Goal: Task Accomplishment & Management: Manage account settings

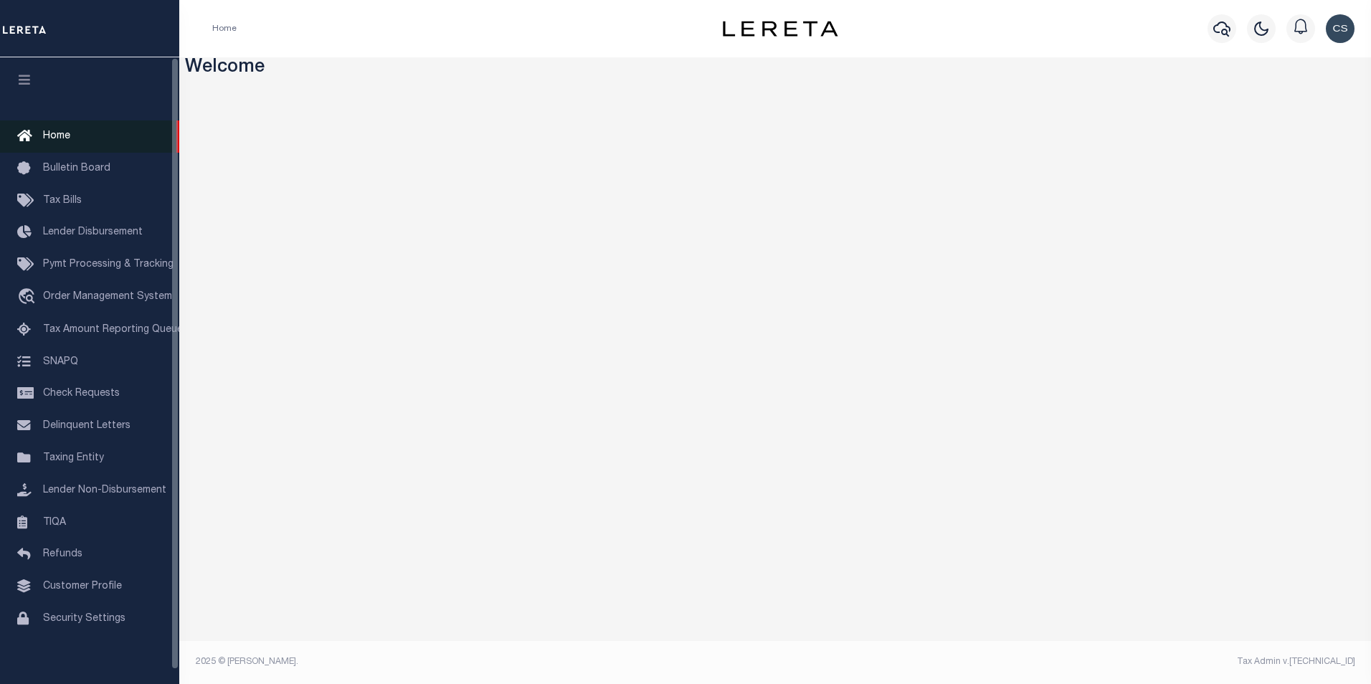
click at [60, 139] on span "Home" at bounding box center [56, 136] width 27 height 10
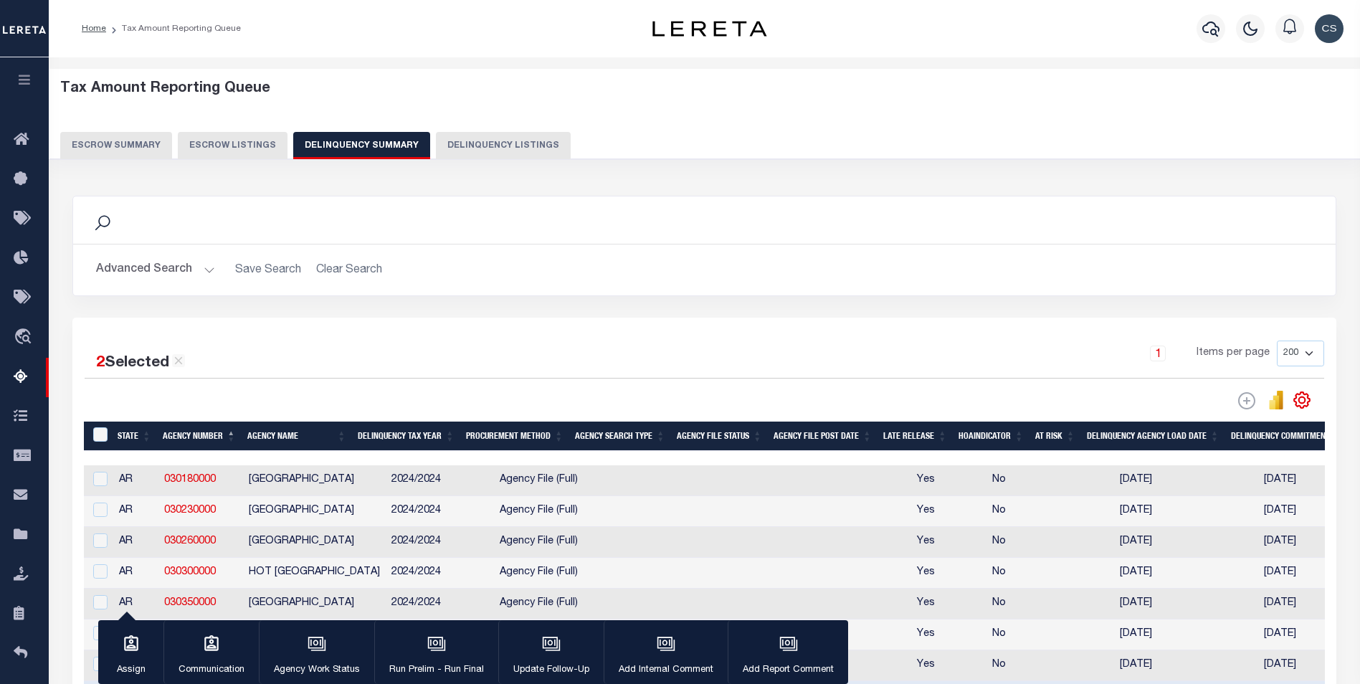
select select "200"
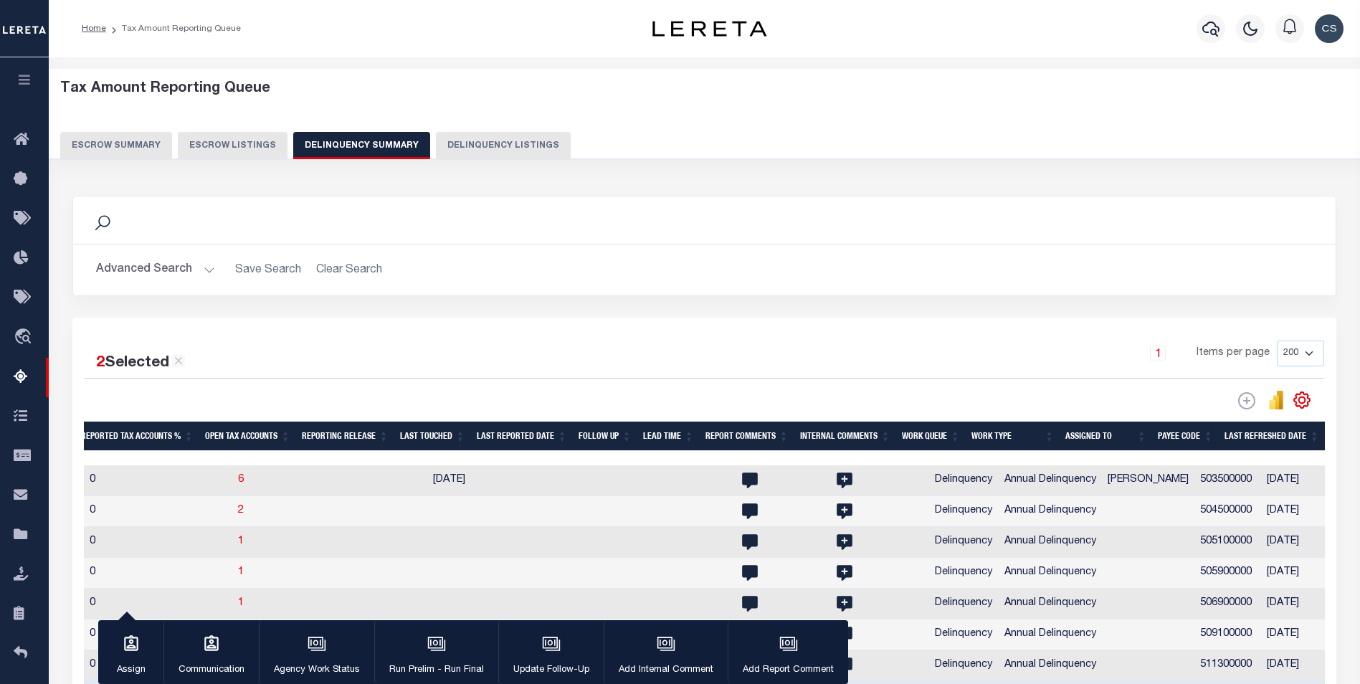
scroll to position [72, 0]
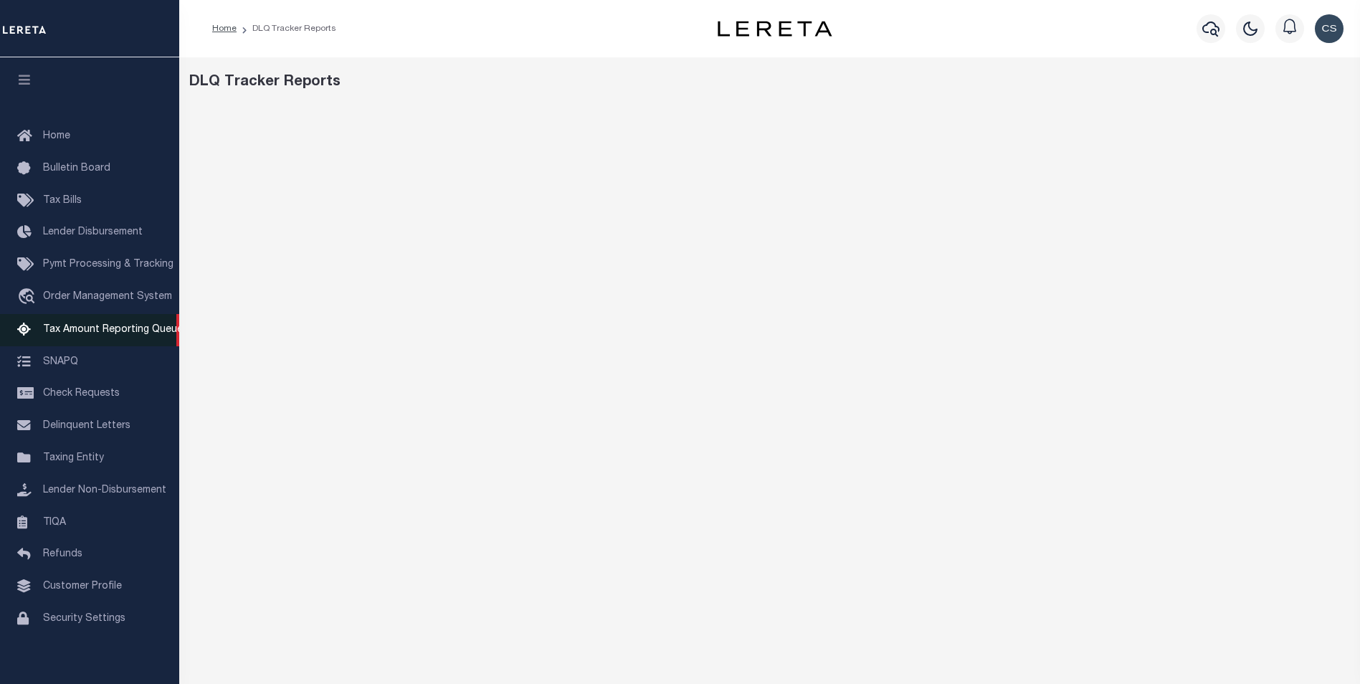
click at [63, 333] on span "Tax Amount Reporting Queue" at bounding box center [113, 330] width 140 height 10
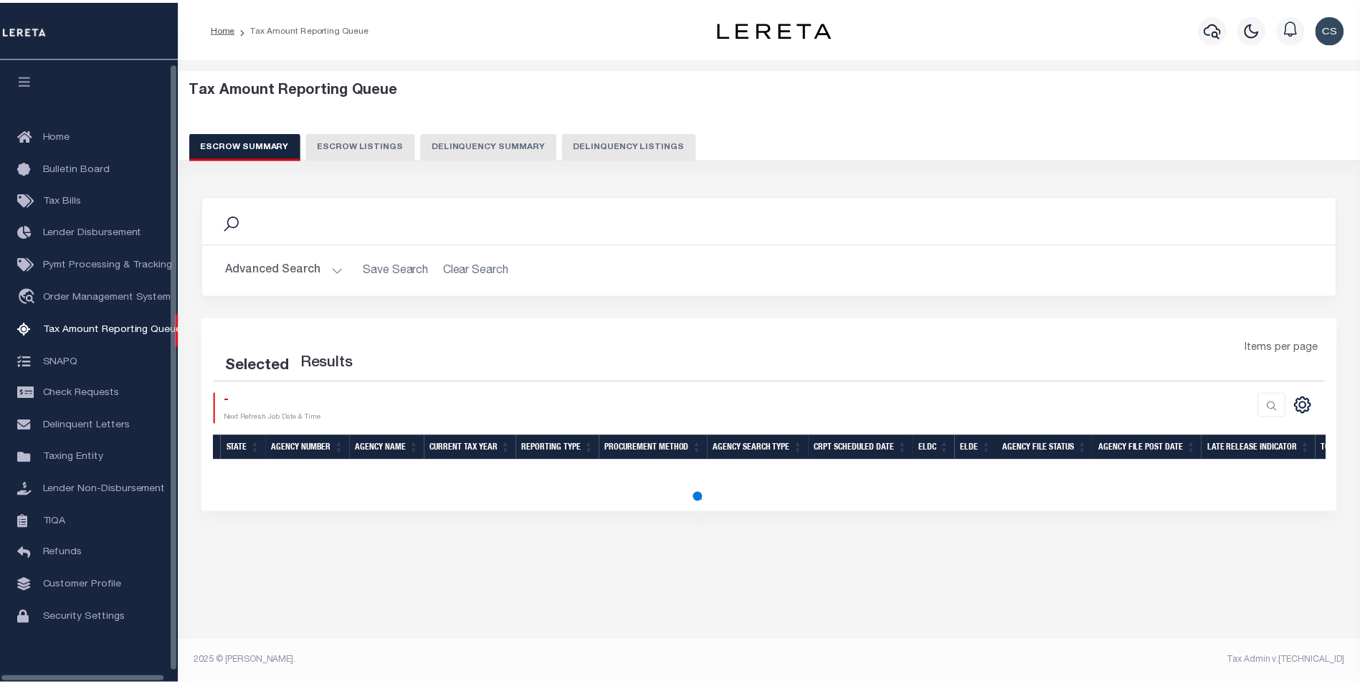
scroll to position [14, 0]
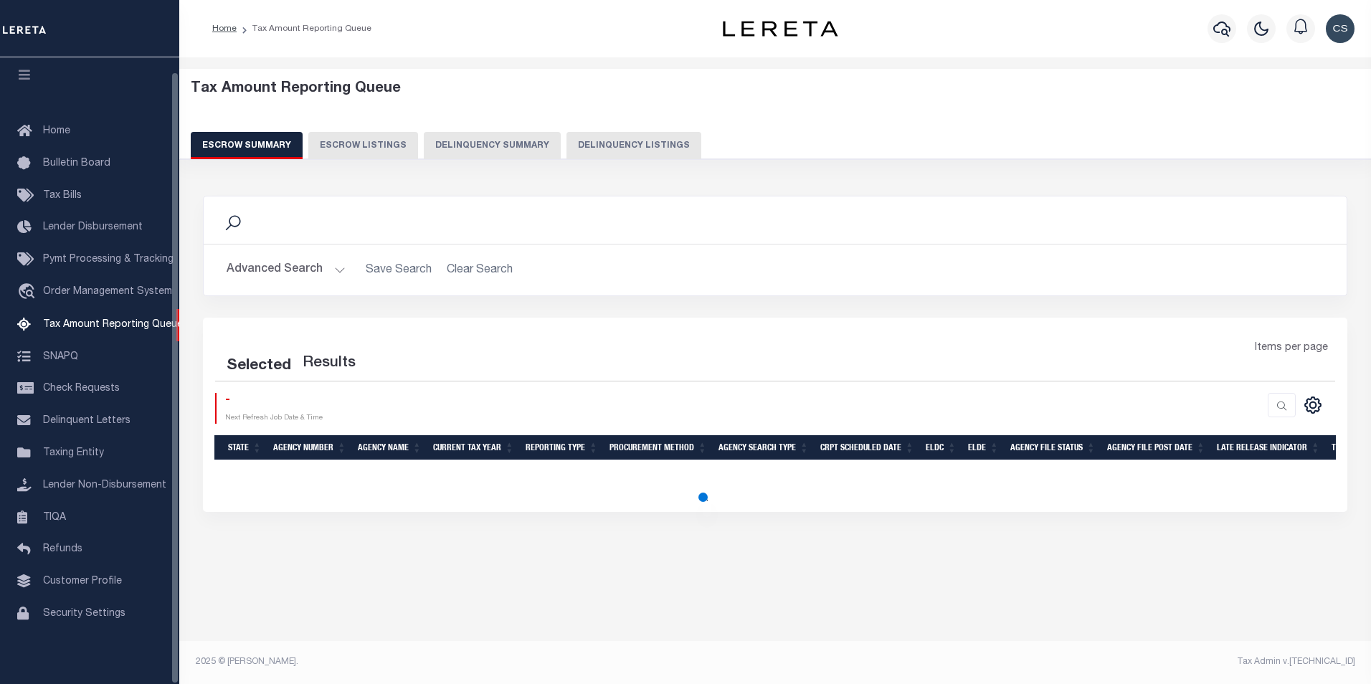
select select "100"
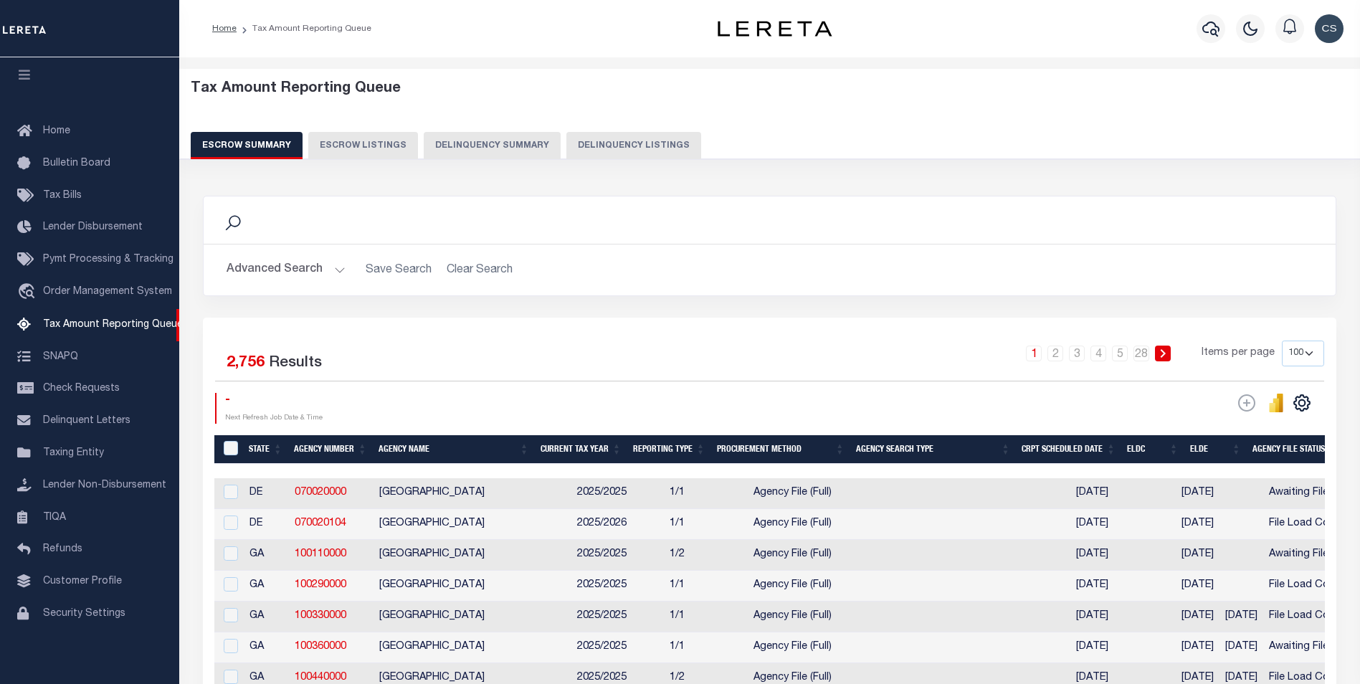
click at [495, 143] on button "Delinquency Summary" at bounding box center [492, 145] width 137 height 27
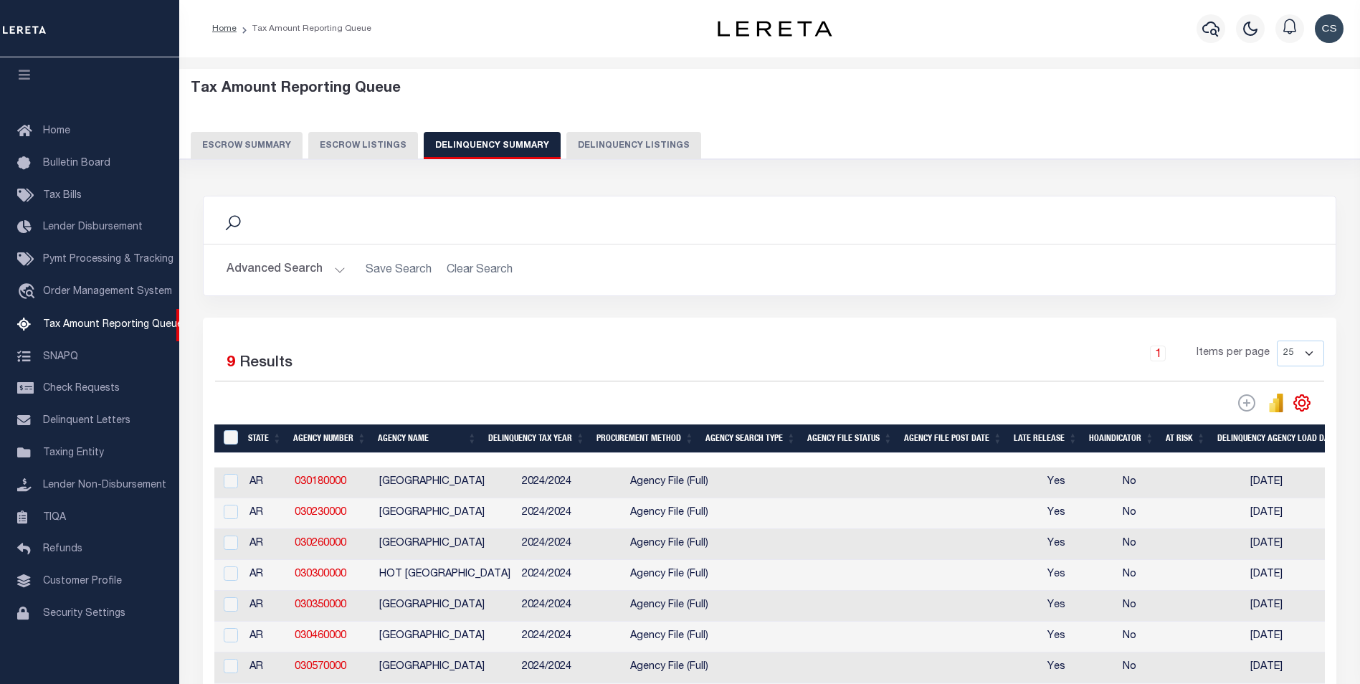
click at [335, 268] on button "Advanced Search" at bounding box center [286, 270] width 119 height 28
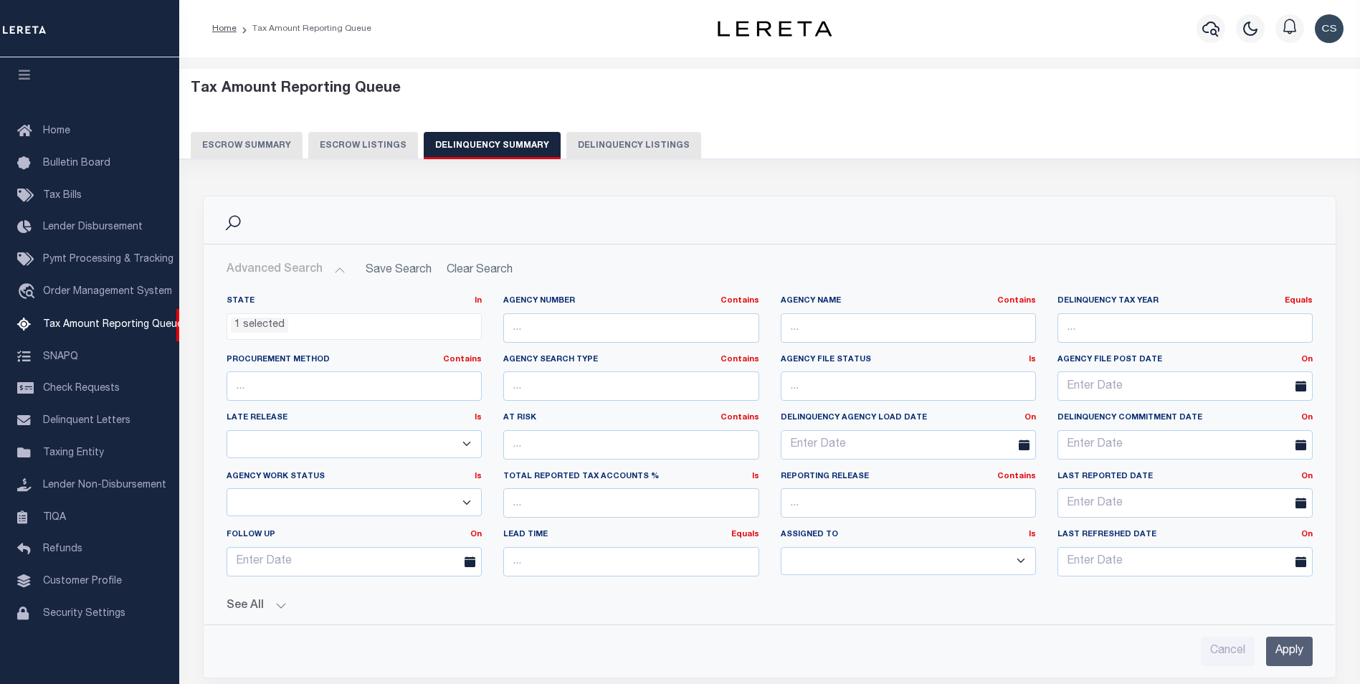
click at [268, 326] on li "1 selected" at bounding box center [259, 326] width 57 height 16
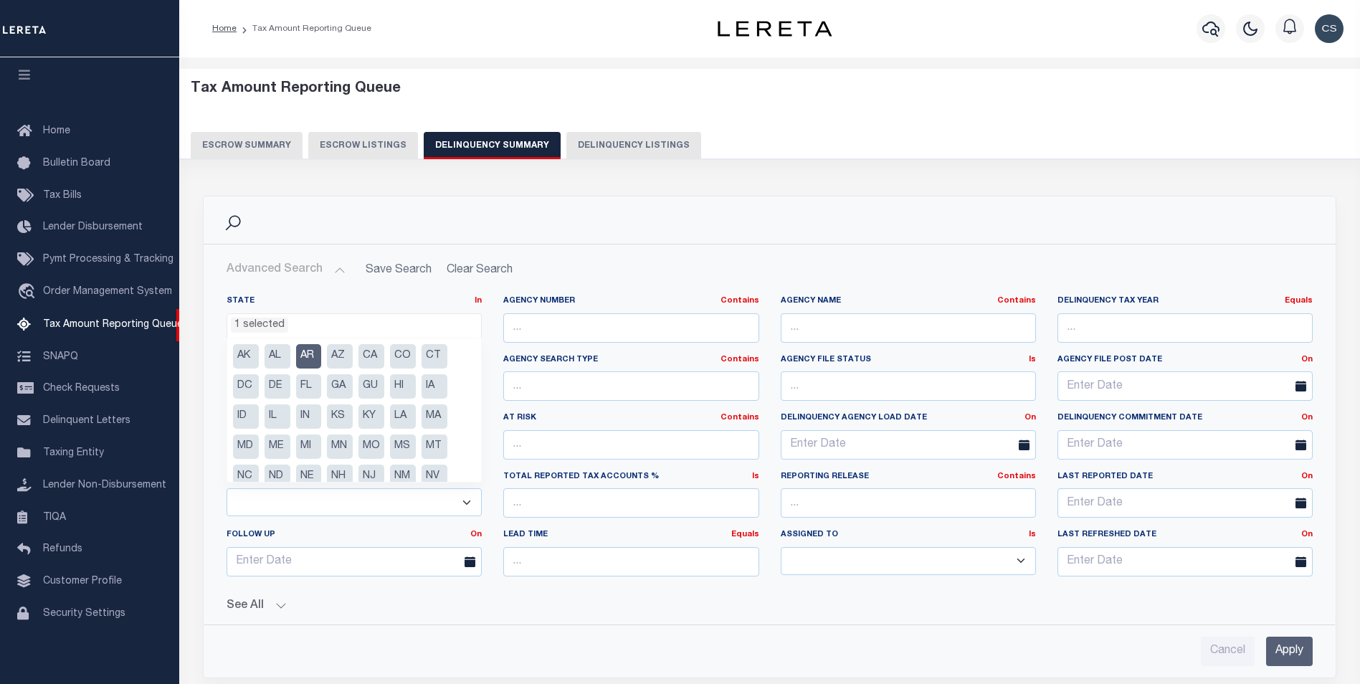
click at [303, 354] on li "AR" at bounding box center [309, 356] width 26 height 24
select select
click at [360, 290] on div "State In In AK AL AR AZ CA CO CT DC DE FL GA GU HI IA ID IL IN KS KY LA MA MD M…" at bounding box center [769, 448] width 1131 height 329
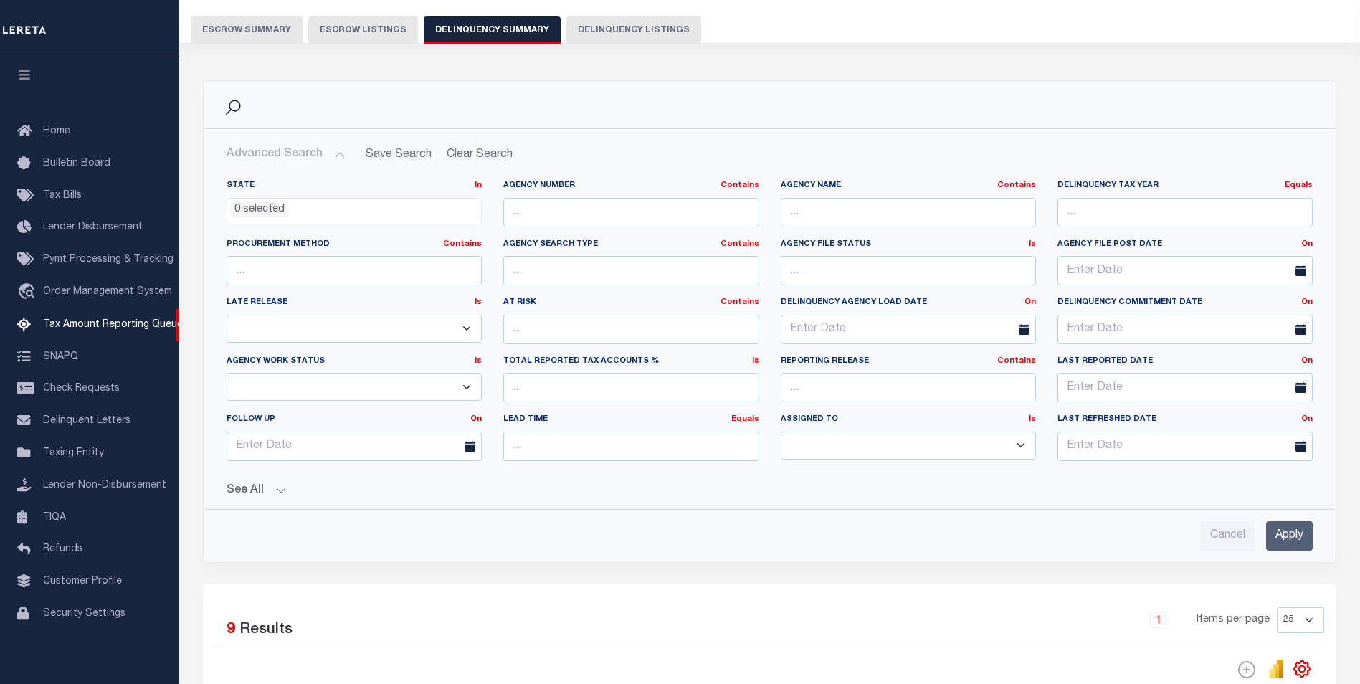
scroll to position [143, 0]
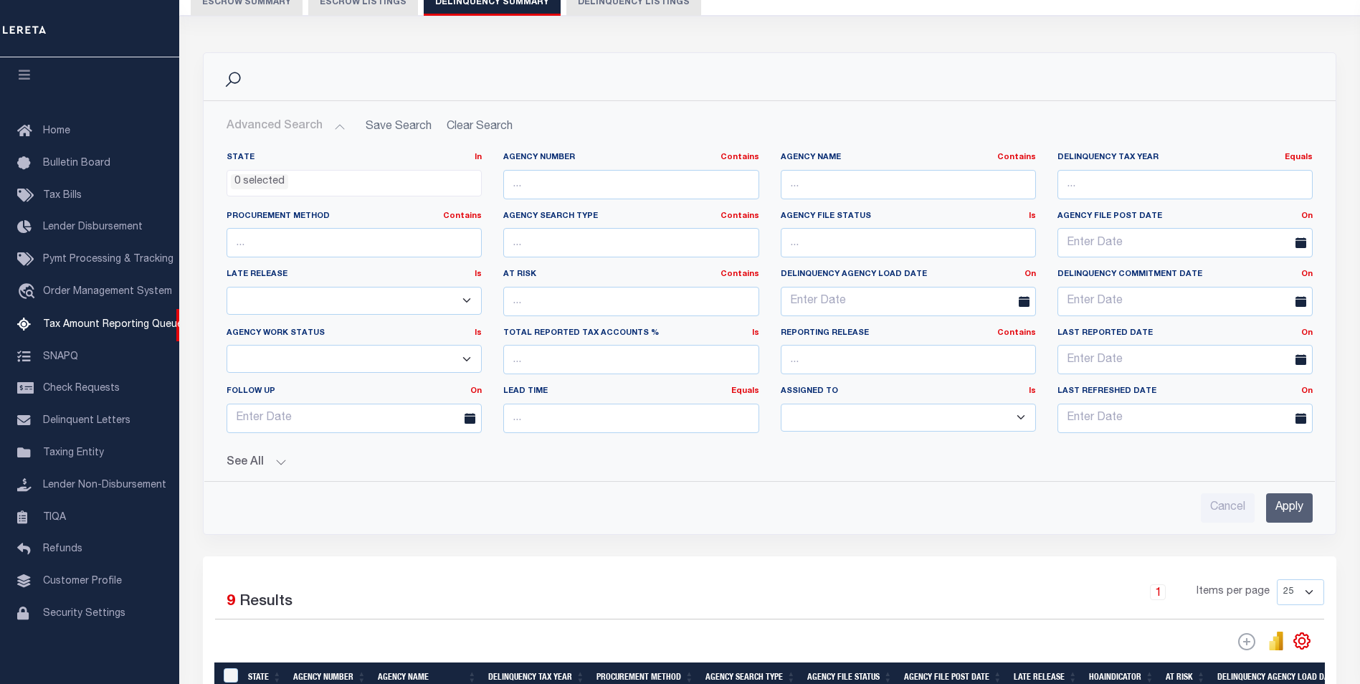
click at [1281, 506] on input "Apply" at bounding box center [1289, 507] width 47 height 29
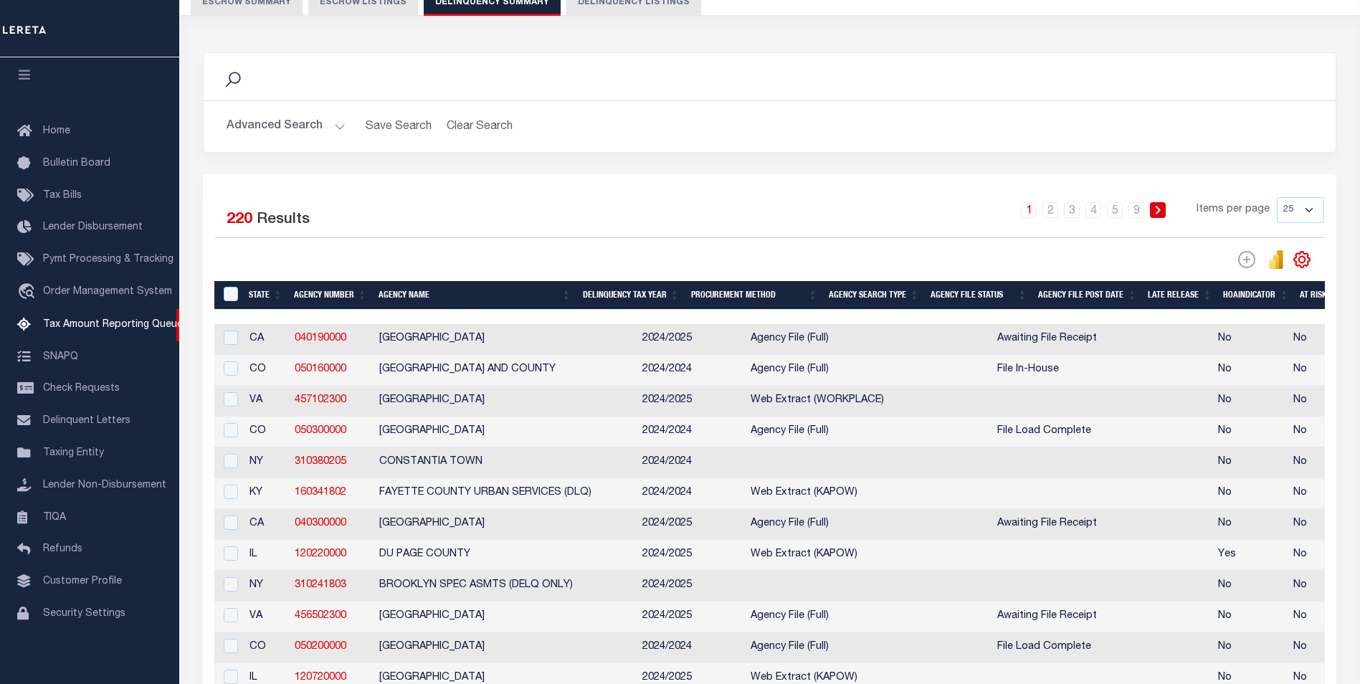
click at [308, 129] on button "Advanced Search" at bounding box center [286, 127] width 119 height 28
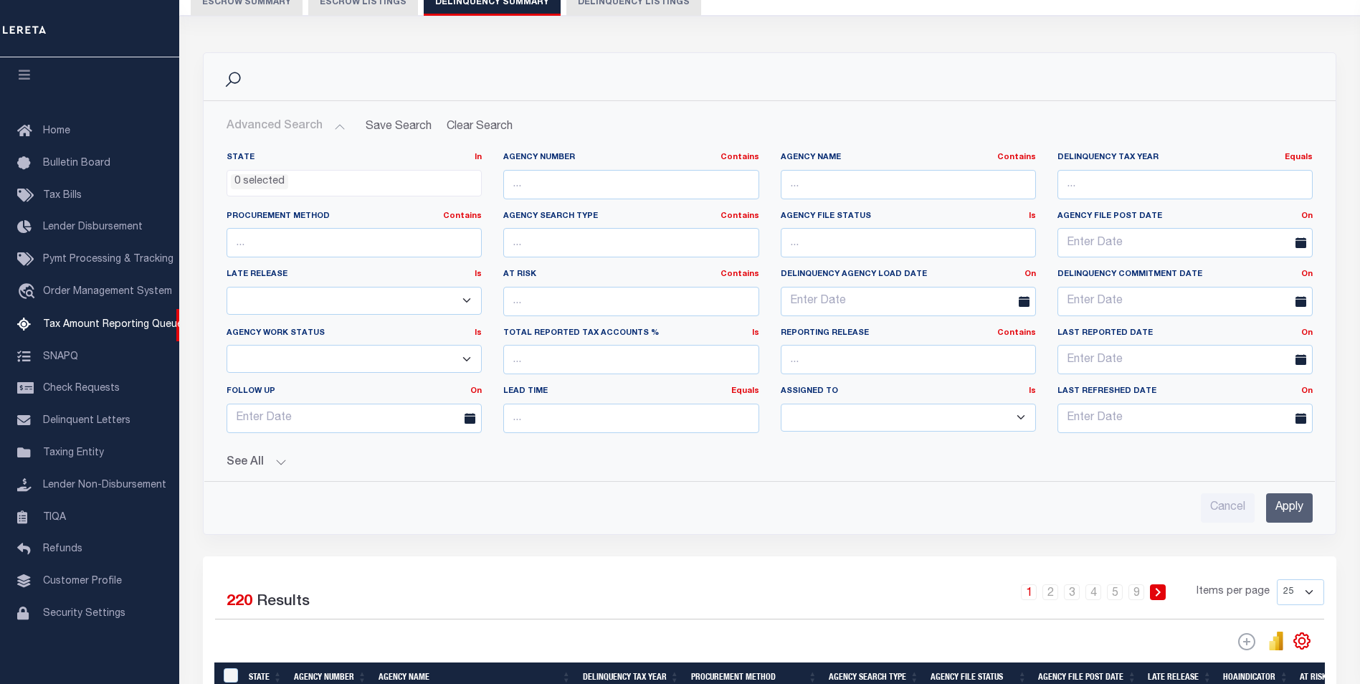
click at [282, 464] on button "See All" at bounding box center [770, 463] width 1086 height 14
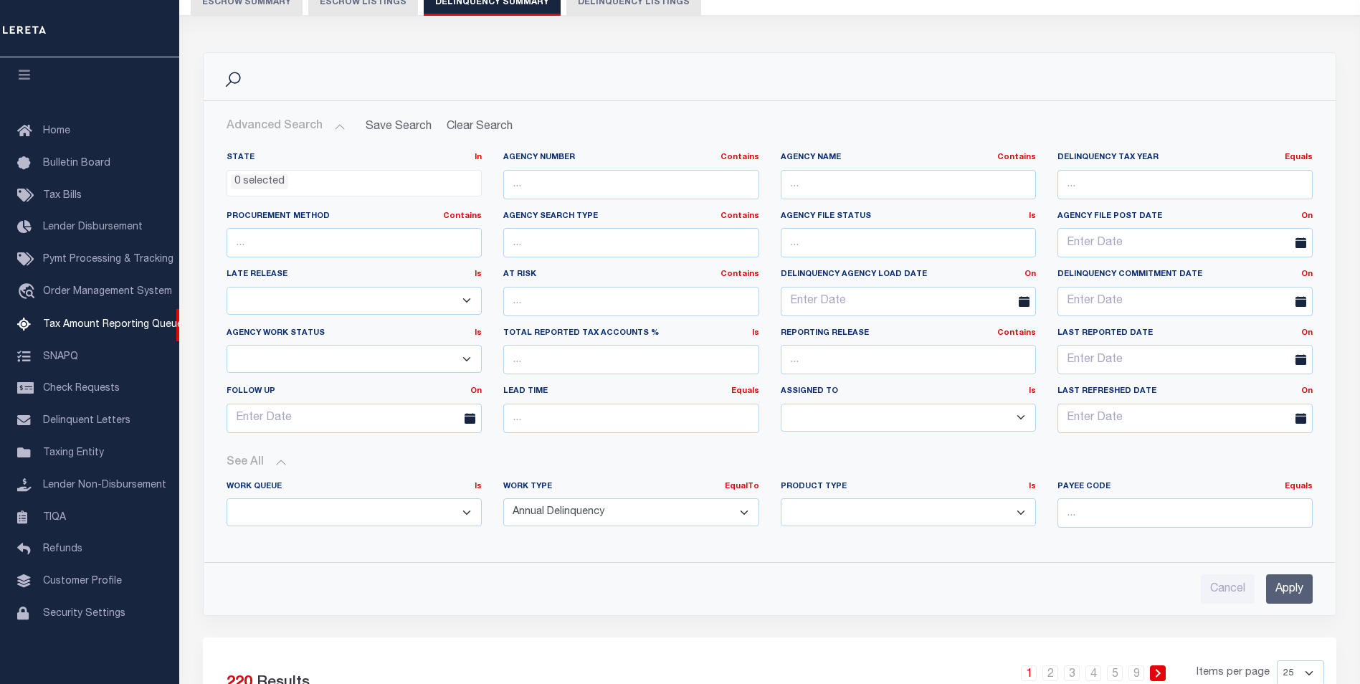
click at [299, 535] on div "Work Queue Is Is Contains --ALL-- Delinquent Escrow" at bounding box center [354, 510] width 277 height 59
click at [1280, 582] on input "Apply" at bounding box center [1289, 588] width 47 height 29
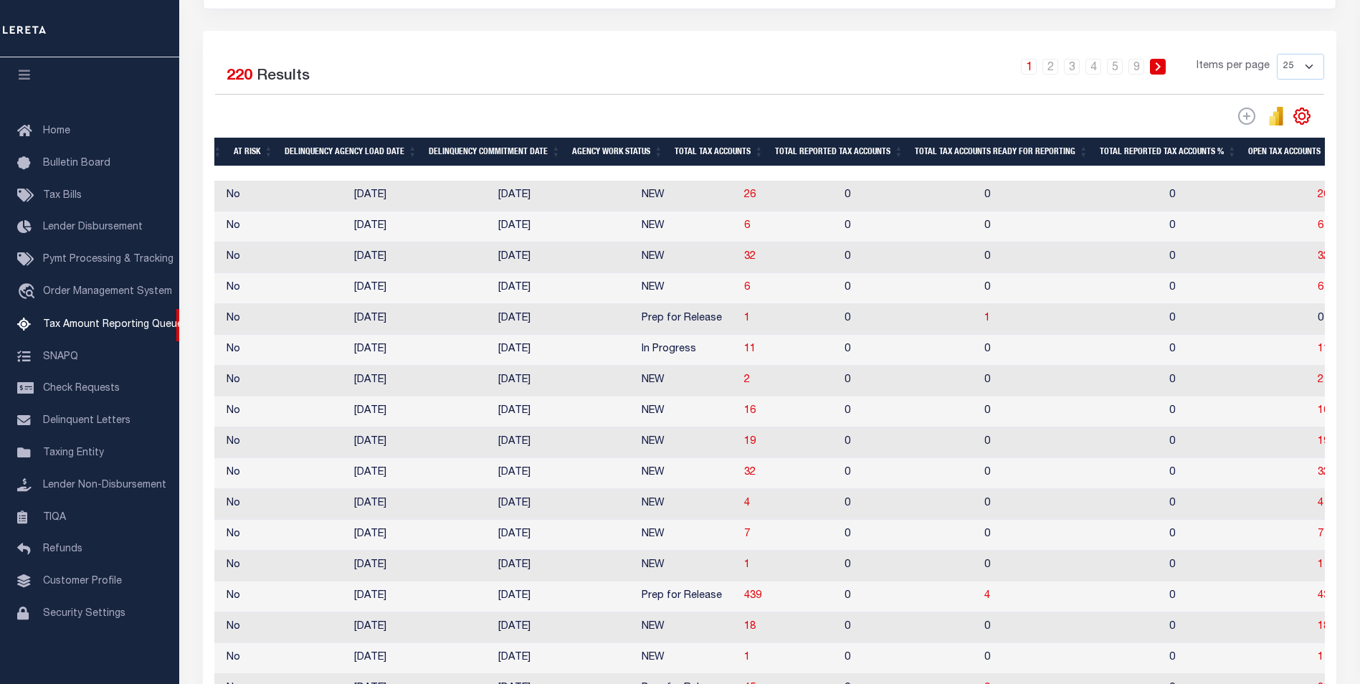
scroll to position [0, 0]
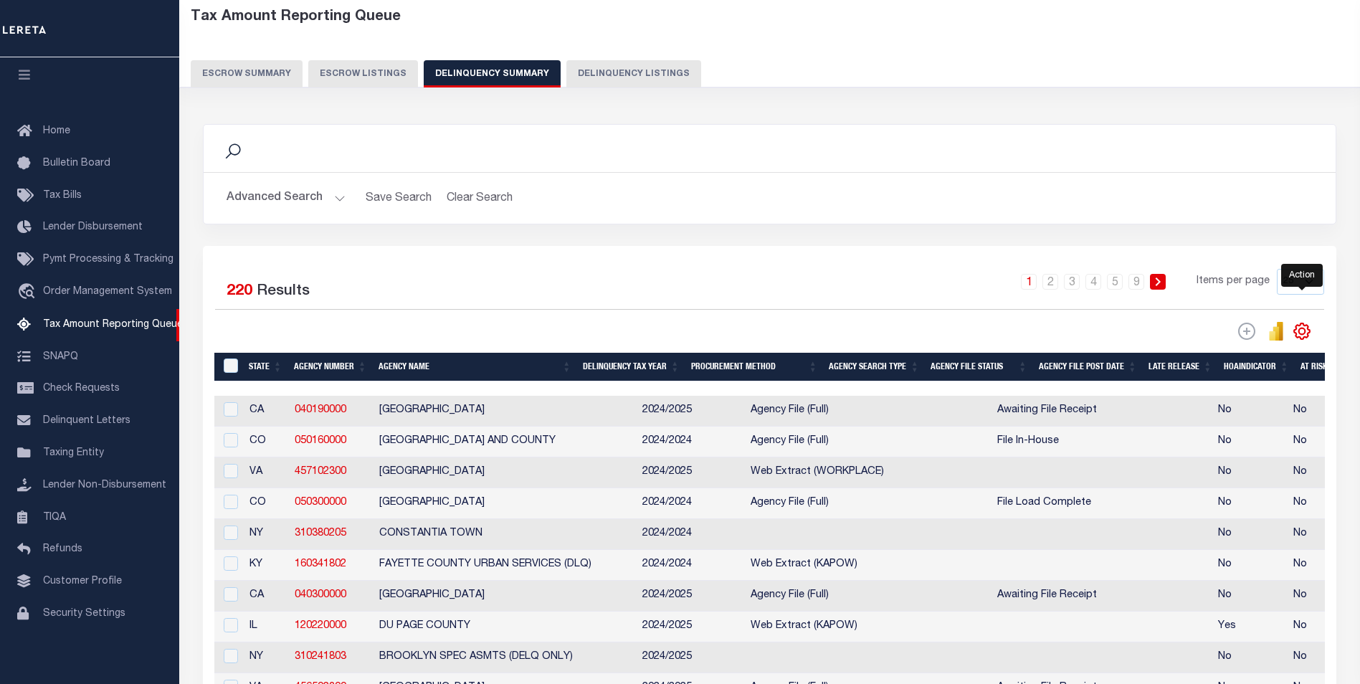
click at [1302, 334] on icon "" at bounding box center [1302, 331] width 6 height 6
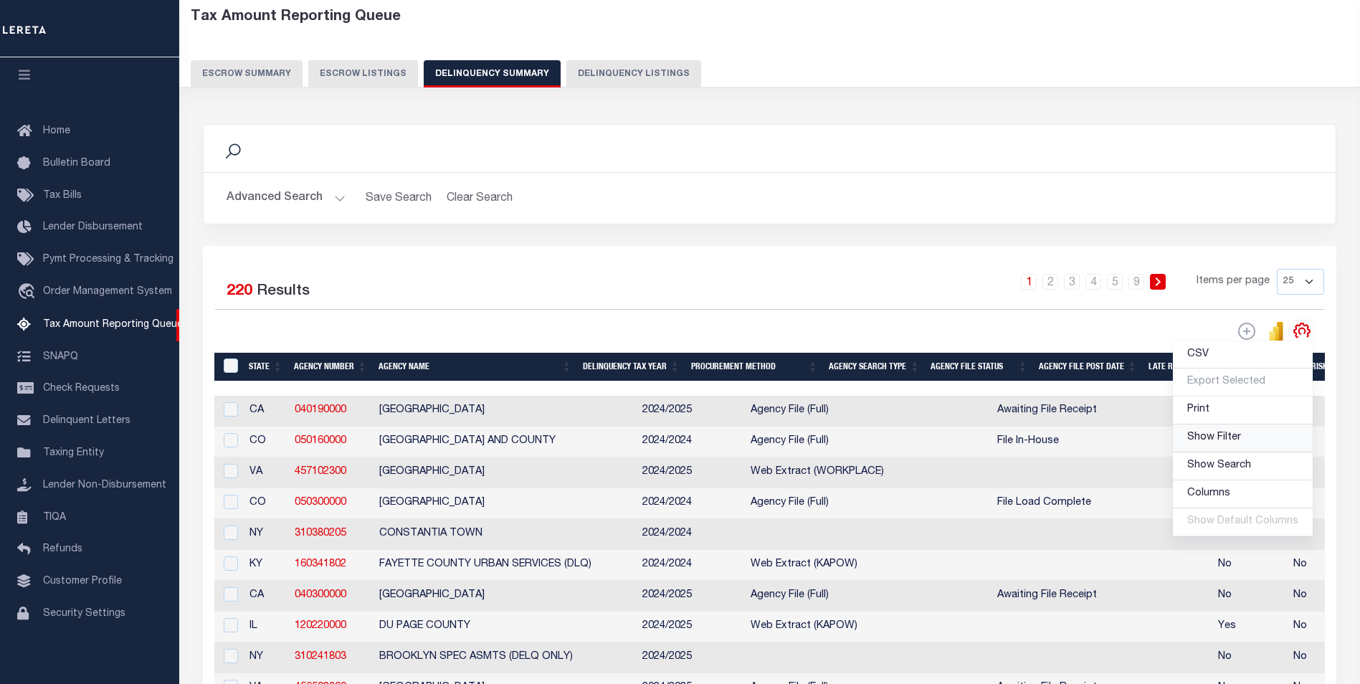
click at [1238, 437] on span "Show Filter" at bounding box center [1215, 437] width 54 height 10
select select
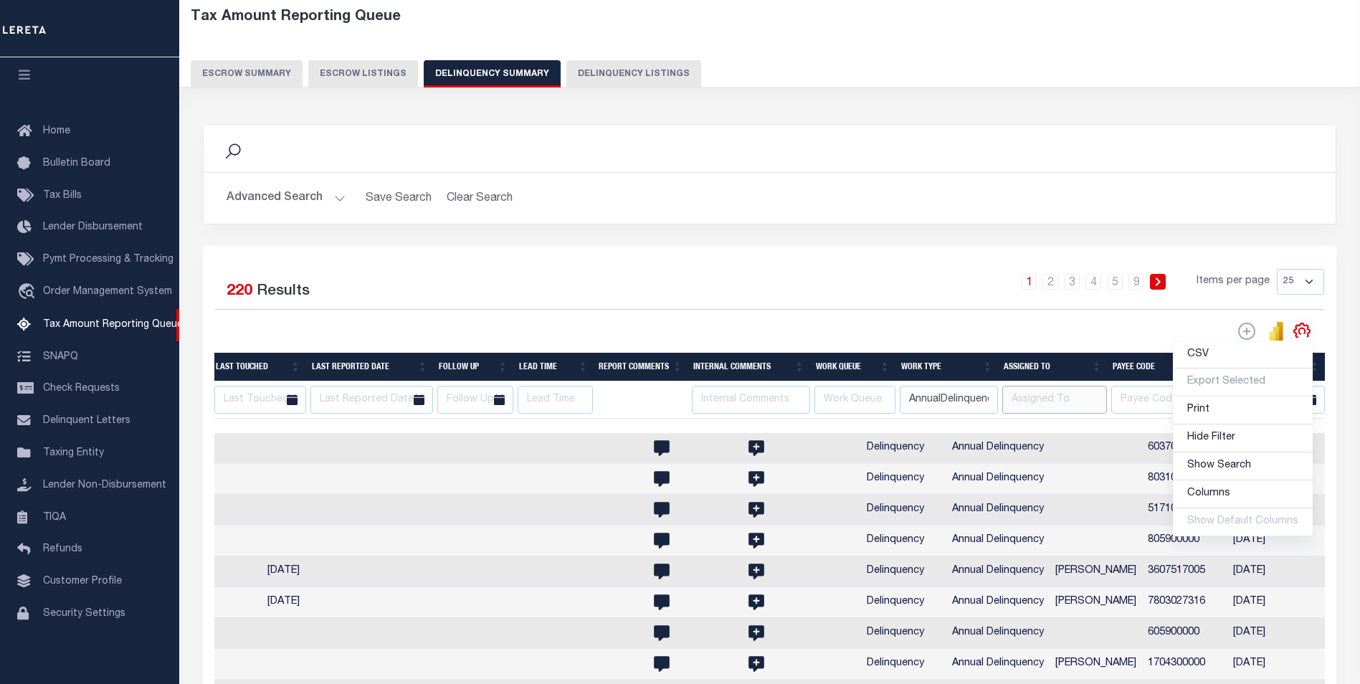
click at [1084, 406] on input "text" at bounding box center [1055, 400] width 105 height 28
type input "sciacchitano"
select select
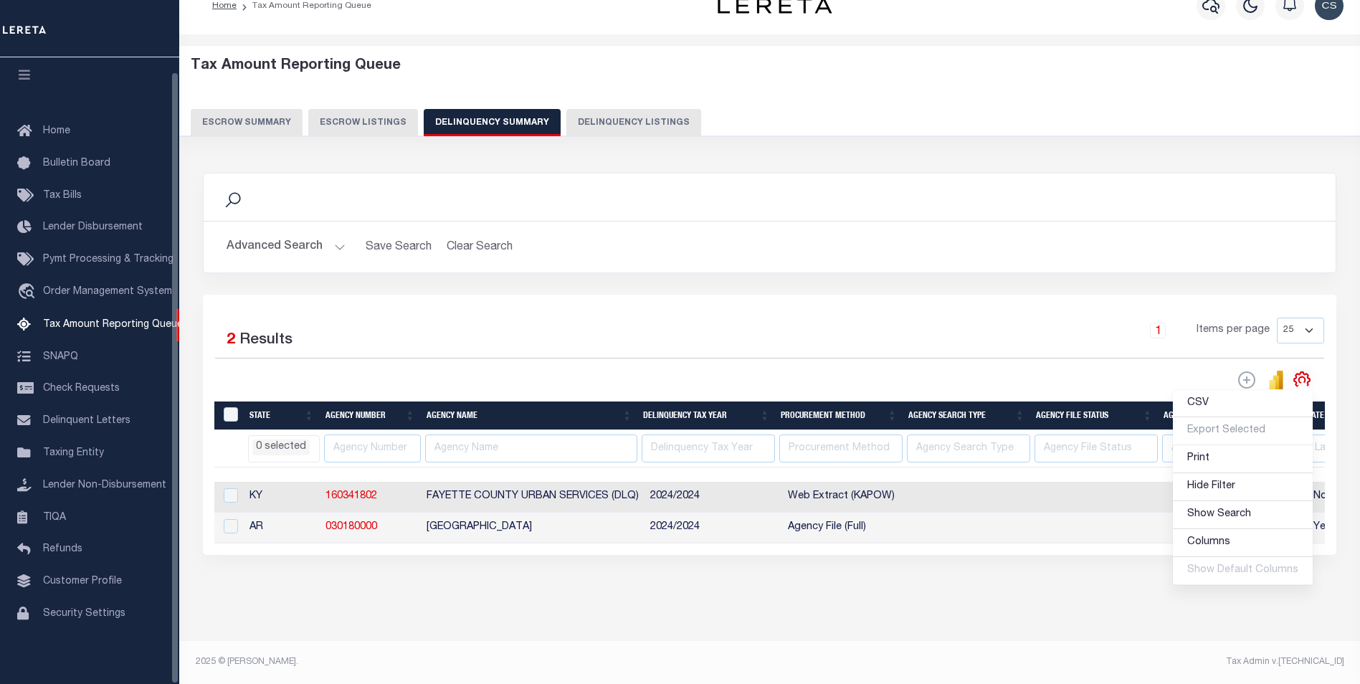
click at [878, 607] on div "Tax Amount Reporting Queue Escrow Summary Escrow Listings In" at bounding box center [770, 345] width 1172 height 592
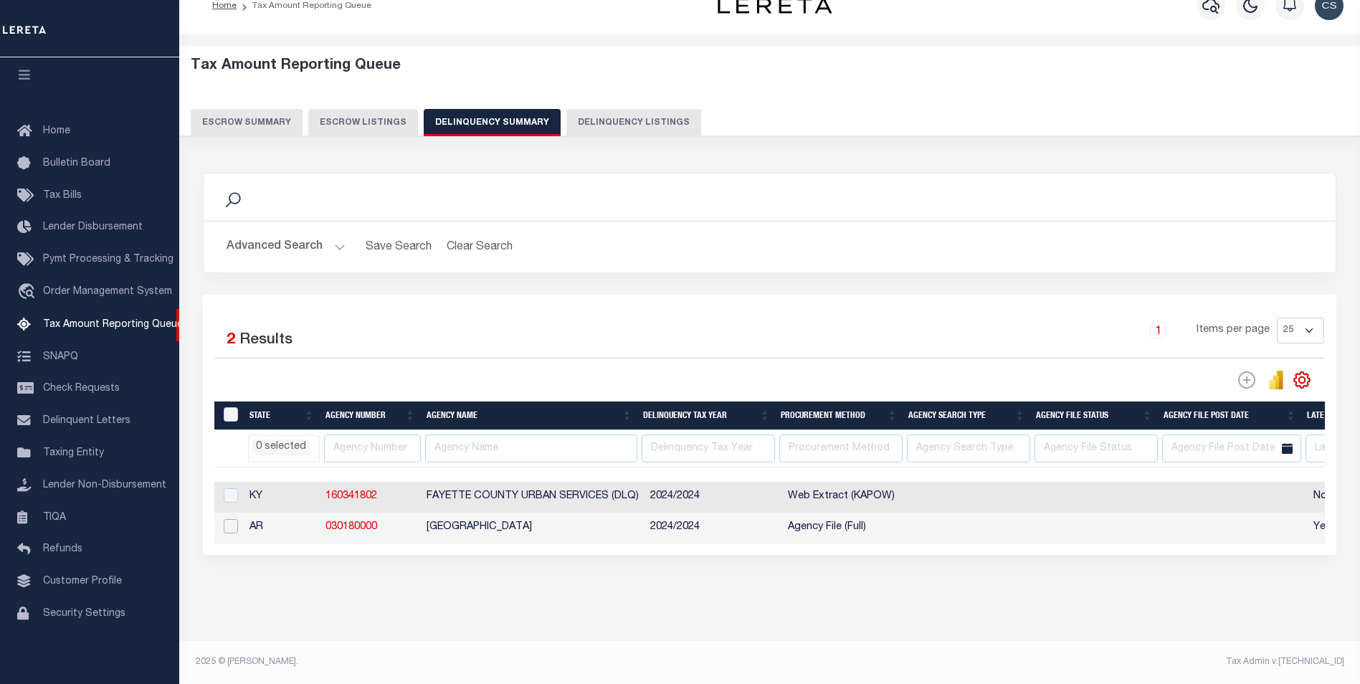
click at [232, 519] on input "checkbox" at bounding box center [231, 526] width 14 height 14
checkbox input "true"
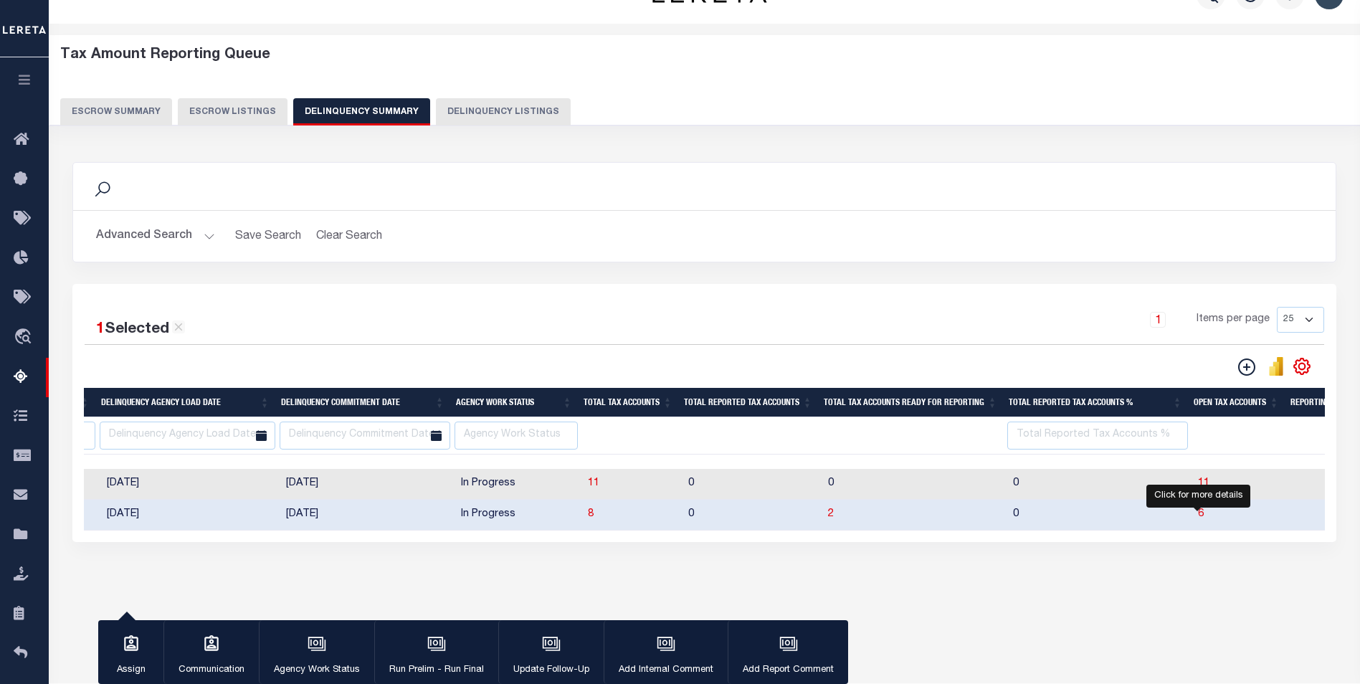
click at [1198, 516] on span "6" at bounding box center [1201, 514] width 6 height 10
select select "100"
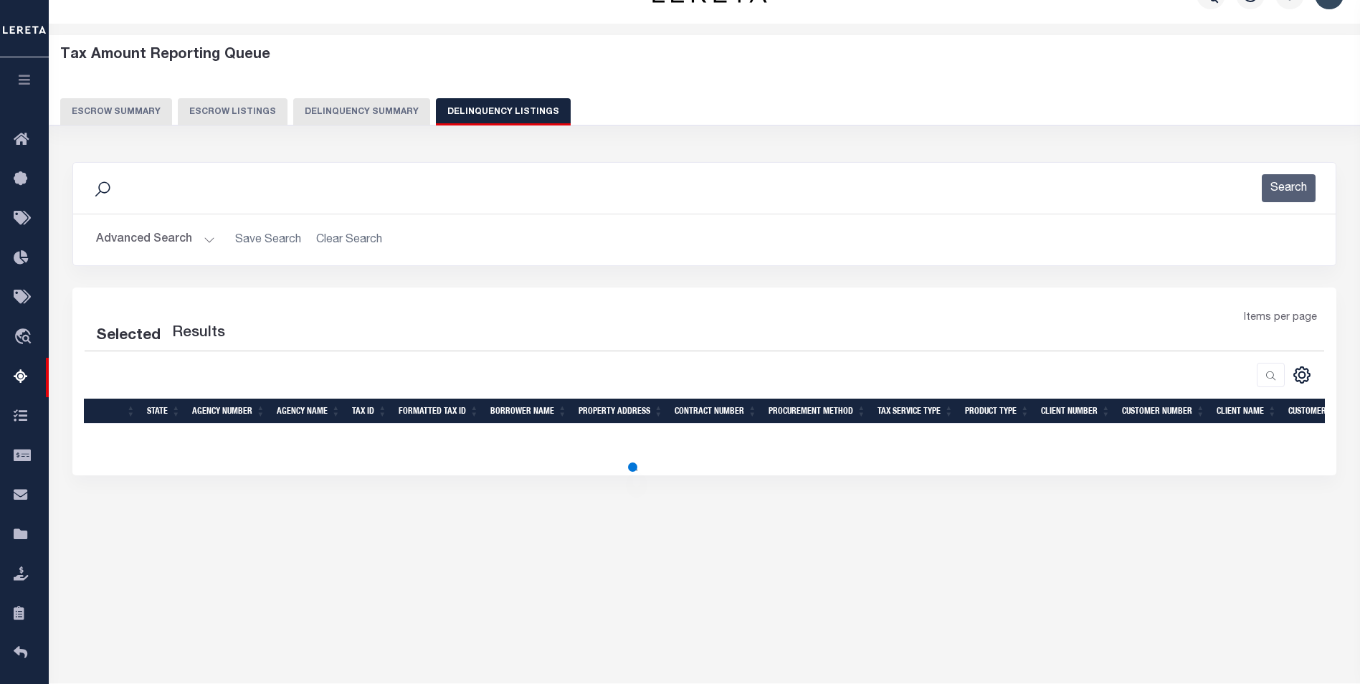
select select
select select "100"
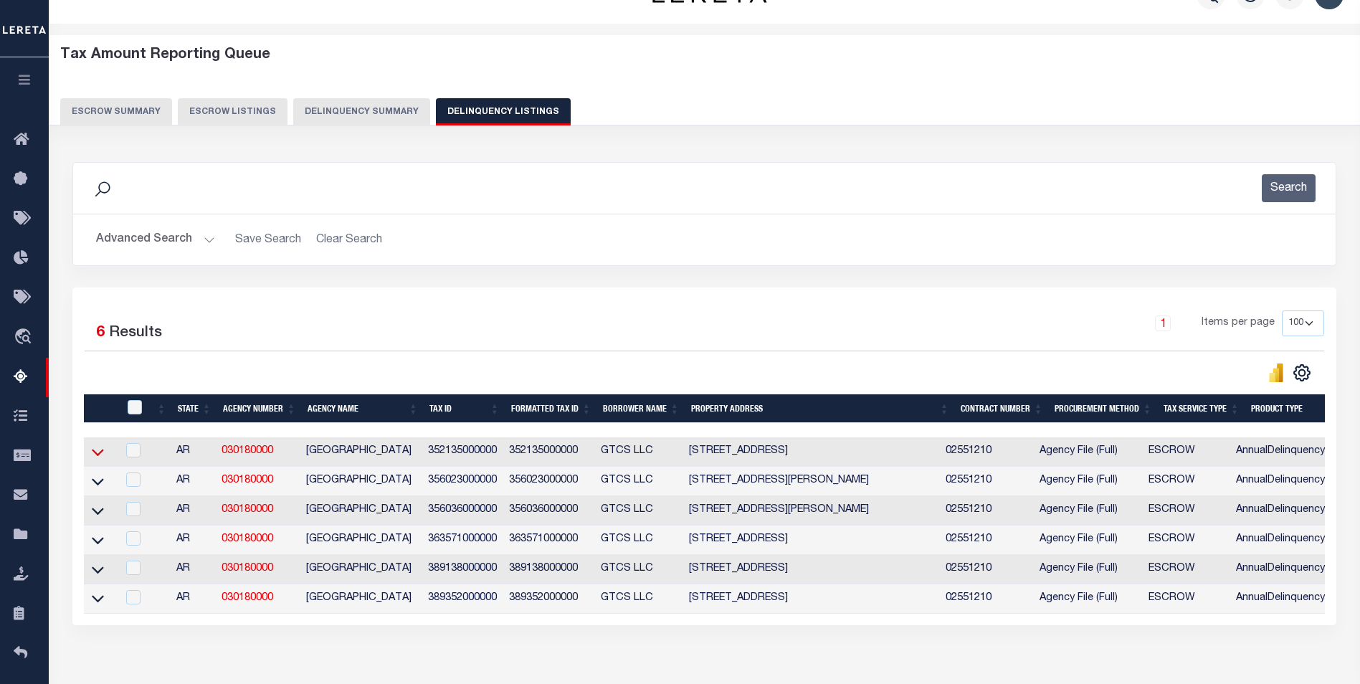
click at [97, 457] on icon at bounding box center [98, 453] width 12 height 7
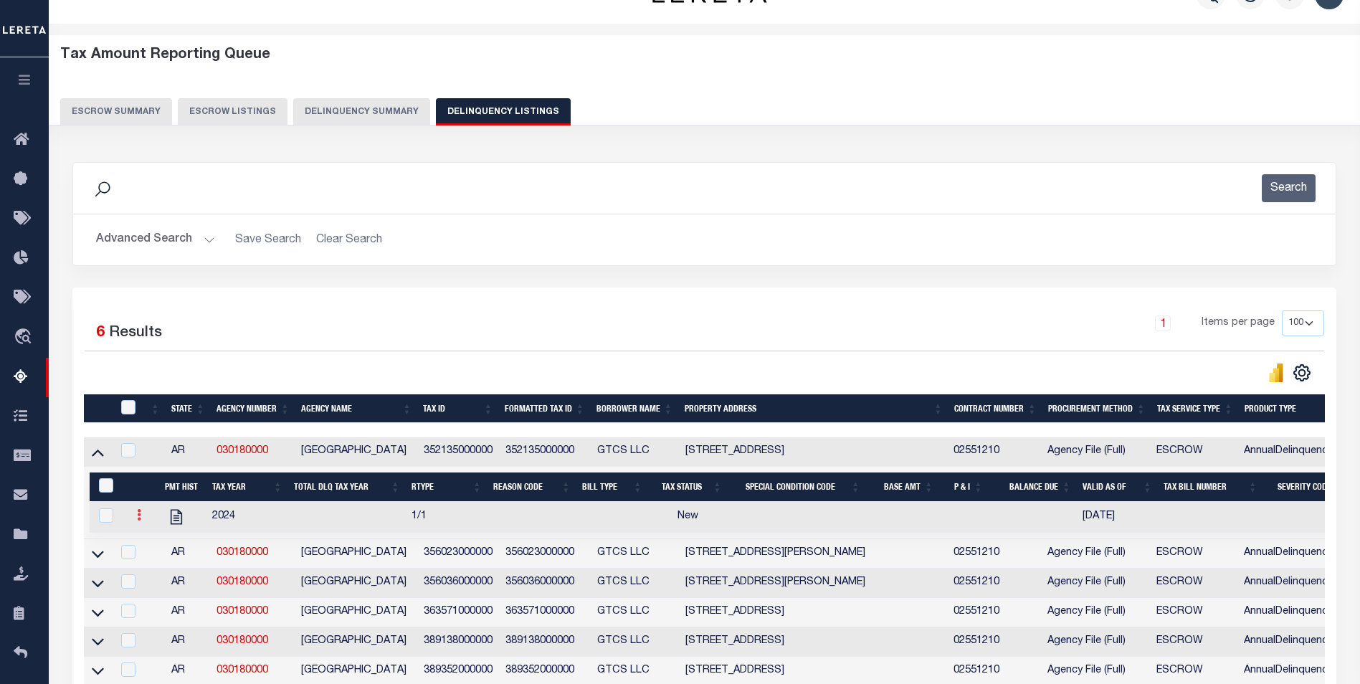
click at [138, 518] on icon at bounding box center [139, 514] width 4 height 11
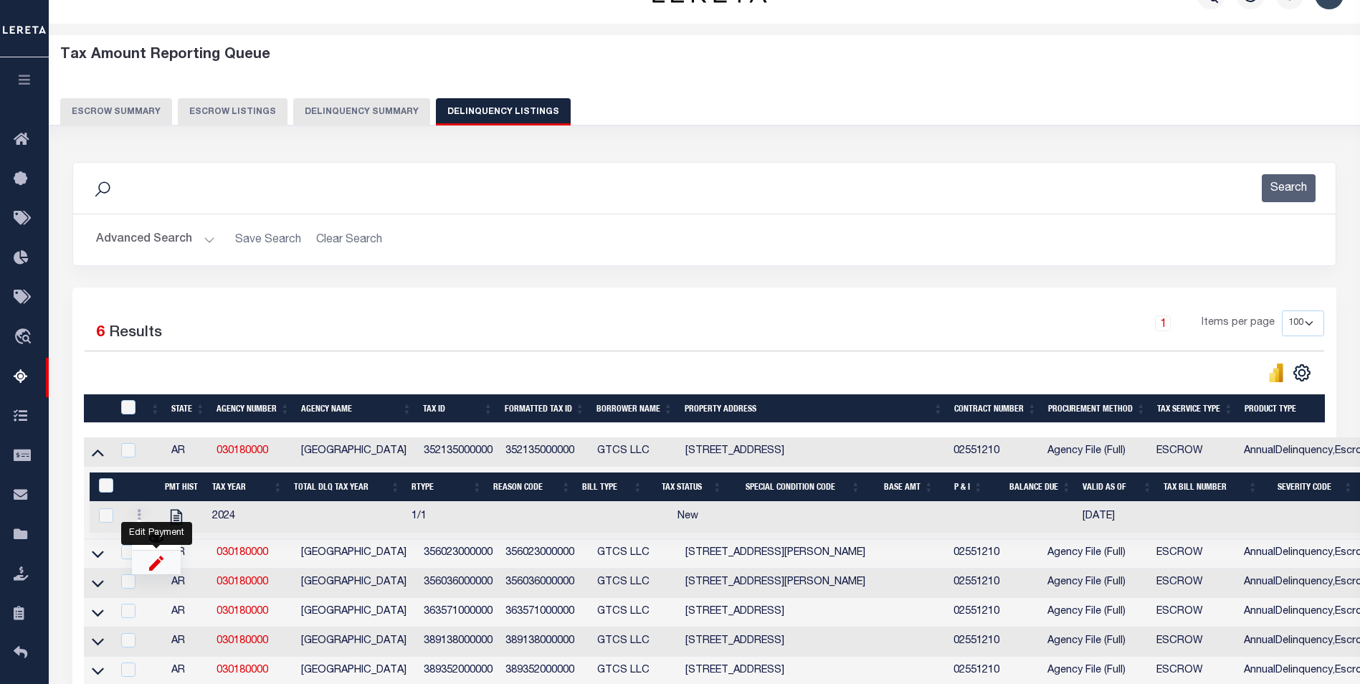
click at [159, 567] on img "" at bounding box center [156, 562] width 14 height 15
select select "NW2"
select select
type input "09/15/2025"
checkbox input "true"
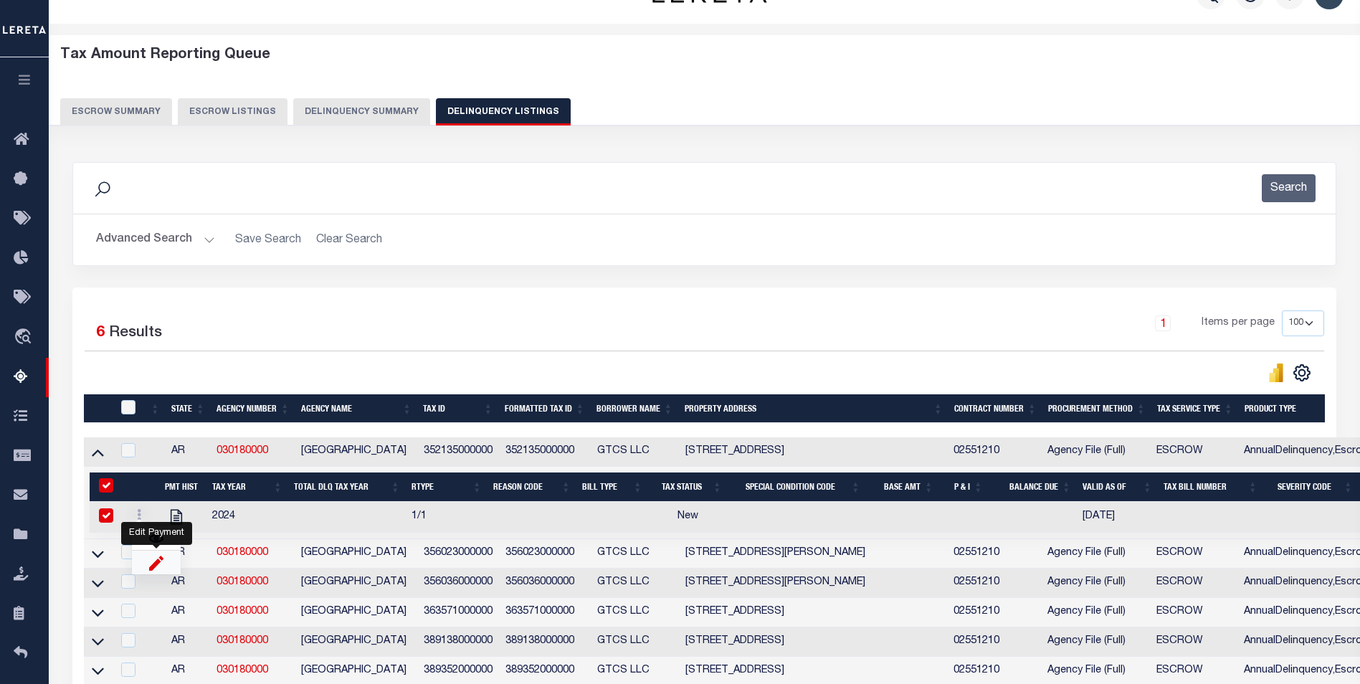
checkbox input "true"
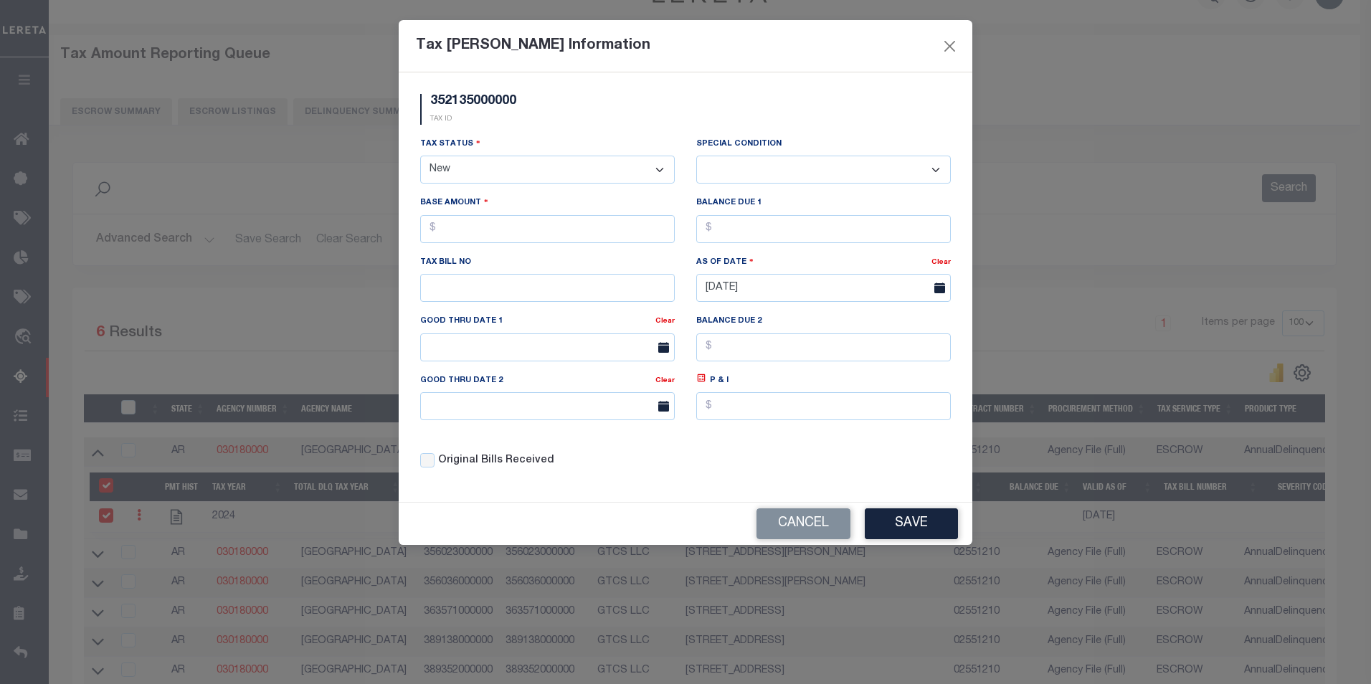
drag, startPoint x: 618, startPoint y: 171, endPoint x: 594, endPoint y: 178, distance: 24.7
click at [618, 171] on select "- Select Status - Open Due/Unpaid Paid Incomplete No Tax Due Internal Refund Pr…" at bounding box center [547, 170] width 255 height 28
select select "DUE"
click at [420, 156] on select "- Select Status - Open Due/Unpaid Paid Incomplete No Tax Due Internal Refund Pr…" at bounding box center [547, 170] width 255 height 28
click at [722, 174] on select "-- Select Special Condition -- 3RD PARTY TAX LIEN AGENCY TAX LIEN (A.K.A Inside…" at bounding box center [823, 170] width 255 height 28
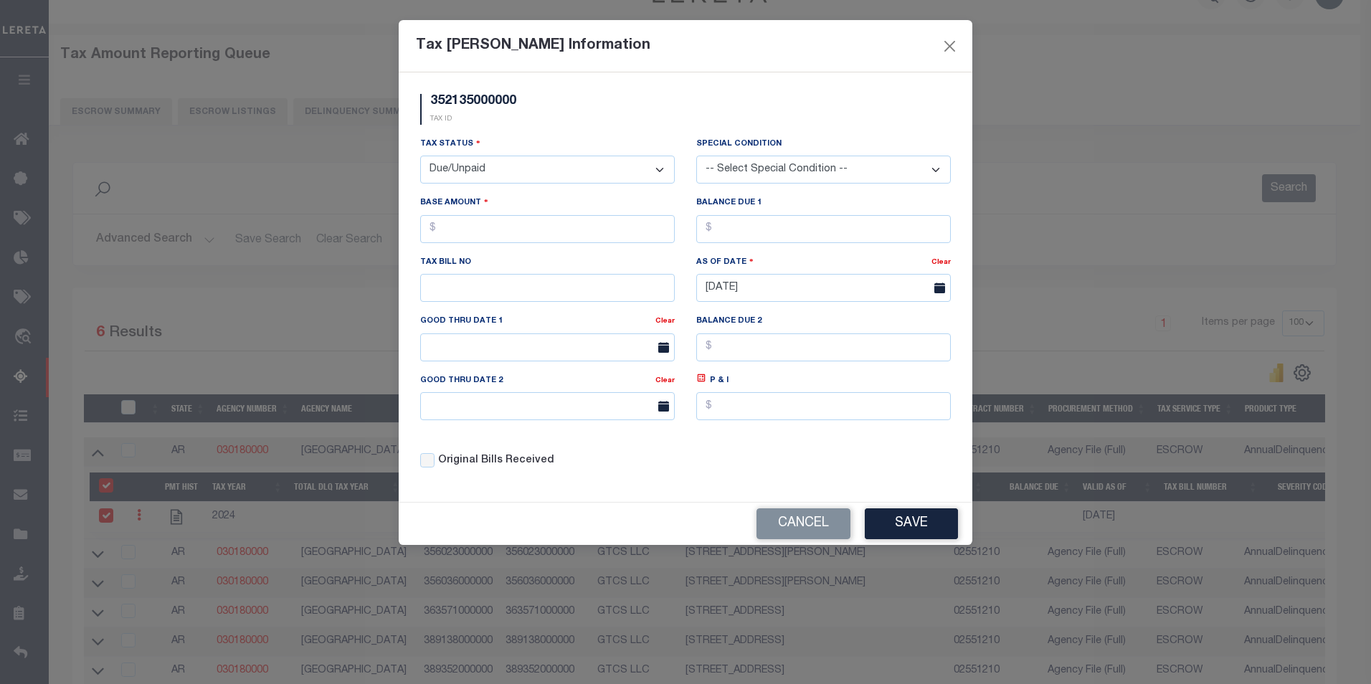
select select "20"
click at [696, 156] on select "-- Select Special Condition -- 3RD PARTY TAX LIEN AGENCY TAX LIEN (A.K.A Inside…" at bounding box center [823, 170] width 255 height 28
click at [516, 222] on input "text" at bounding box center [547, 229] width 255 height 28
type input "$500.00"
click at [928, 521] on button "Save" at bounding box center [911, 523] width 93 height 31
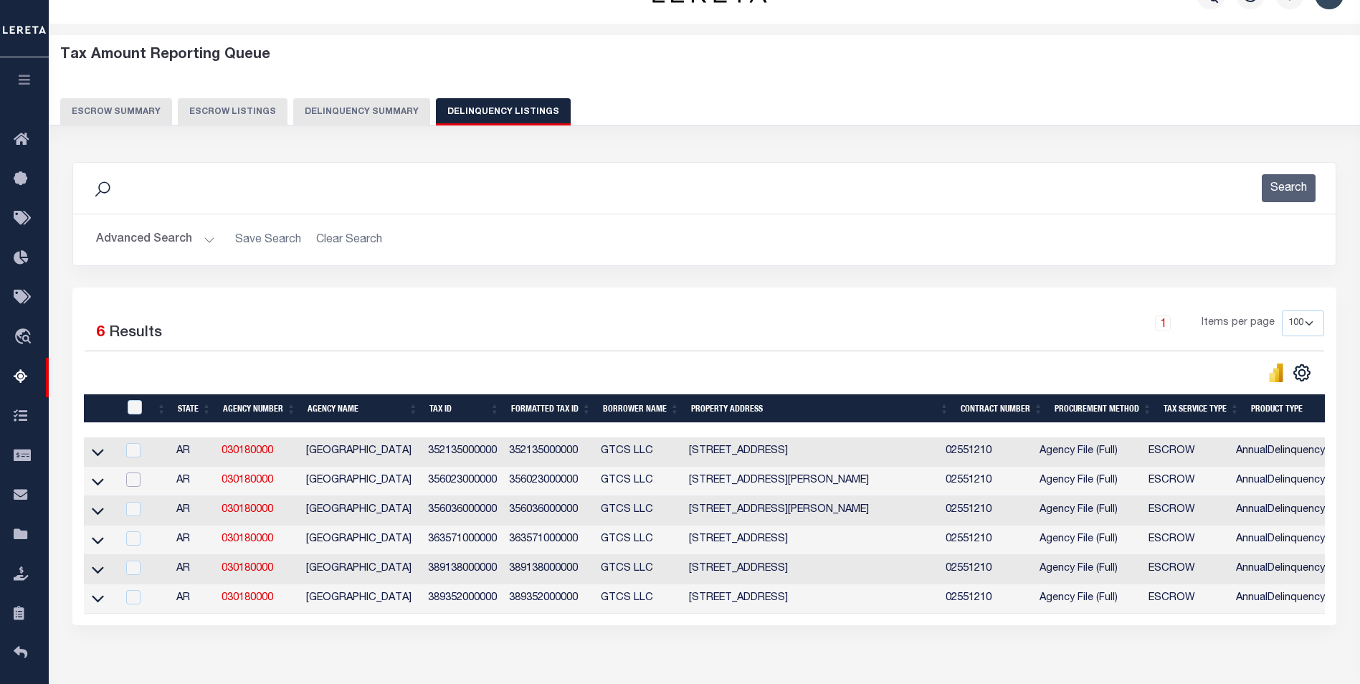
click at [137, 485] on input "checkbox" at bounding box center [133, 480] width 14 height 14
checkbox input "true"
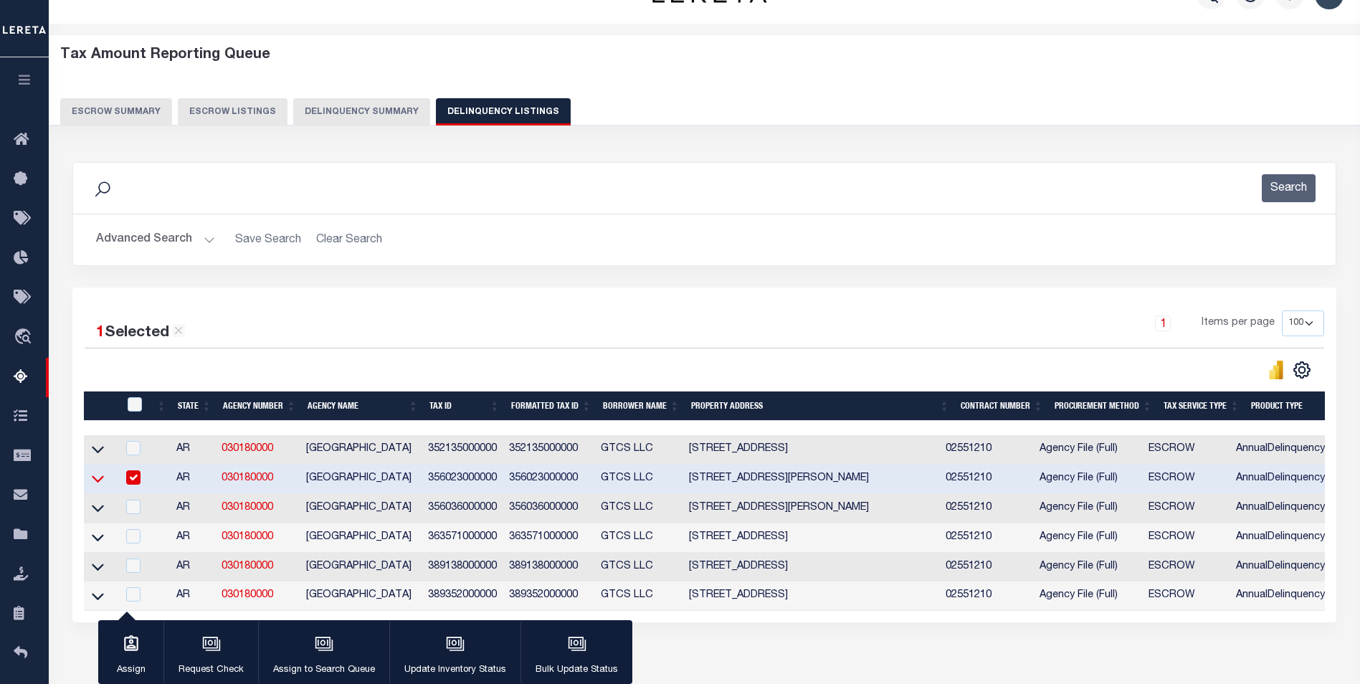
click at [97, 482] on icon at bounding box center [98, 478] width 12 height 15
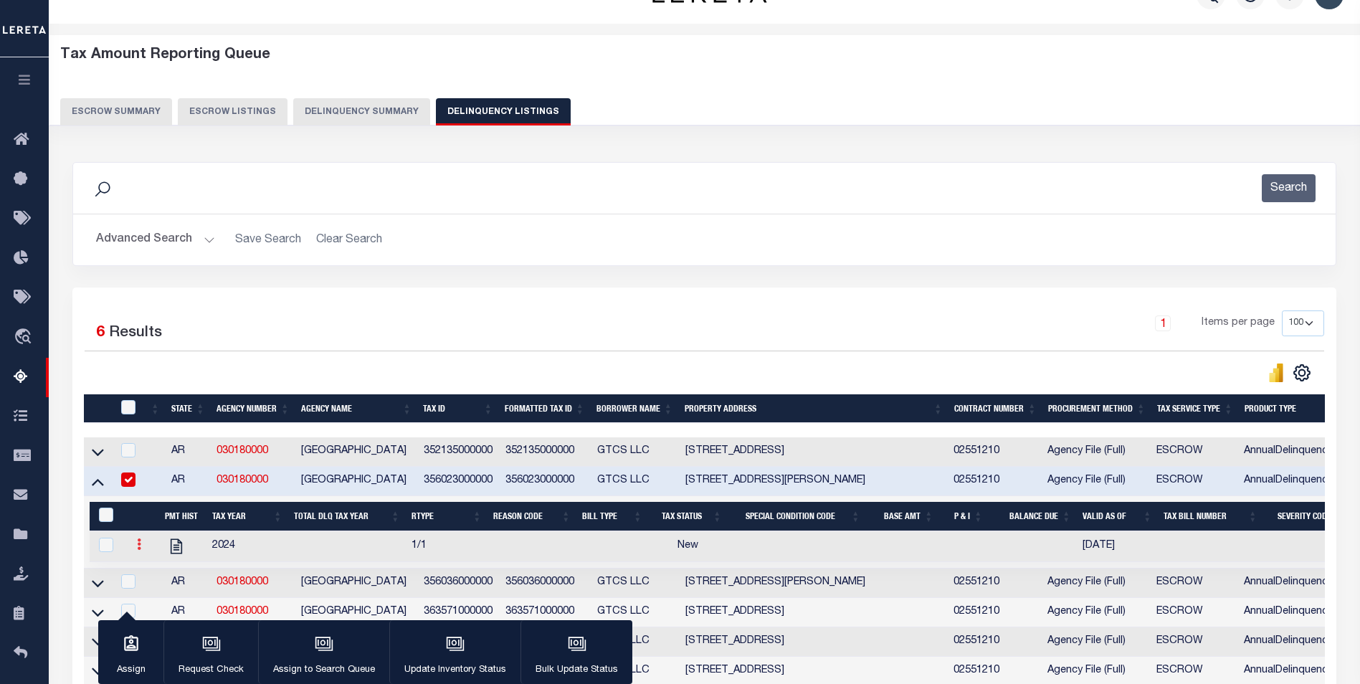
click at [139, 549] on icon at bounding box center [139, 544] width 4 height 11
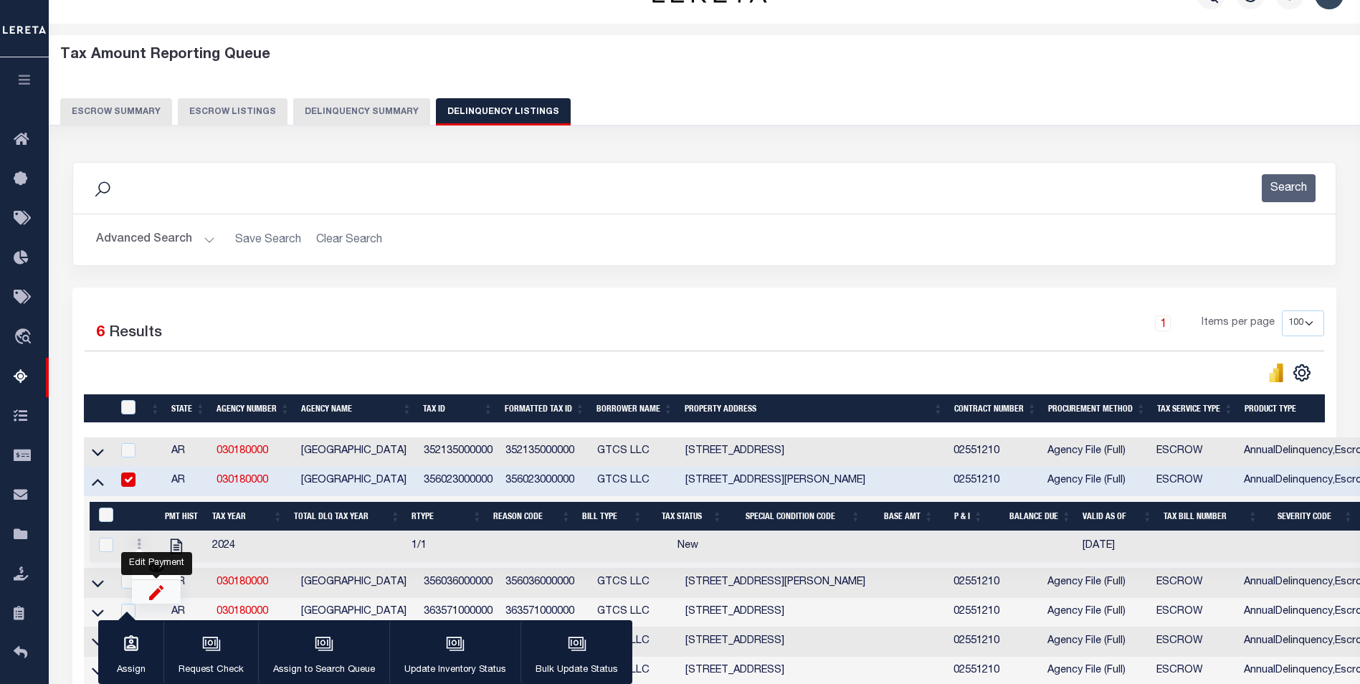
click at [155, 599] on img "" at bounding box center [156, 591] width 14 height 15
select select
checkbox input "true"
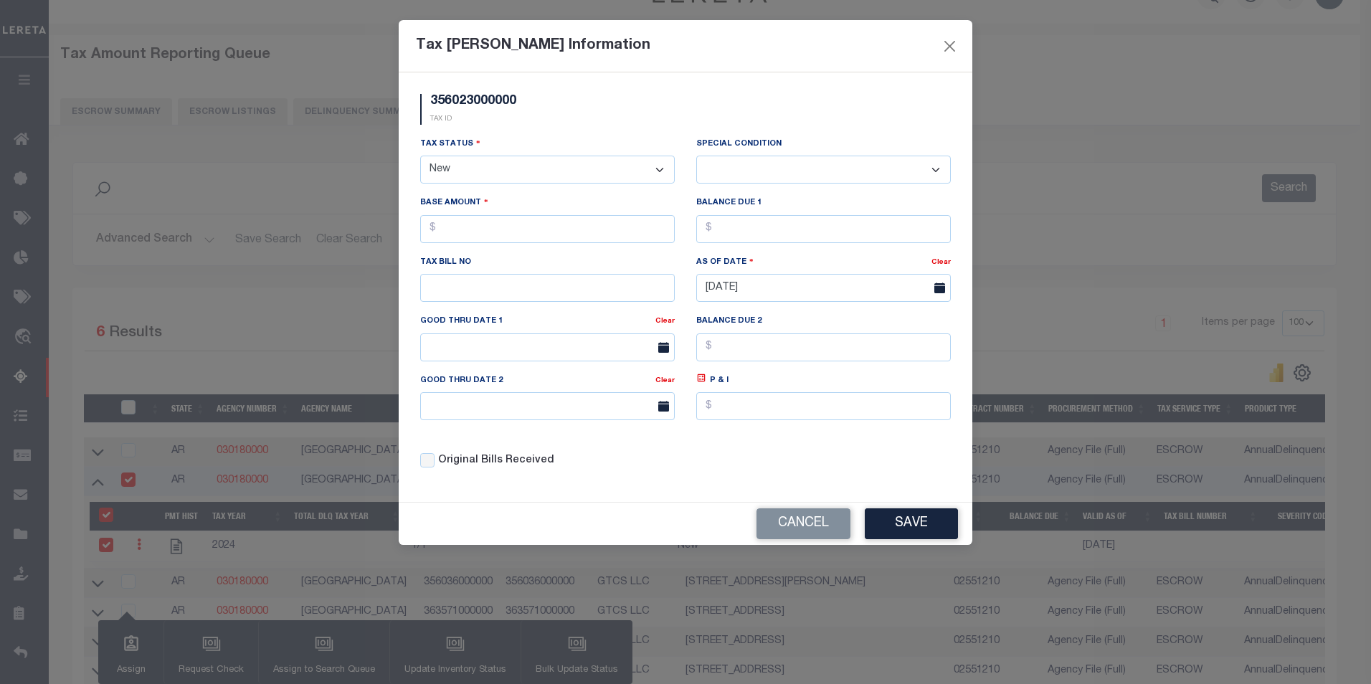
click at [726, 166] on select "-- Select Special Condition -- 3RD PARTY TAX LIEN AGENCY TAX LIEN (A.K.A Inside…" at bounding box center [823, 170] width 255 height 28
select select "21"
click at [696, 156] on select "-- Select Special Condition -- 3RD PARTY TAX LIEN AGENCY TAX LIEN (A.K.A Inside…" at bounding box center [823, 170] width 255 height 28
click at [460, 231] on input "text" at bounding box center [547, 229] width 255 height 28
type input "$600.00"
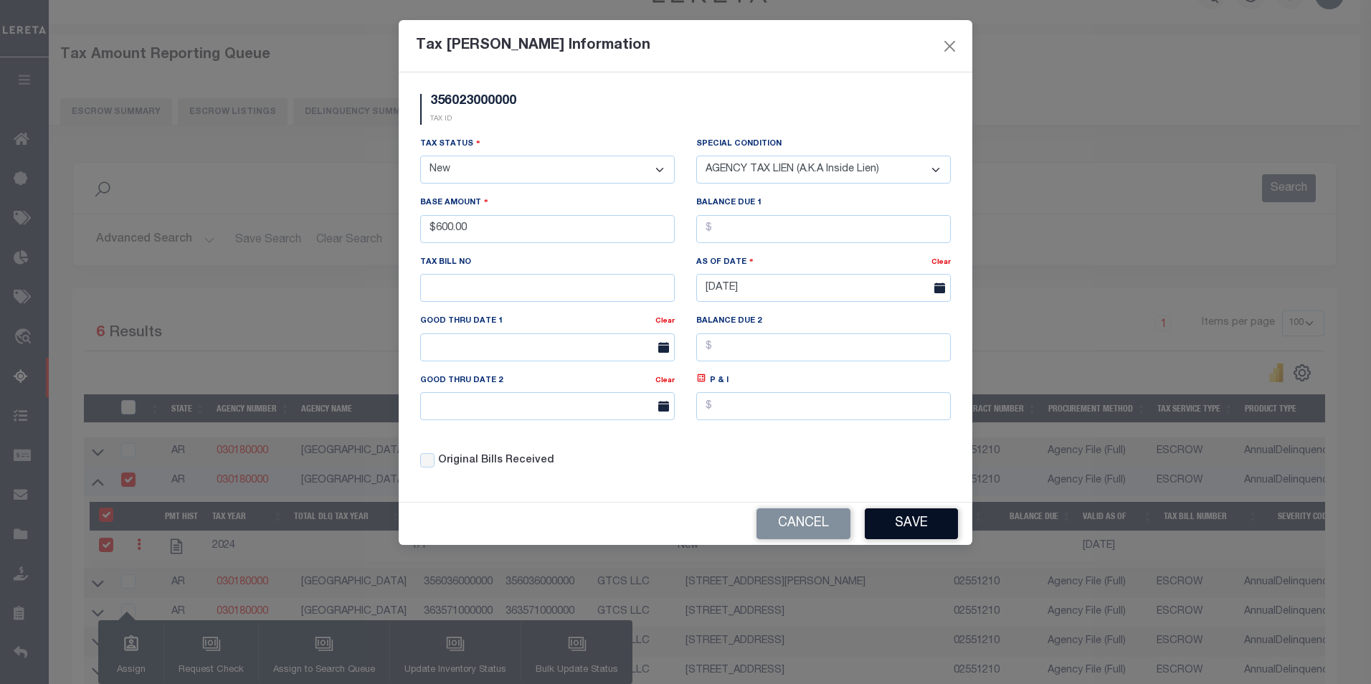
click at [914, 531] on button "Save" at bounding box center [911, 523] width 93 height 31
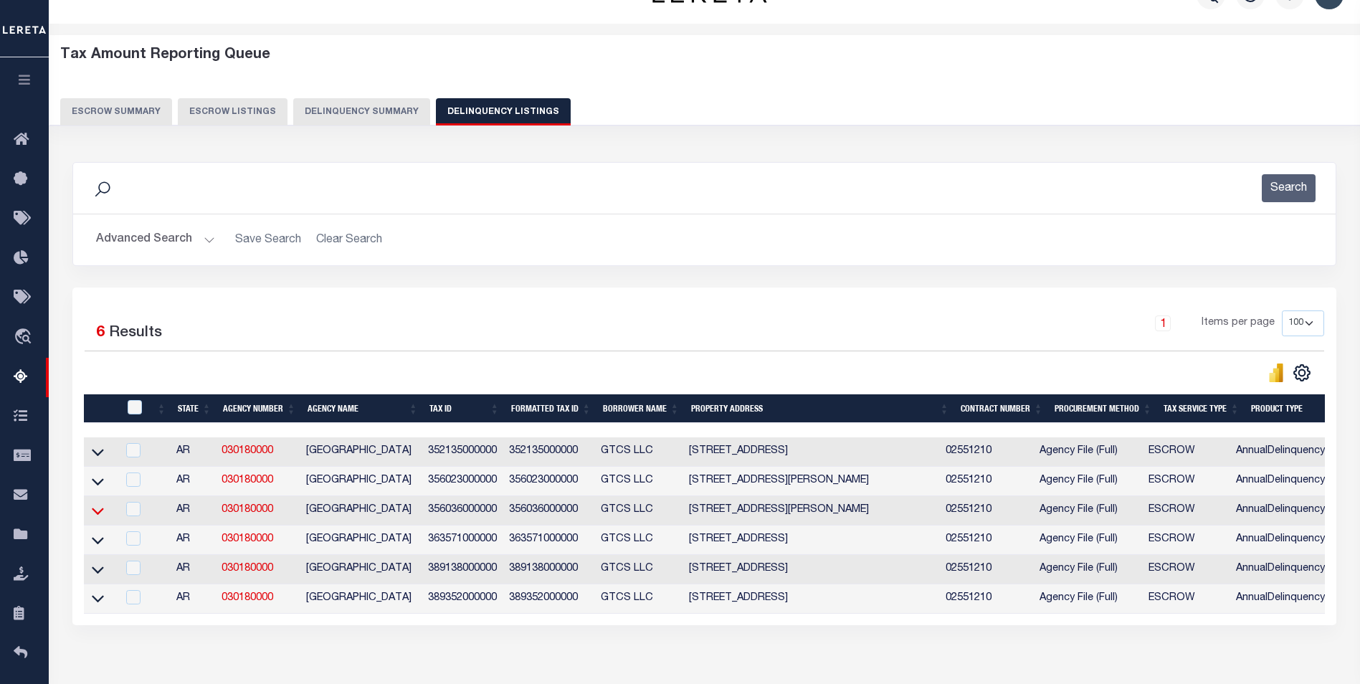
click at [102, 514] on icon at bounding box center [98, 511] width 12 height 7
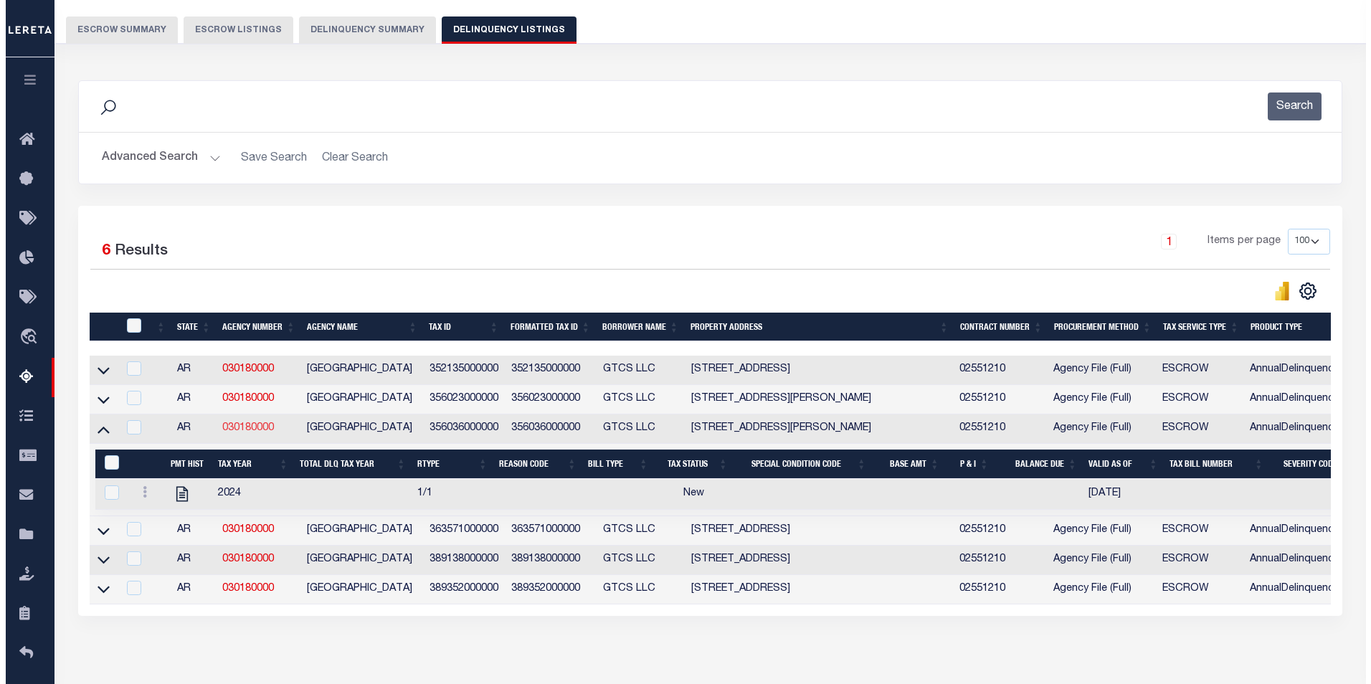
scroll to position [177, 0]
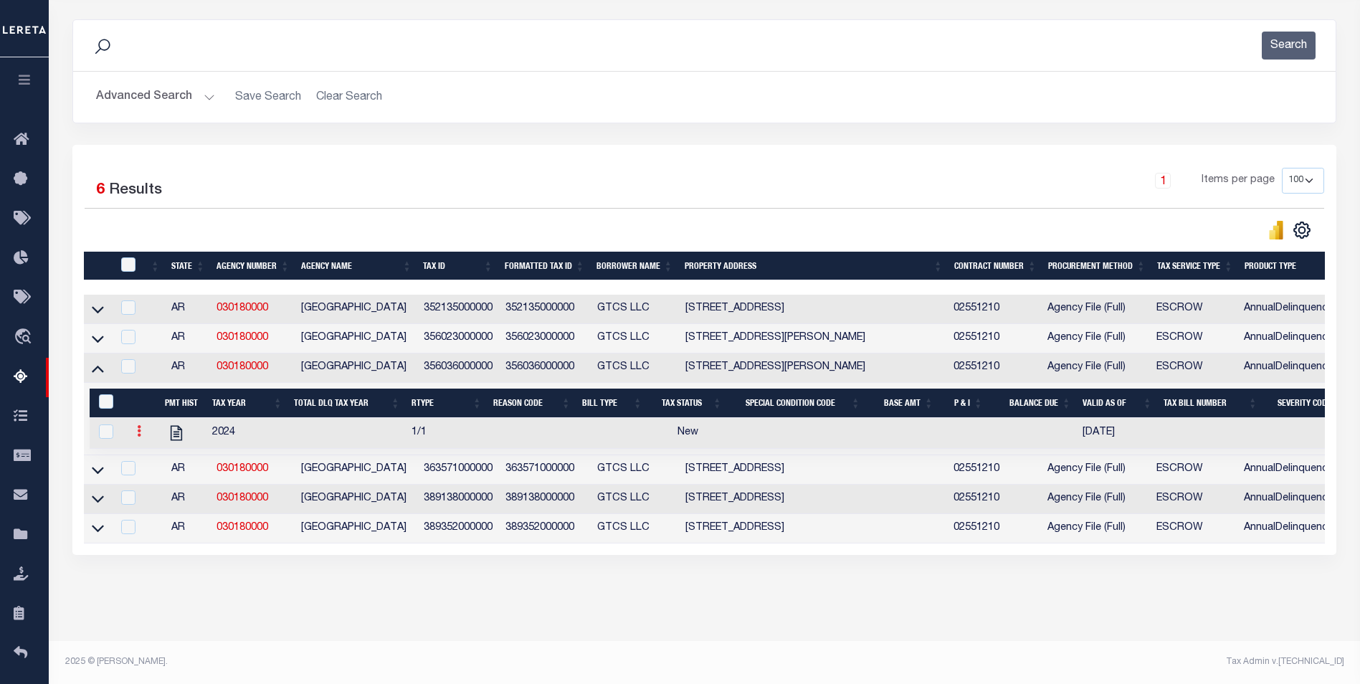
click at [141, 437] on icon at bounding box center [139, 430] width 4 height 11
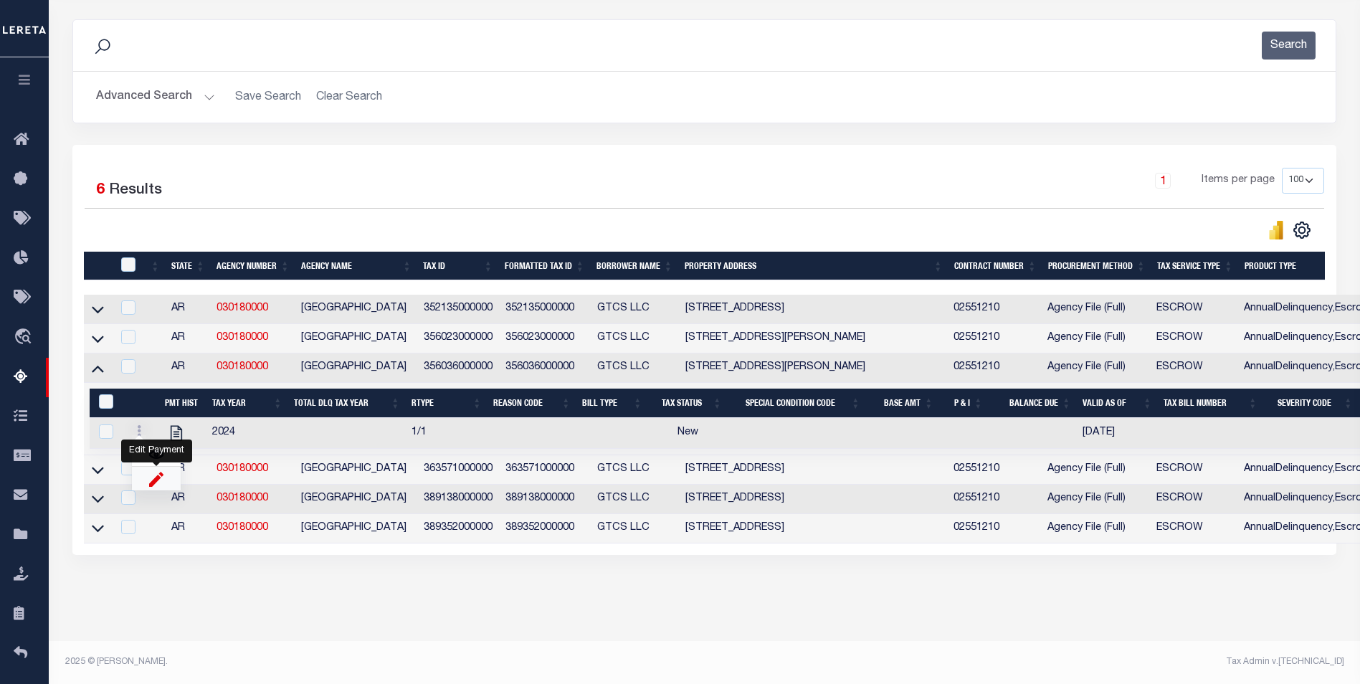
click at [160, 486] on img "" at bounding box center [156, 478] width 14 height 15
select select
checkbox input "true"
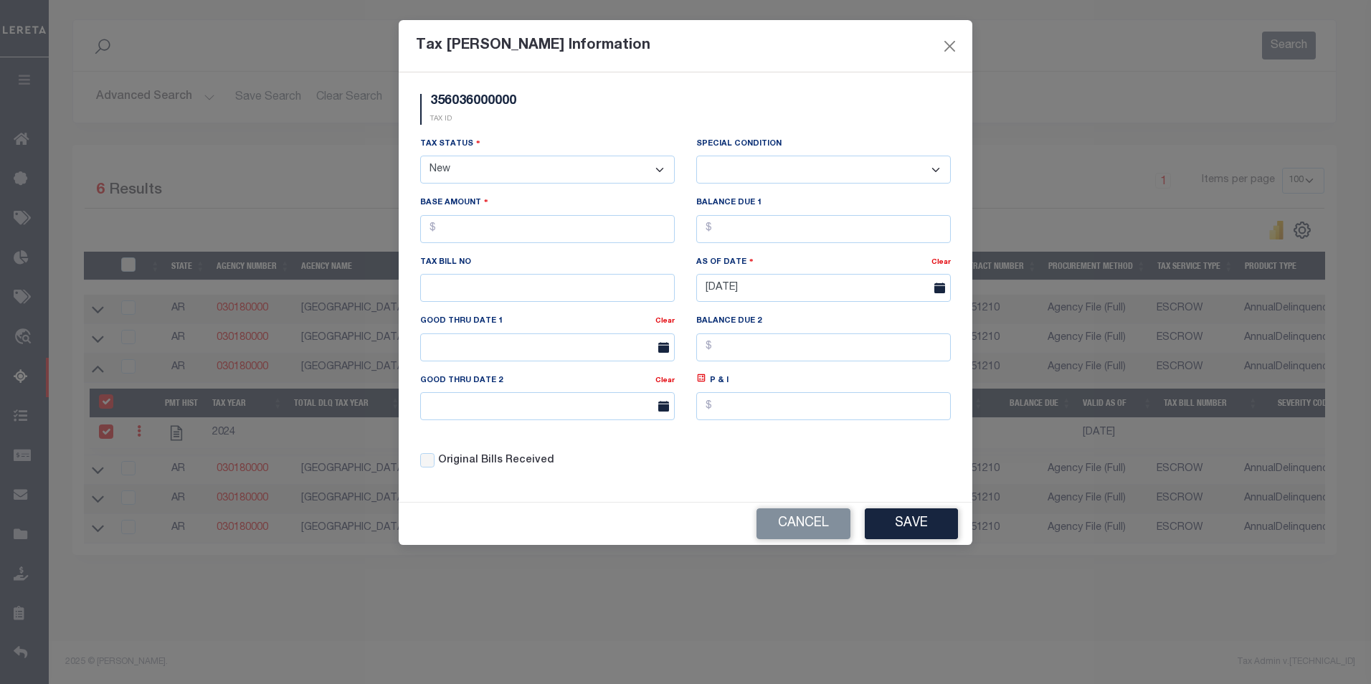
click at [524, 167] on select "- Select Status - Open Due/Unpaid Paid Incomplete No Tax Due Internal Refund Pr…" at bounding box center [547, 170] width 255 height 28
select select "DUE"
click at [420, 156] on select "- Select Status - Open Due/Unpaid Paid Incomplete No Tax Due Internal Refund Pr…" at bounding box center [547, 170] width 255 height 28
click at [719, 171] on select "-- Select Special Condition -- 3RD PARTY TAX LIEN AGENCY TAX LIEN (A.K.A Inside…" at bounding box center [823, 170] width 255 height 28
select select "22"
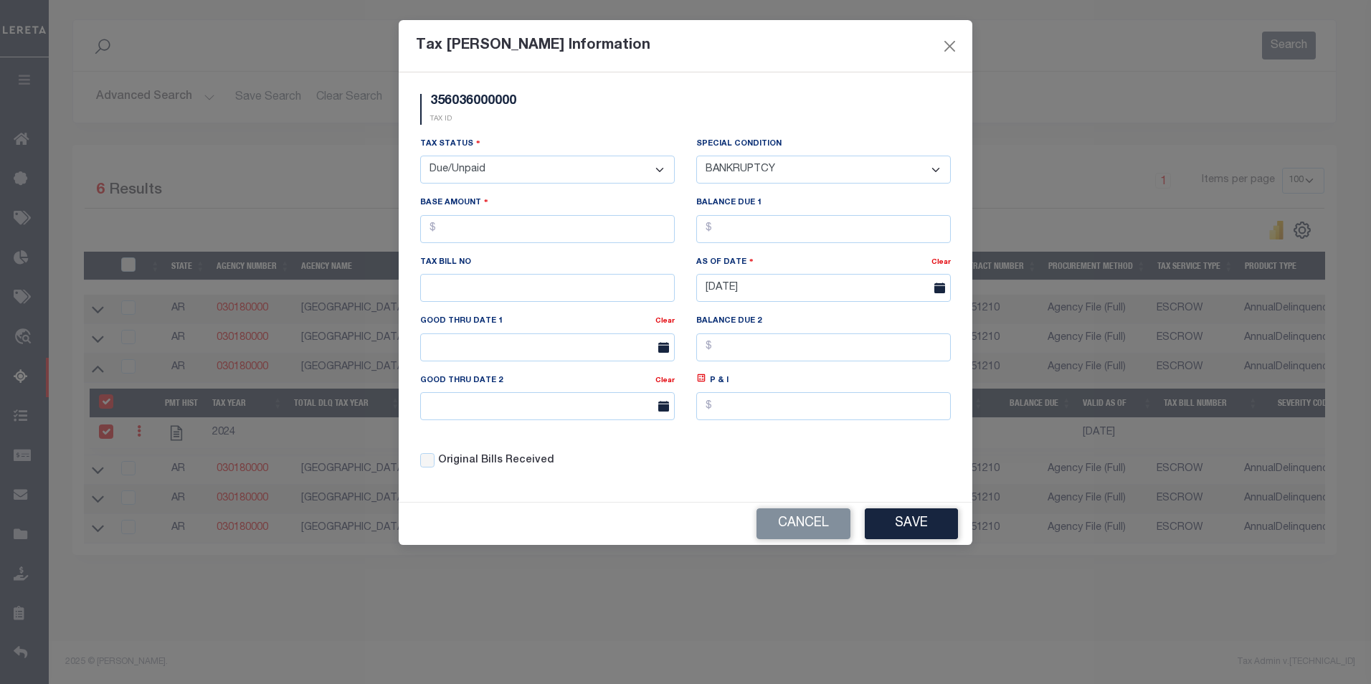
click at [696, 156] on select "-- Select Special Condition -- 3RD PARTY TAX LIEN AGENCY TAX LIEN (A.K.A Inside…" at bounding box center [823, 170] width 255 height 28
click at [557, 228] on input "text" at bounding box center [547, 229] width 255 height 28
type input "$700.00"
click at [901, 526] on button "Save" at bounding box center [911, 523] width 93 height 31
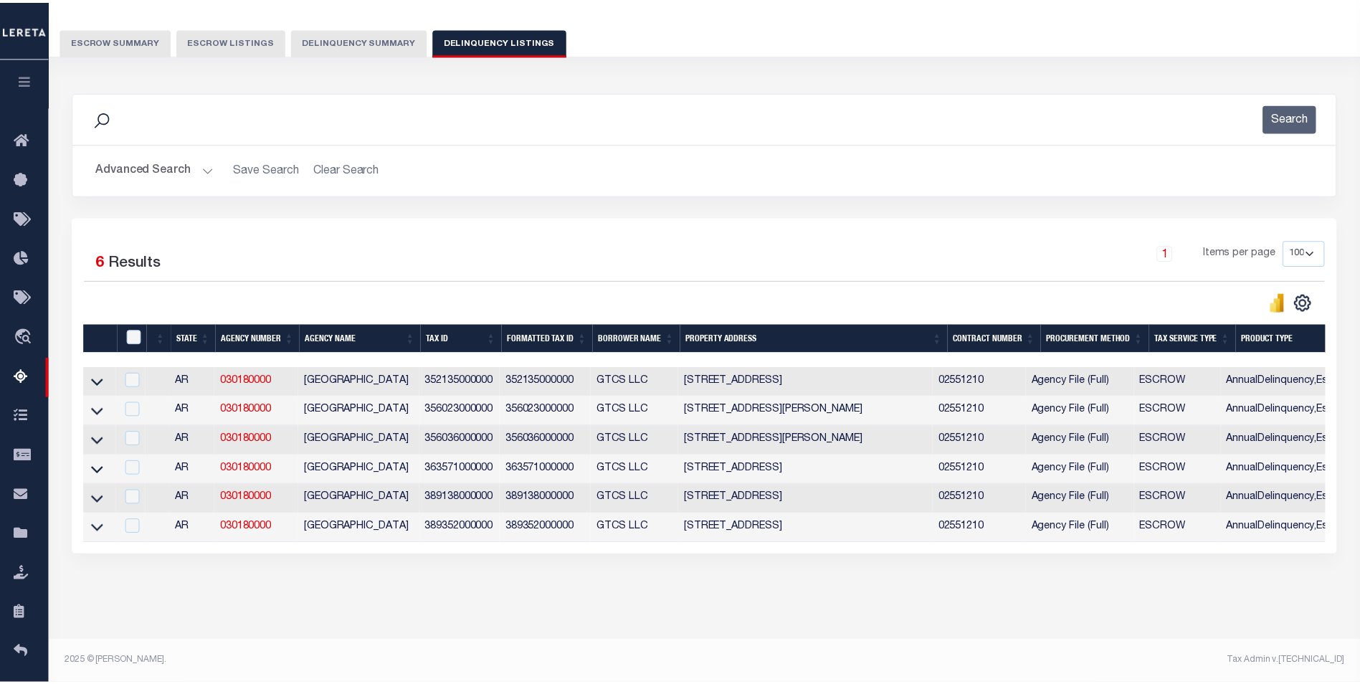
scroll to position [119, 0]
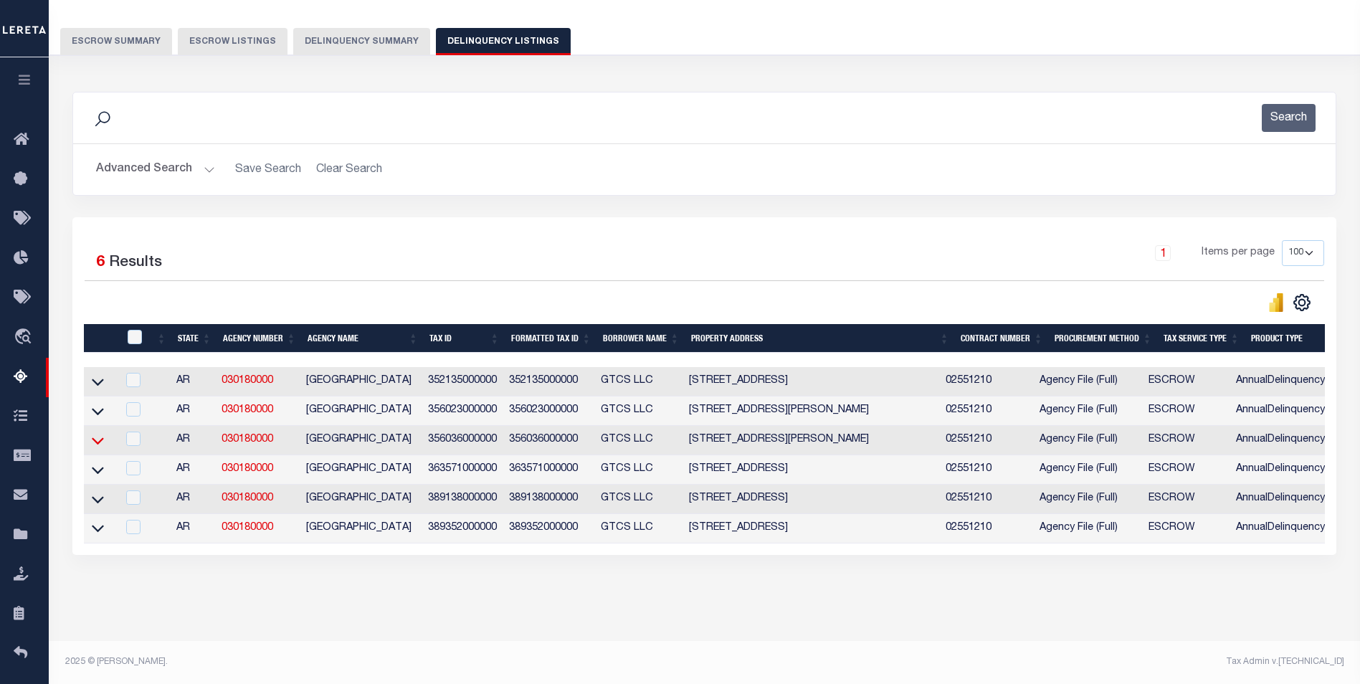
click at [98, 435] on icon at bounding box center [98, 440] width 12 height 15
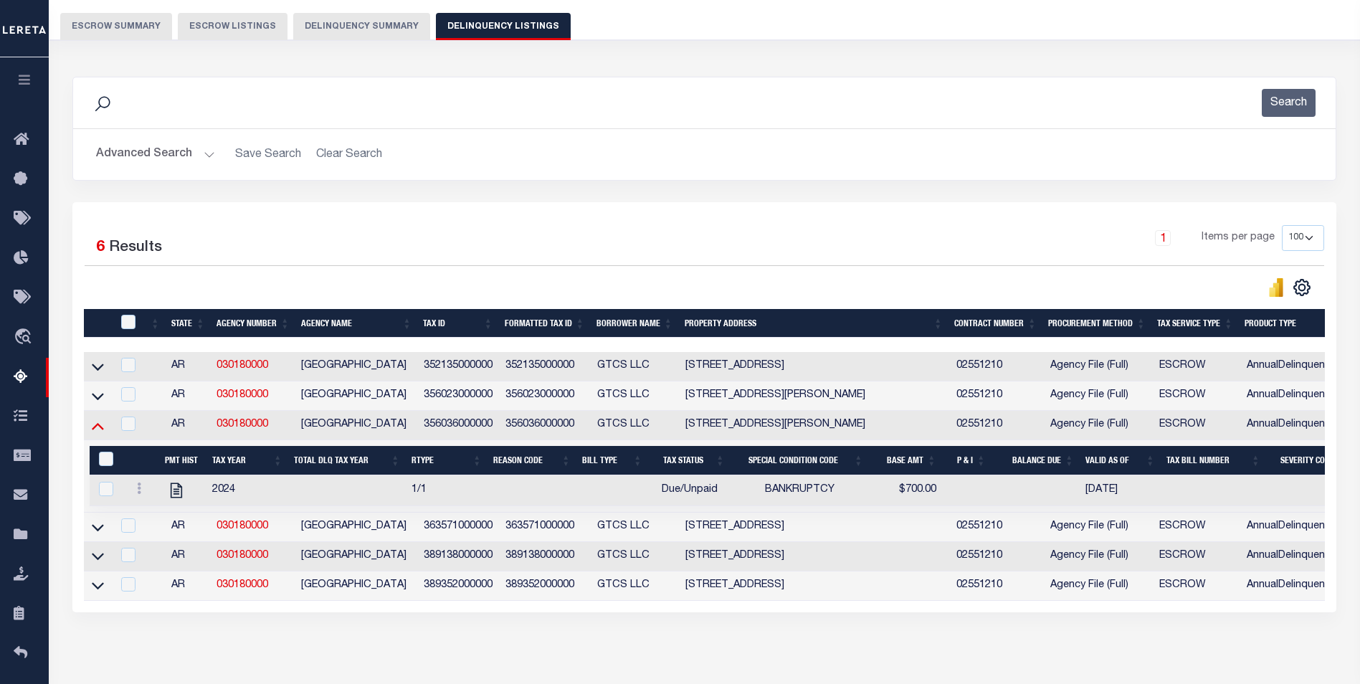
click at [98, 428] on icon at bounding box center [98, 426] width 12 height 7
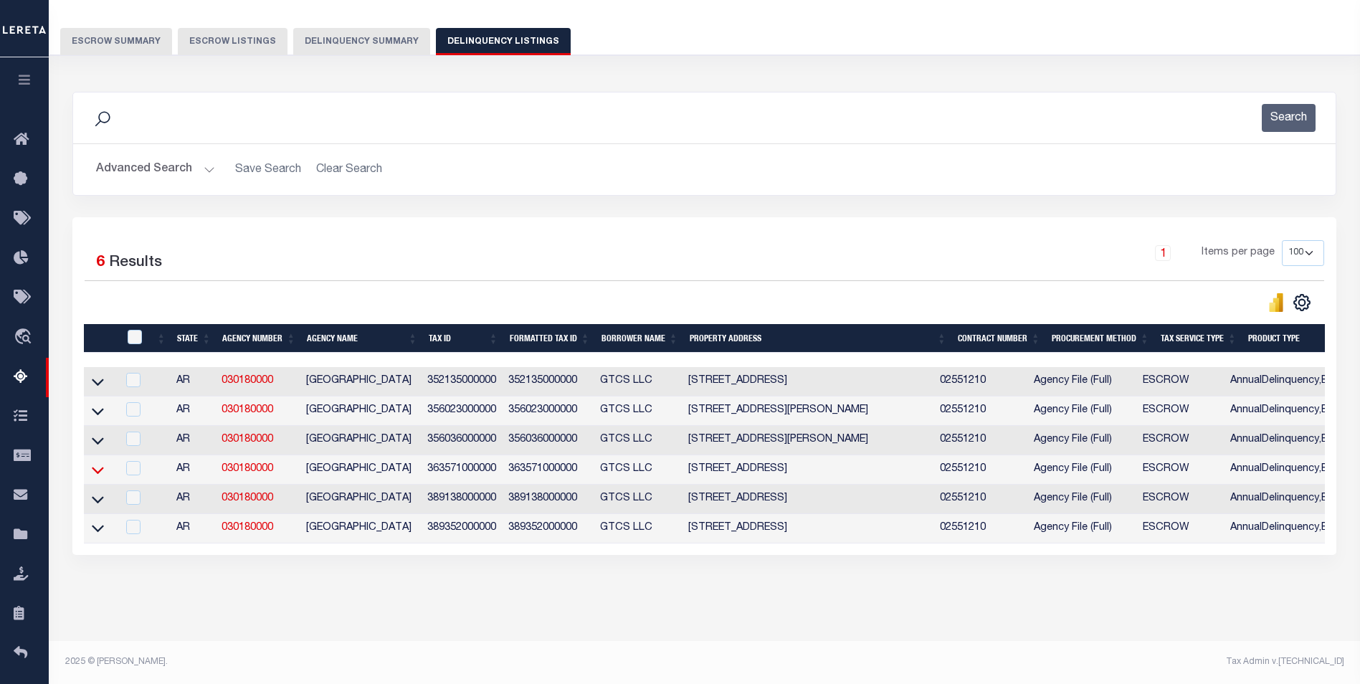
click at [95, 463] on icon at bounding box center [98, 470] width 12 height 15
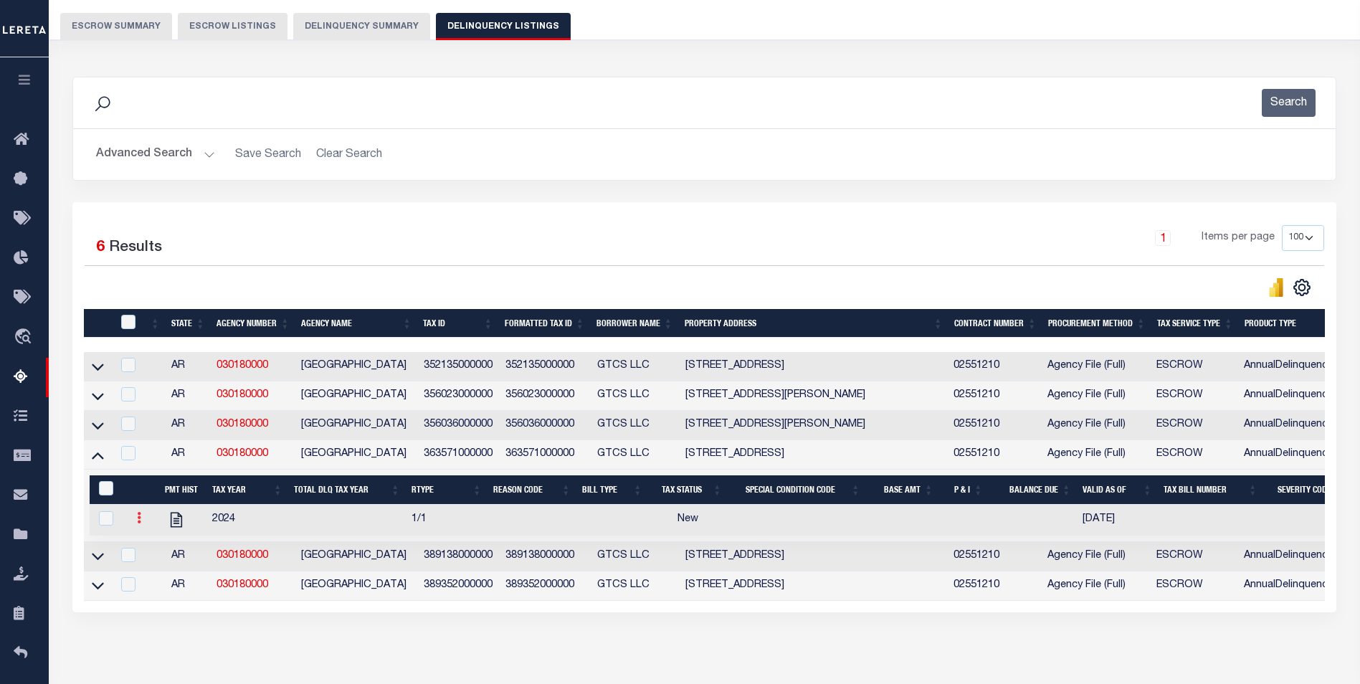
click at [136, 524] on link at bounding box center [139, 519] width 16 height 11
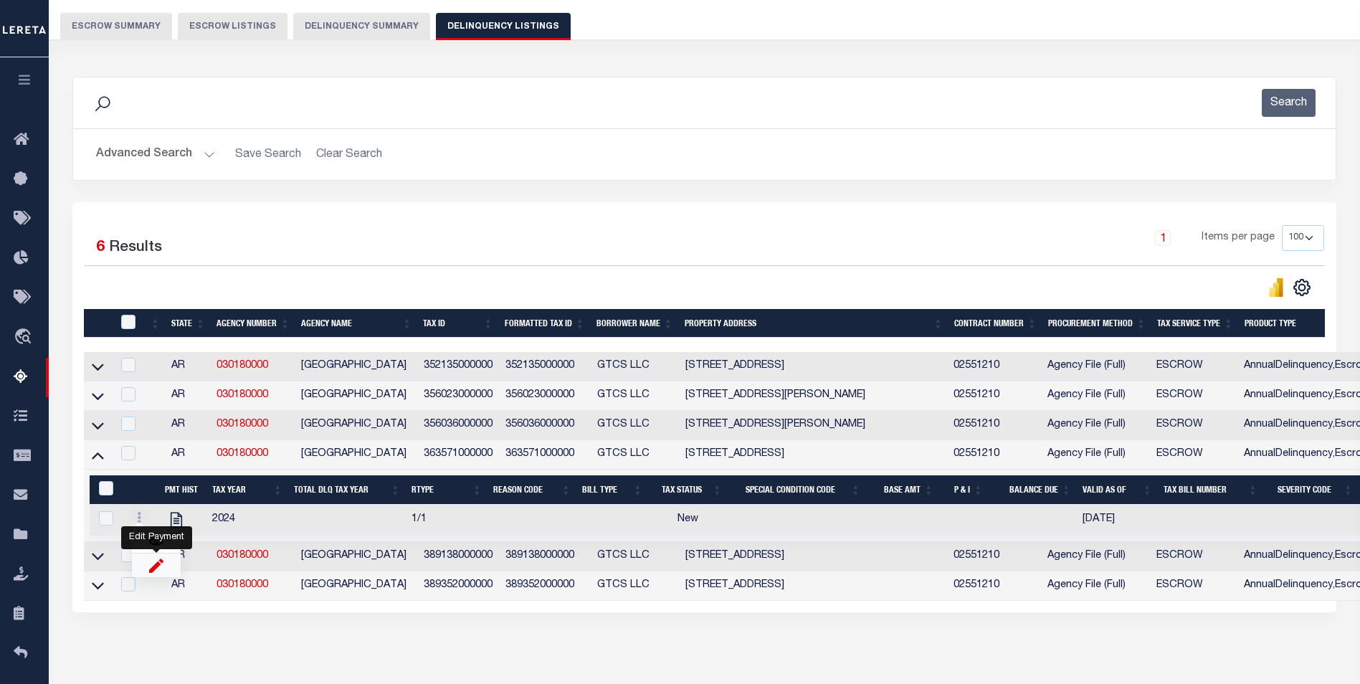
click at [153, 573] on img "" at bounding box center [156, 565] width 14 height 15
select select
checkbox input "true"
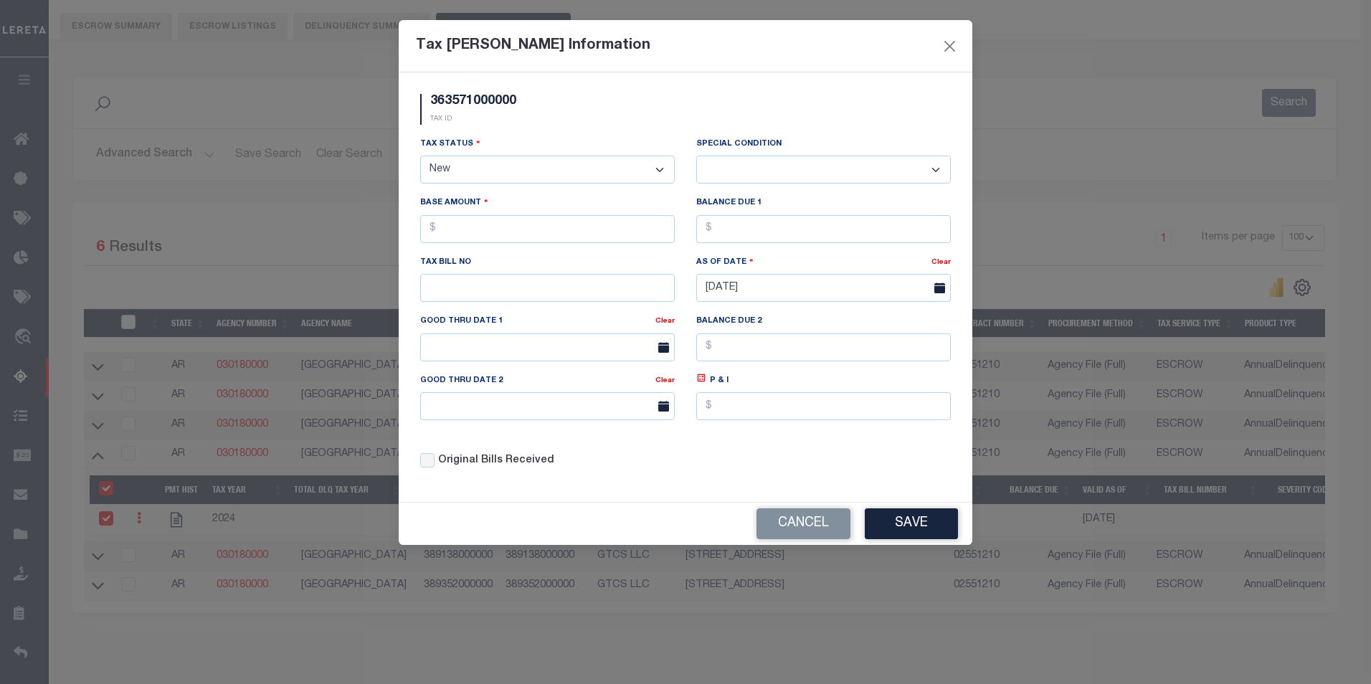
drag, startPoint x: 607, startPoint y: 169, endPoint x: 603, endPoint y: 180, distance: 11.6
click at [607, 171] on select "- Select Status - Open Due/Unpaid Paid Incomplete No Tax Due Internal Refund Pr…" at bounding box center [547, 170] width 255 height 28
select select "DUE"
click at [420, 156] on select "- Select Status - Open Due/Unpaid Paid Incomplete No Tax Due Internal Refund Pr…" at bounding box center [547, 170] width 255 height 28
click at [775, 174] on select "-- Select Special Condition -- 3RD PARTY TAX LIEN AGENCY TAX LIEN (A.K.A Inside…" at bounding box center [823, 170] width 255 height 28
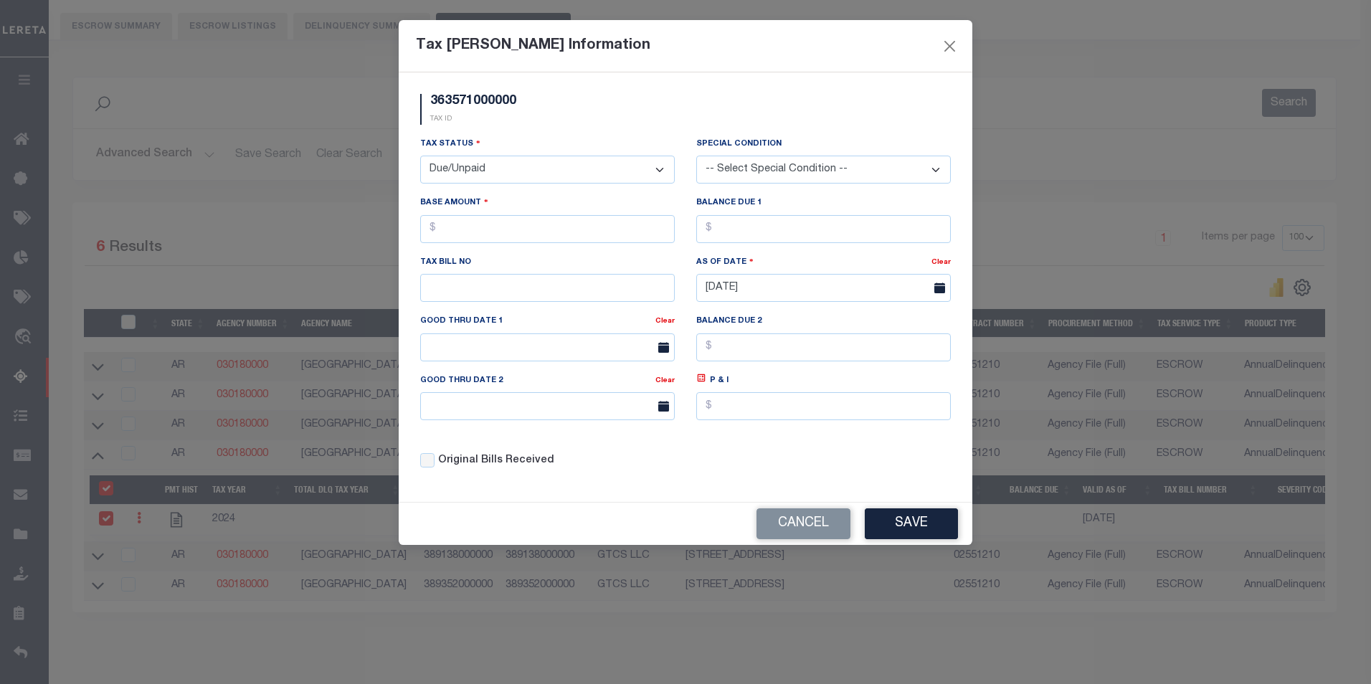
select select "3"
click at [696, 156] on select "-- Select Special Condition -- 3RD PARTY TAX LIEN AGENCY TAX LIEN (A.K.A Inside…" at bounding box center [823, 170] width 255 height 28
click at [655, 230] on input "text" at bounding box center [547, 229] width 255 height 28
type input "$0.00"
click at [902, 525] on button "Save" at bounding box center [911, 523] width 93 height 31
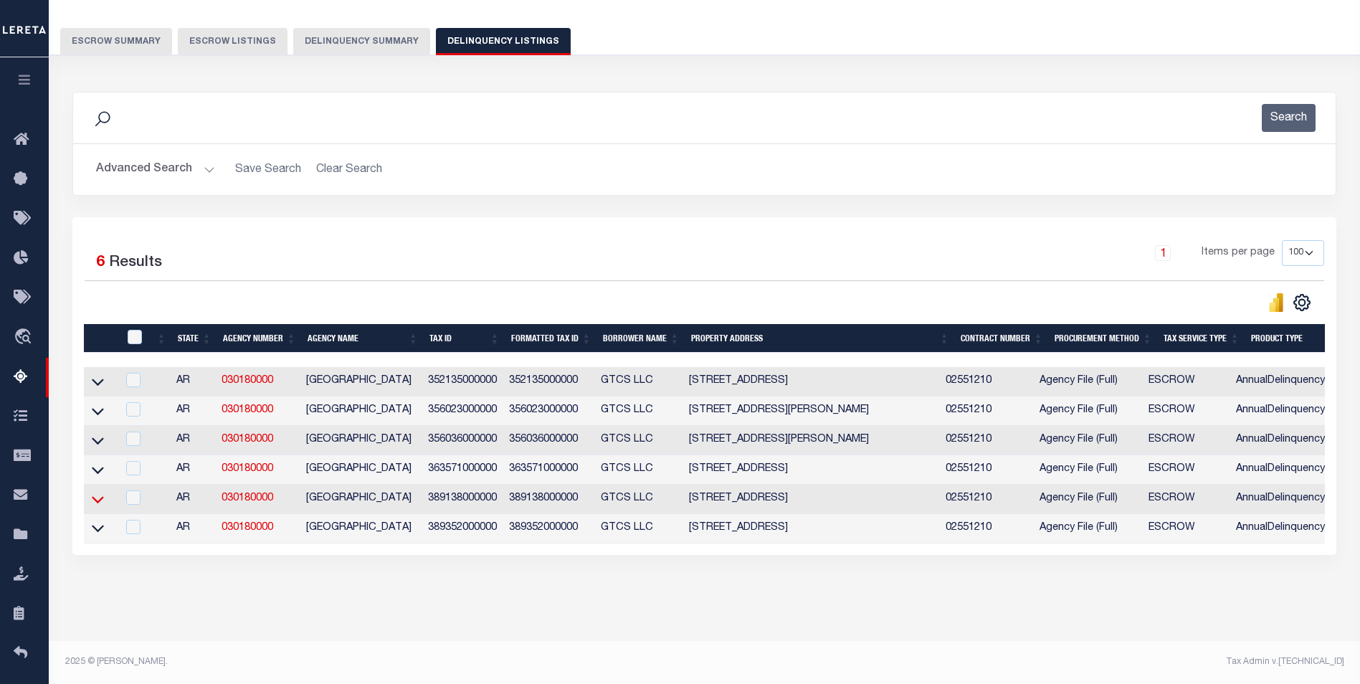
click at [98, 492] on icon at bounding box center [98, 499] width 12 height 15
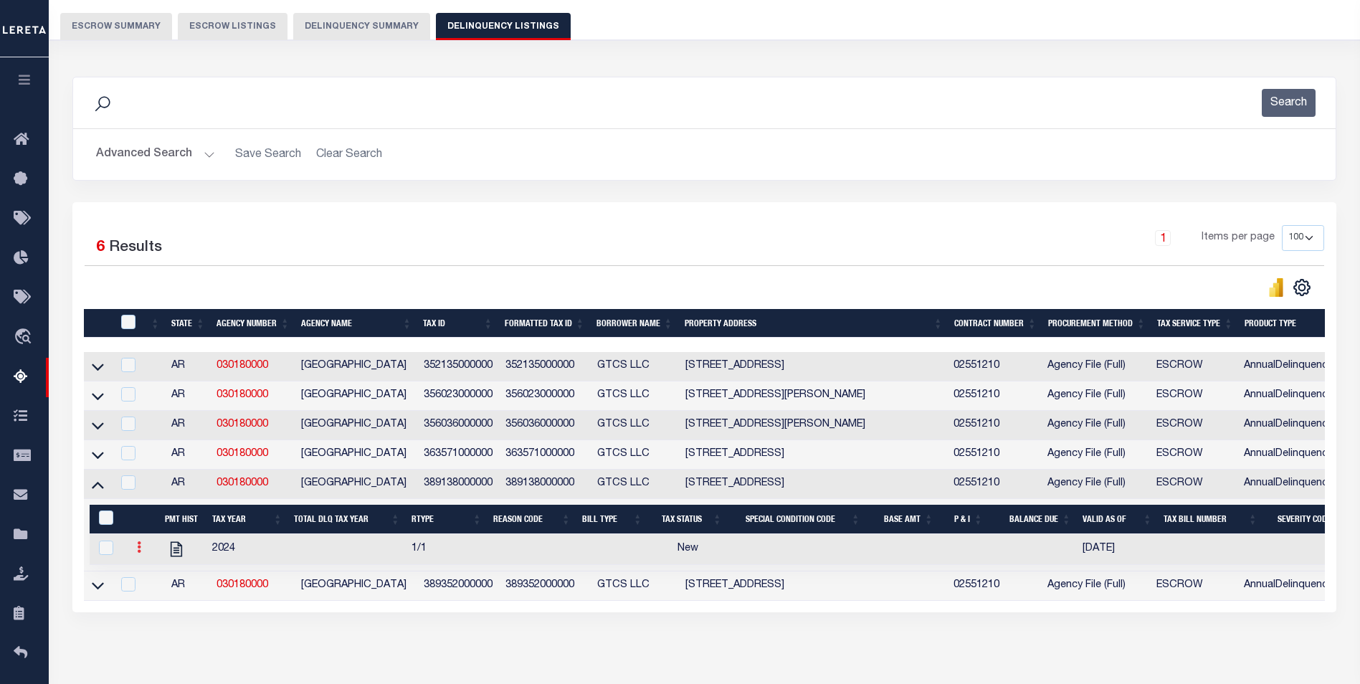
click at [138, 549] on icon at bounding box center [139, 546] width 4 height 11
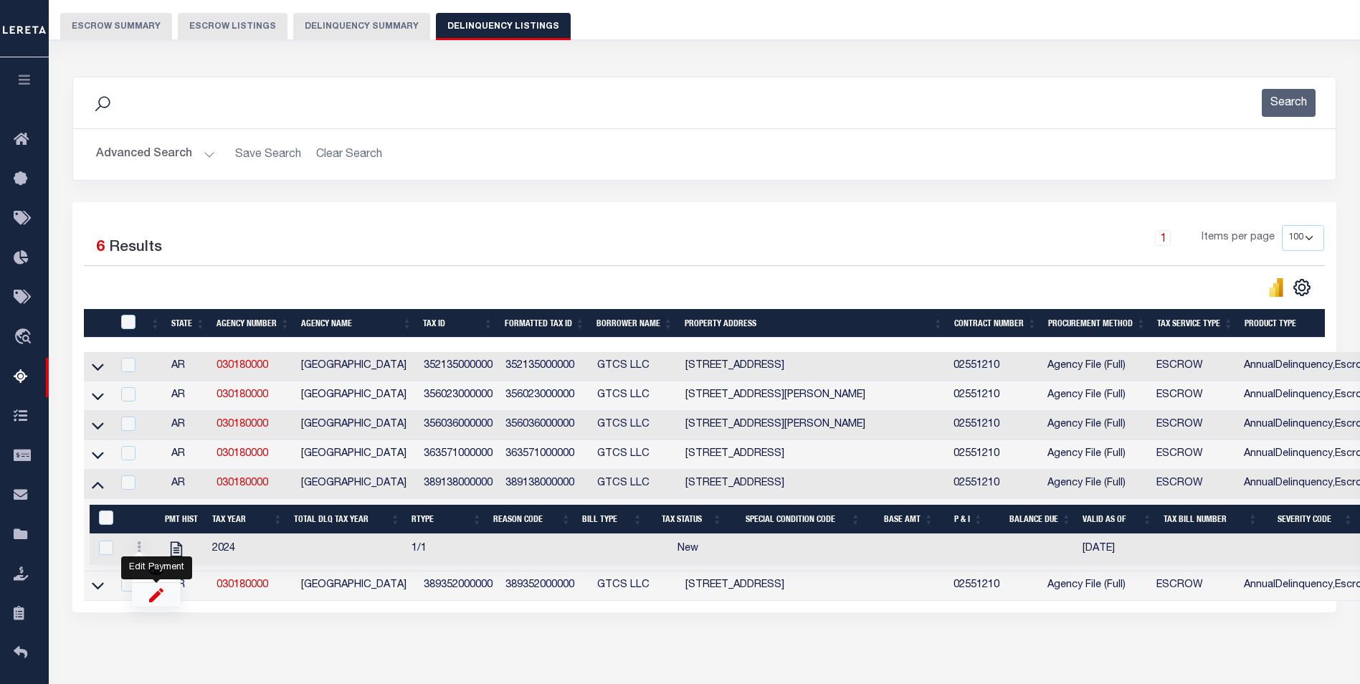
click at [155, 602] on img "" at bounding box center [156, 594] width 14 height 15
select select
checkbox input "true"
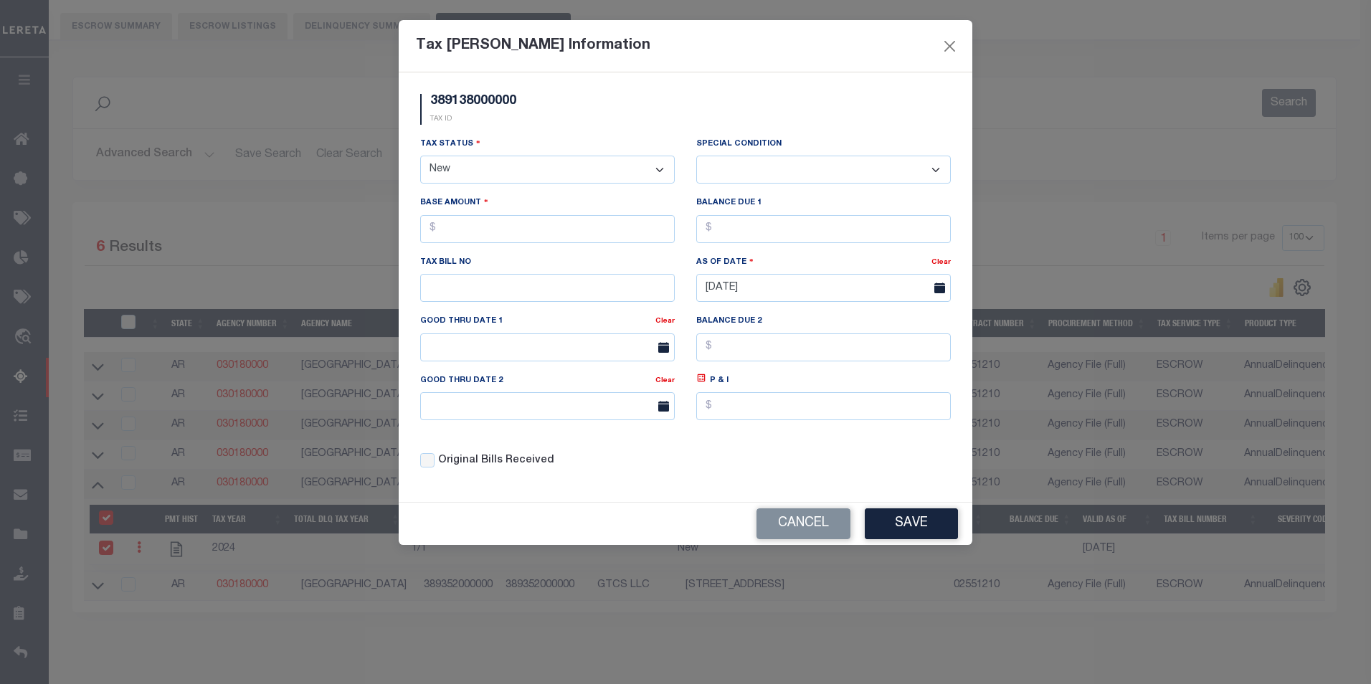
click at [714, 171] on select "-- Select Special Condition -- 3RD PARTY TAX LIEN AGENCY TAX LIEN (A.K.A Inside…" at bounding box center [823, 170] width 255 height 28
click at [635, 168] on select "- Select Status - Open Due/Unpaid Paid Incomplete No Tax Due Internal Refund Pr…" at bounding box center [547, 170] width 255 height 28
select select "DUE"
click at [420, 156] on select "- Select Status - Open Due/Unpaid Paid Incomplete No Tax Due Internal Refund Pr…" at bounding box center [547, 170] width 255 height 28
click at [753, 174] on select "-- Select Special Condition -- 3RD PARTY TAX LIEN AGENCY TAX LIEN (A.K.A Inside…" at bounding box center [823, 170] width 255 height 28
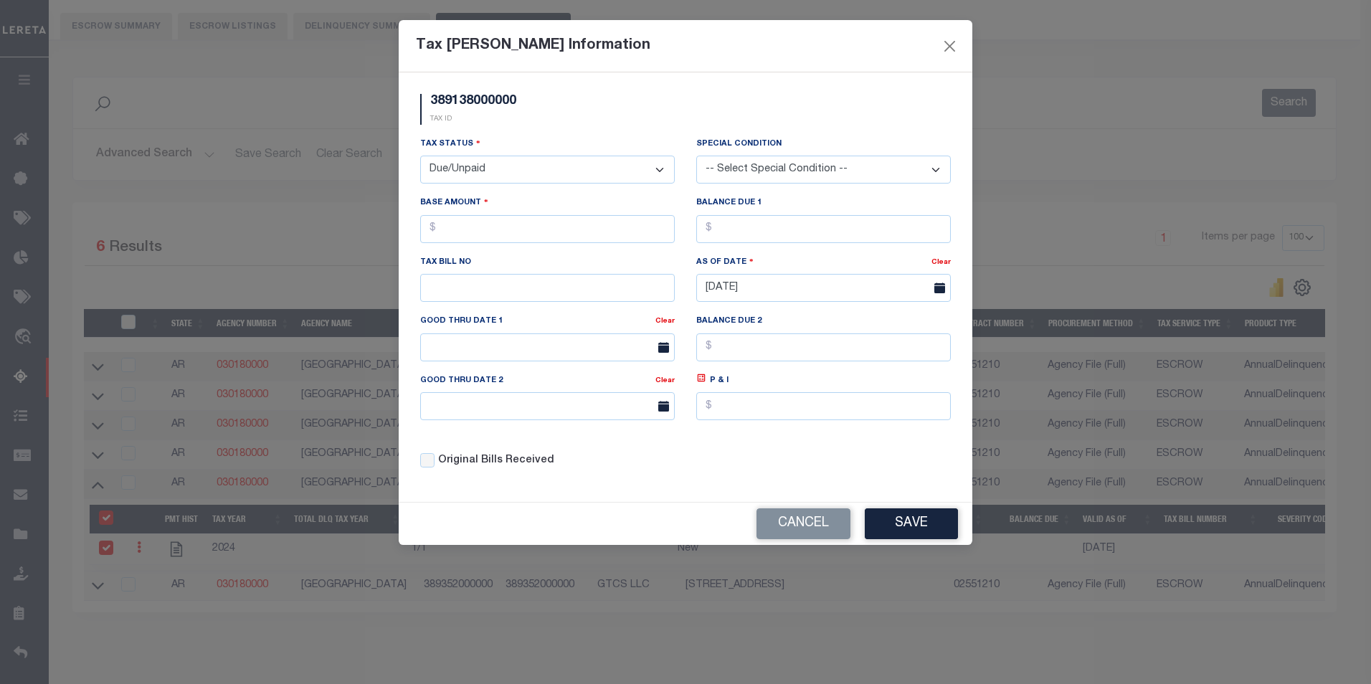
select select "6"
click at [696, 156] on select "-- Select Special Condition -- 3RD PARTY TAX LIEN AGENCY TAX LIEN (A.K.A Inside…" at bounding box center [823, 170] width 255 height 28
click at [496, 231] on input "text" at bounding box center [547, 229] width 255 height 28
type input "$10,000.00"
click at [907, 526] on button "Save" at bounding box center [911, 523] width 93 height 31
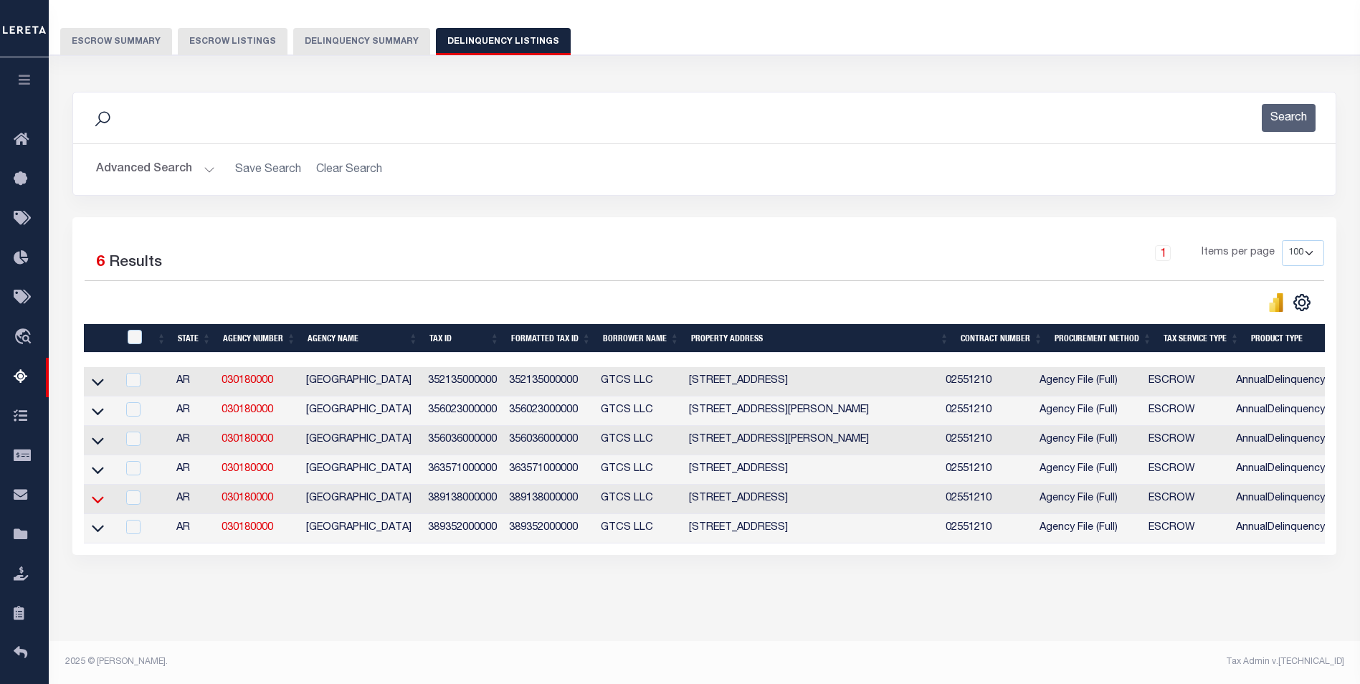
click at [97, 496] on icon at bounding box center [98, 499] width 12 height 7
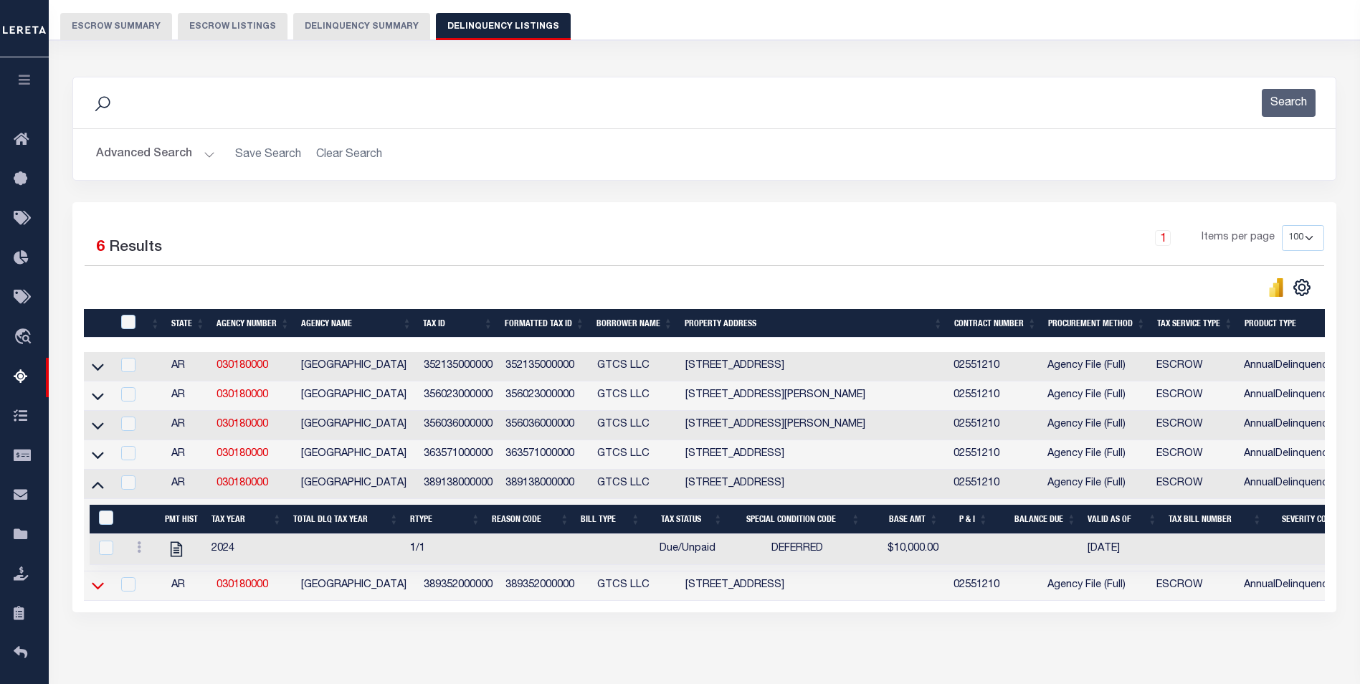
click at [100, 590] on icon at bounding box center [98, 586] width 12 height 7
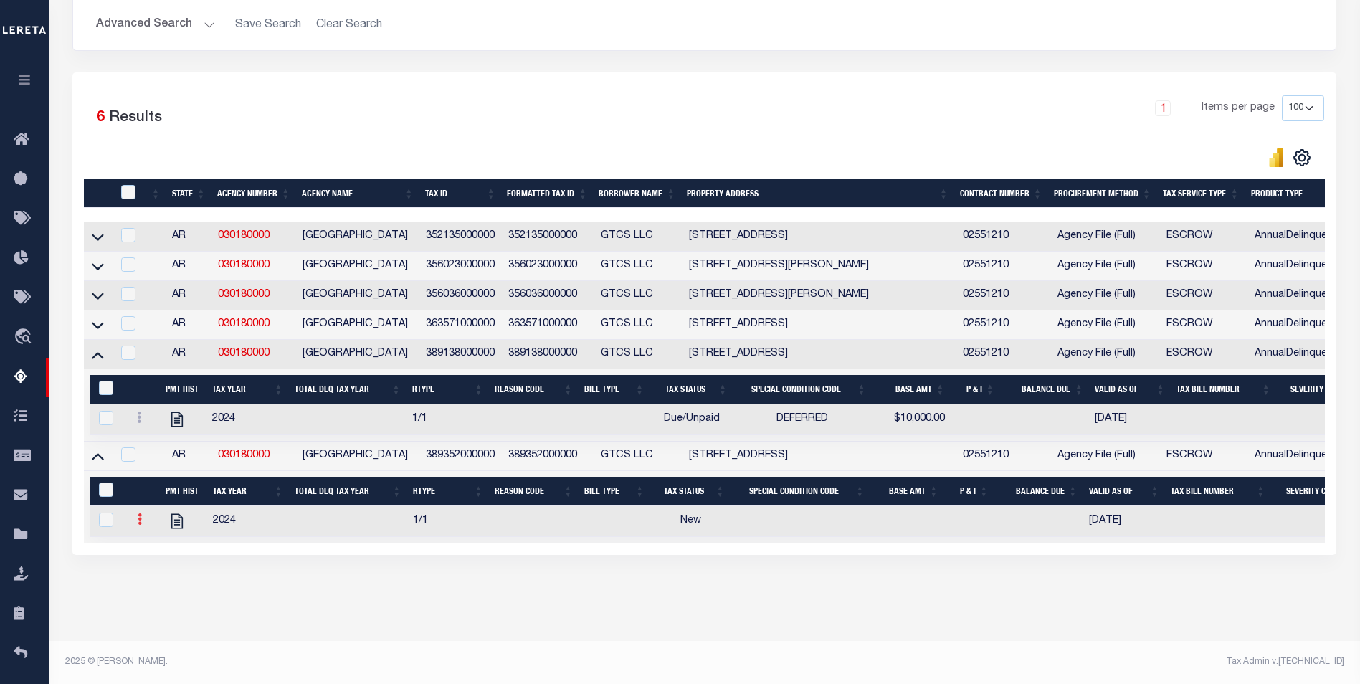
click at [141, 515] on icon at bounding box center [140, 518] width 4 height 11
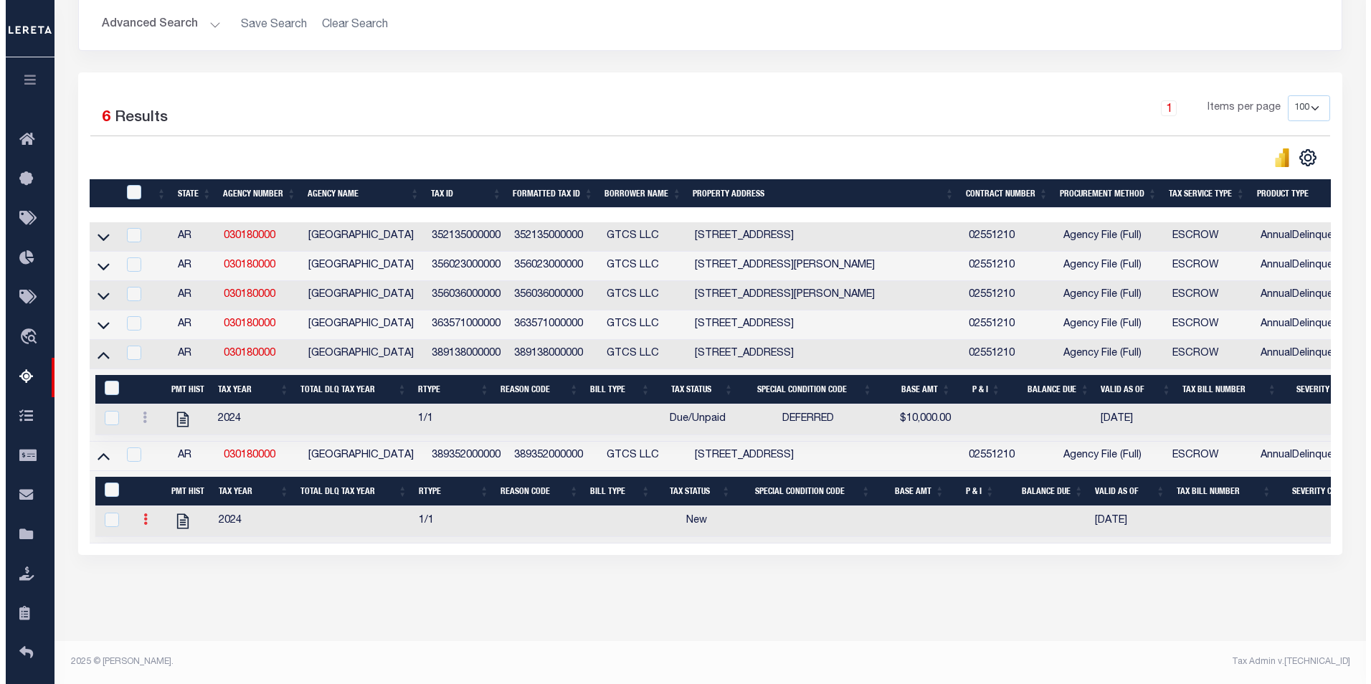
scroll to position [256, 0]
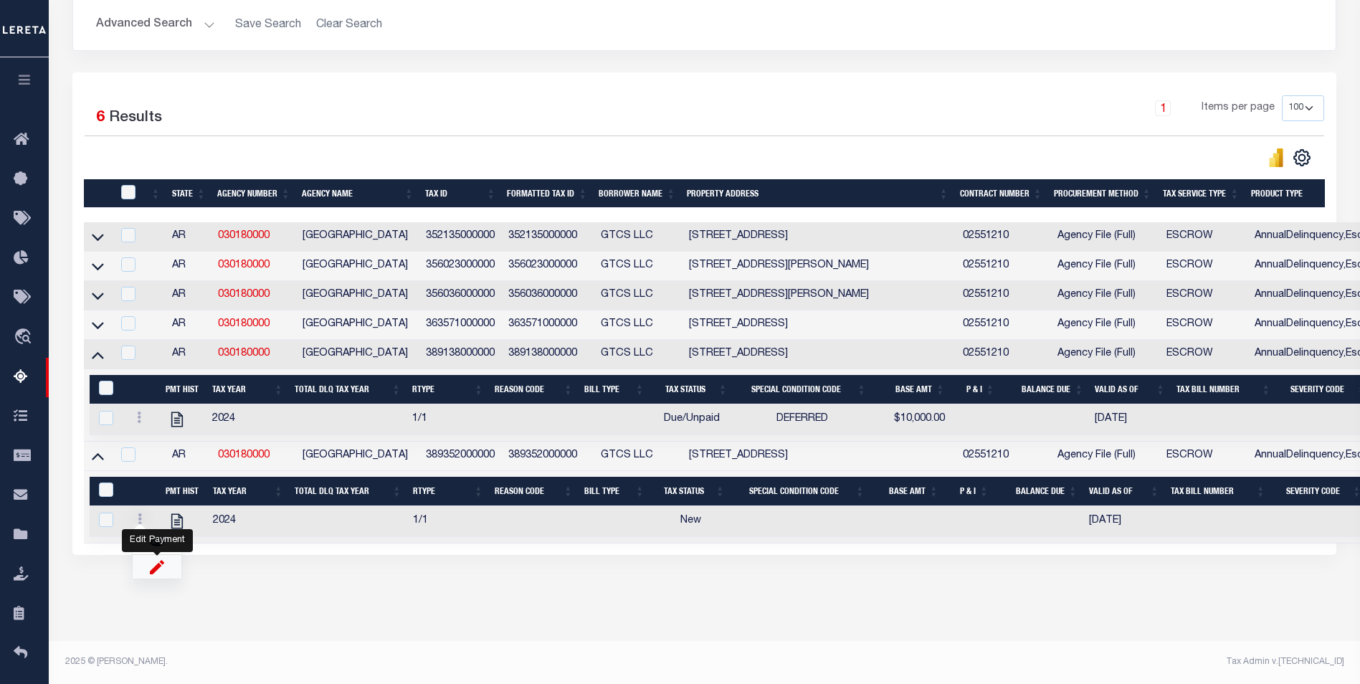
click at [159, 568] on img "" at bounding box center [157, 566] width 14 height 15
select select
checkbox input "true"
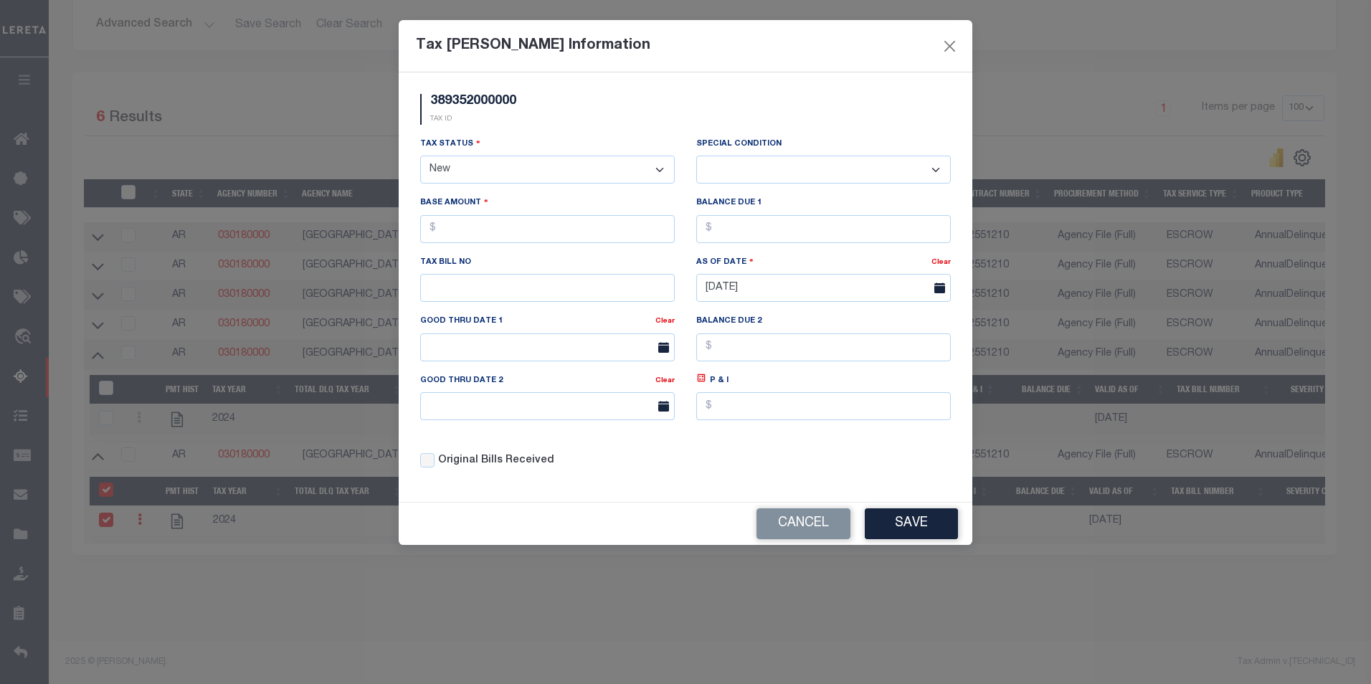
click at [490, 166] on select "- Select Status - Open Due/Unpaid Paid Incomplete No Tax Due Internal Refund Pr…" at bounding box center [547, 170] width 255 height 28
select select "DUE"
click at [420, 156] on select "- Select Status - Open Due/Unpaid Paid Incomplete No Tax Due Internal Refund Pr…" at bounding box center [547, 170] width 255 height 28
click at [753, 165] on select "-- Select Special Condition -- 3RD PARTY TAX LIEN AGENCY TAX LIEN (A.K.A Inside…" at bounding box center [823, 170] width 255 height 28
select select "18"
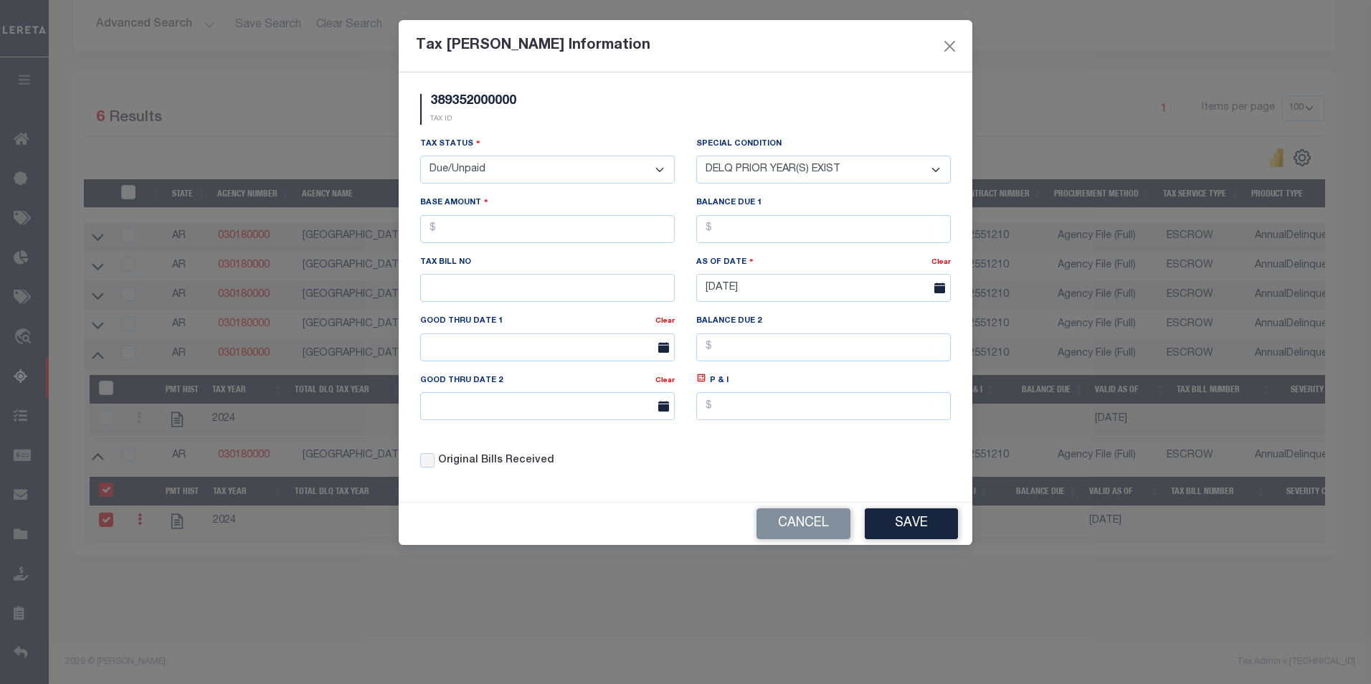
click at [696, 156] on select "-- Select Special Condition -- 3RD PARTY TAX LIEN AGENCY TAX LIEN (A.K.A Inside…" at bounding box center [823, 170] width 255 height 28
click at [452, 228] on input "text" at bounding box center [547, 229] width 255 height 28
type input "$1,500.00"
click at [909, 528] on button "Save" at bounding box center [911, 523] width 93 height 31
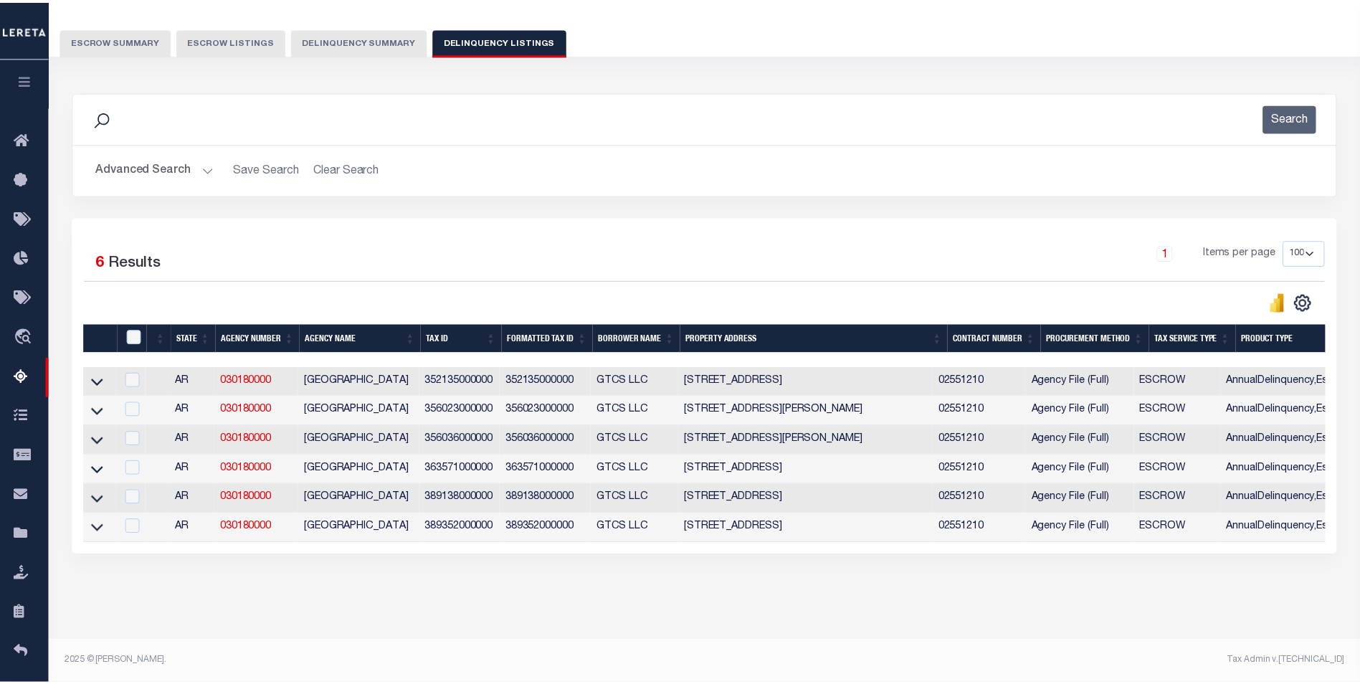
scroll to position [119, 0]
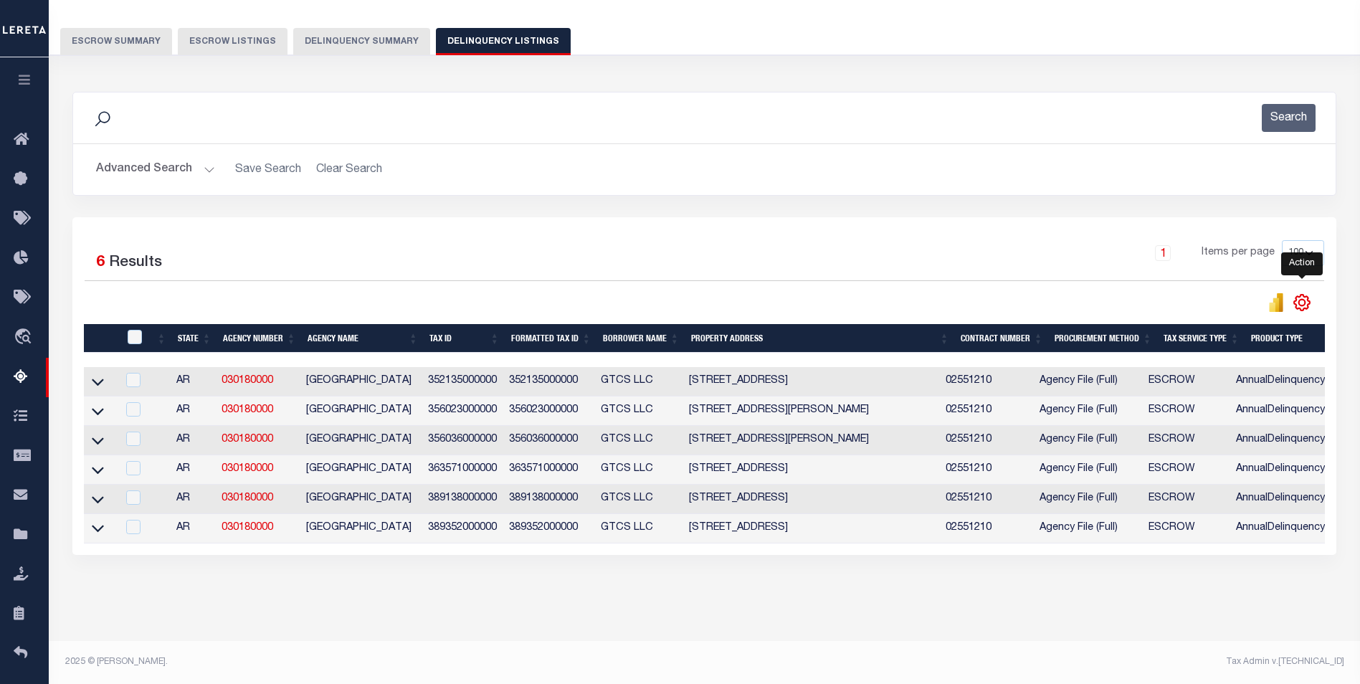
click at [1304, 299] on icon "" at bounding box center [1302, 302] width 6 height 6
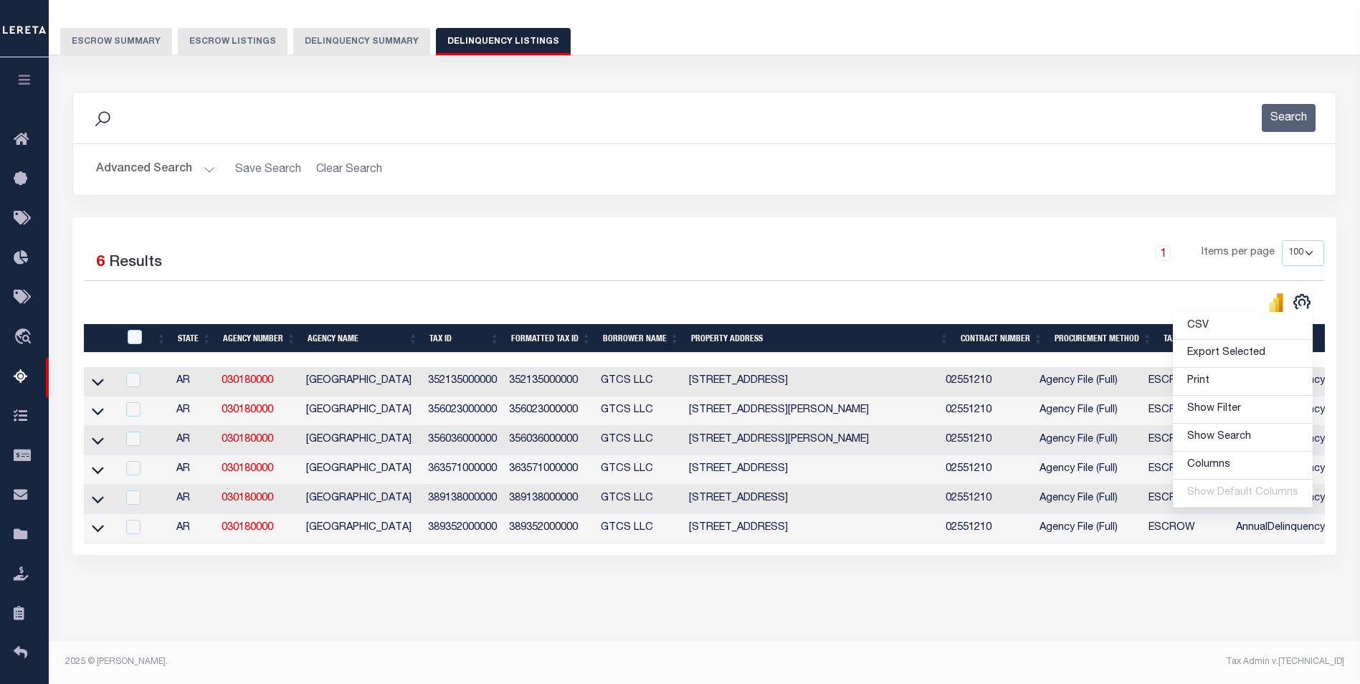
click at [1223, 293] on div "CSV Export Selected Print Show Filter Show Search Columns 0: 1: 2:" at bounding box center [1015, 303] width 620 height 20
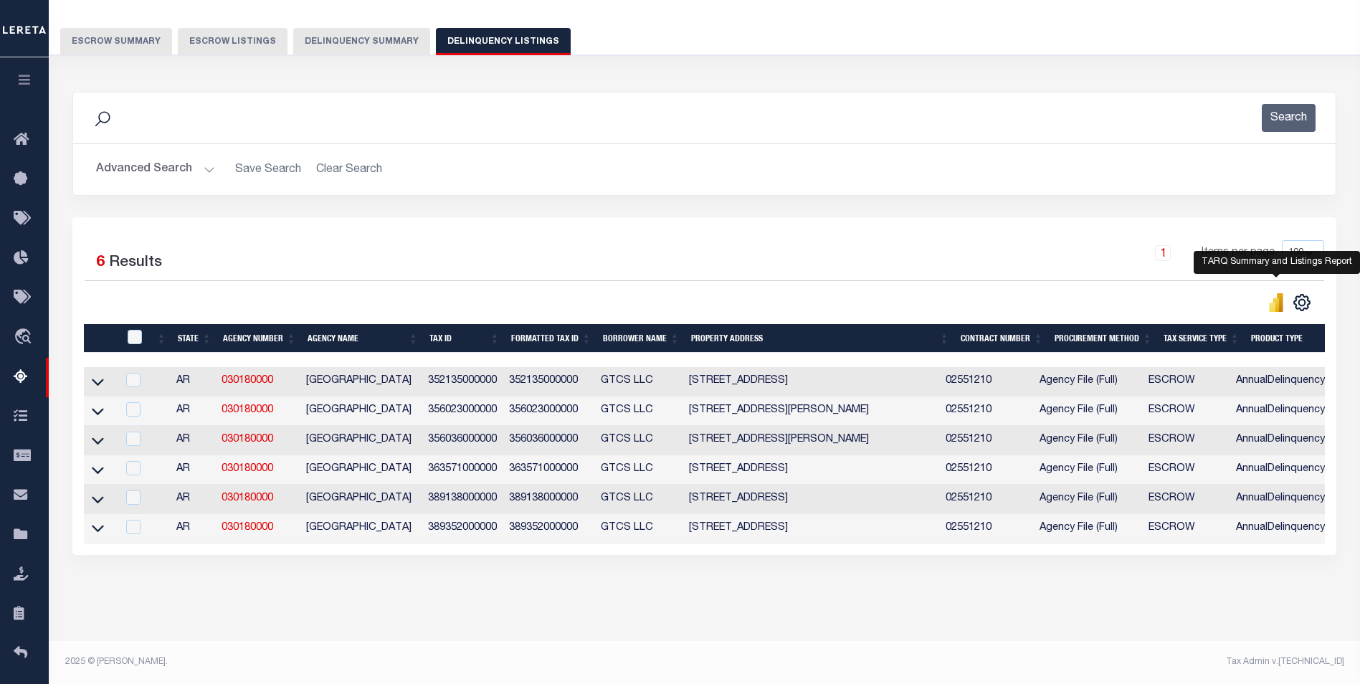
click at [1277, 298] on icon "" at bounding box center [1277, 305] width 6 height 14
click at [1308, 295] on icon "" at bounding box center [1302, 303] width 16 height 16
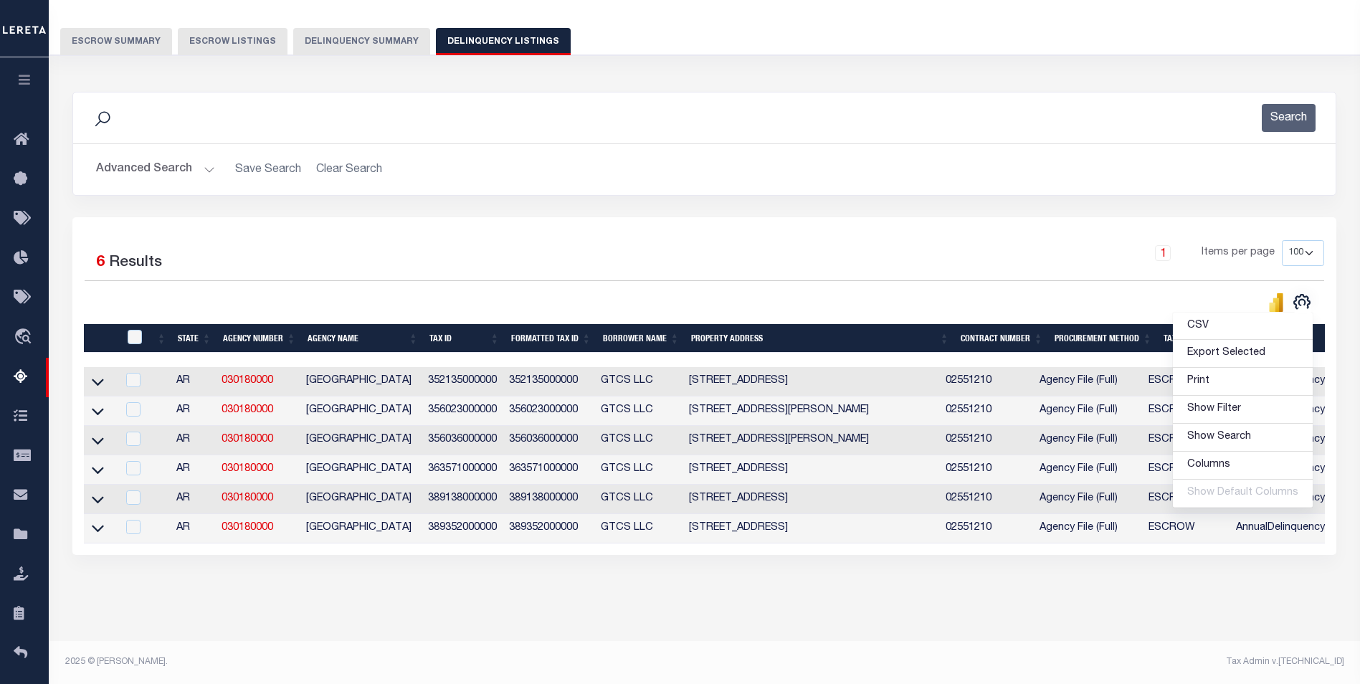
click at [489, 265] on div "1 Items per page 10 25 50 100 500" at bounding box center [862, 260] width 946 height 40
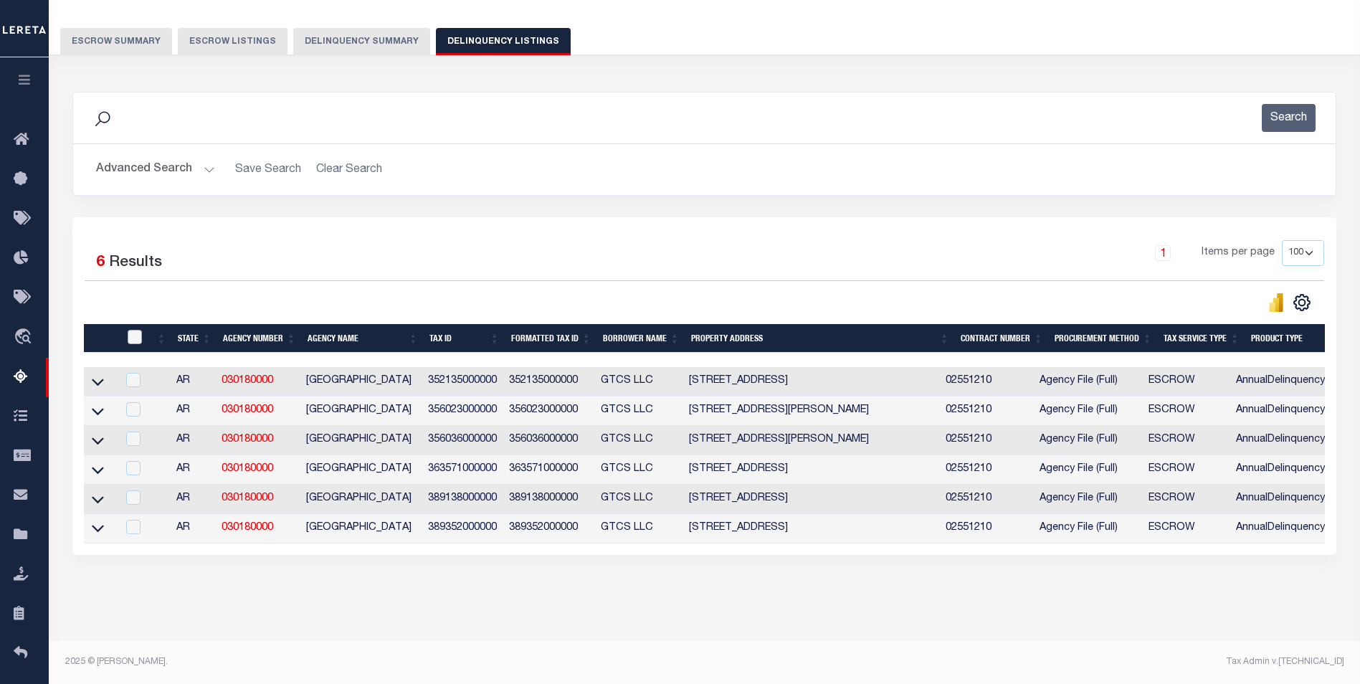
click at [138, 330] on input "checkbox" at bounding box center [135, 337] width 14 height 14
checkbox input "true"
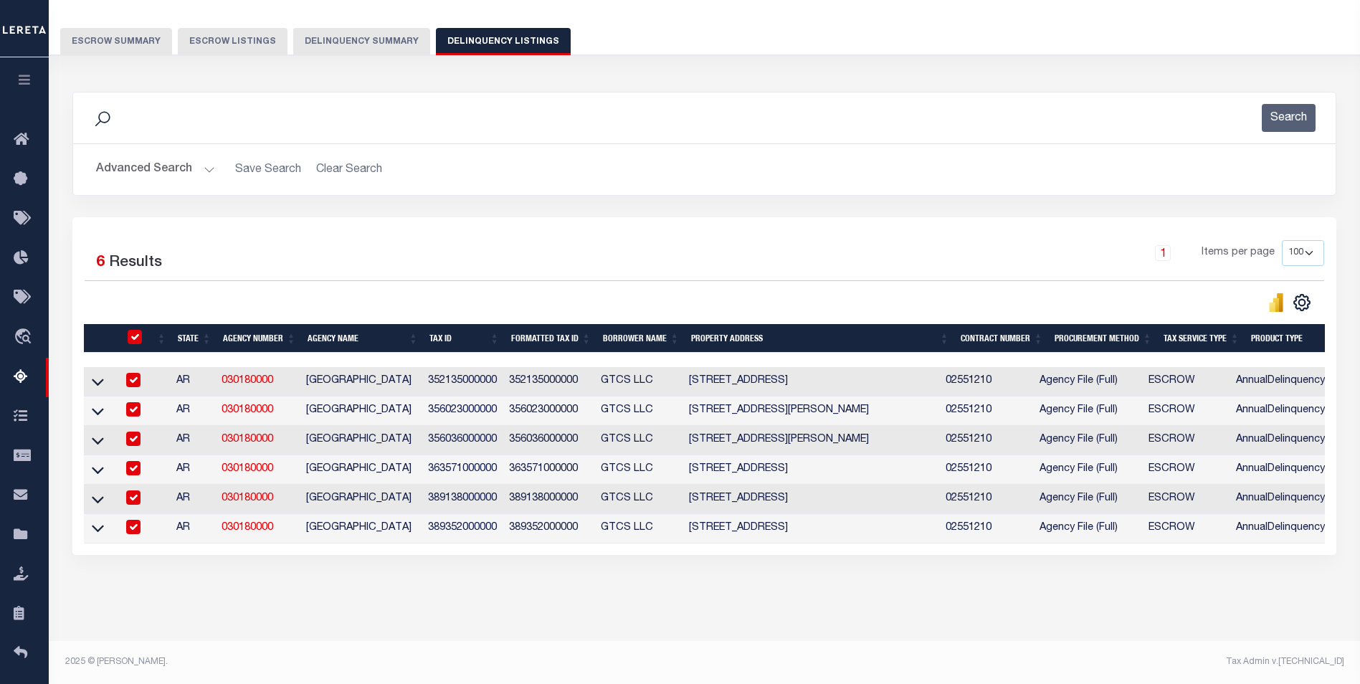
checkbox input "true"
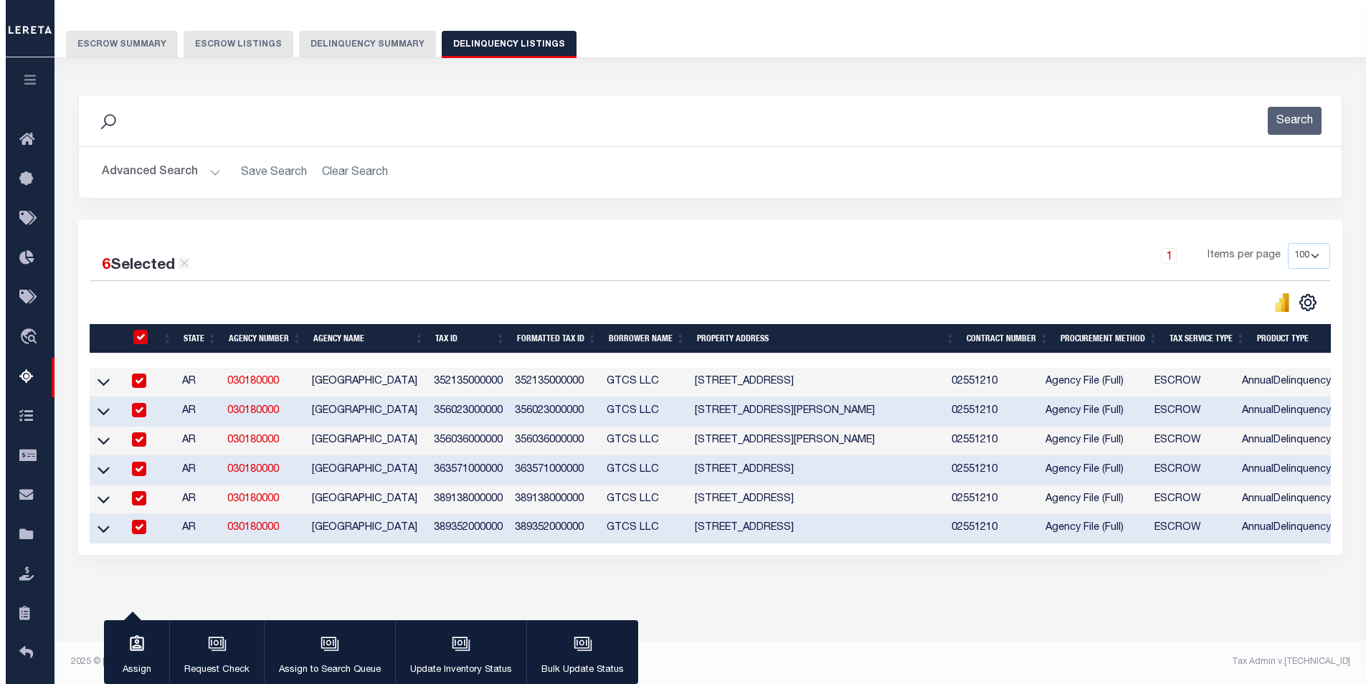
scroll to position [117, 0]
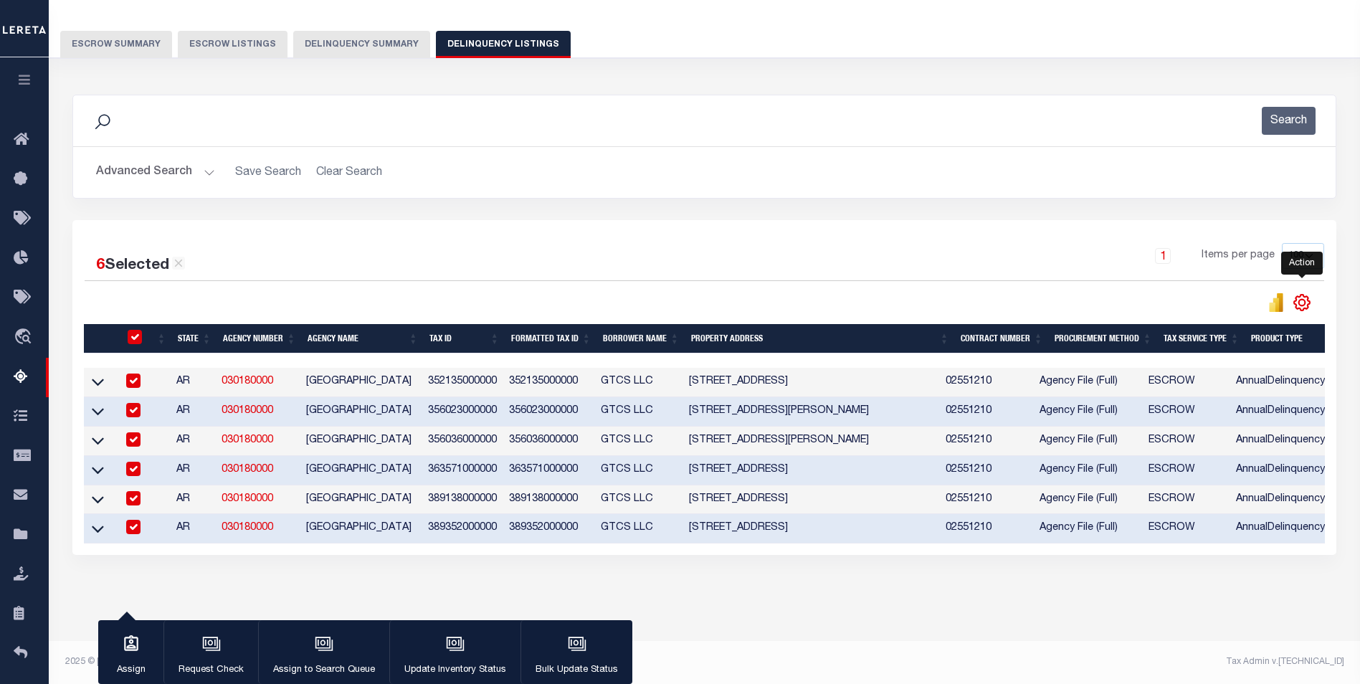
click at [1301, 293] on icon "" at bounding box center [1302, 302] width 19 height 19
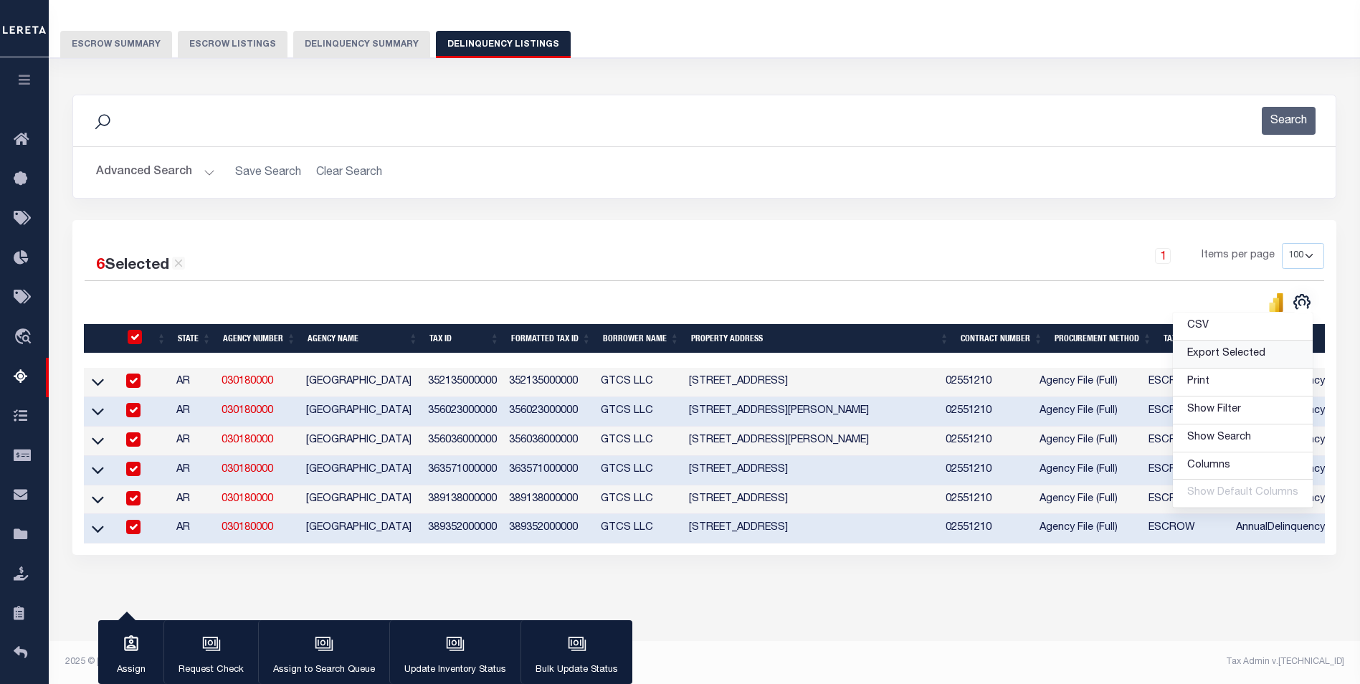
click at [1232, 349] on span "Export Selected" at bounding box center [1227, 354] width 78 height 10
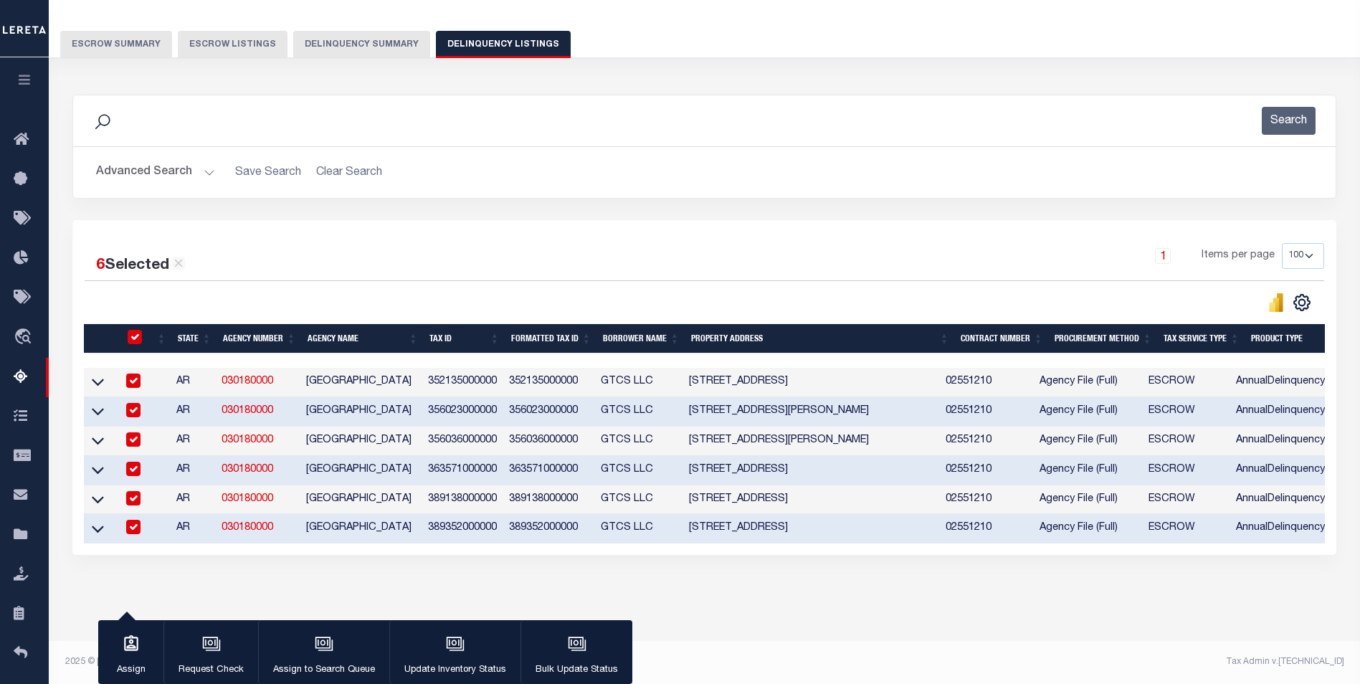
click at [874, 9] on div "Tax Amount Reporting Queue Escrow Summary Escrow Listings Delinquency Summary" at bounding box center [704, 18] width 1289 height 79
click at [453, 645] on icon "button" at bounding box center [454, 643] width 11 height 6
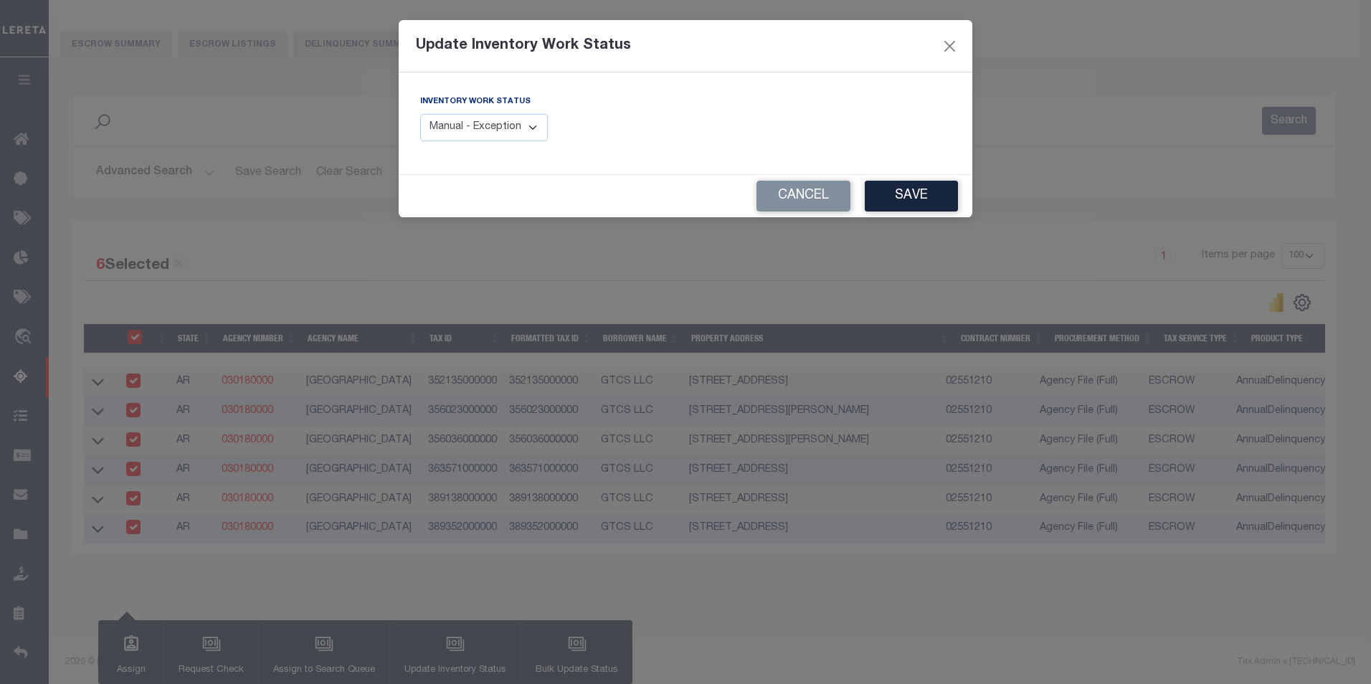
click at [535, 125] on select "Manual - Exception Pended - Awaiting Search Late Add Exception Completed" at bounding box center [484, 128] width 128 height 28
select select "4"
click at [420, 114] on select "Manual - Exception Pended - Awaiting Search Late Add Exception Completed" at bounding box center [484, 128] width 128 height 28
click at [923, 200] on button "Save" at bounding box center [911, 196] width 93 height 31
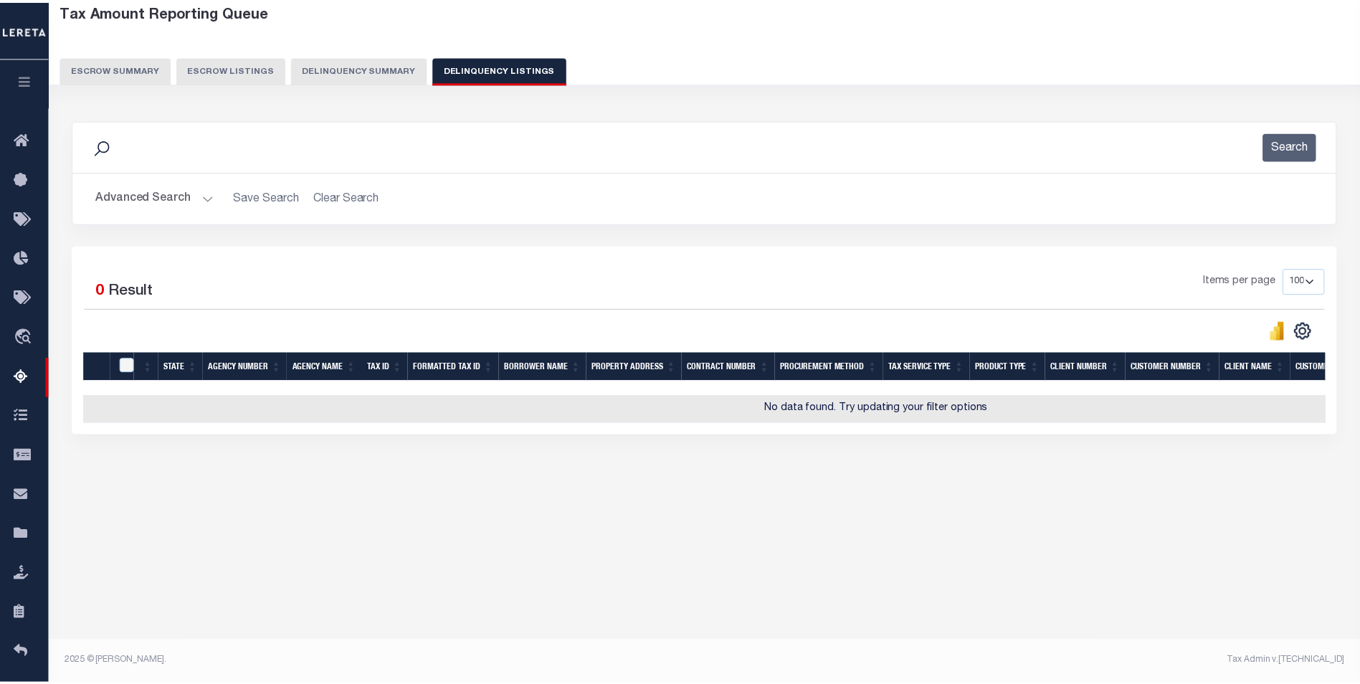
scroll to position [76, 0]
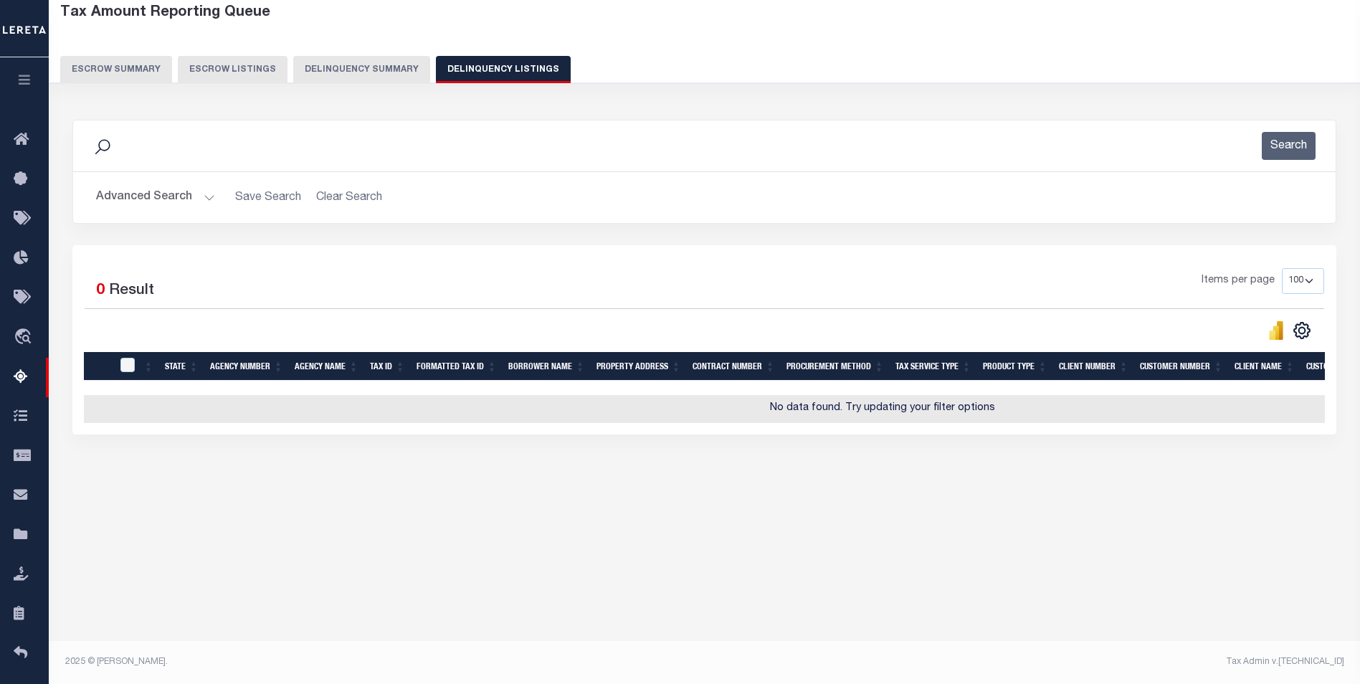
click at [349, 73] on button "Delinquency Summary" at bounding box center [361, 69] width 137 height 27
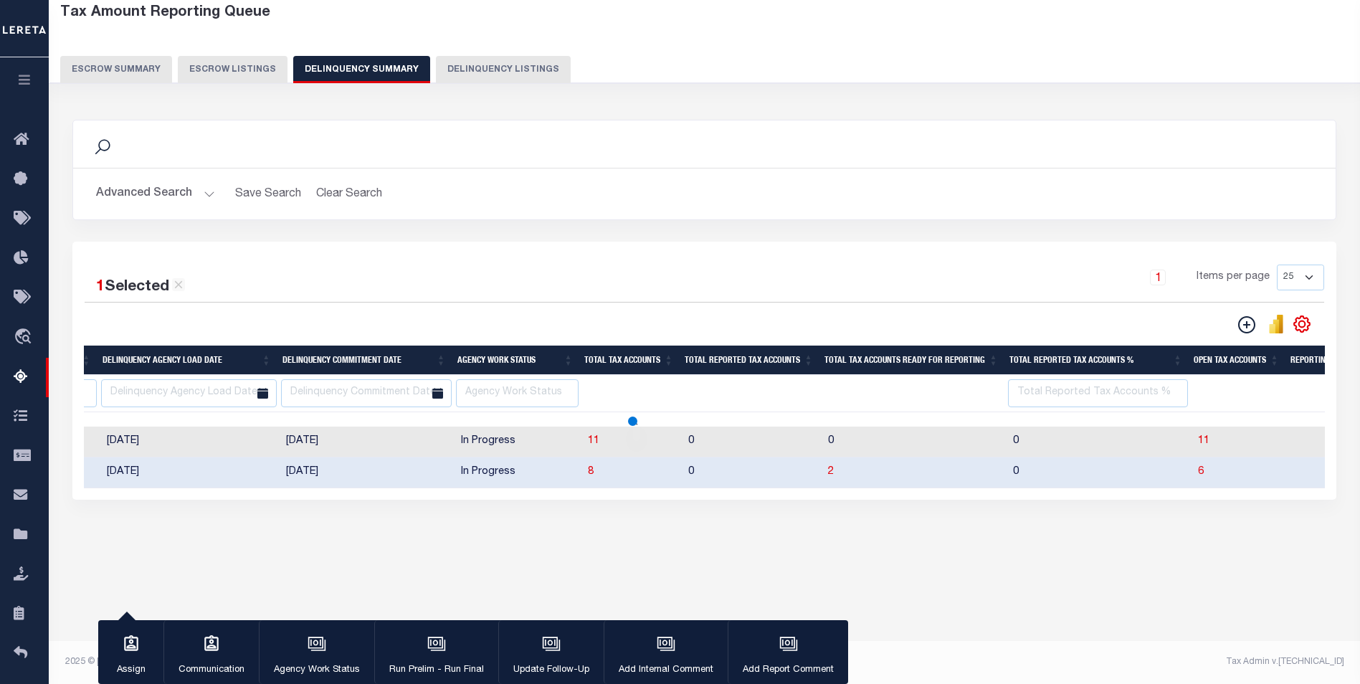
select select
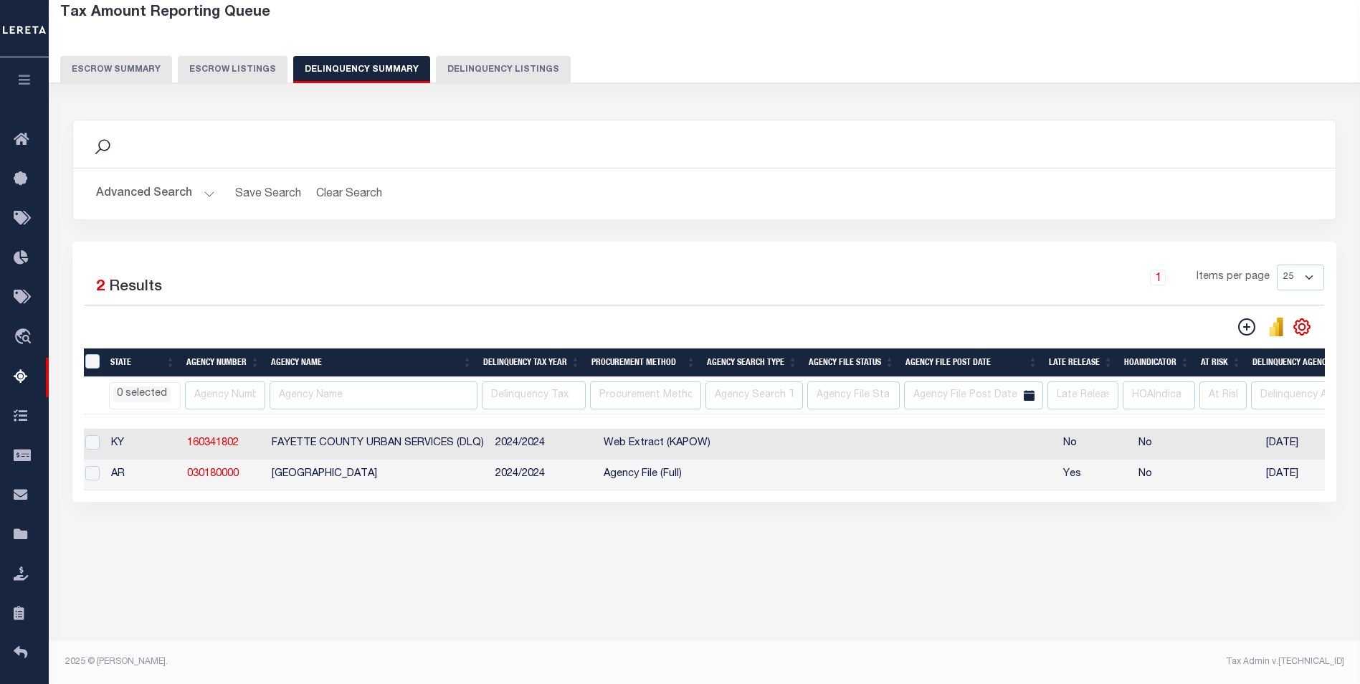
scroll to position [0, 0]
click at [95, 478] on input "checkbox" at bounding box center [100, 473] width 14 height 14
checkbox input "true"
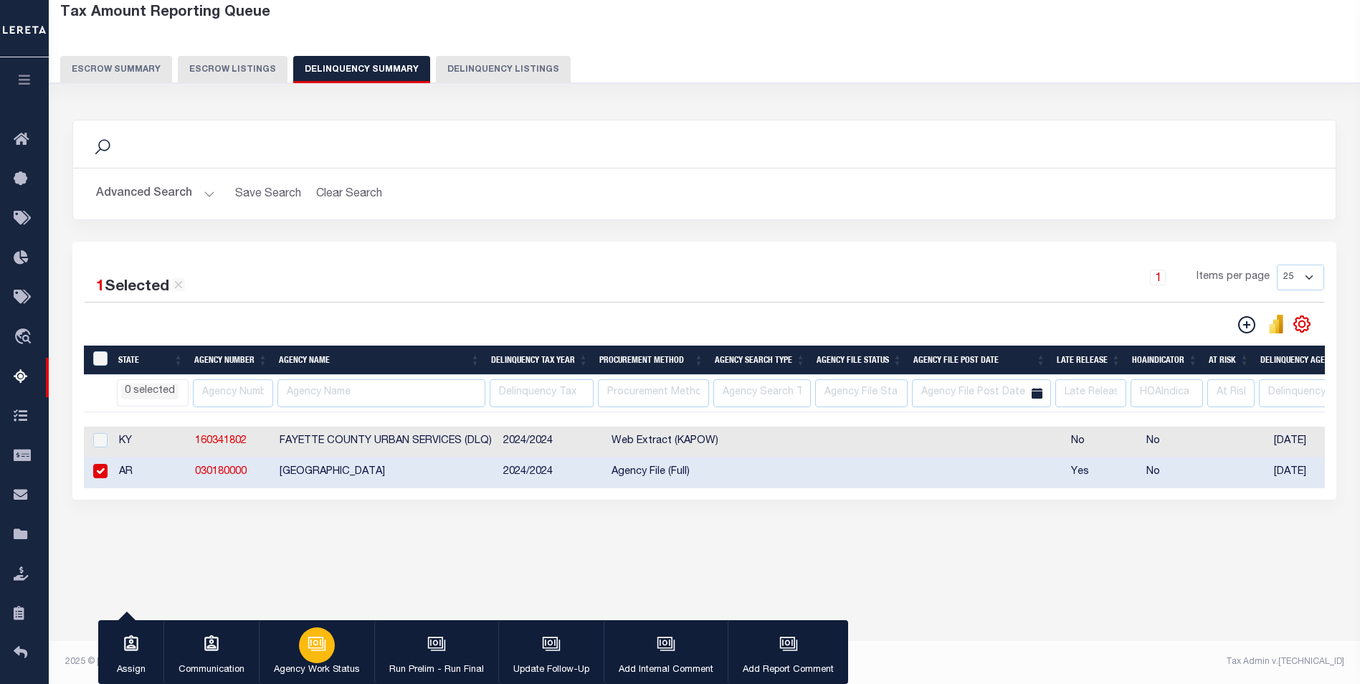
click at [313, 640] on icon "button" at bounding box center [317, 644] width 19 height 19
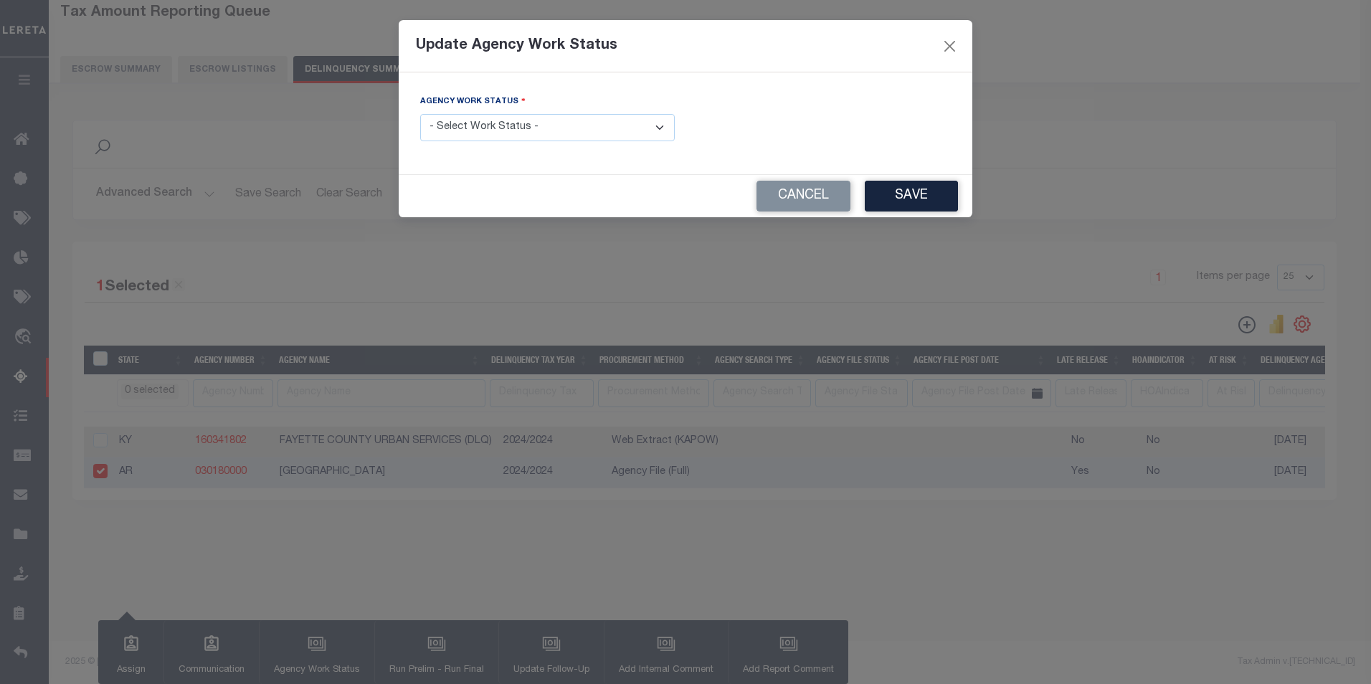
click at [546, 131] on select "- Select Work Status - In Progress Pending Agency Follow-up Pending QC Ready fo…" at bounding box center [547, 128] width 255 height 28
select select "7"
click at [420, 114] on select "- Select Work Status - In Progress Pending Agency Follow-up Pending QC Ready fo…" at bounding box center [547, 128] width 255 height 28
click at [901, 196] on button "Save" at bounding box center [911, 196] width 93 height 31
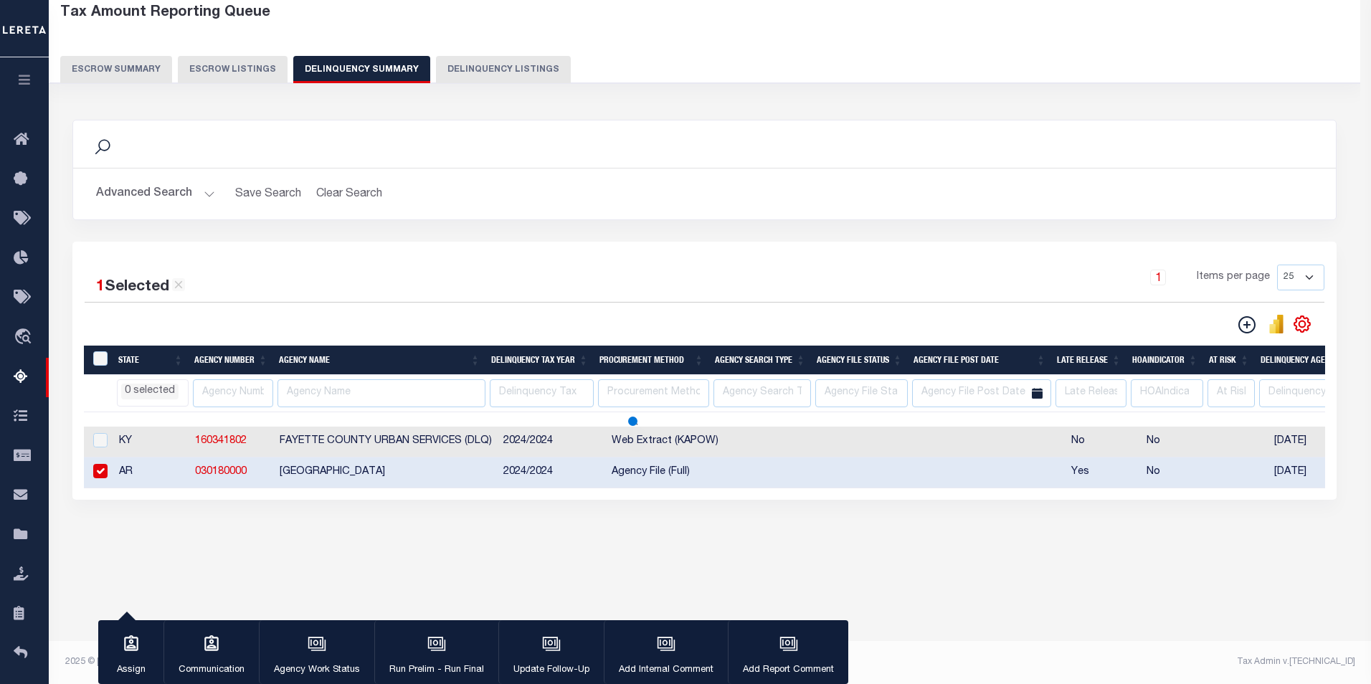
select select
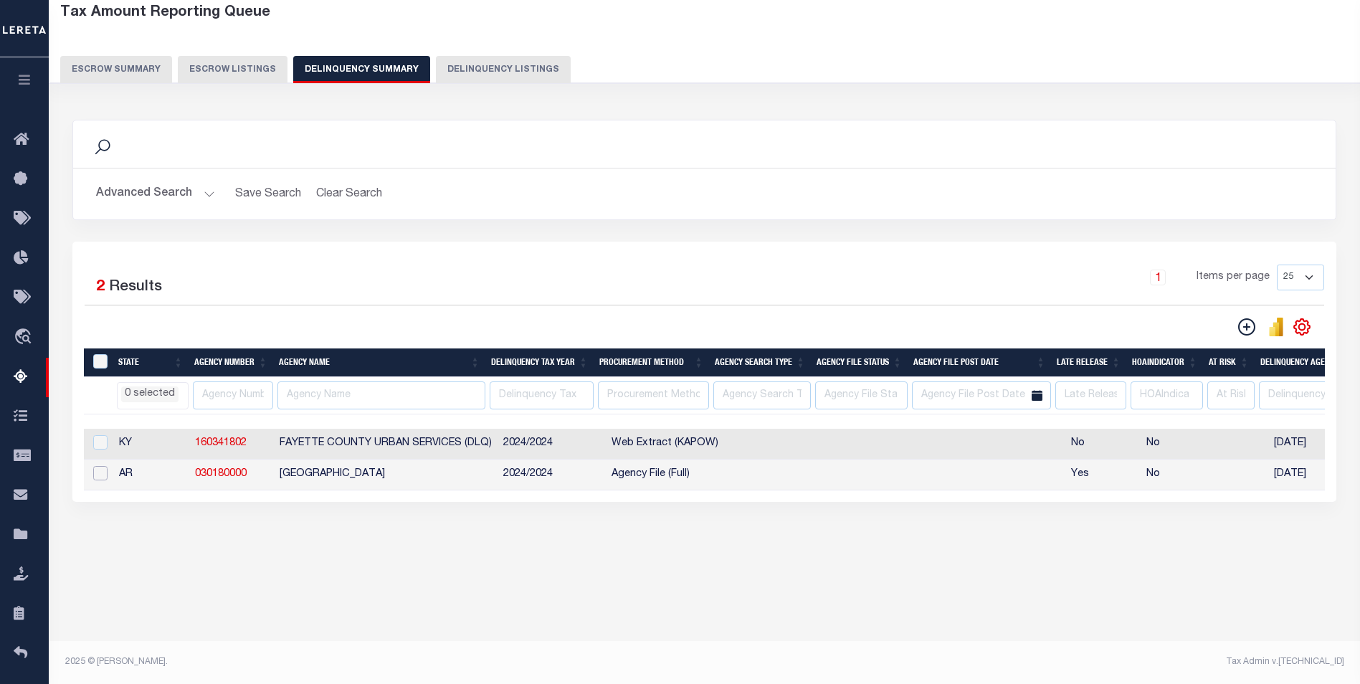
click at [96, 480] on input "checkbox" at bounding box center [100, 473] width 14 height 14
checkbox input "true"
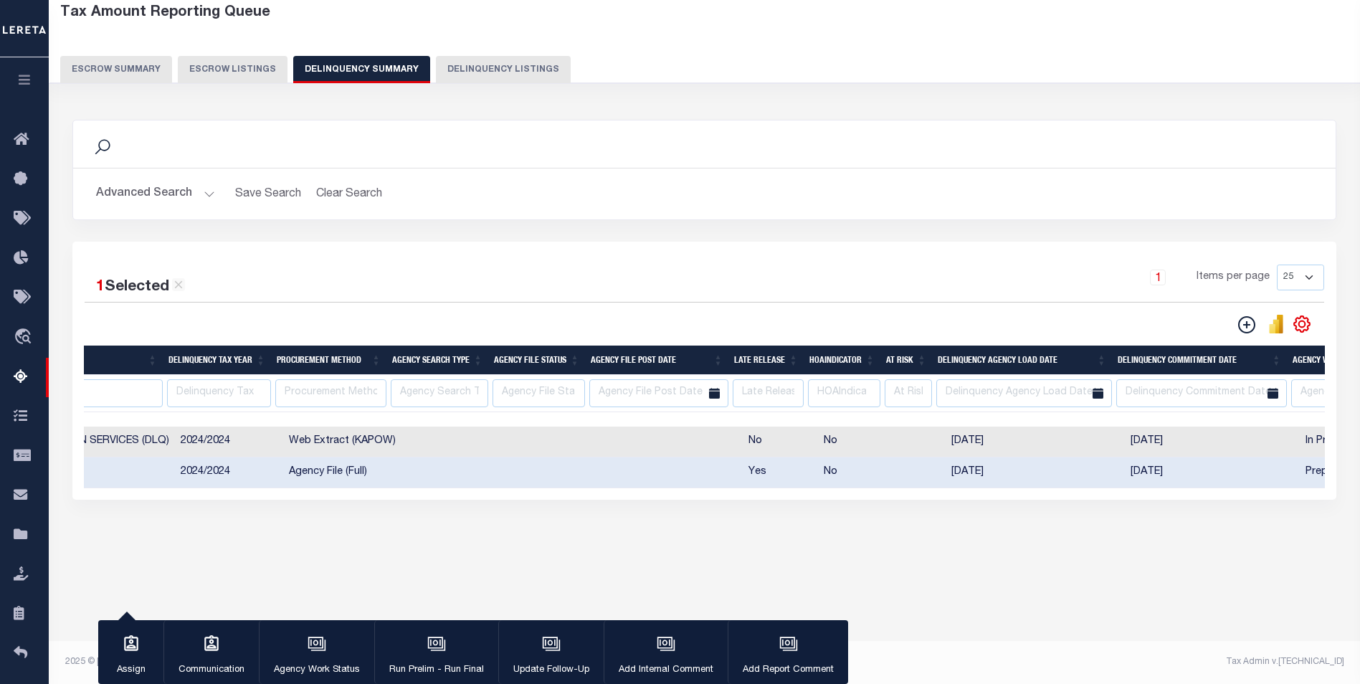
scroll to position [0, 221]
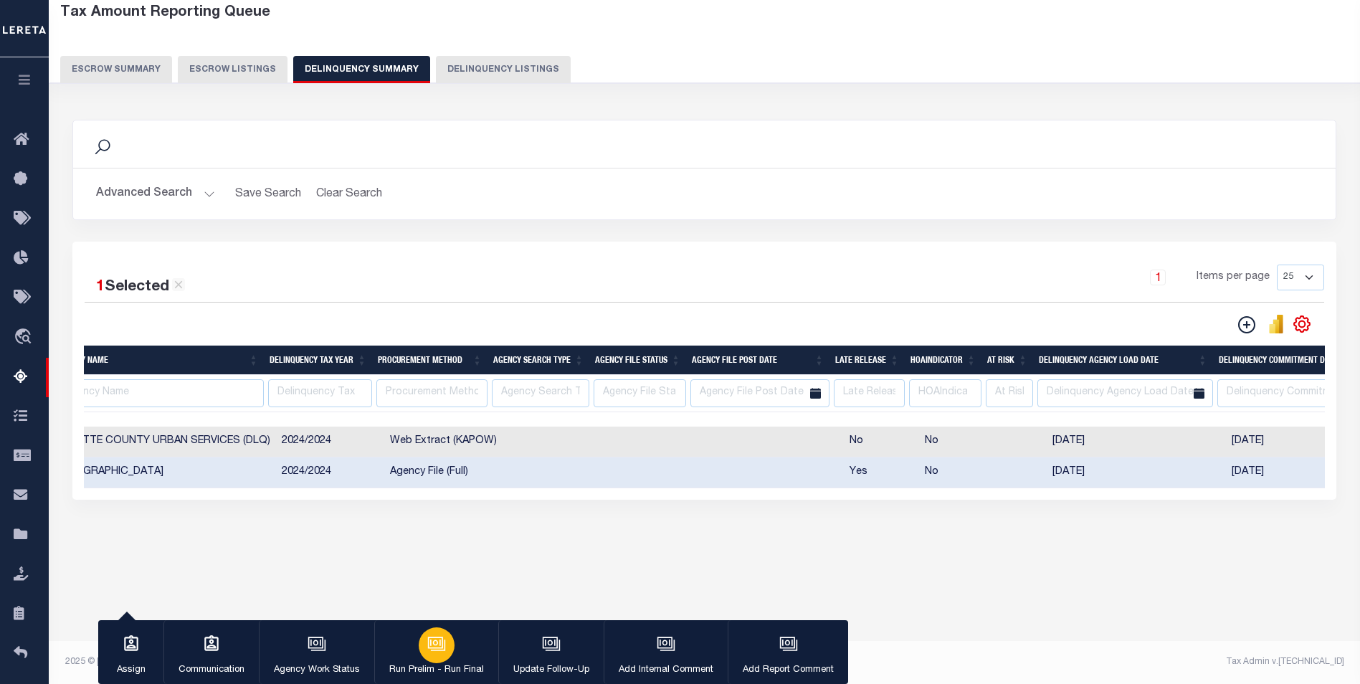
click at [430, 643] on icon "button" at bounding box center [436, 644] width 19 height 19
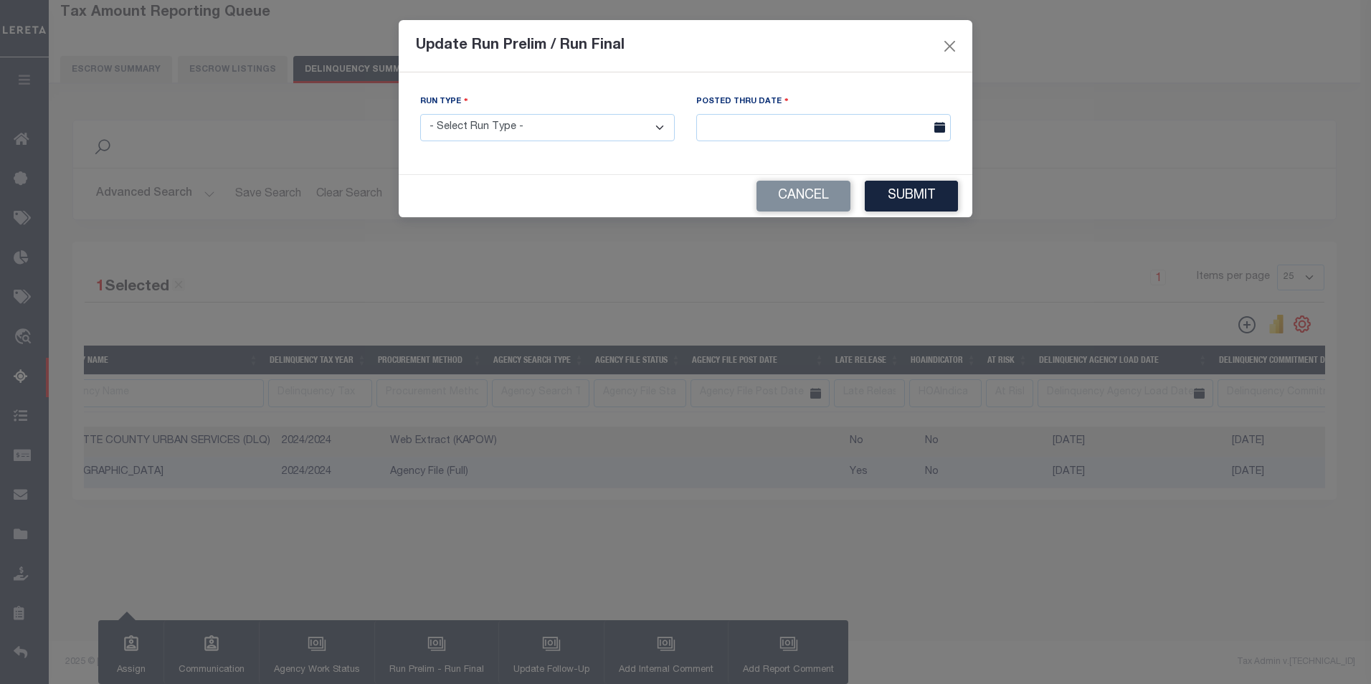
click at [575, 131] on select "- Select Run Type - Prelim Run Final Run" at bounding box center [547, 128] width 255 height 28
select select "P"
click at [420, 114] on select "- Select Run Type - Prelim Run Final Run" at bounding box center [547, 128] width 255 height 28
click at [943, 129] on icon at bounding box center [939, 127] width 11 height 11
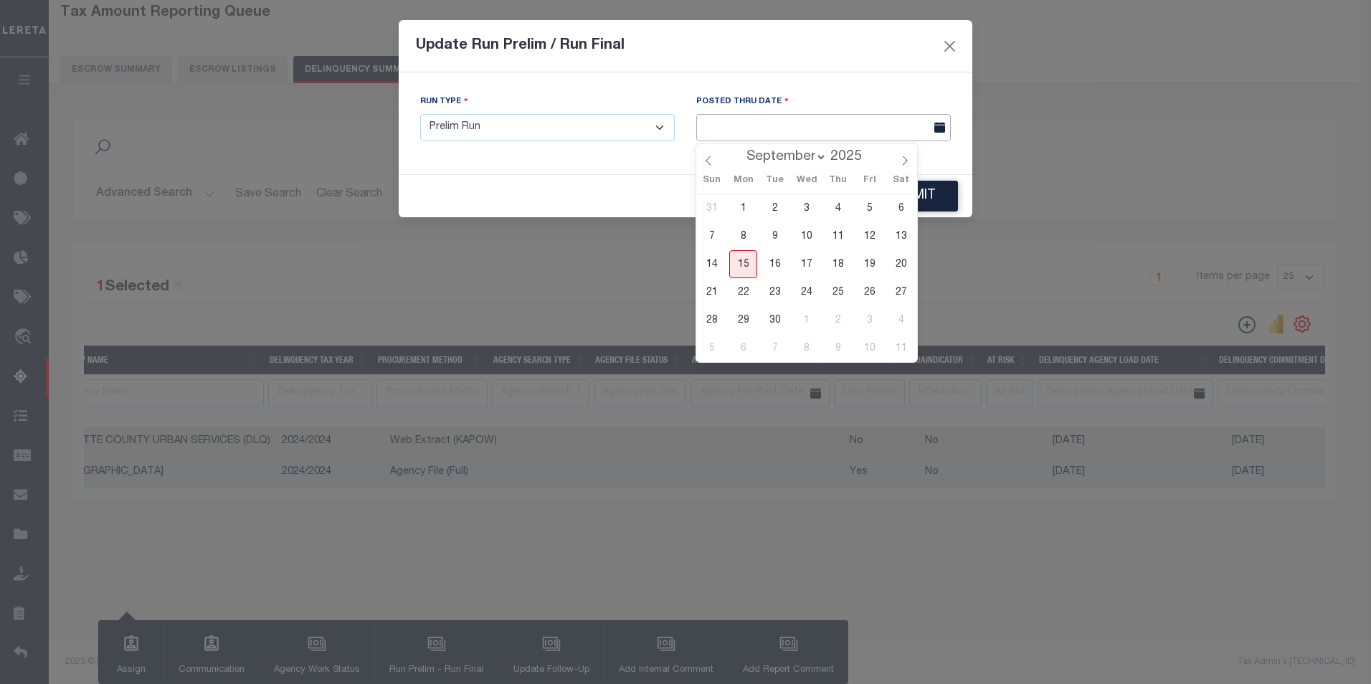
click at [894, 128] on input "text" at bounding box center [823, 128] width 255 height 28
click at [746, 264] on span "15" at bounding box center [743, 264] width 28 height 28
type input "09/15/2025"
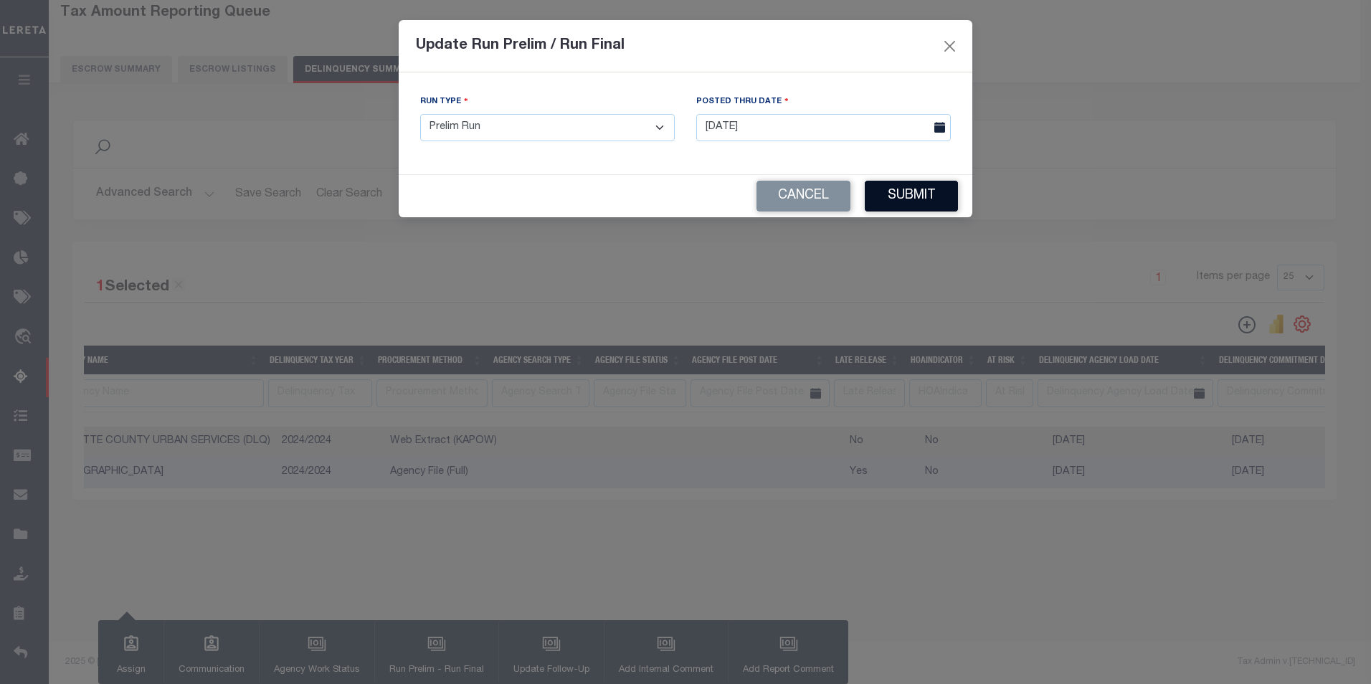
click at [913, 192] on button "Submit" at bounding box center [911, 196] width 93 height 31
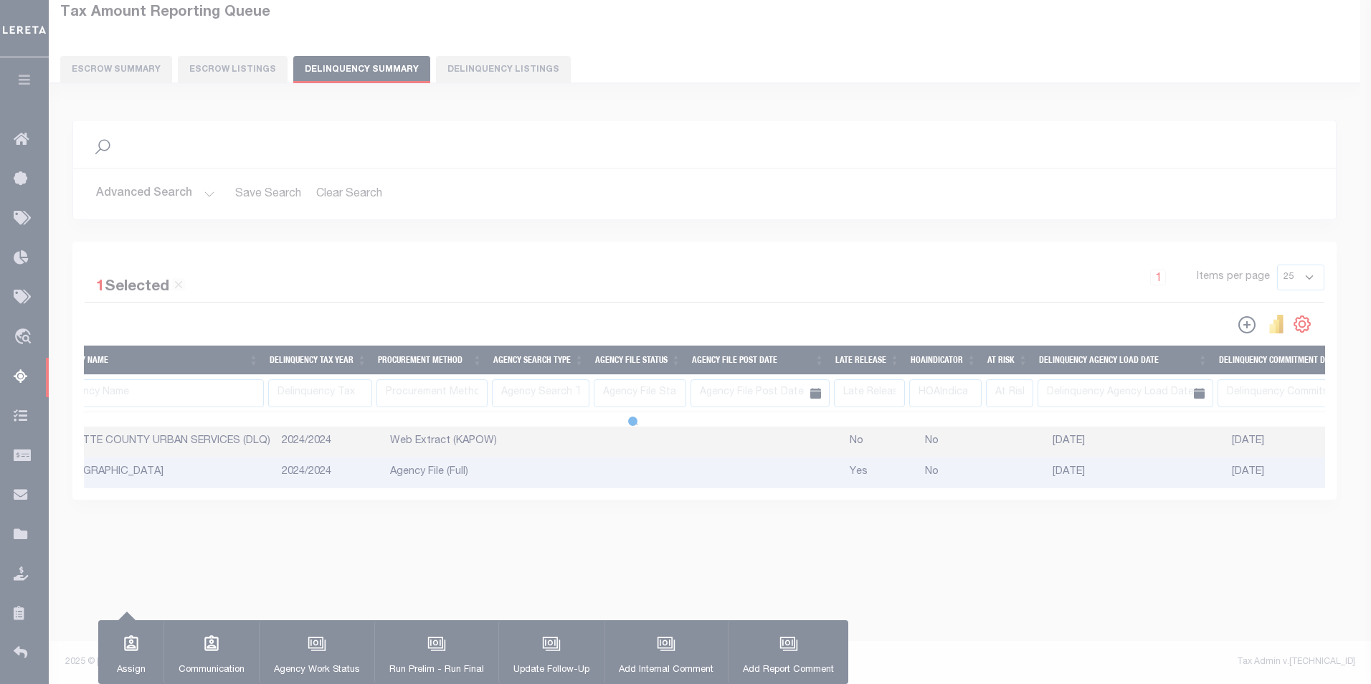
select select
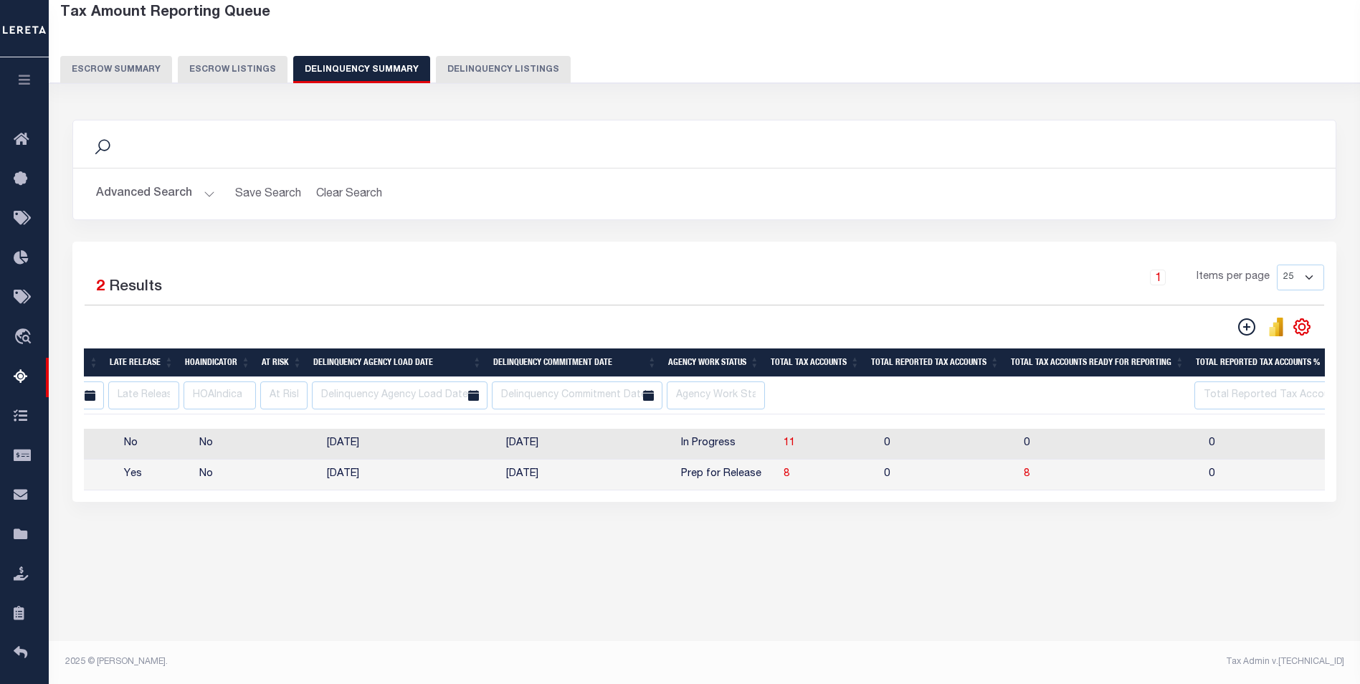
scroll to position [0, 960]
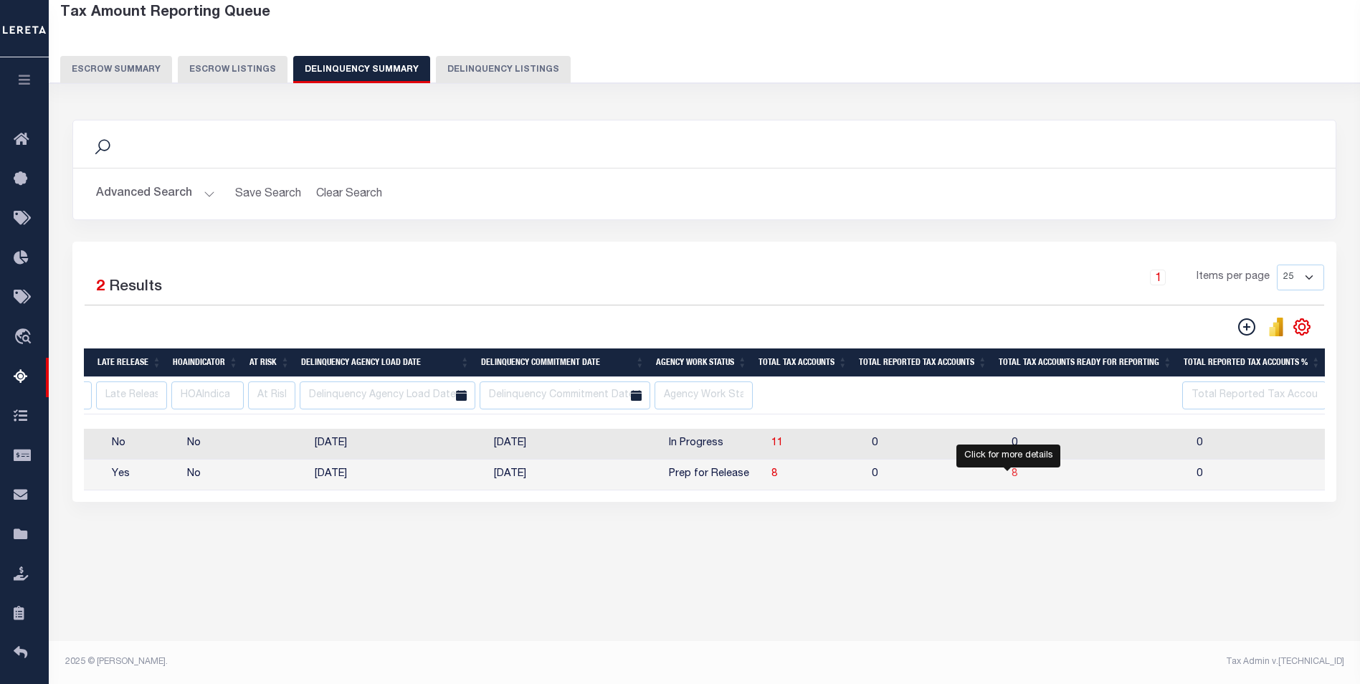
click at [1012, 479] on span "8" at bounding box center [1015, 474] width 6 height 10
select select "100"
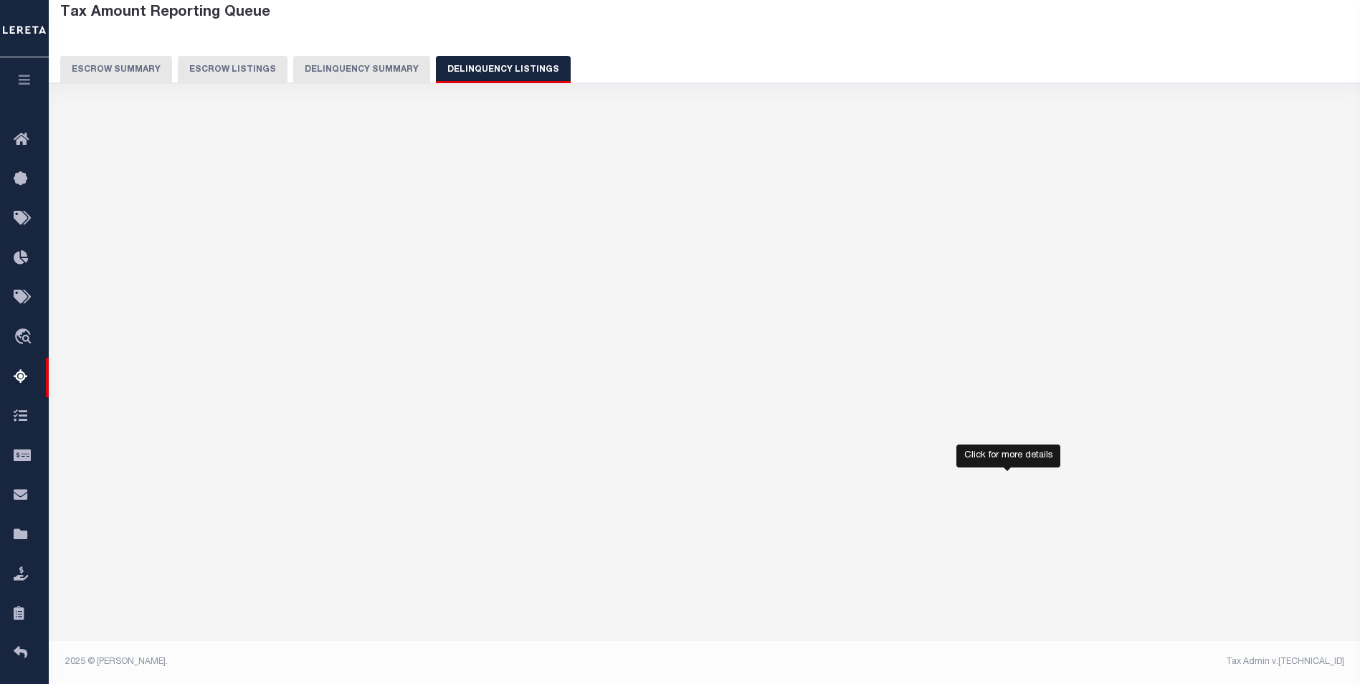
select select
select select "100"
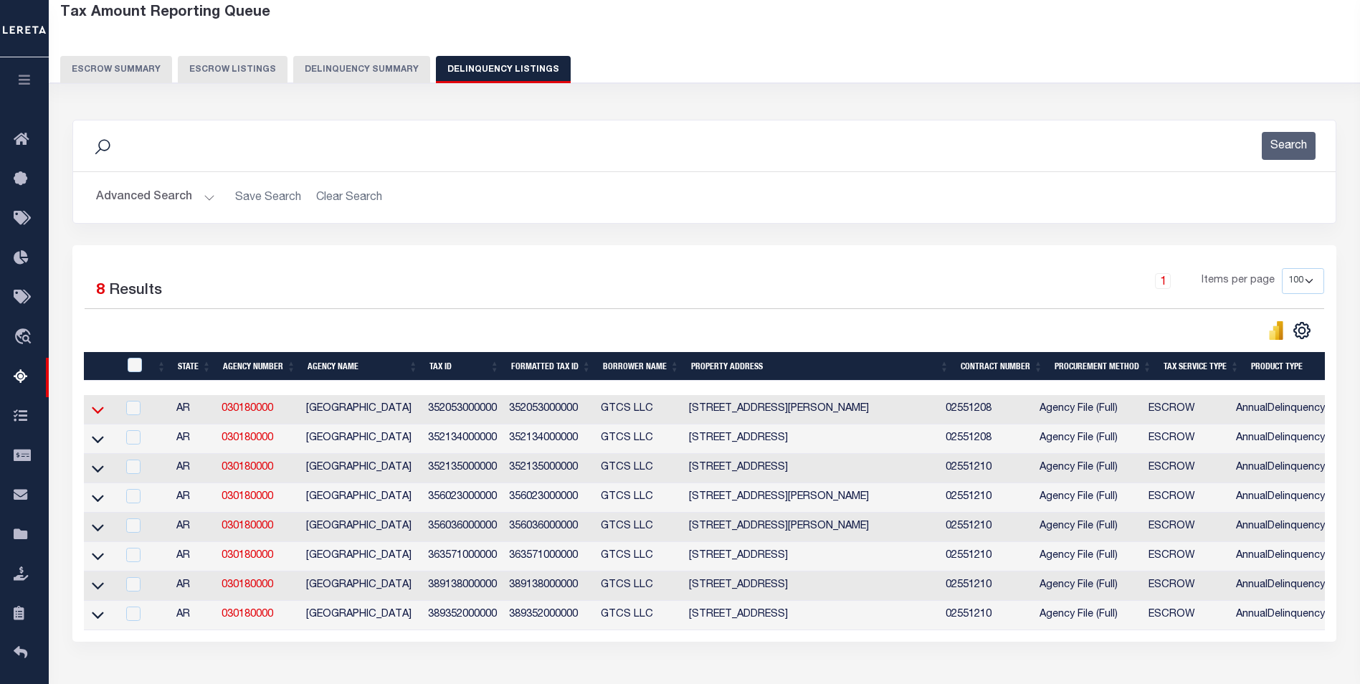
click at [100, 414] on icon at bounding box center [98, 410] width 12 height 7
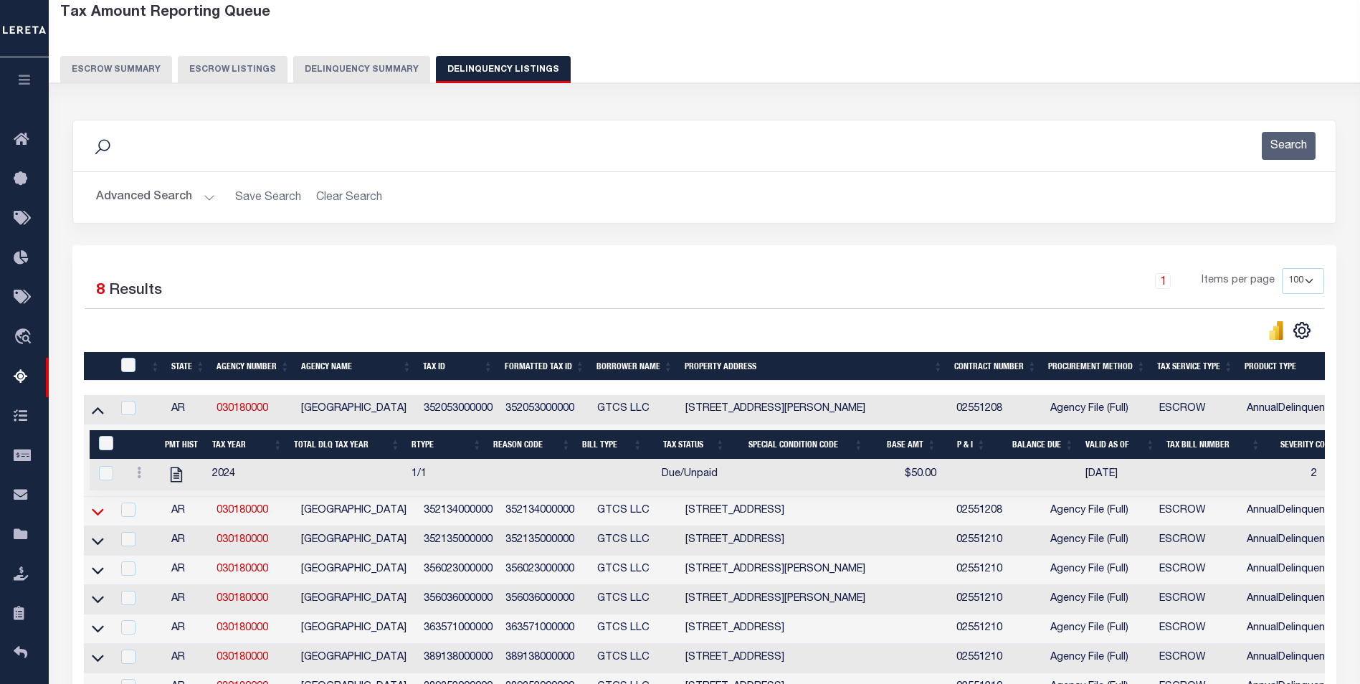
click at [95, 513] on icon at bounding box center [98, 511] width 12 height 15
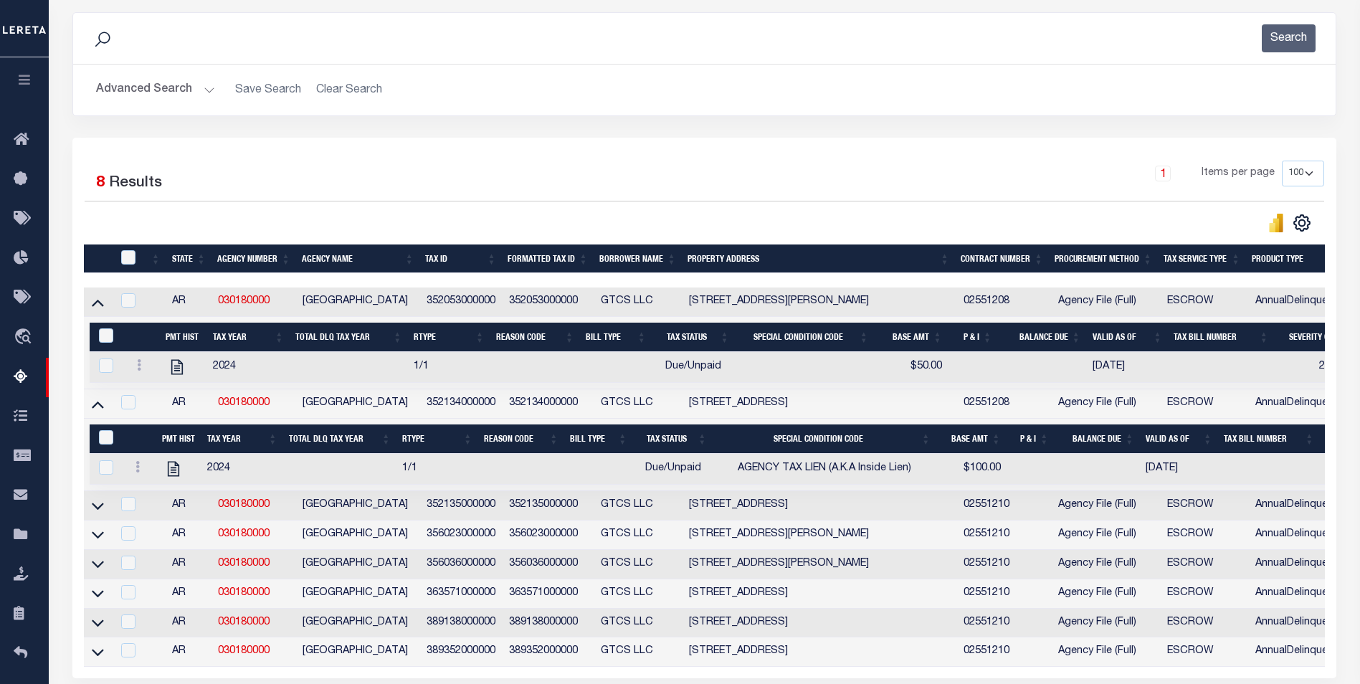
scroll to position [219, 0]
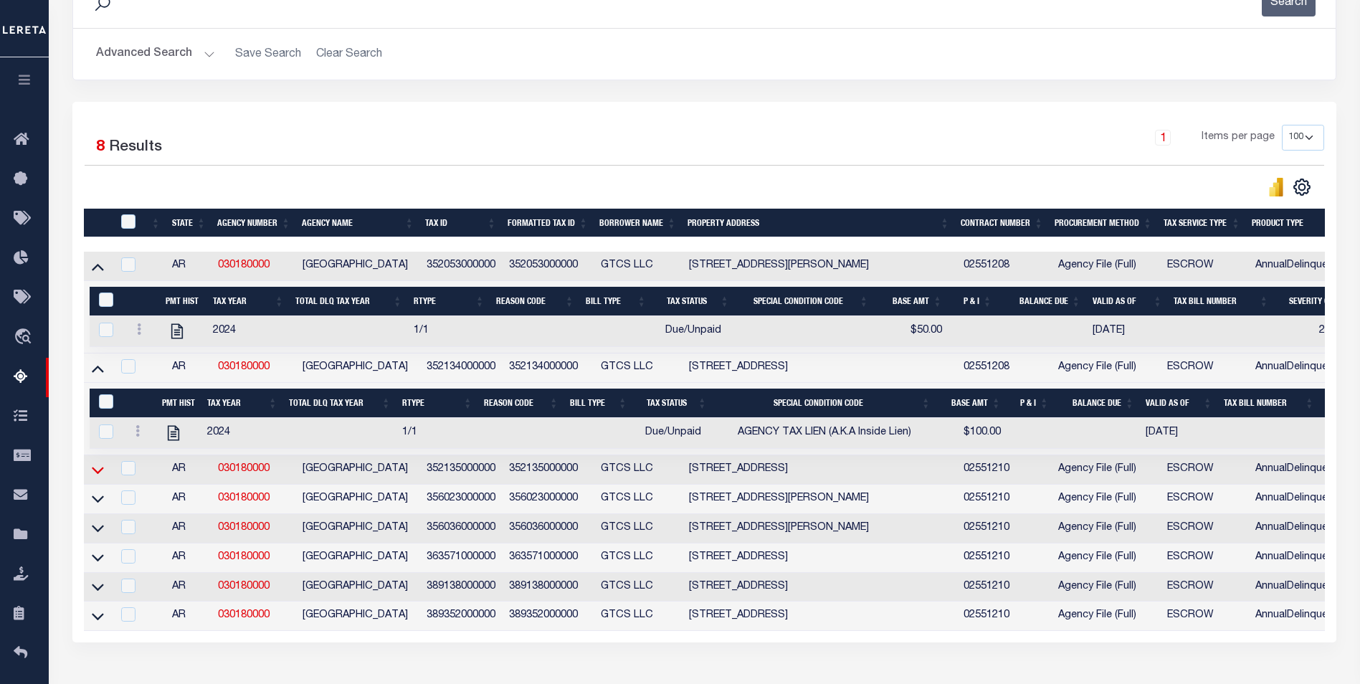
click at [98, 475] on icon at bounding box center [98, 470] width 12 height 15
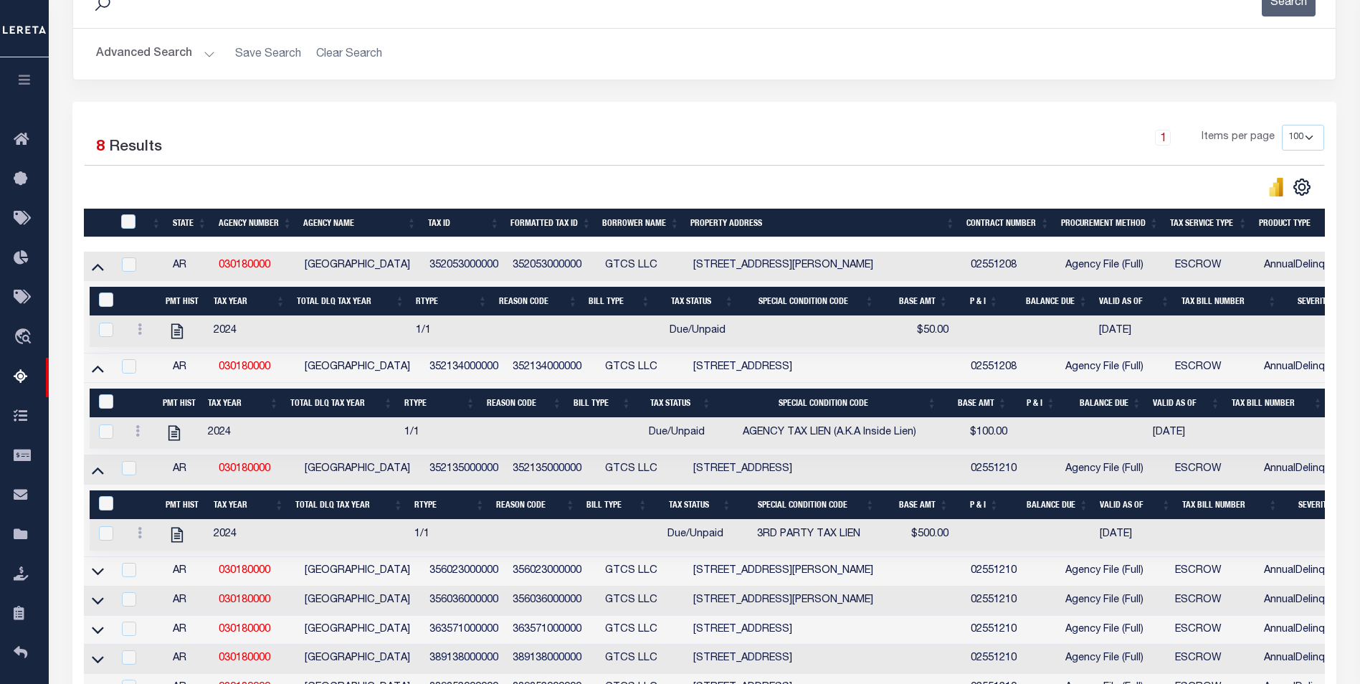
scroll to position [399, 0]
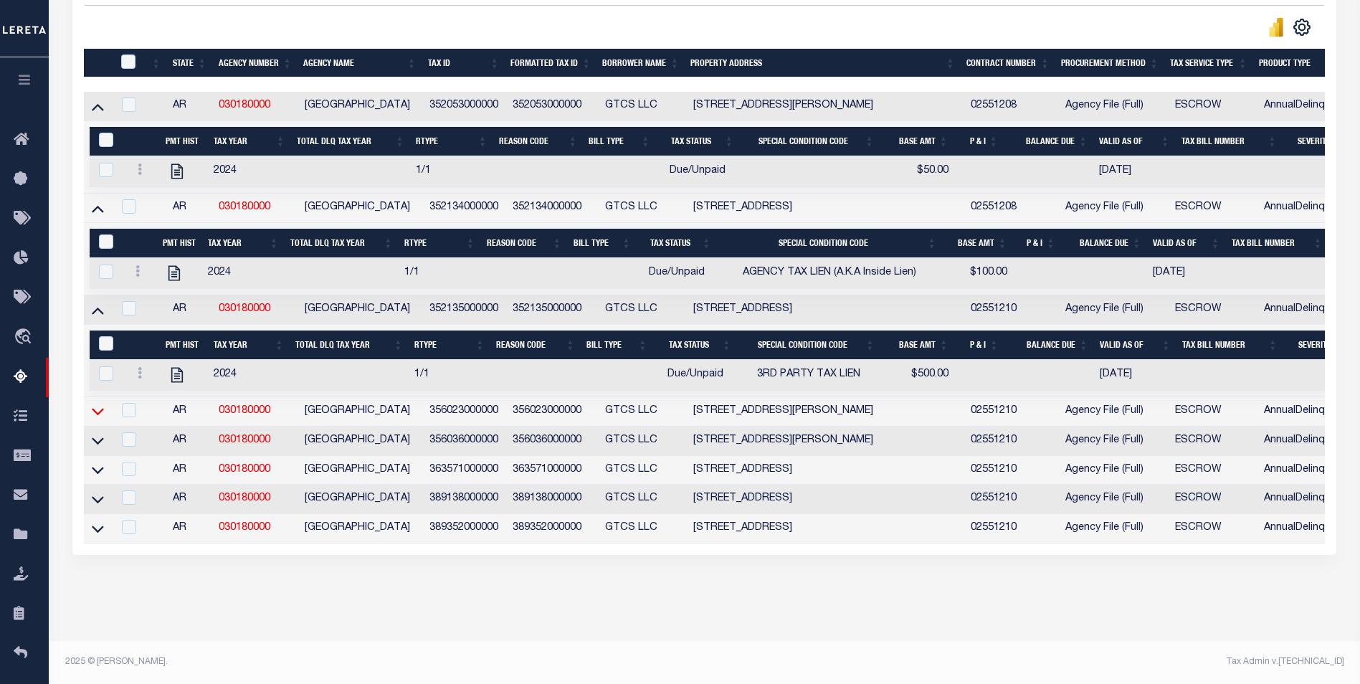
click at [100, 404] on icon at bounding box center [98, 411] width 12 height 15
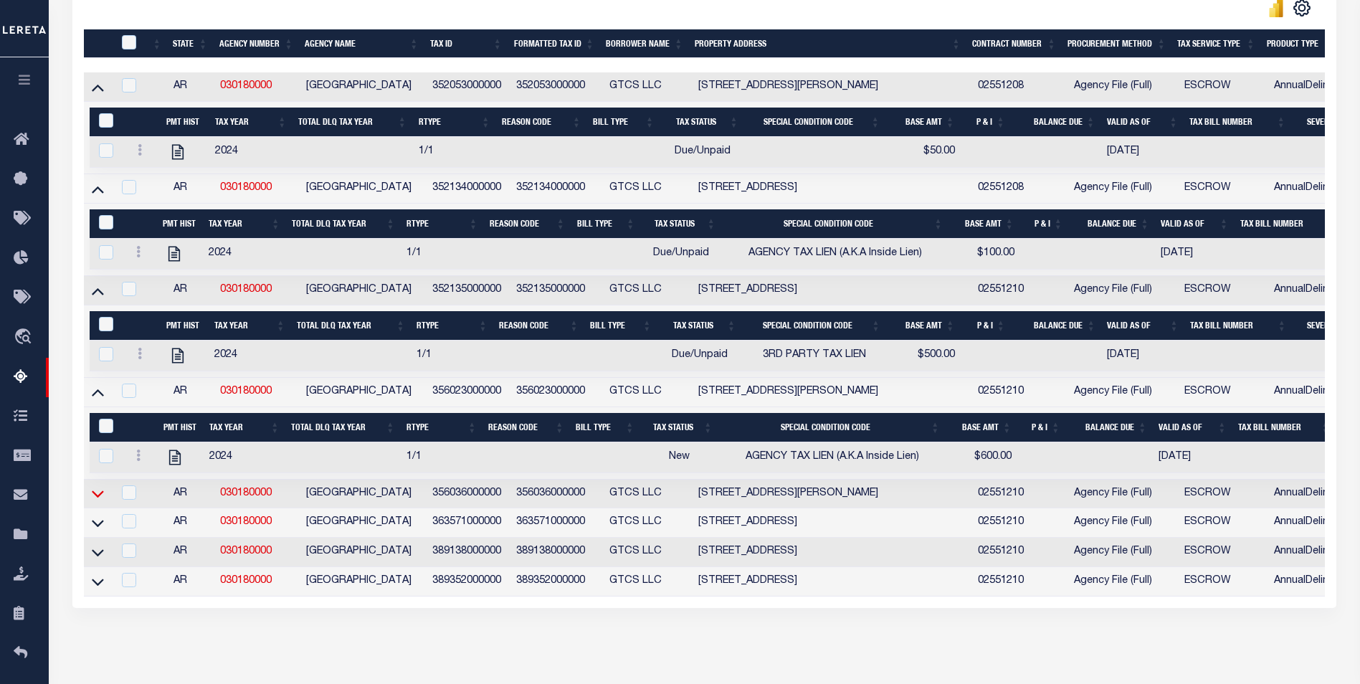
click at [95, 501] on icon at bounding box center [98, 493] width 12 height 15
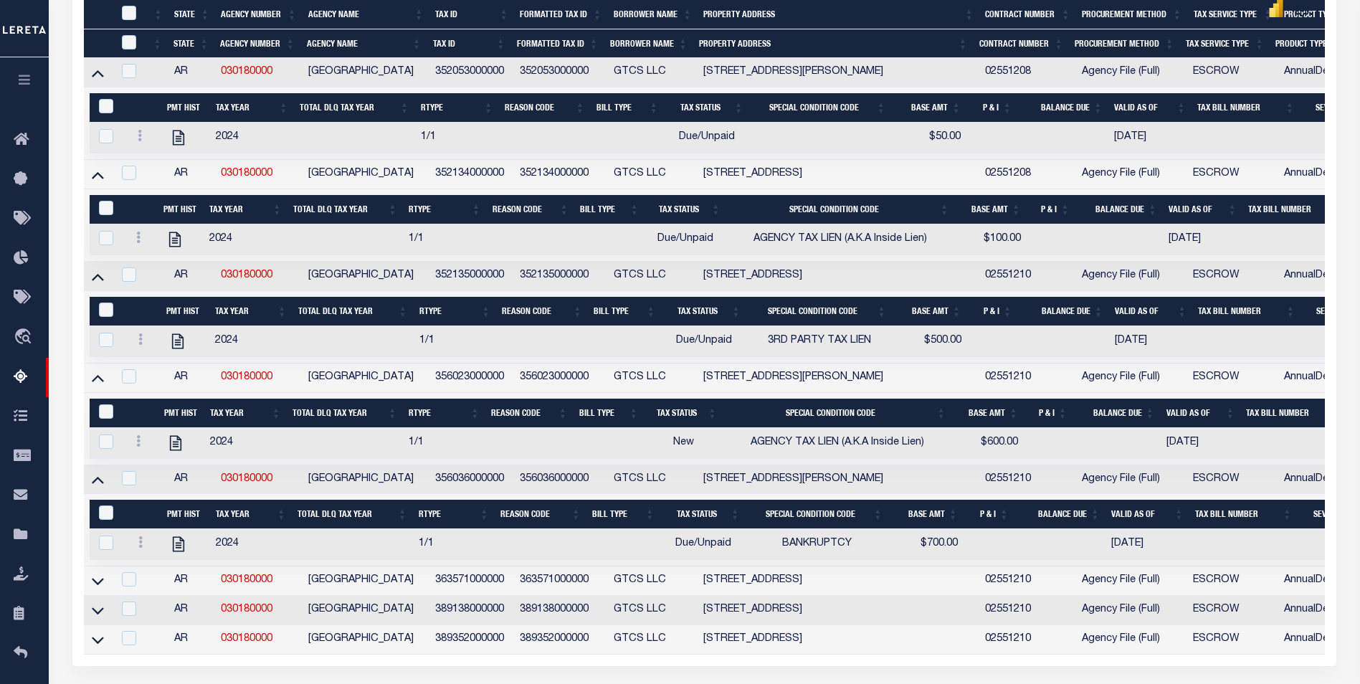
scroll to position [470, 0]
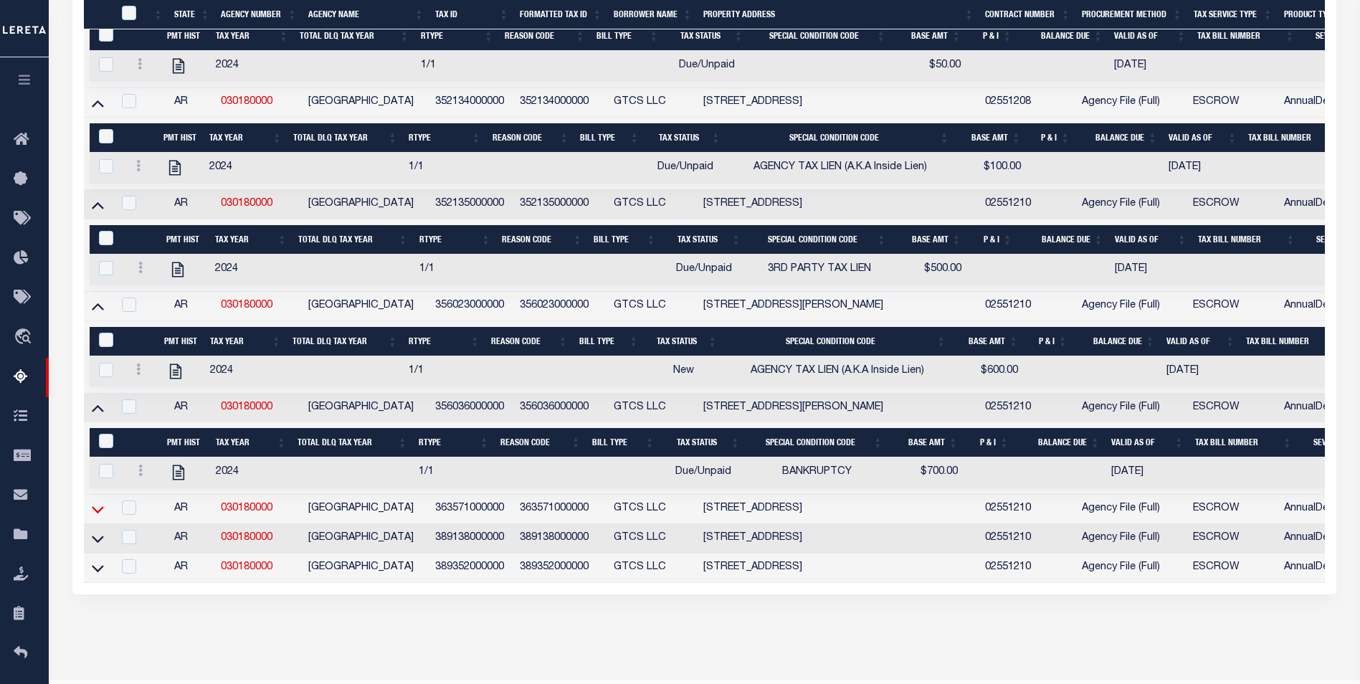
click at [96, 517] on icon at bounding box center [98, 509] width 12 height 15
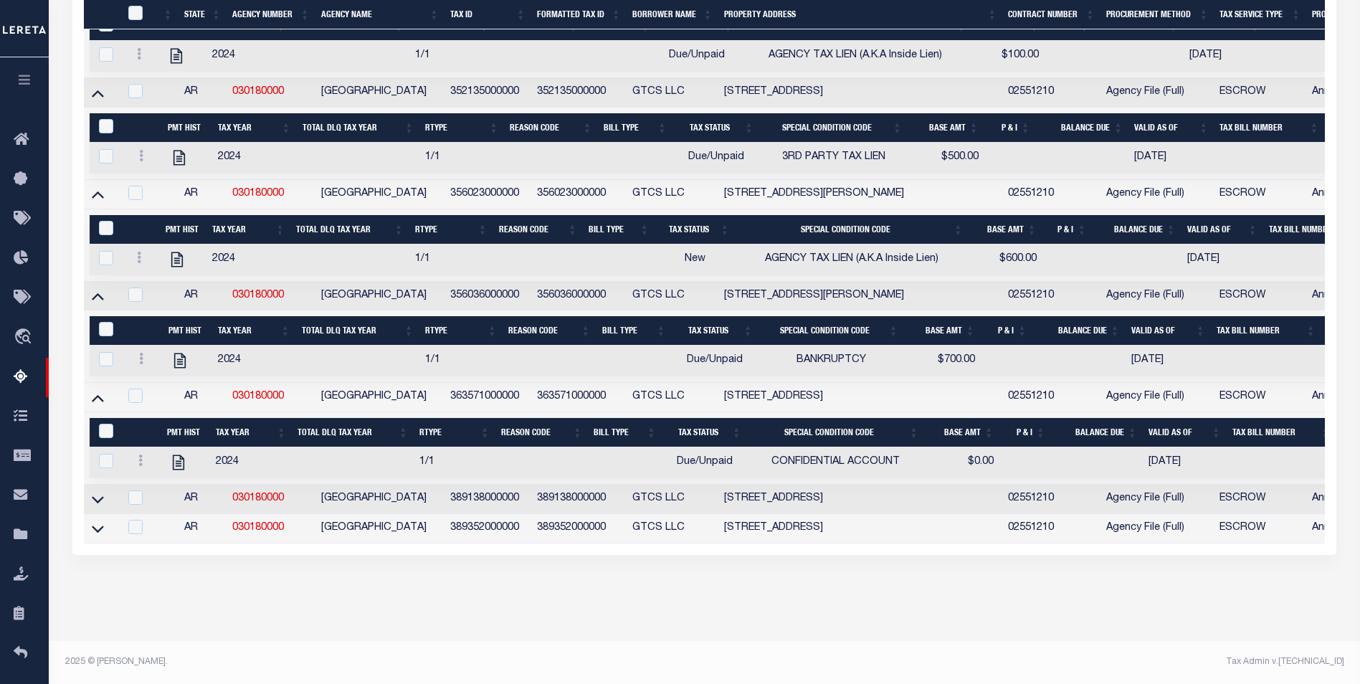
scroll to position [574, 0]
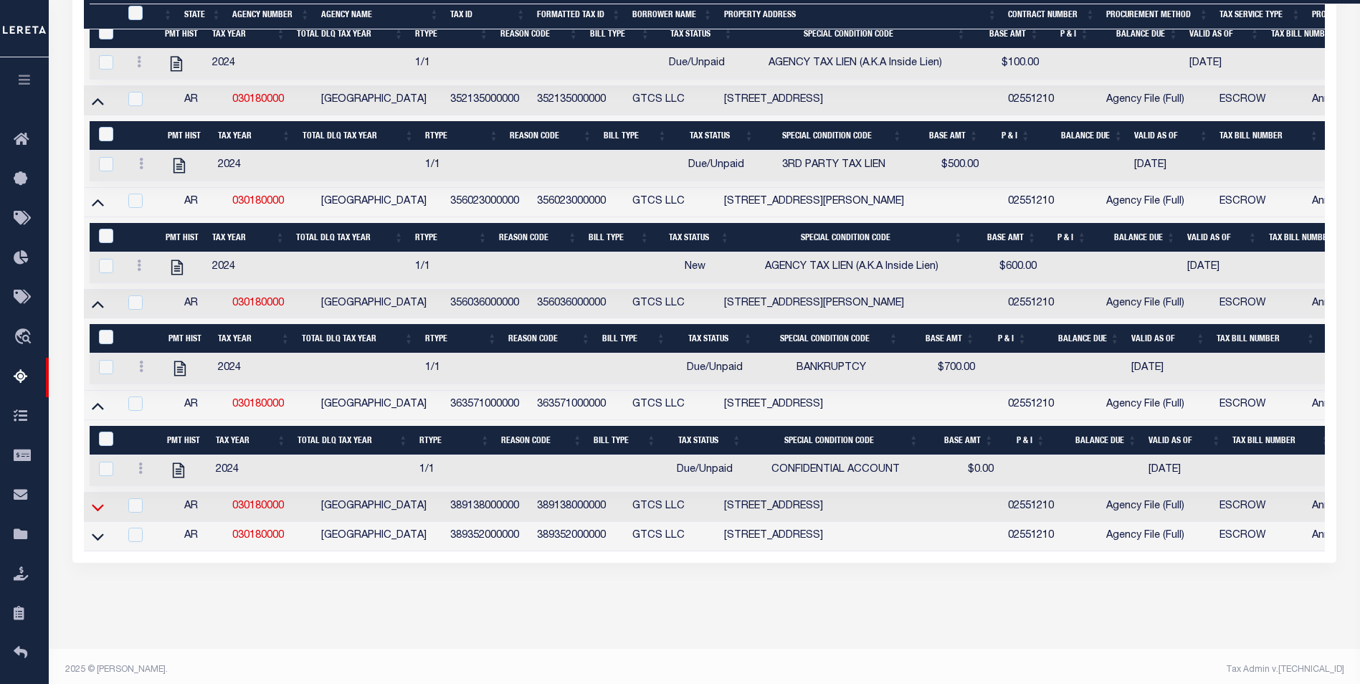
click at [97, 511] on icon at bounding box center [98, 507] width 12 height 7
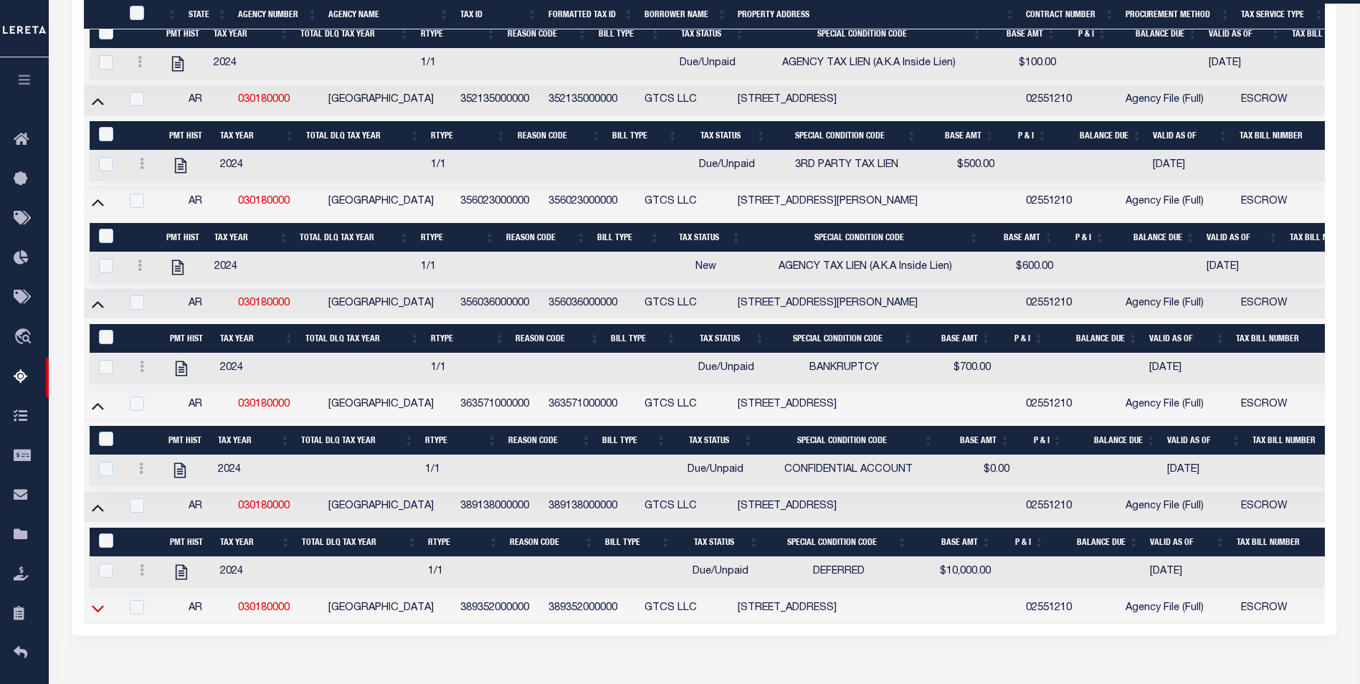
click at [94, 616] on icon at bounding box center [98, 608] width 12 height 15
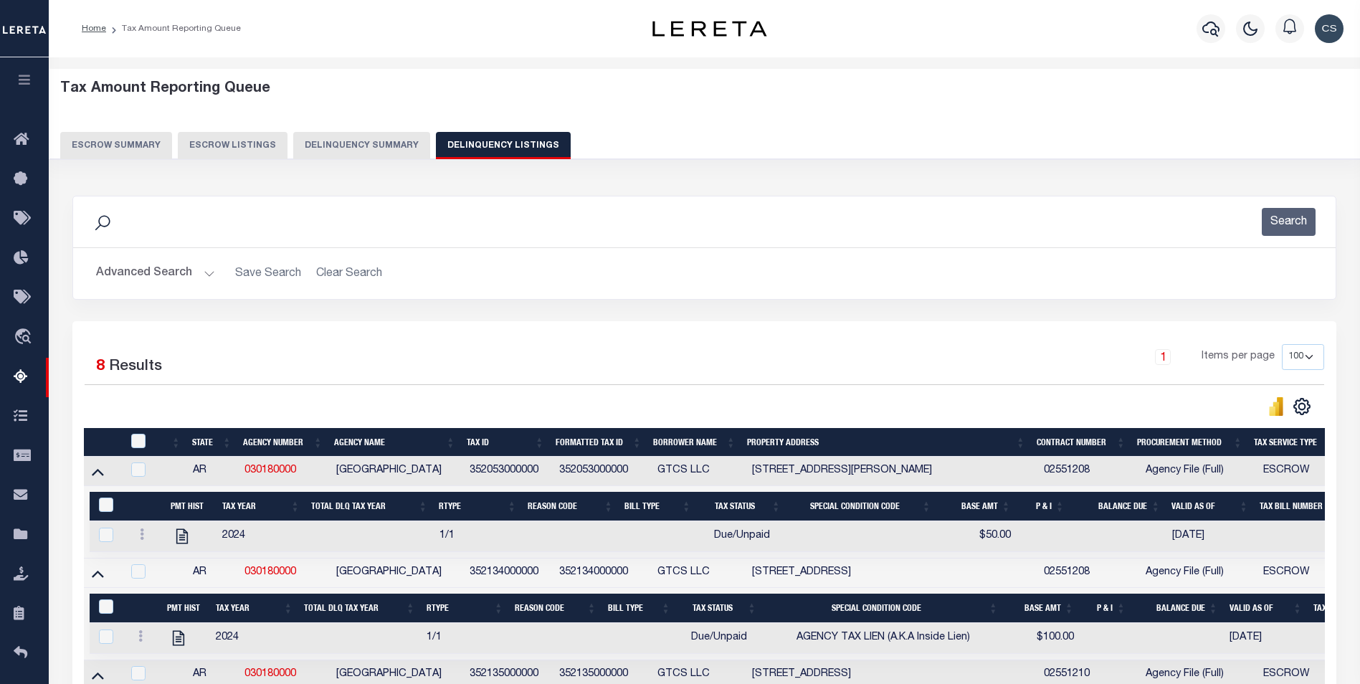
select select "100"
select select
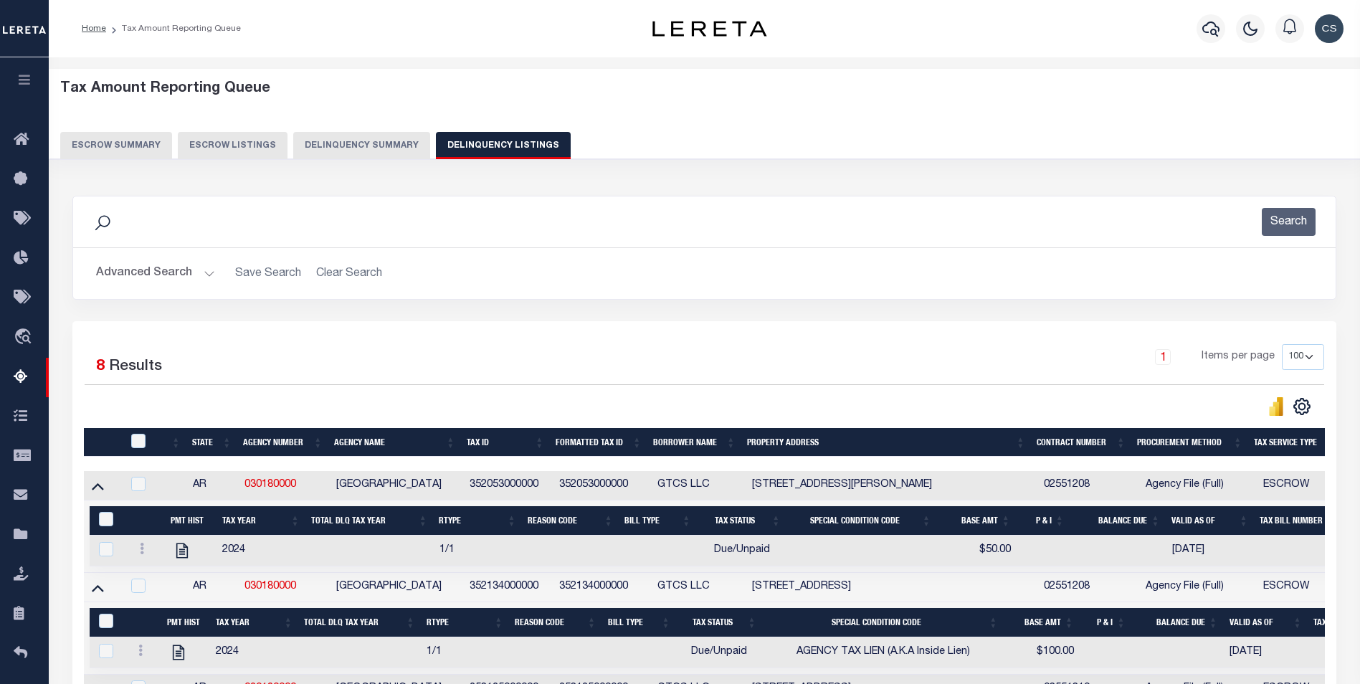
click at [370, 144] on button "Delinquency Summary" at bounding box center [361, 145] width 137 height 27
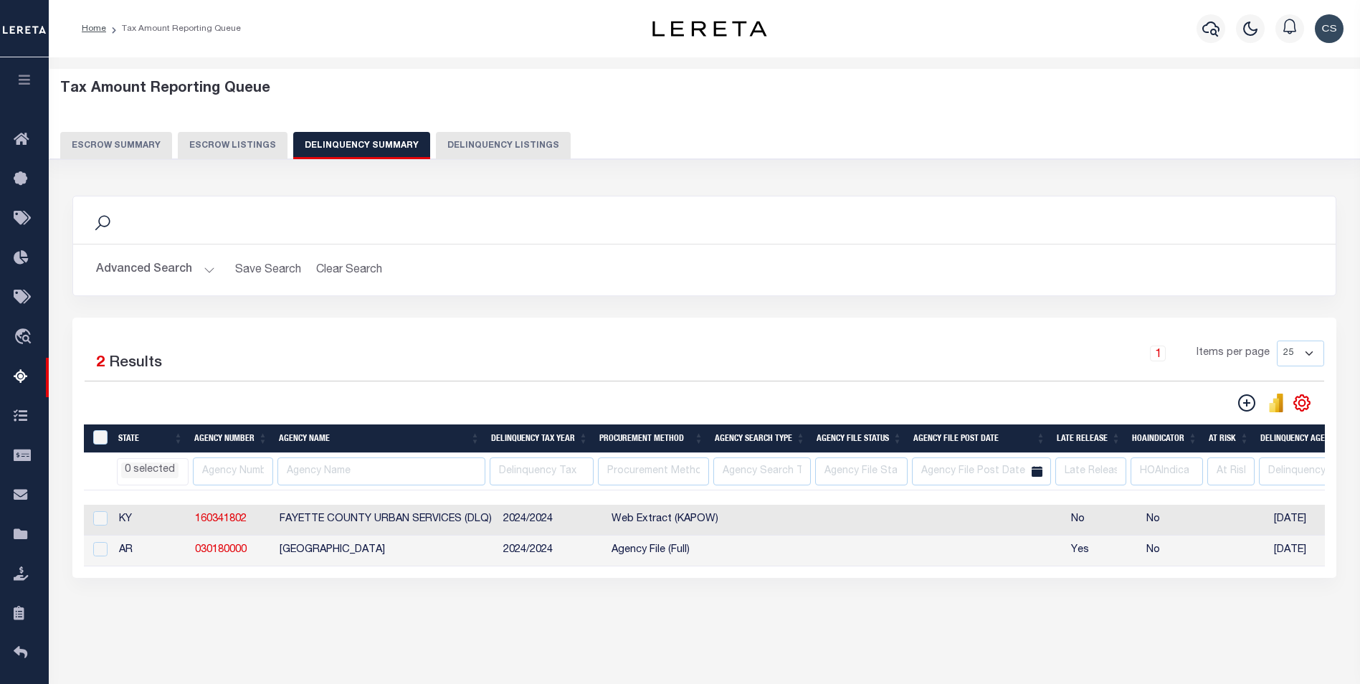
select select
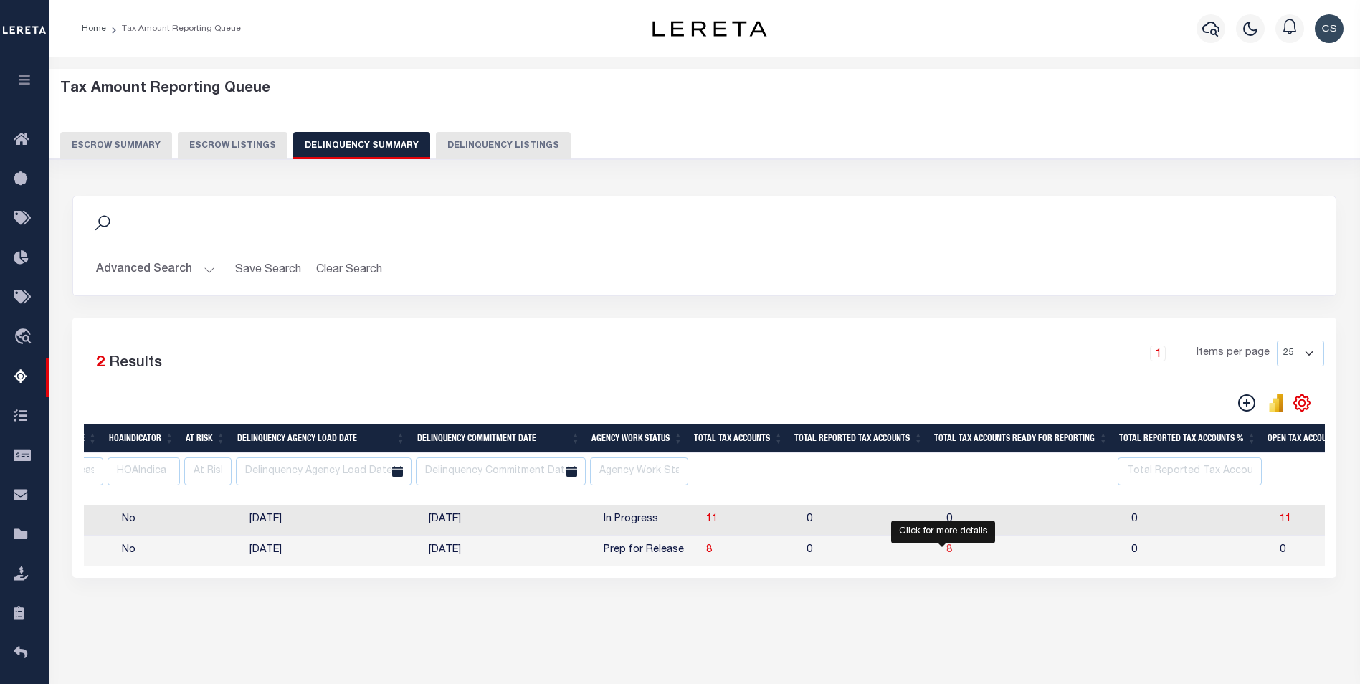
click at [947, 555] on span "8" at bounding box center [950, 550] width 6 height 10
select select "100"
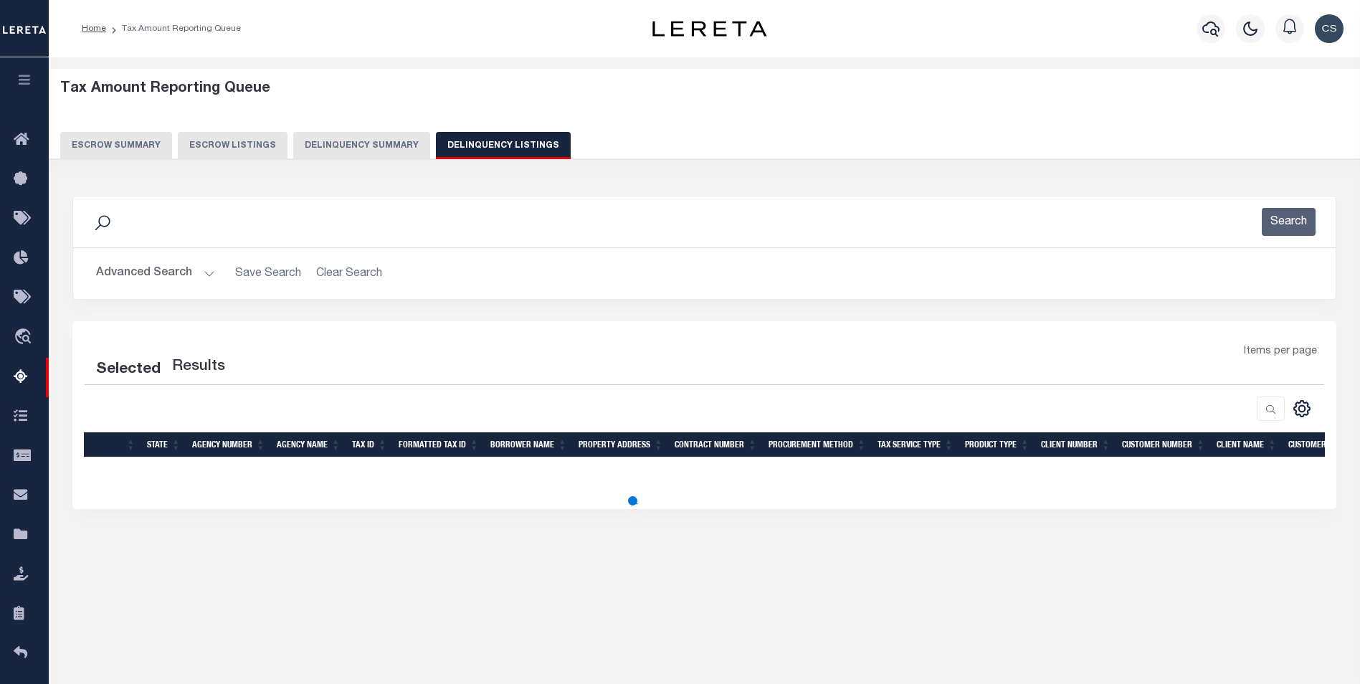
select select
select select "100"
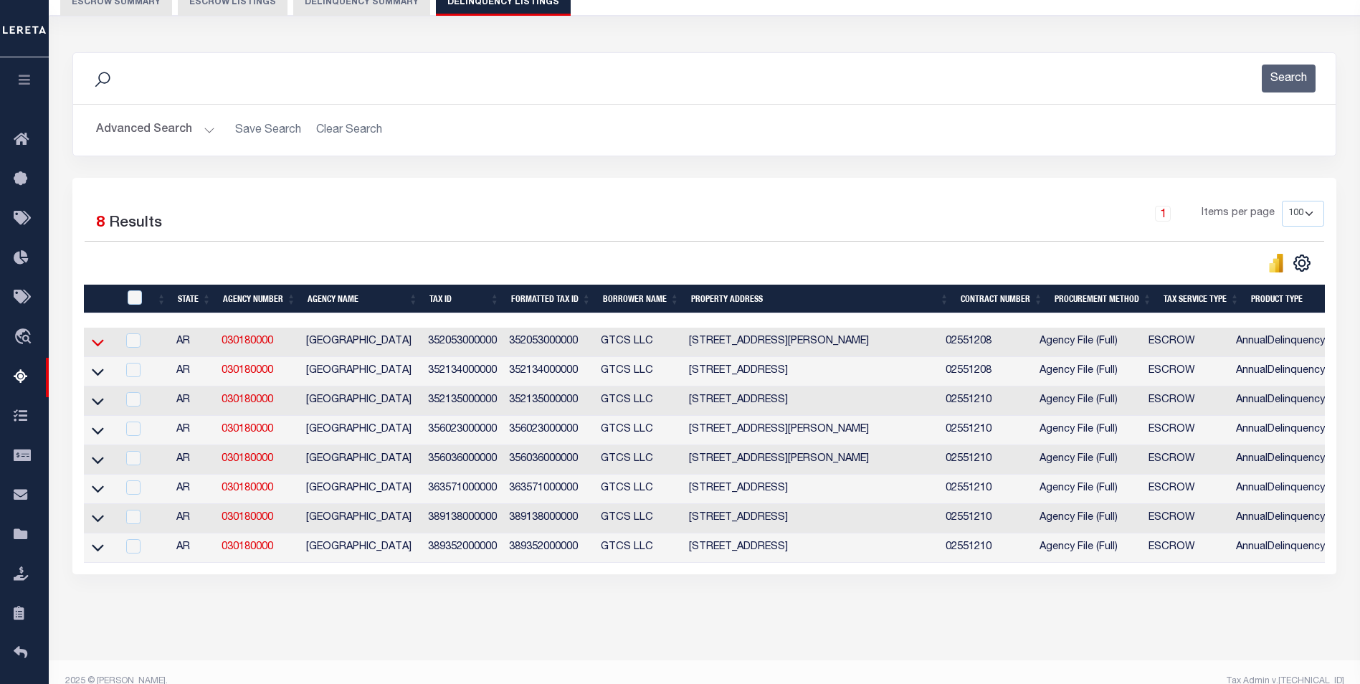
click at [98, 344] on icon at bounding box center [98, 342] width 12 height 15
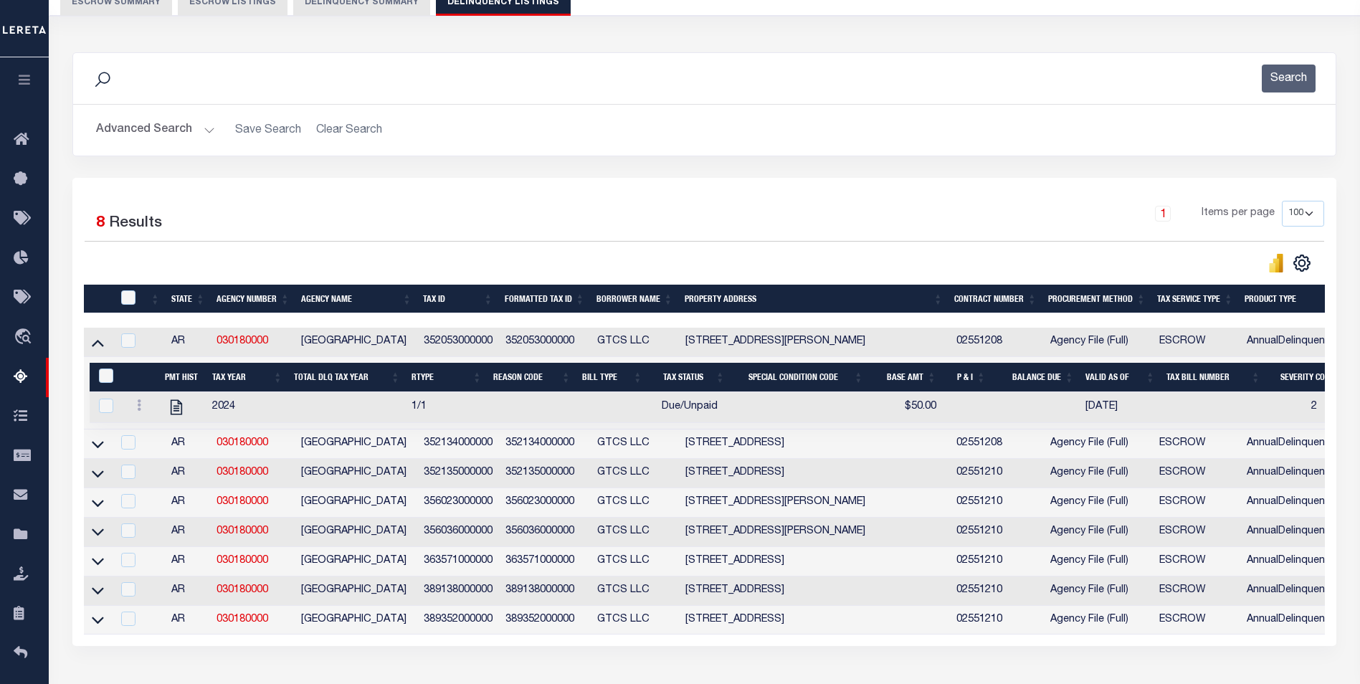
click at [91, 448] on link at bounding box center [98, 443] width 16 height 10
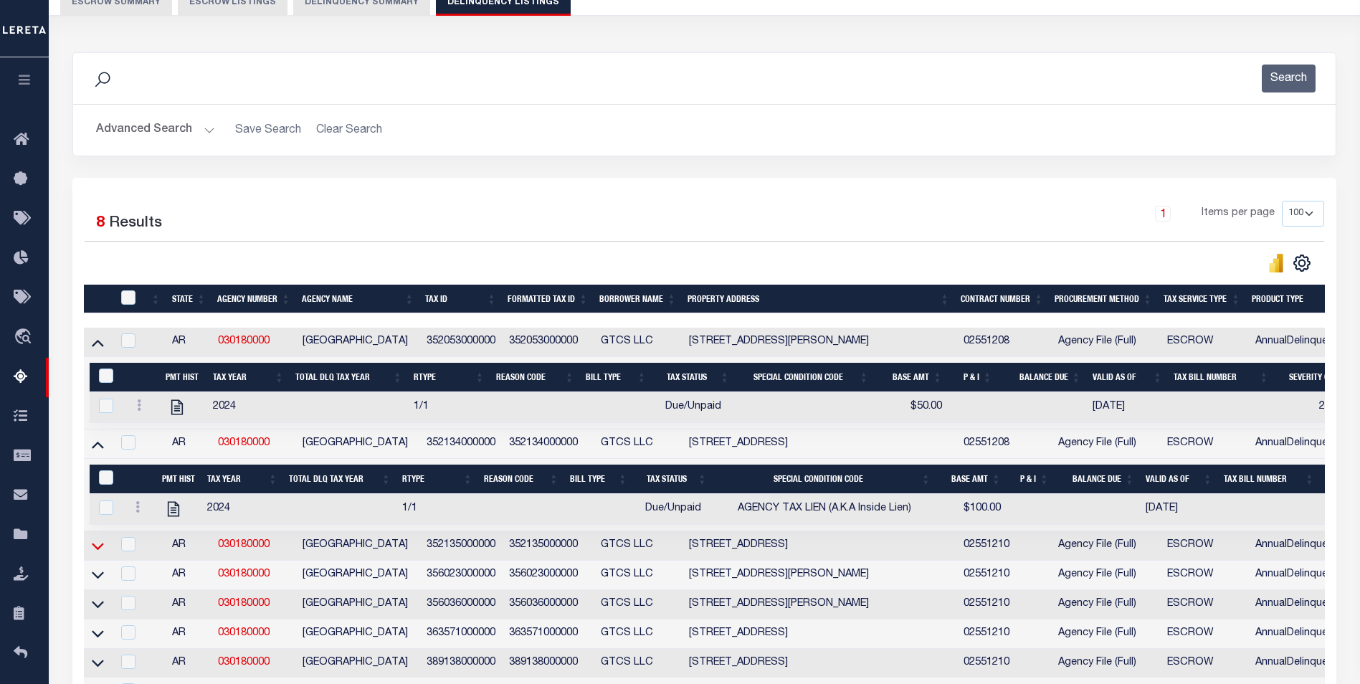
click at [99, 554] on icon at bounding box center [98, 546] width 12 height 15
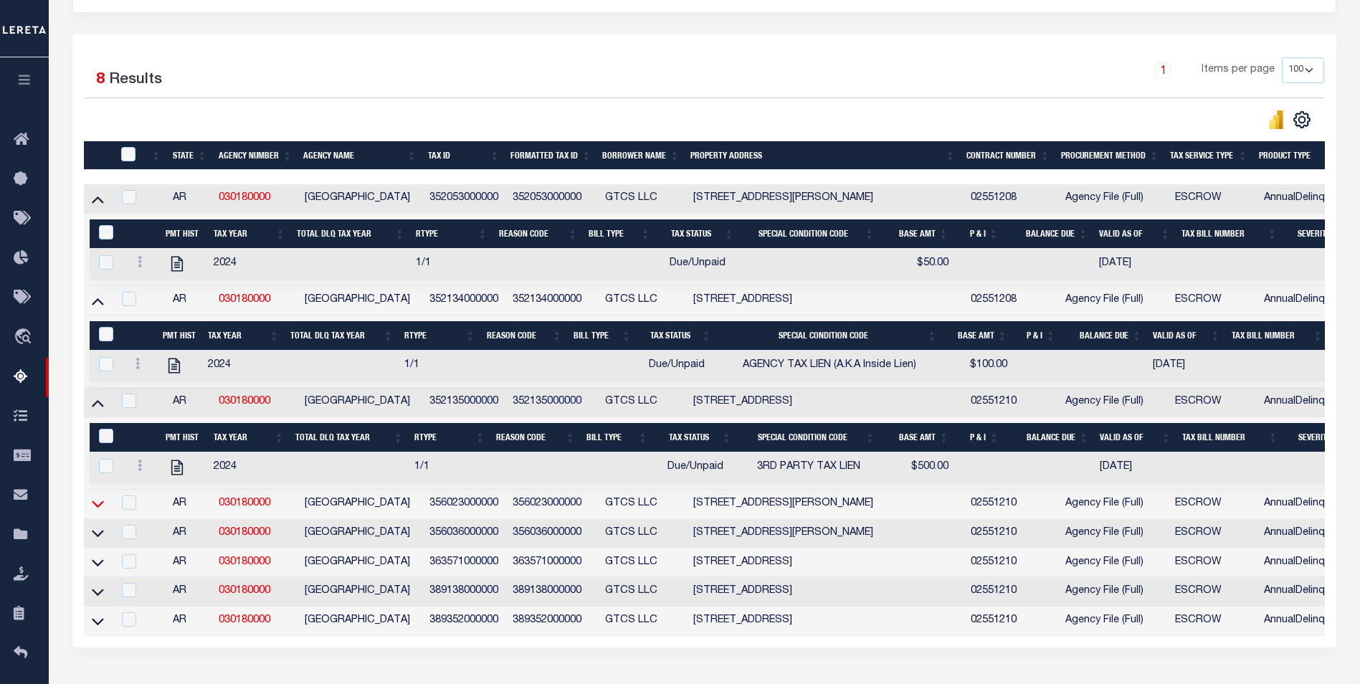
click at [98, 511] on icon at bounding box center [98, 503] width 12 height 15
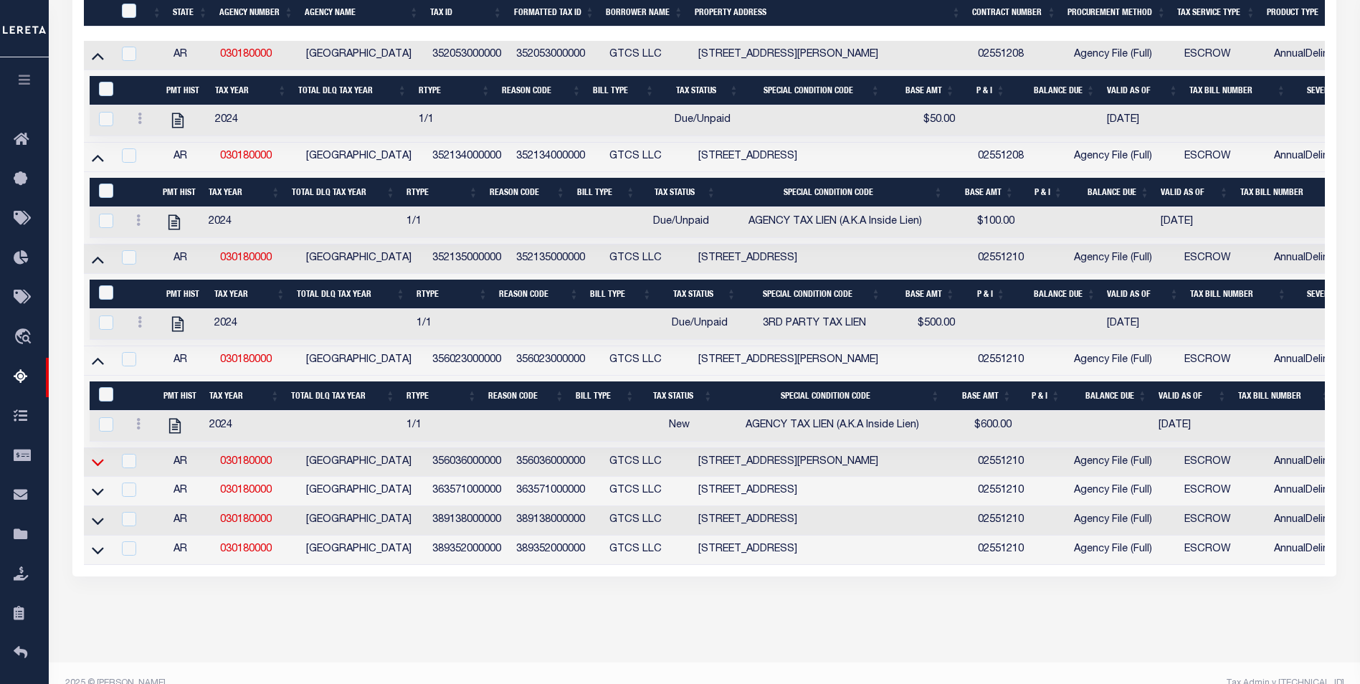
click at [94, 466] on icon at bounding box center [98, 462] width 12 height 15
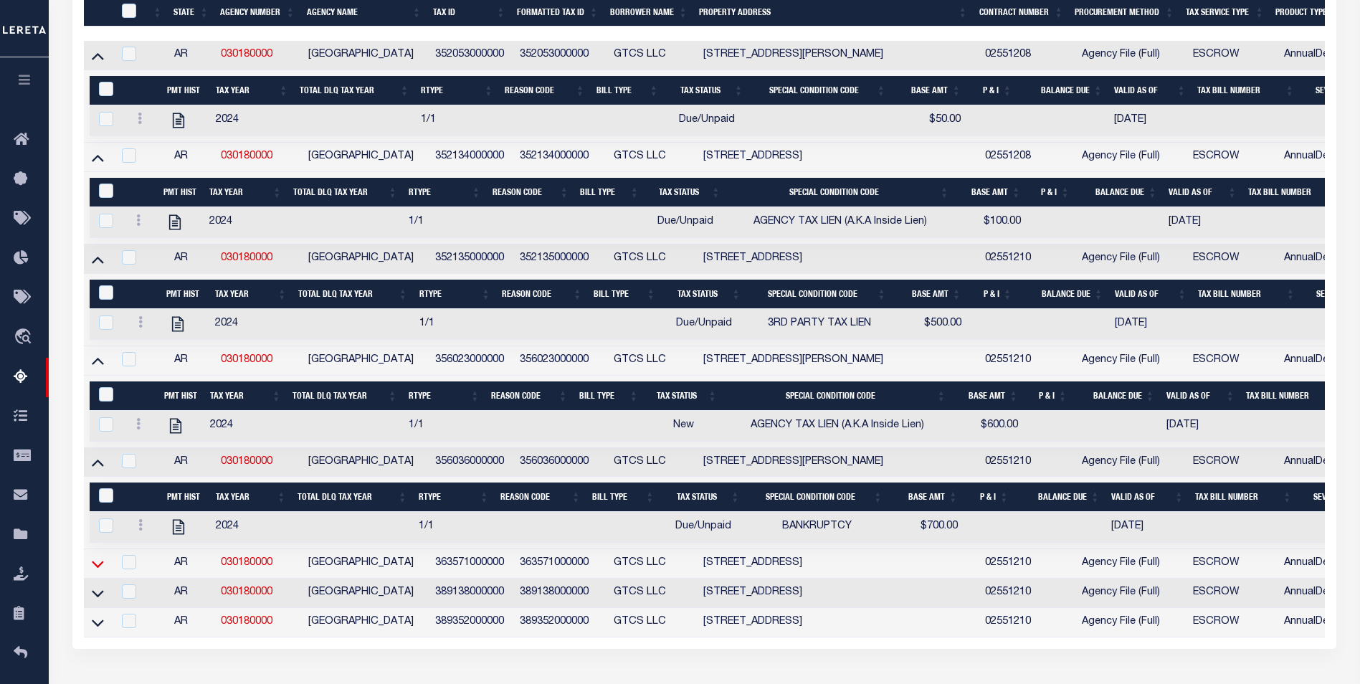
click at [95, 568] on icon at bounding box center [98, 564] width 12 height 7
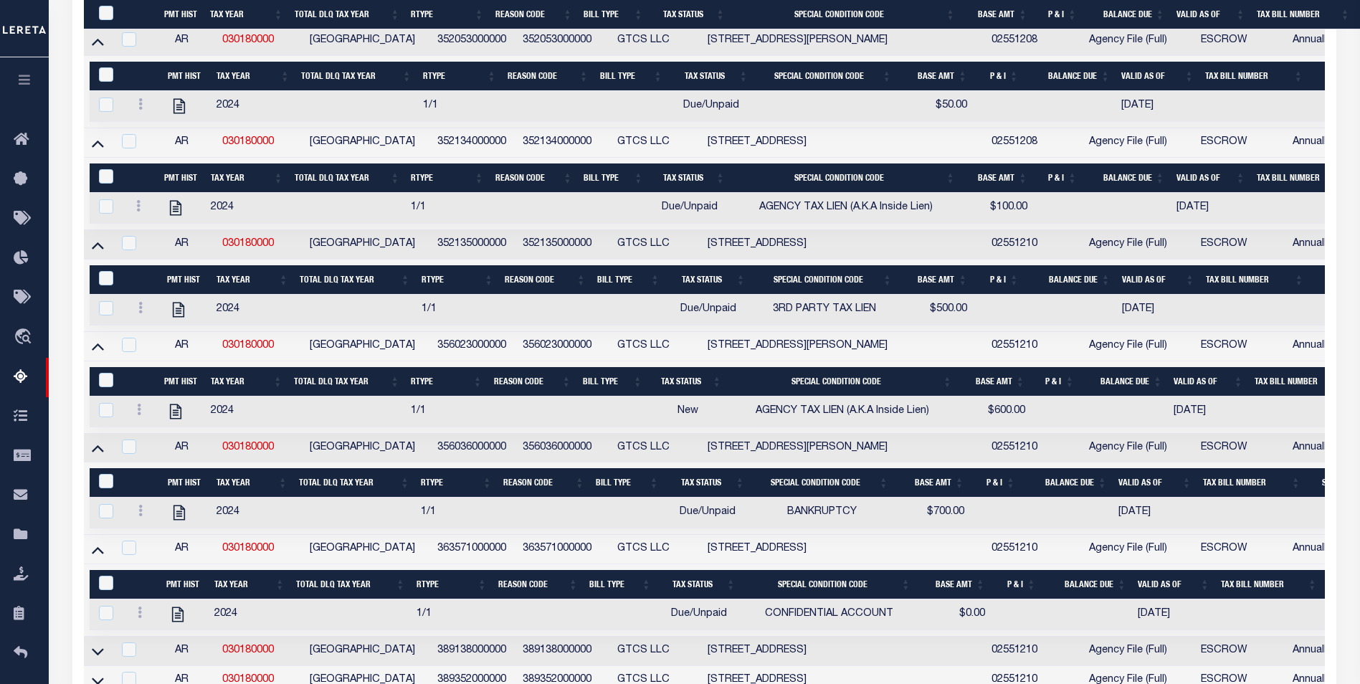
click at [95, 600] on td at bounding box center [108, 615] width 37 height 31
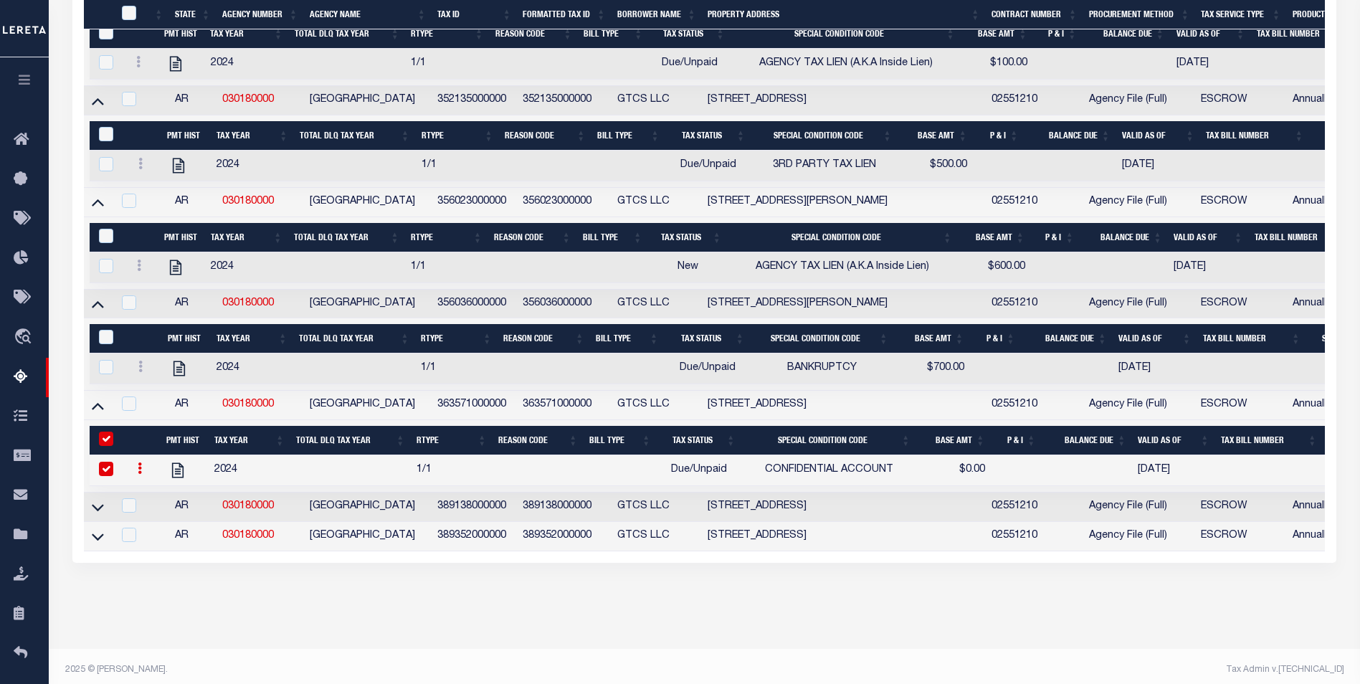
checkbox input "true"
click at [95, 515] on icon at bounding box center [98, 507] width 12 height 15
click at [105, 476] on input "checkbox" at bounding box center [106, 469] width 14 height 14
checkbox input "false"
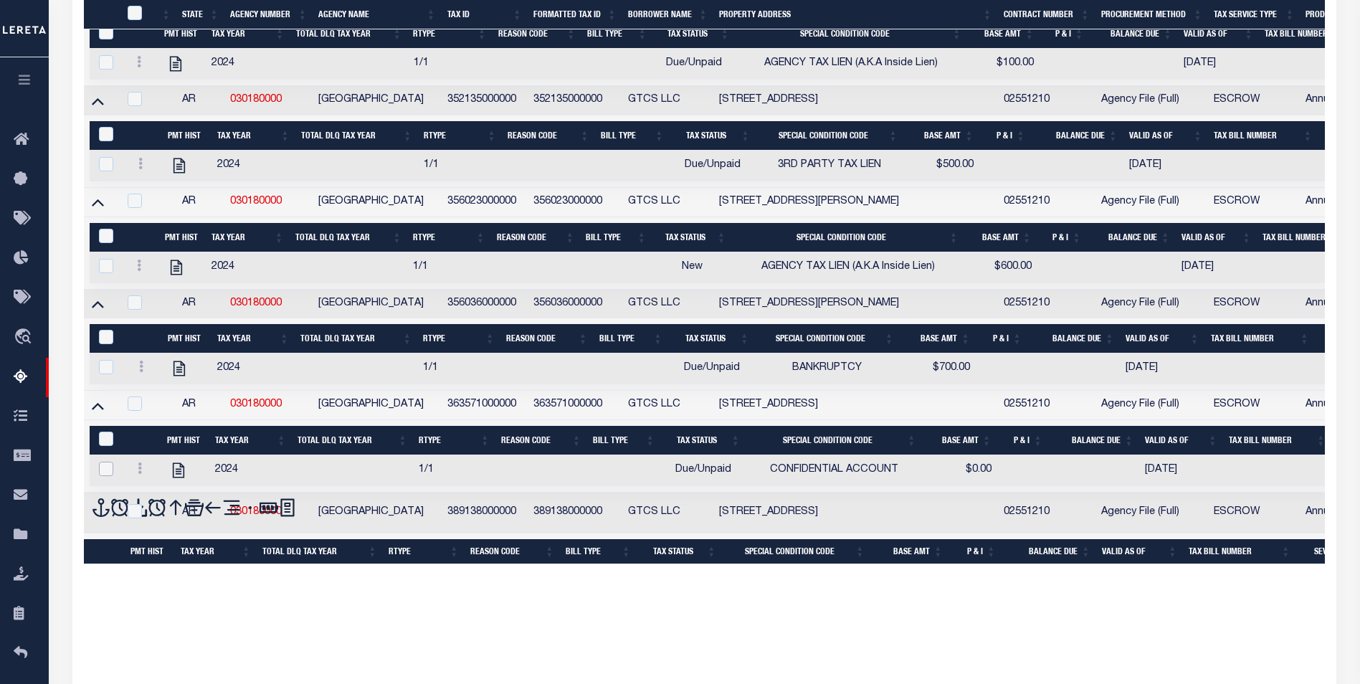
checkbox input "false"
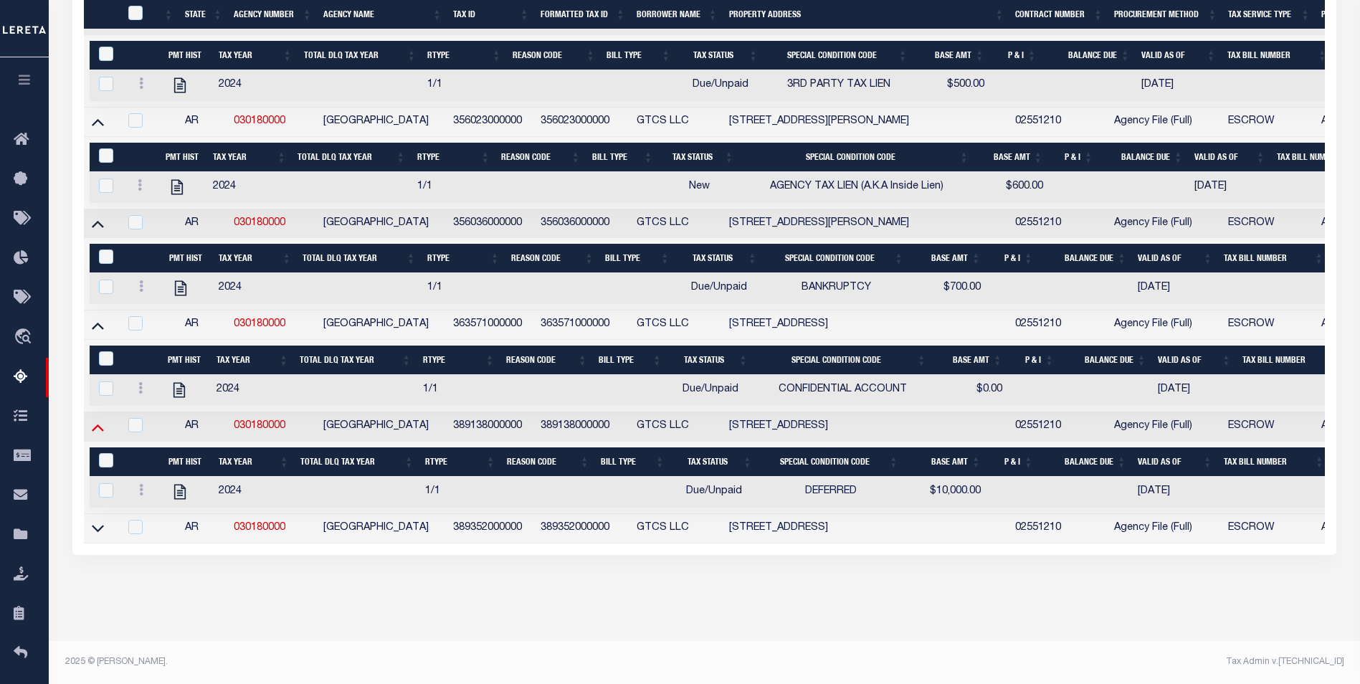
click at [97, 432] on icon at bounding box center [98, 428] width 12 height 7
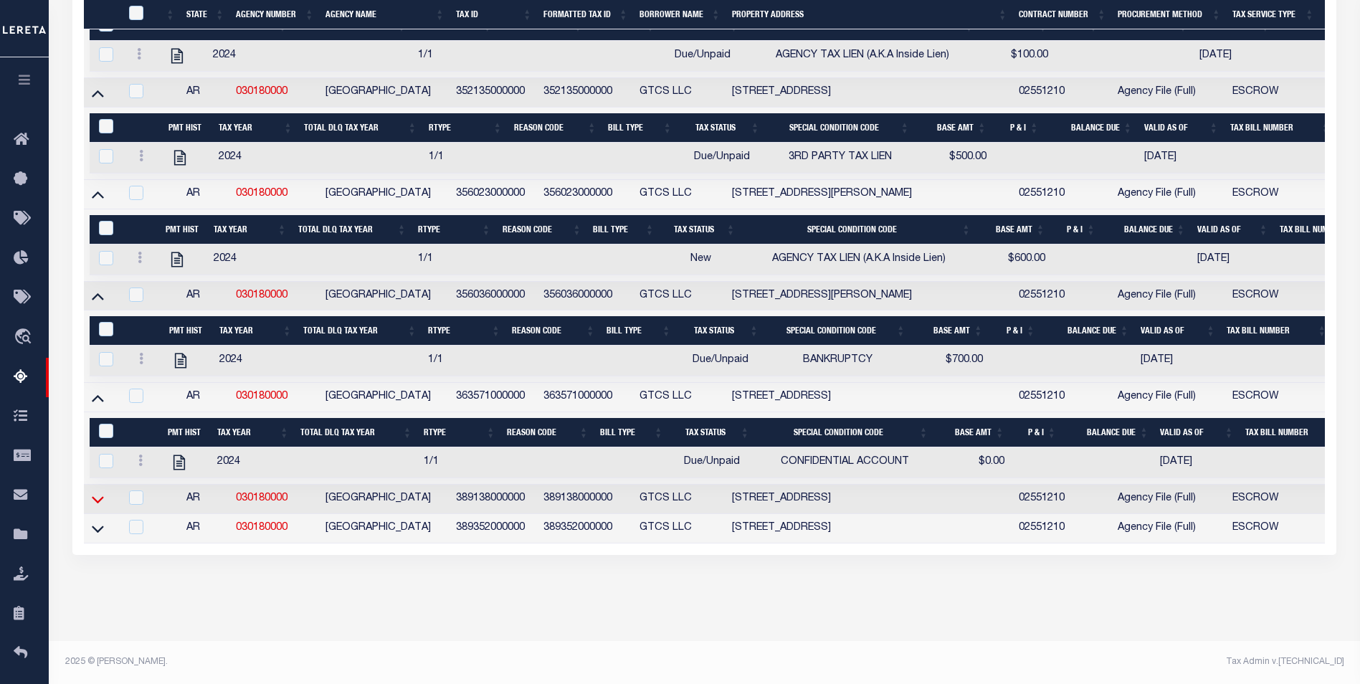
click at [99, 504] on icon at bounding box center [98, 499] width 12 height 15
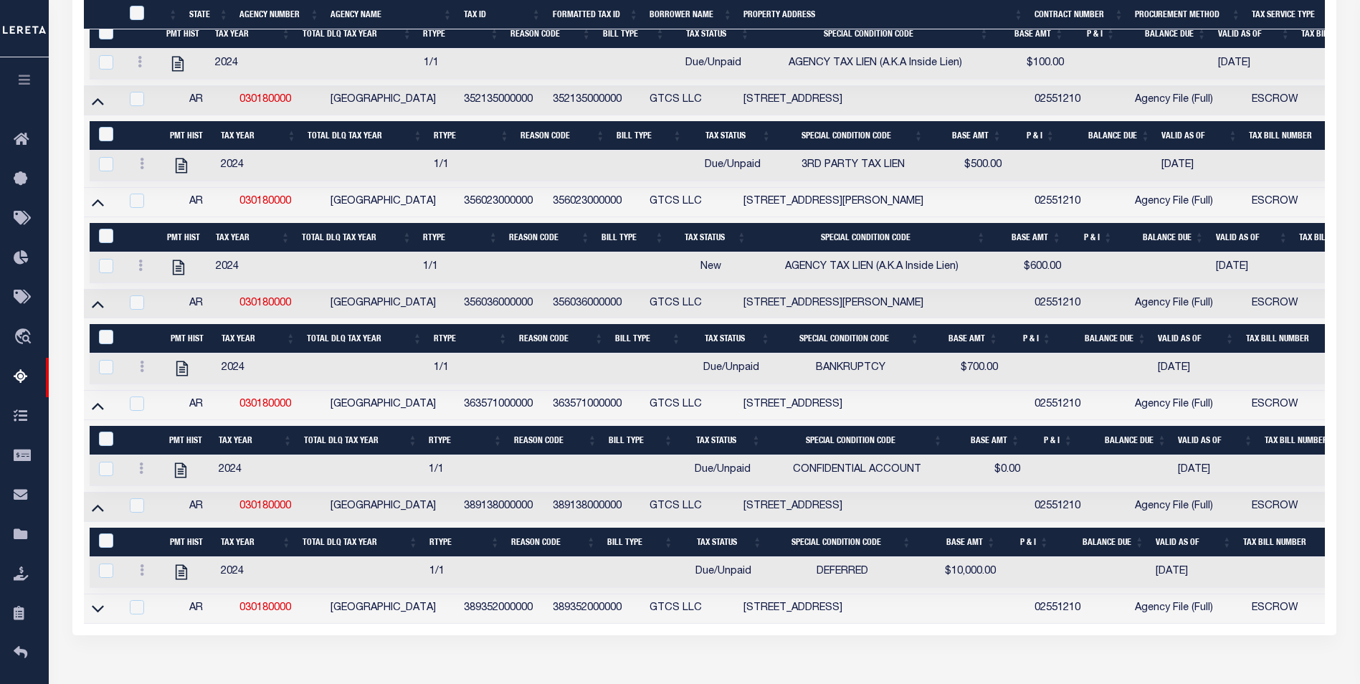
click at [91, 613] on link at bounding box center [98, 608] width 16 height 10
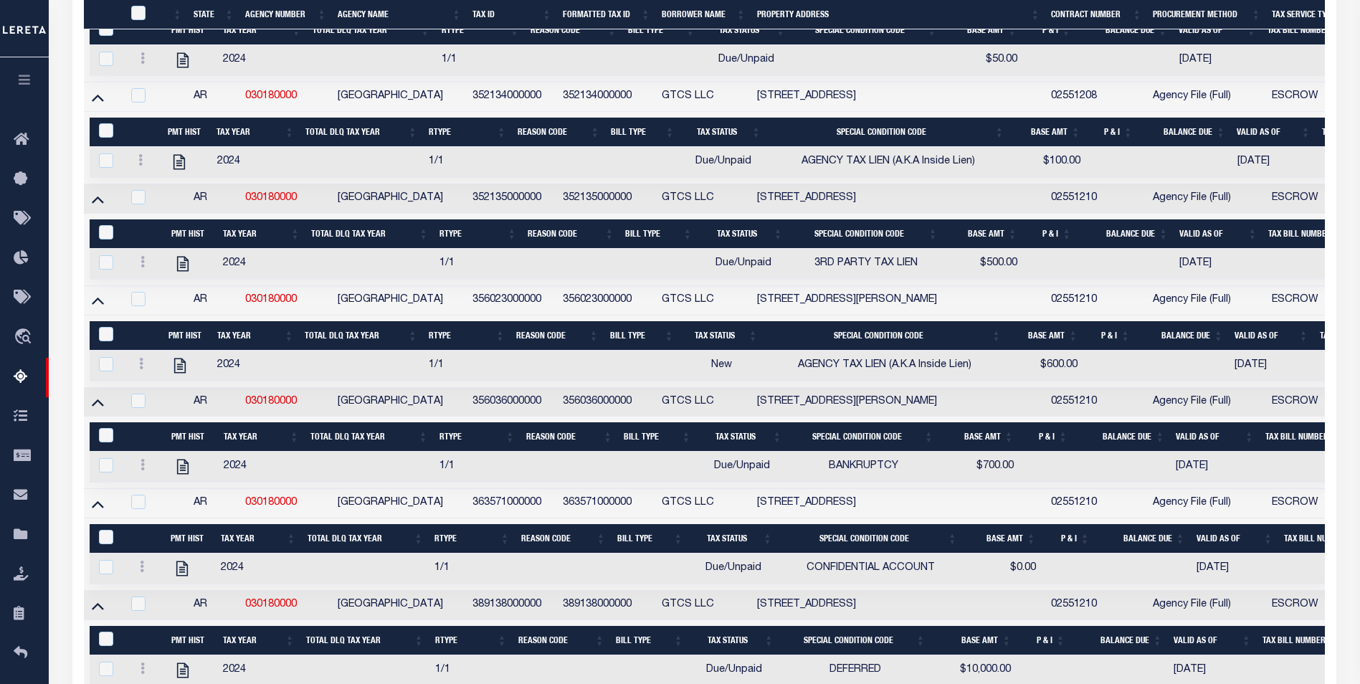
scroll to position [535, 0]
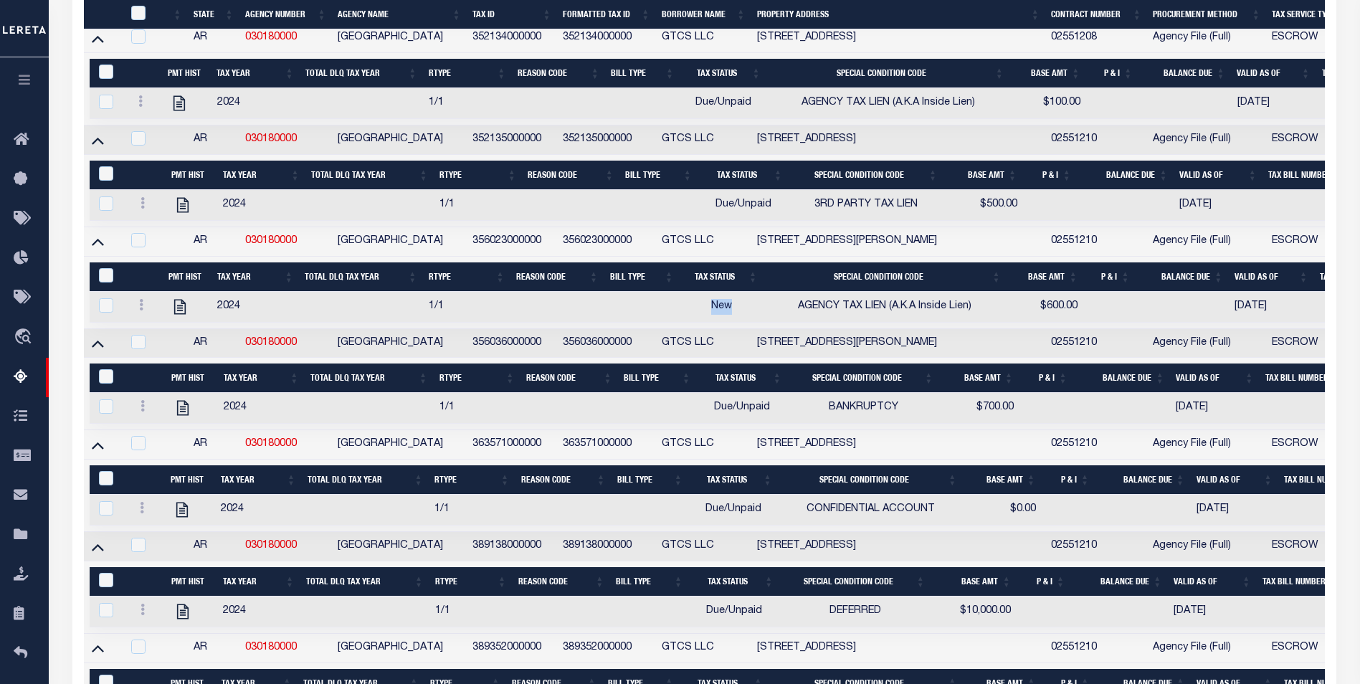
drag, startPoint x: 711, startPoint y: 313, endPoint x: 731, endPoint y: 313, distance: 20.1
click at [731, 311] on span "New" at bounding box center [721, 306] width 21 height 10
checkbox input "true"
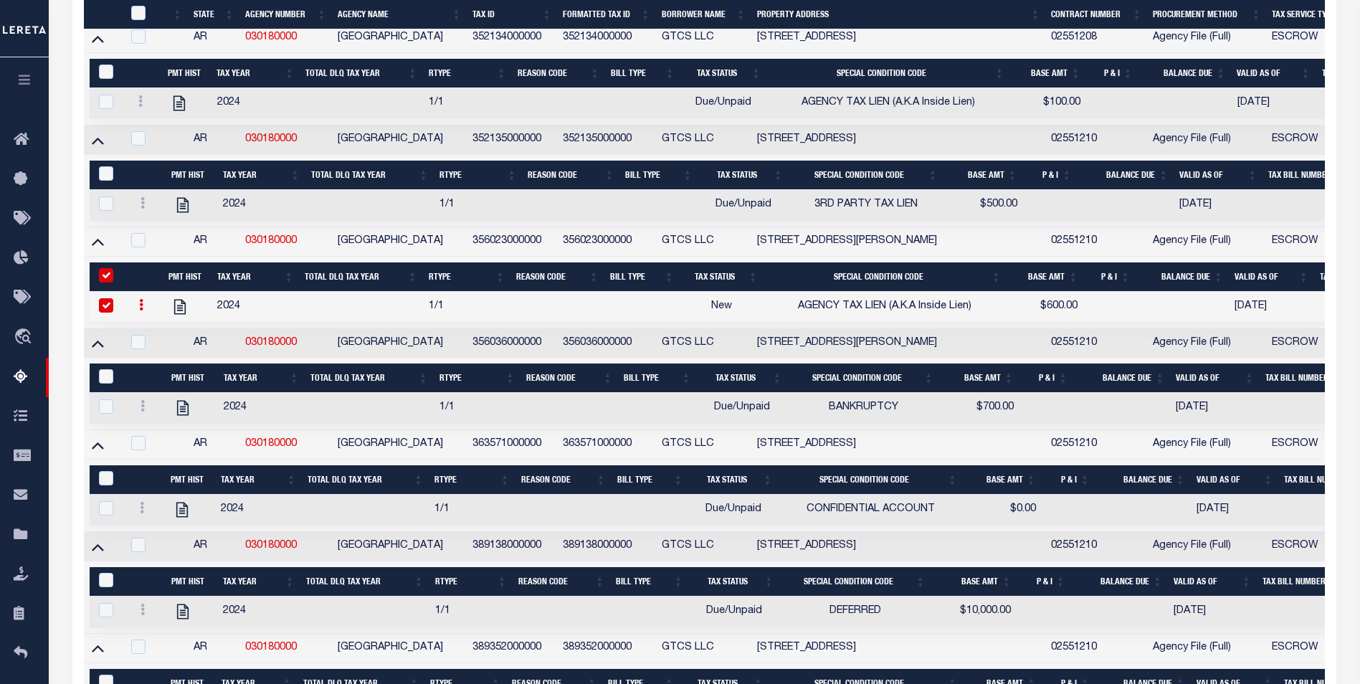
click at [659, 315] on td at bounding box center [642, 307] width 75 height 31
checkbox input "false"
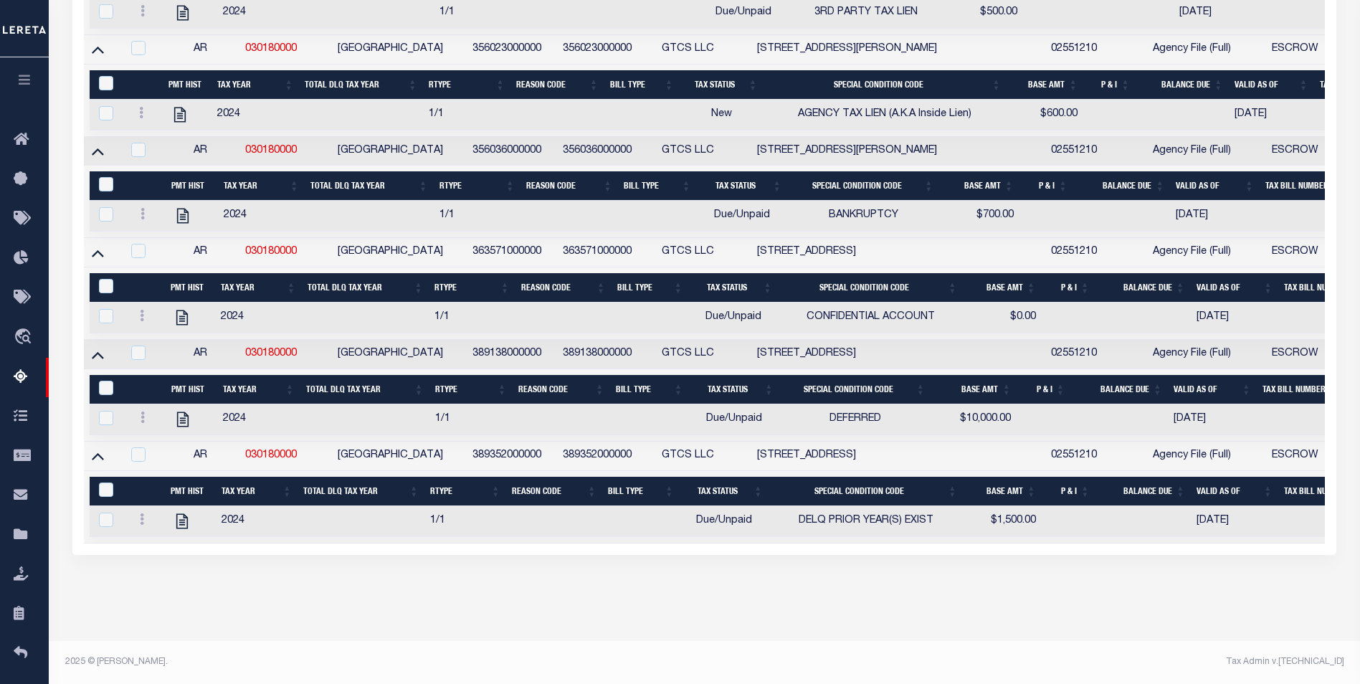
scroll to position [248, 0]
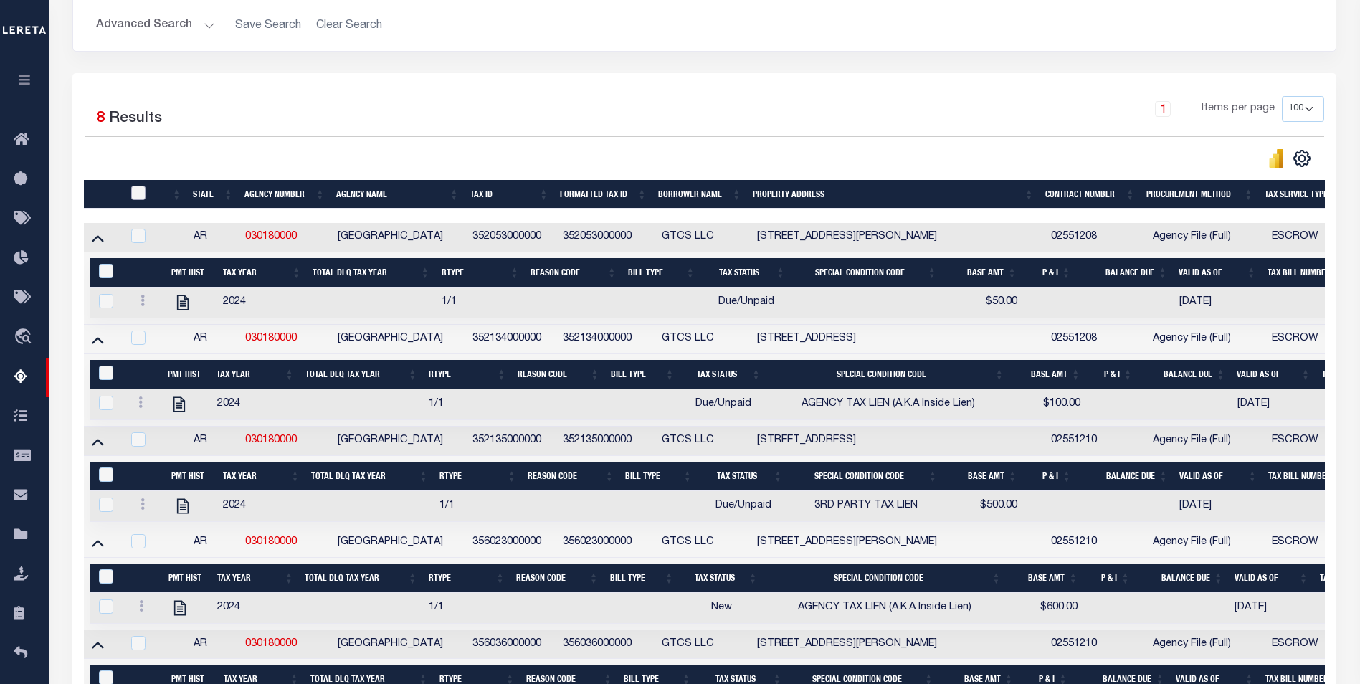
click at [135, 196] on input "checkbox" at bounding box center [138, 193] width 14 height 14
checkbox input "true"
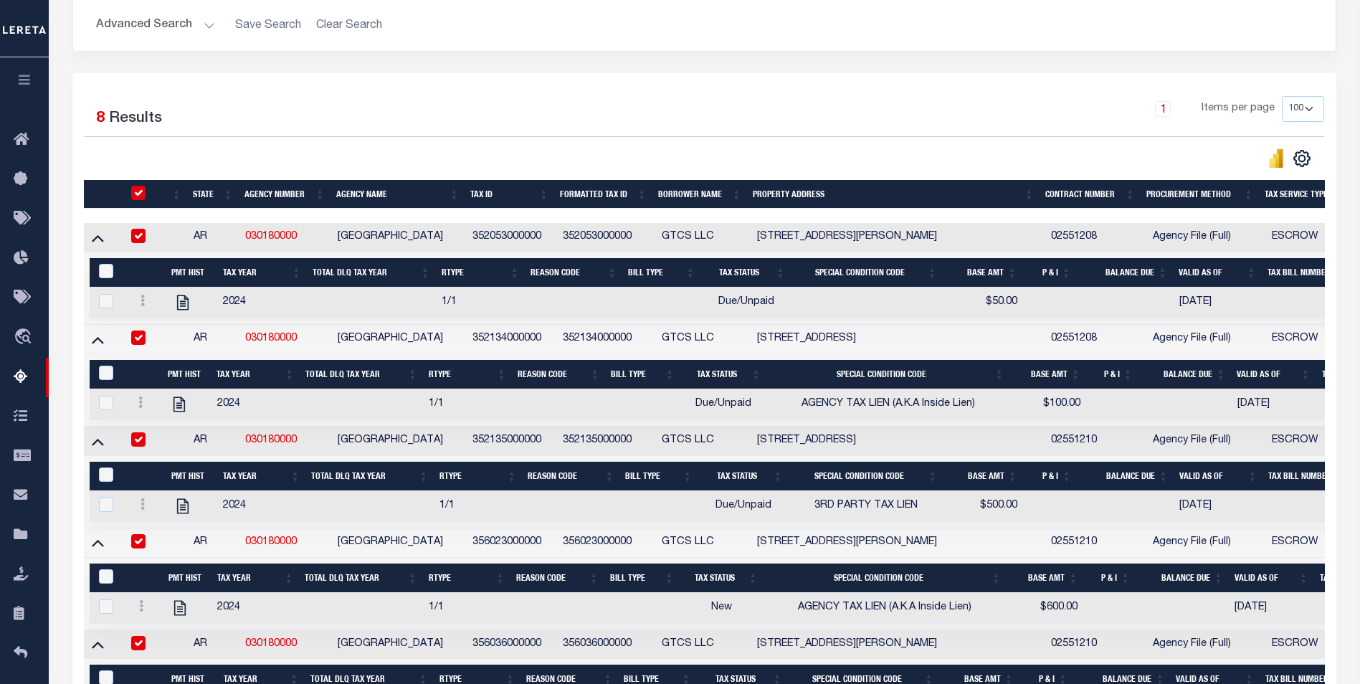
checkbox input "true"
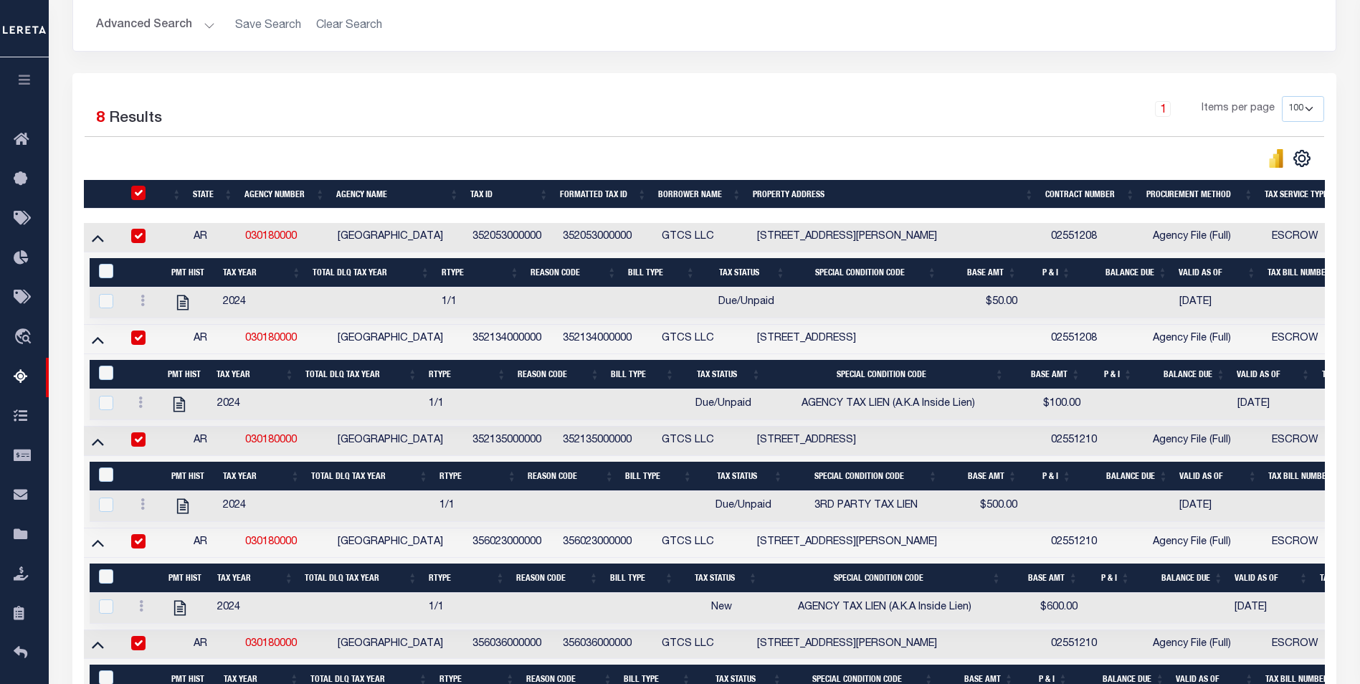
checkbox input "true"
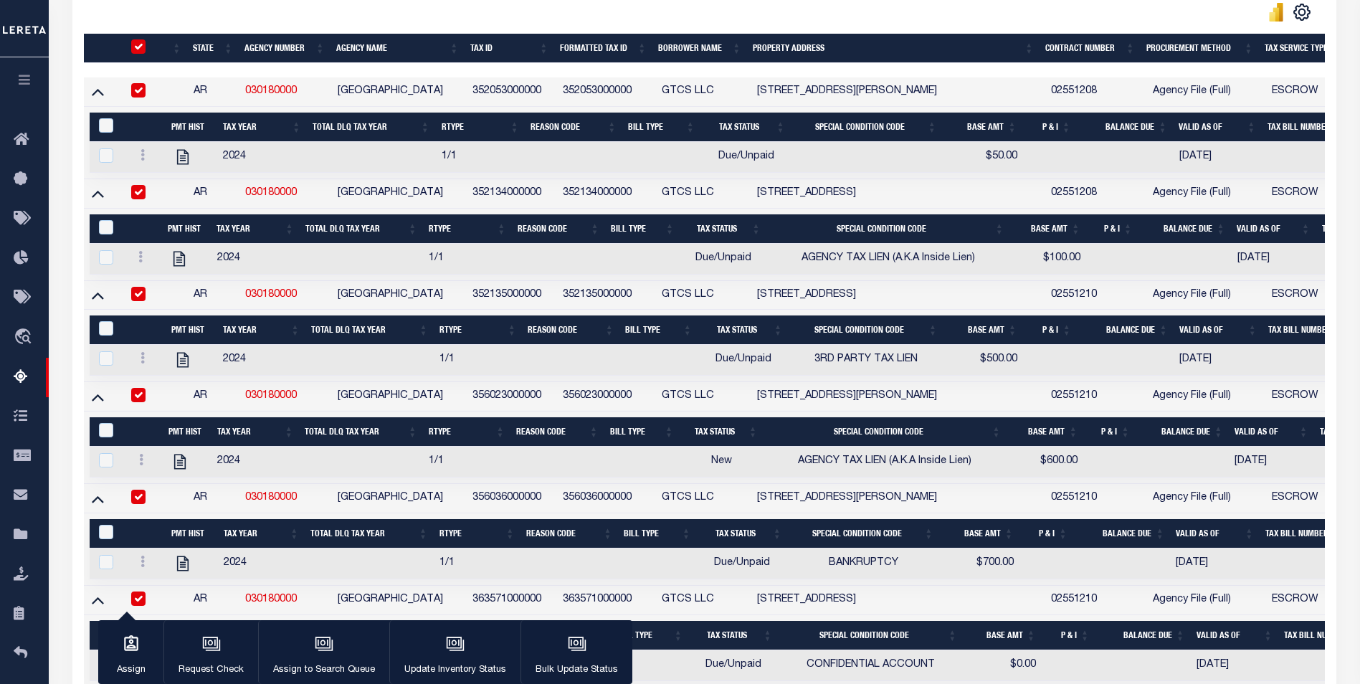
scroll to position [320, 0]
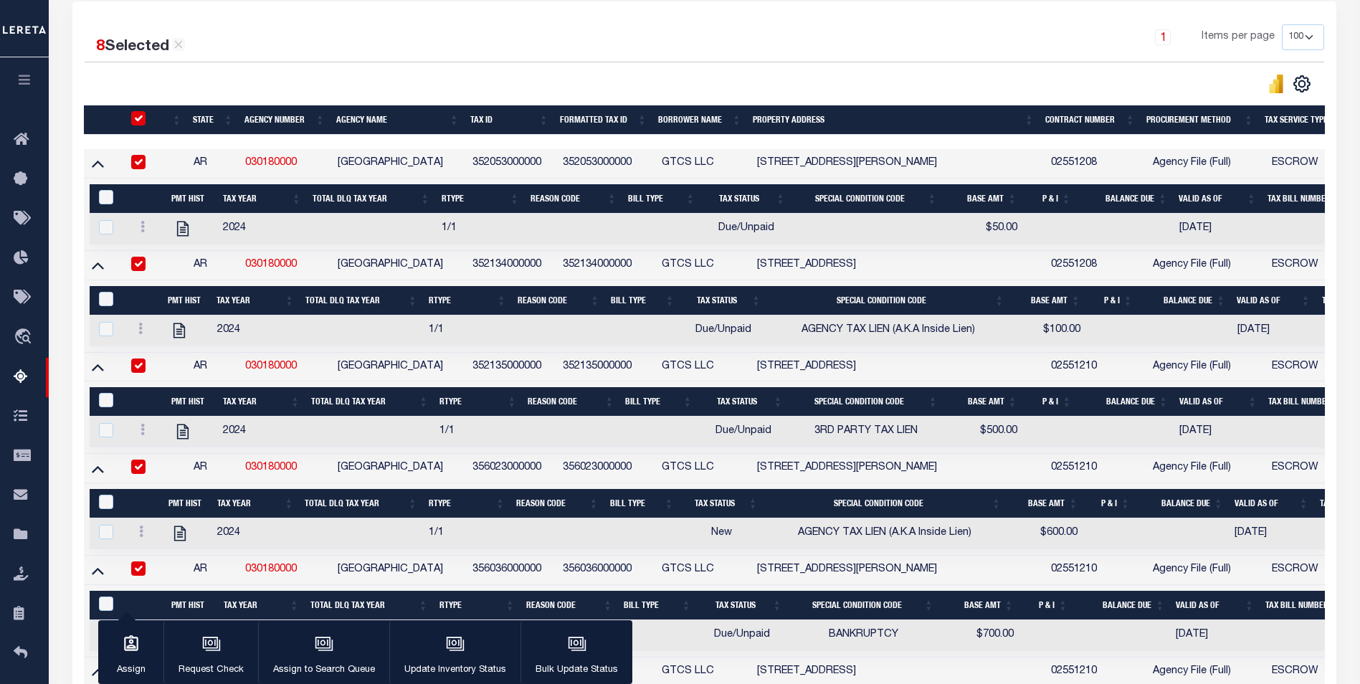
click at [719, 538] on span "New" at bounding box center [721, 533] width 21 height 10
checkbox input "true"
click at [719, 538] on span "New" at bounding box center [721, 533] width 21 height 10
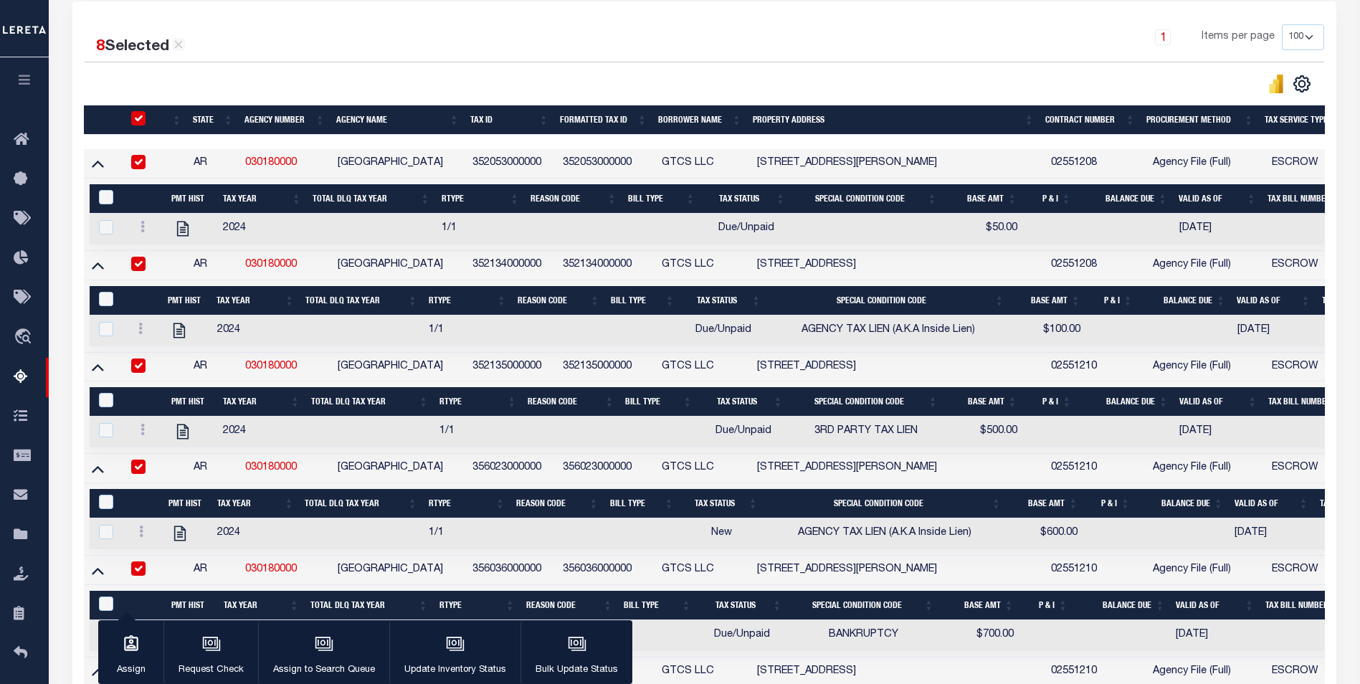
checkbox input "false"
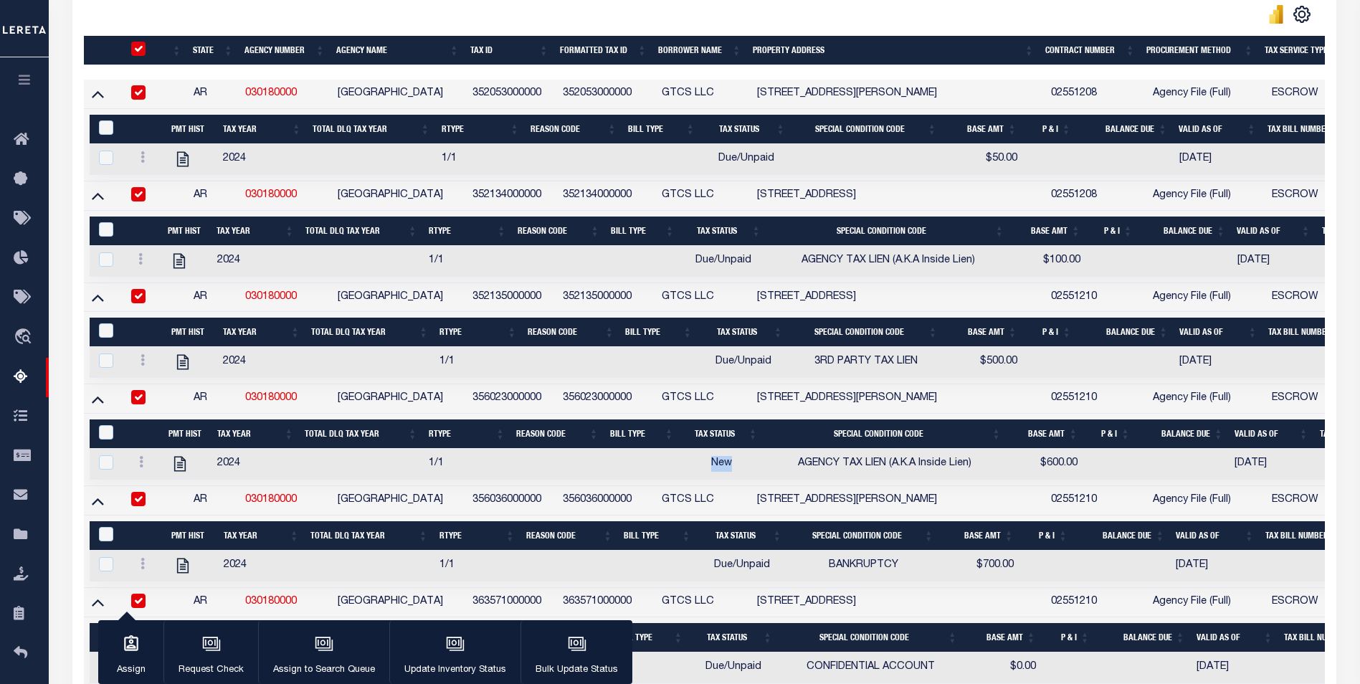
scroll to position [0, 0]
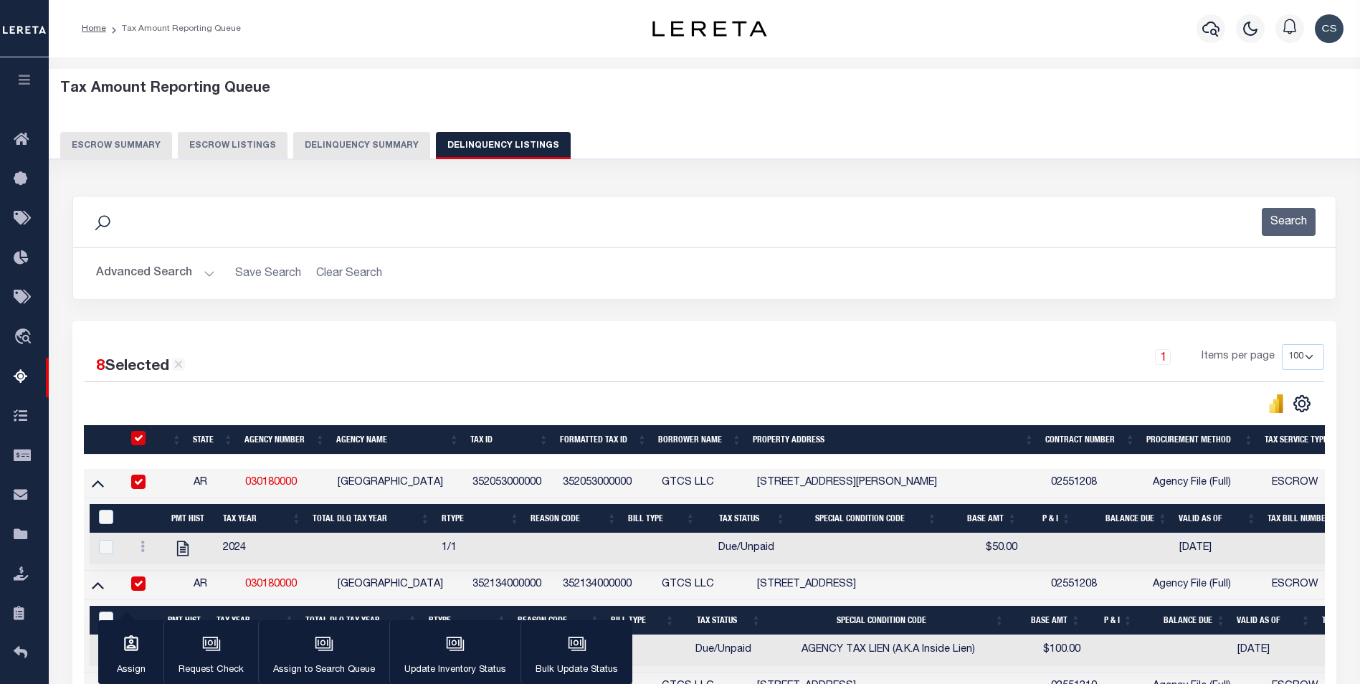
click at [351, 143] on button "Delinquency Summary" at bounding box center [361, 145] width 137 height 27
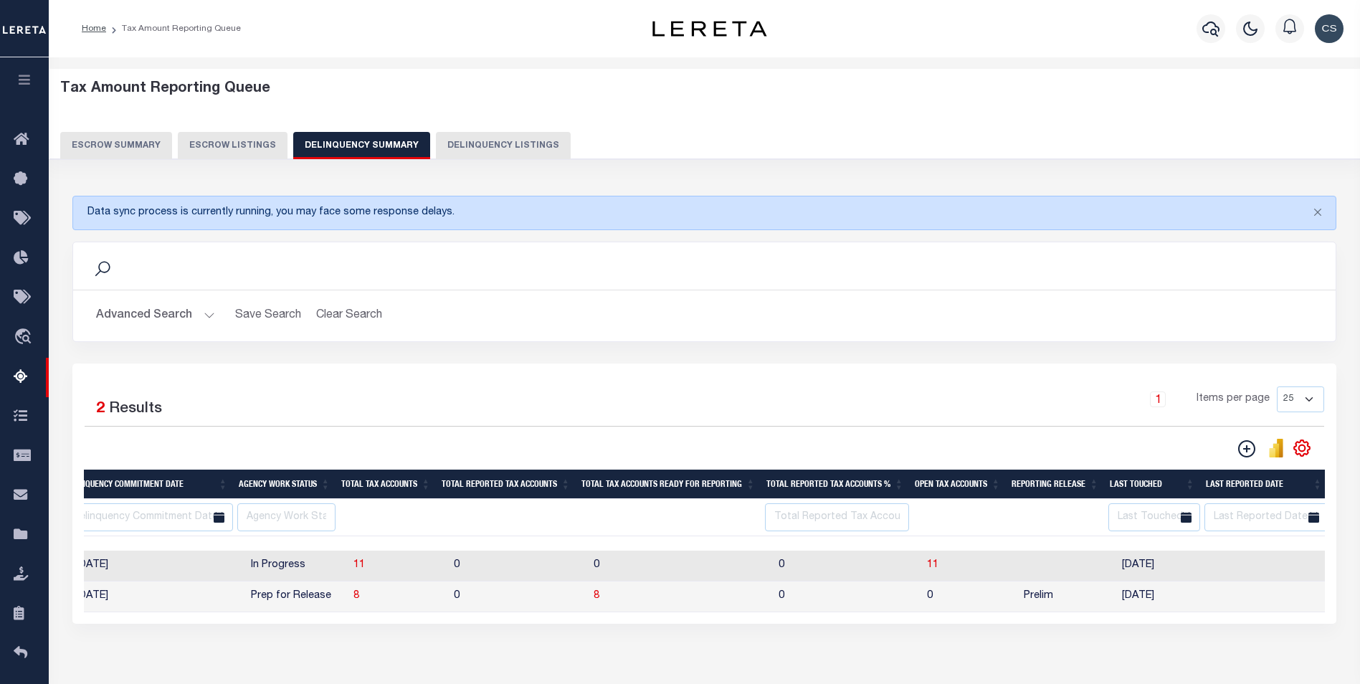
scroll to position [0, 1494]
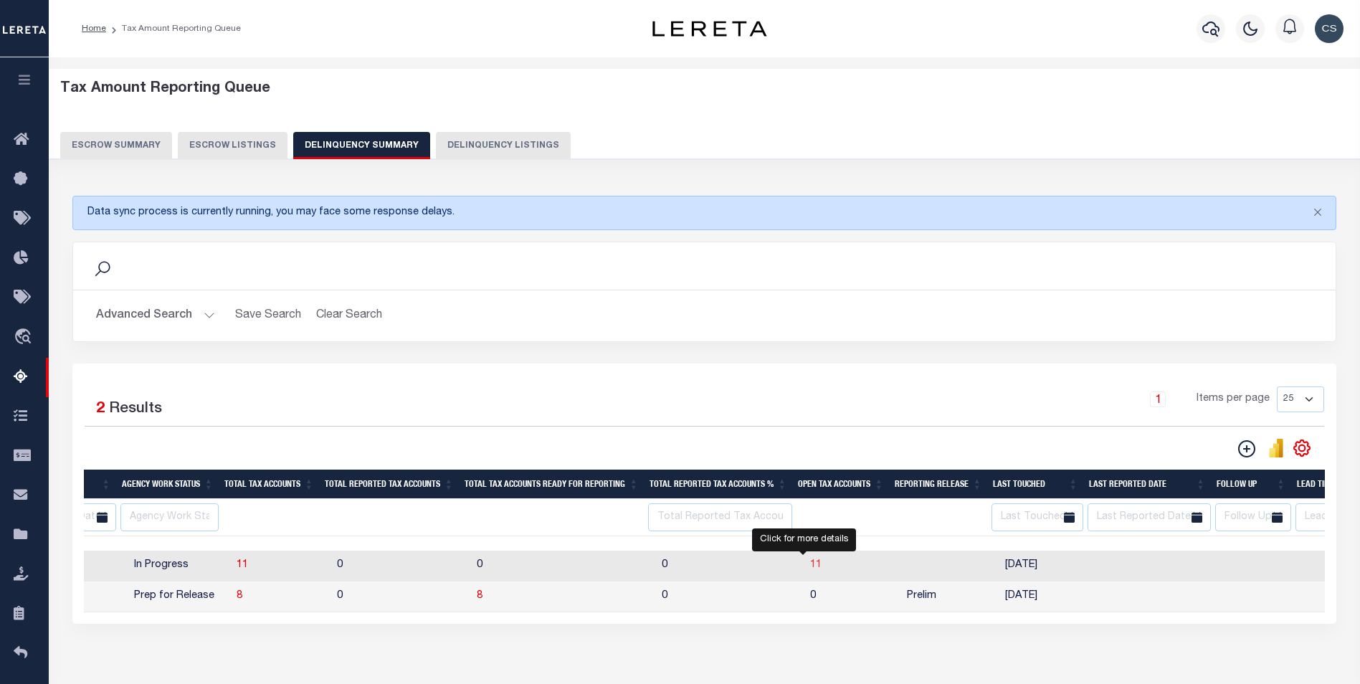
click at [810, 567] on span "11" at bounding box center [815, 565] width 11 height 10
select select "100"
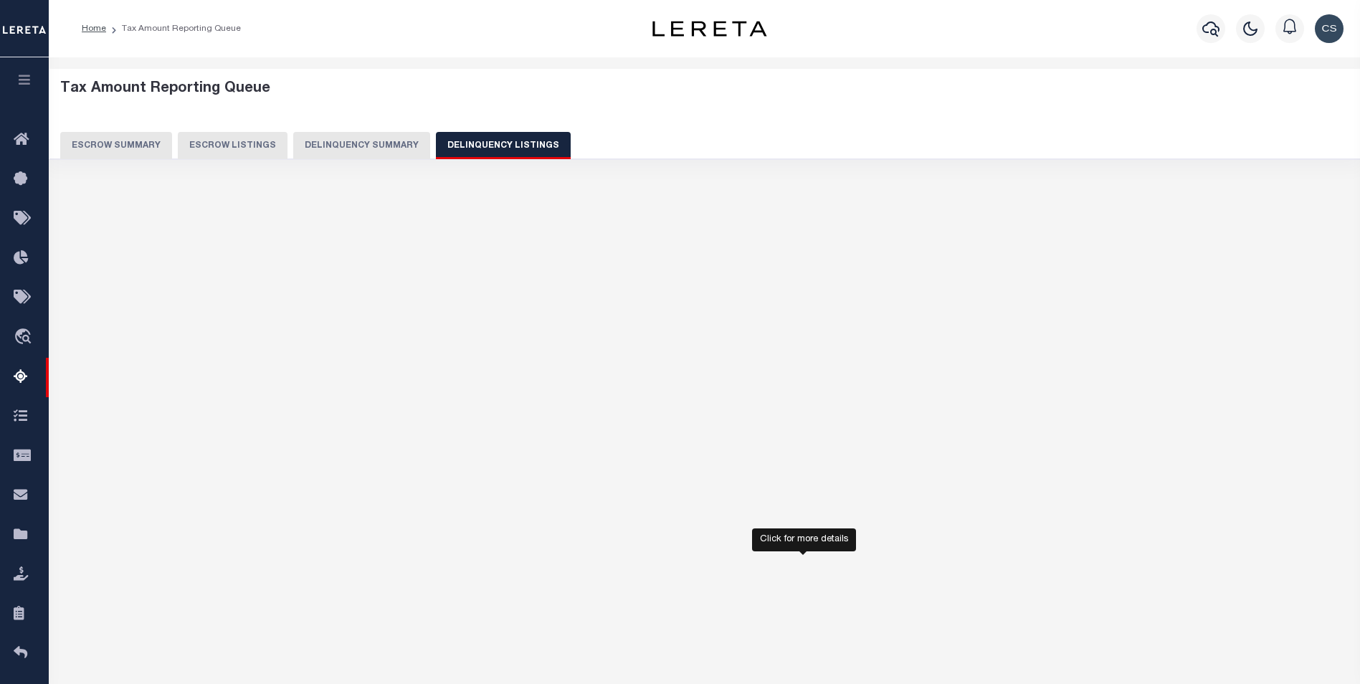
select select "100"
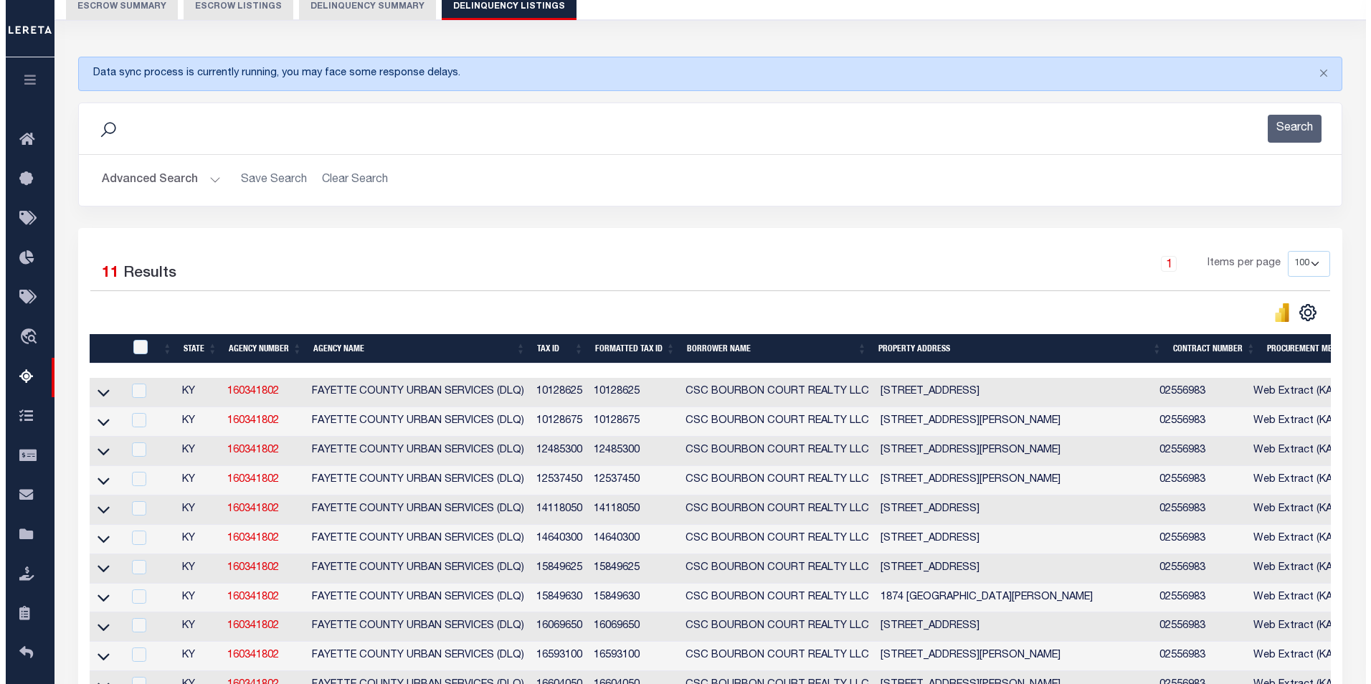
scroll to position [143, 0]
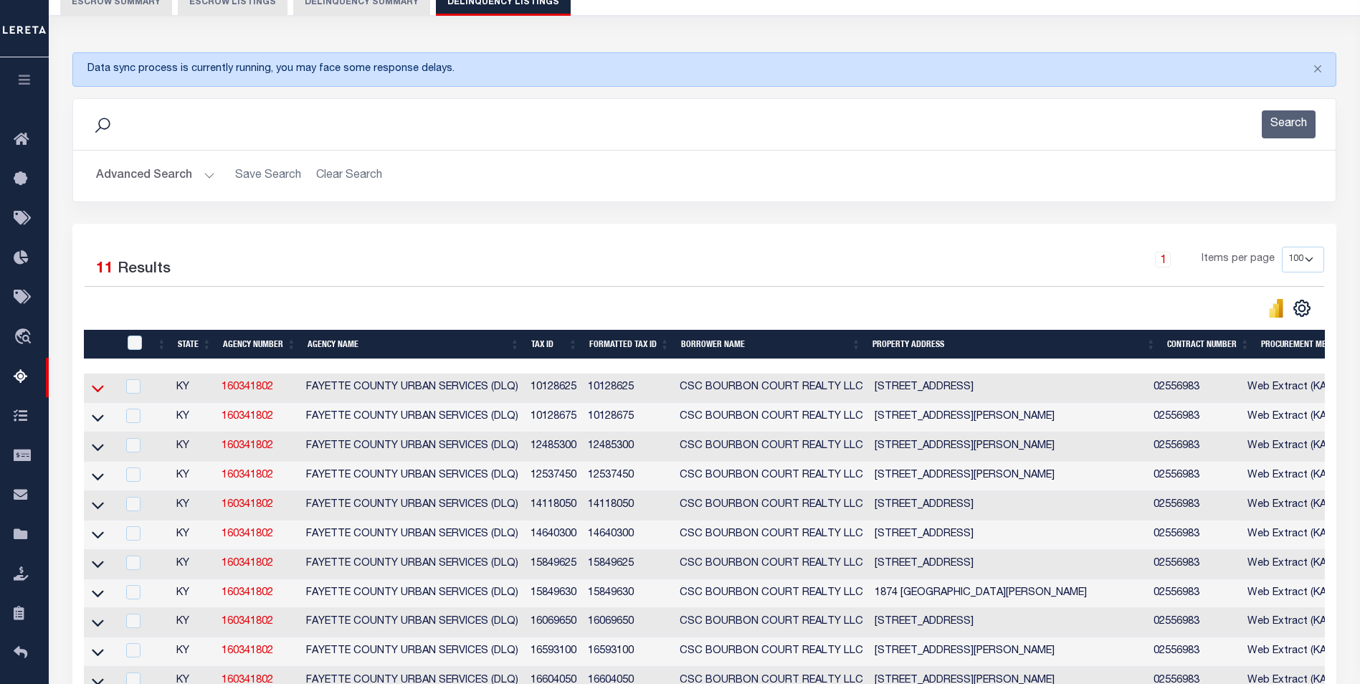
click at [98, 389] on icon at bounding box center [98, 388] width 12 height 15
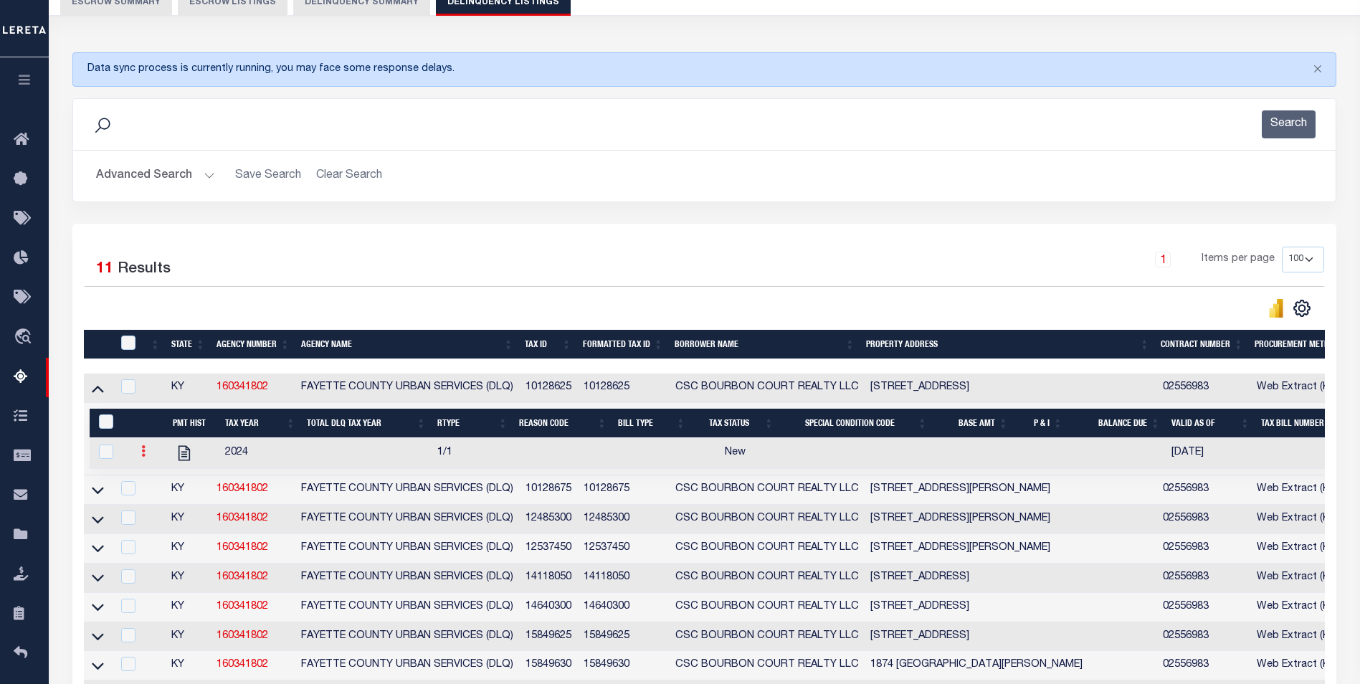
click at [143, 456] on icon at bounding box center [143, 450] width 4 height 11
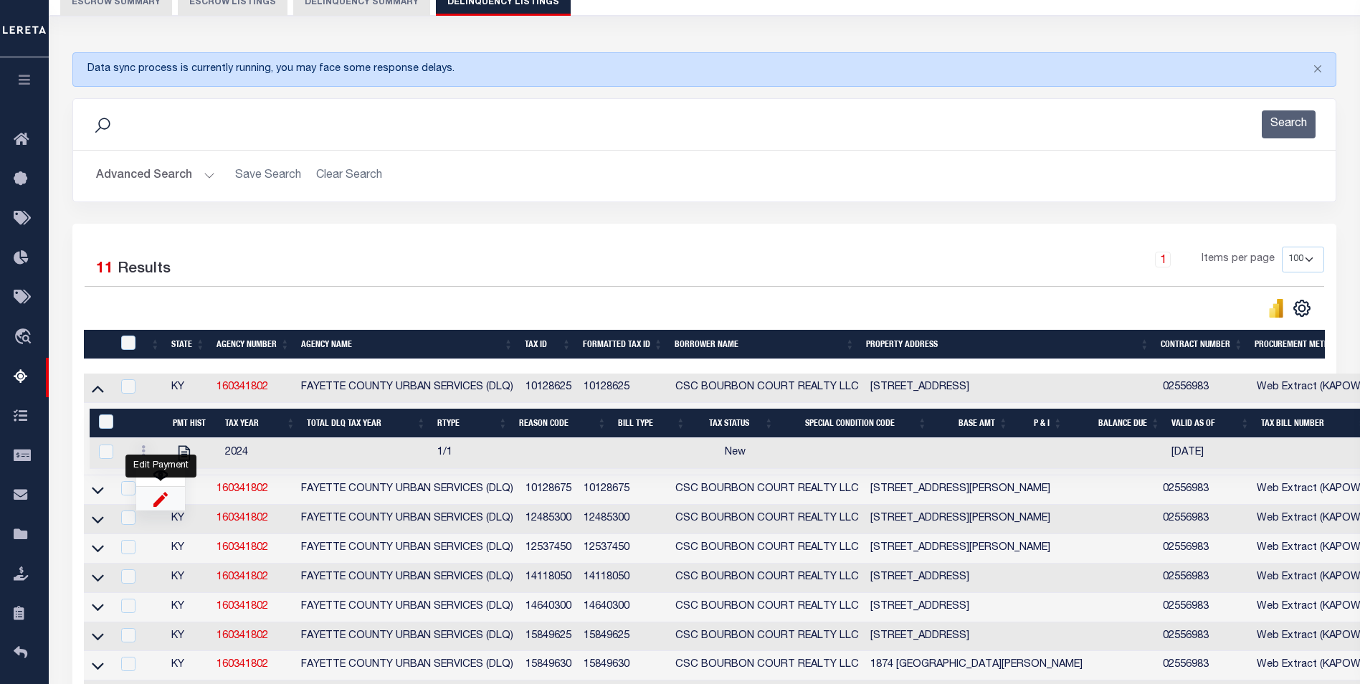
click at [161, 506] on img "" at bounding box center [160, 498] width 14 height 15
select select
checkbox input "true"
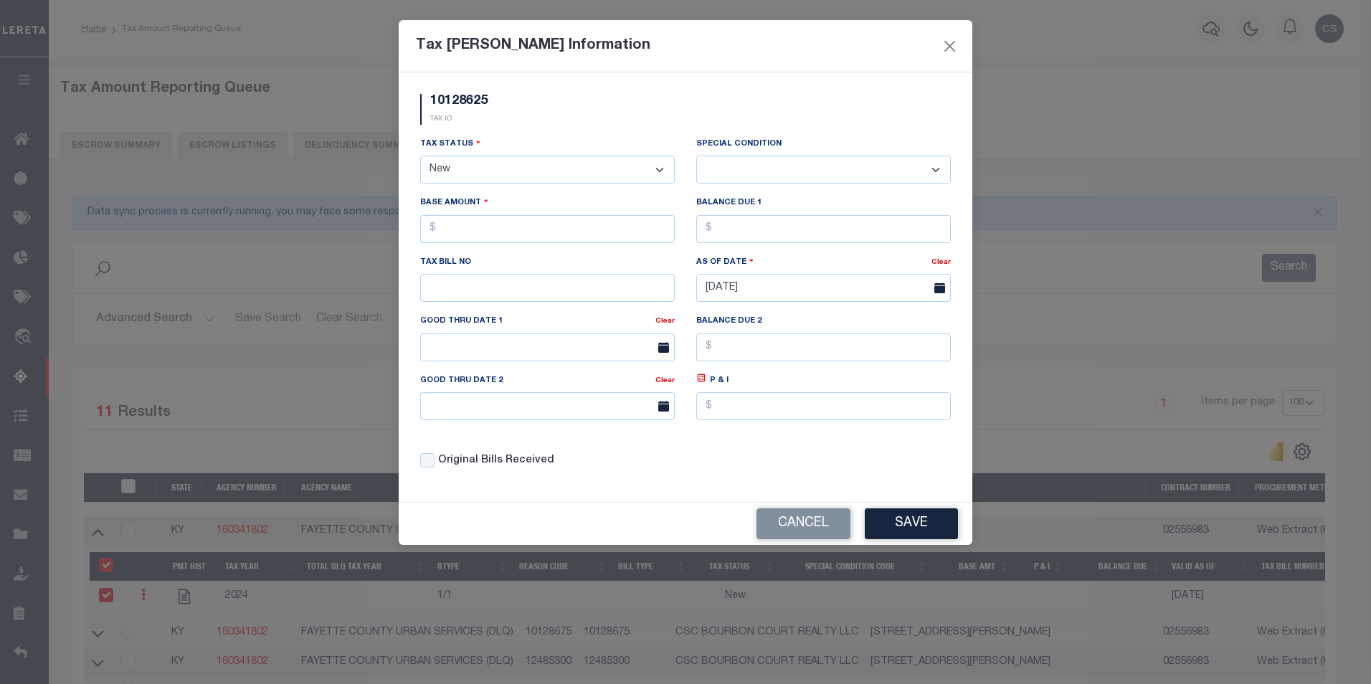
select select "100"
select select "NW2"
select select
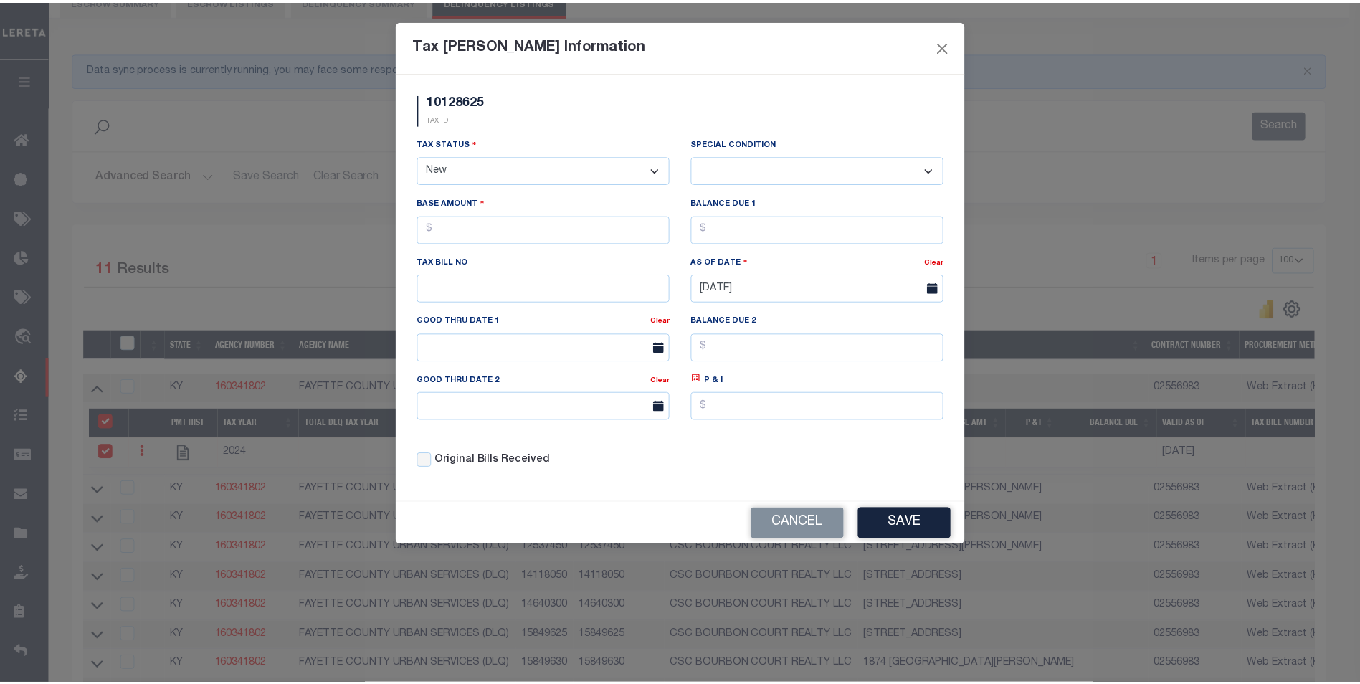
scroll to position [143, 0]
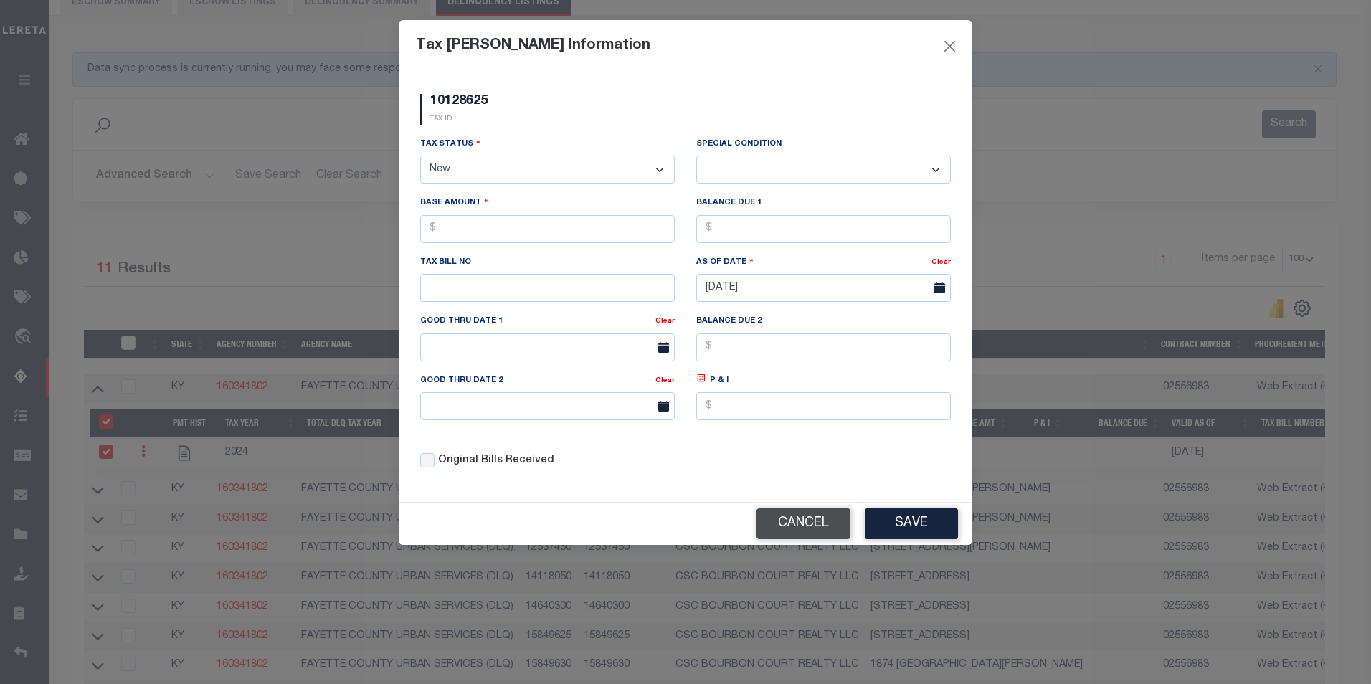
click at [820, 524] on button "Cancel" at bounding box center [804, 523] width 94 height 31
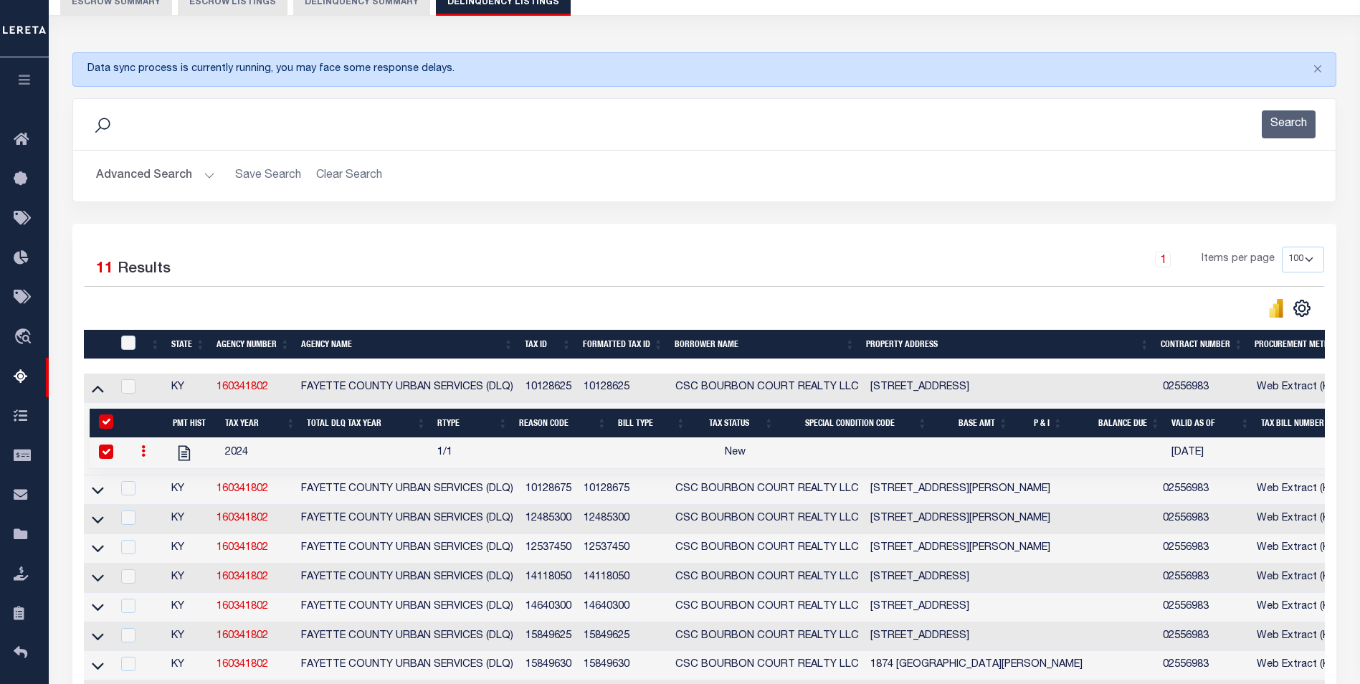
click at [142, 457] on icon at bounding box center [143, 450] width 4 height 11
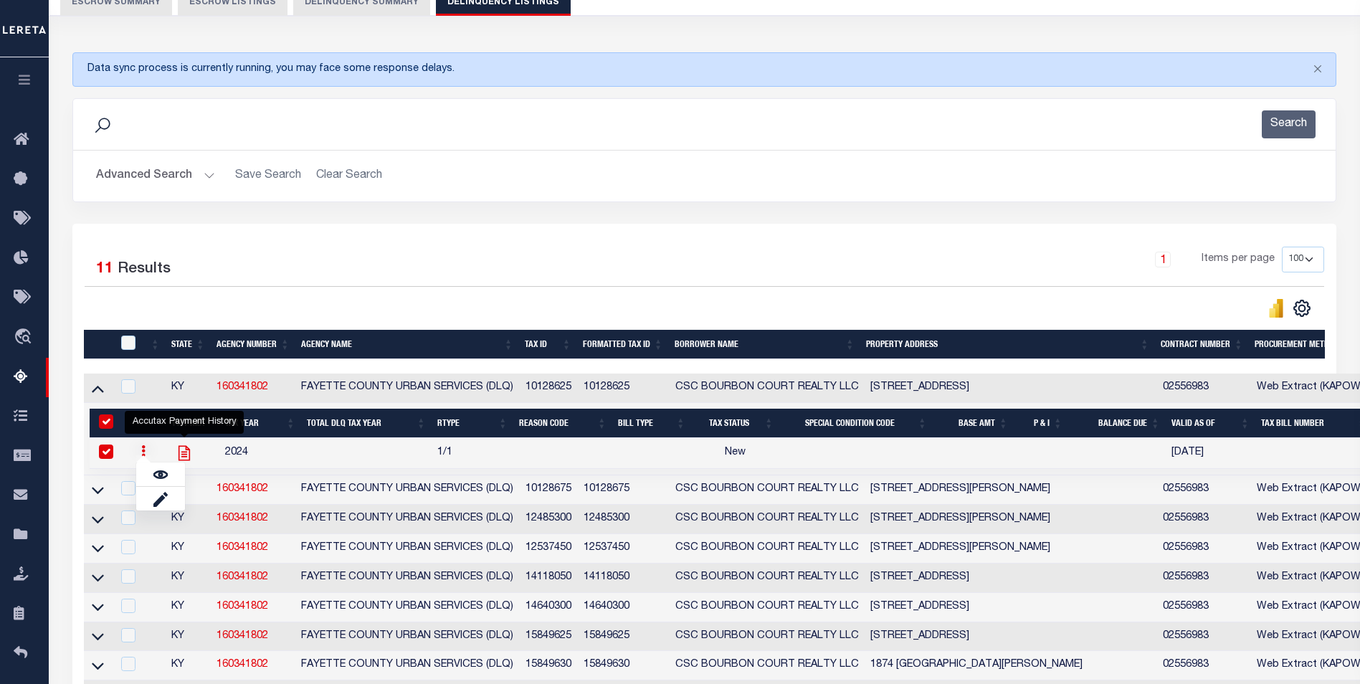
scroll to position [215, 0]
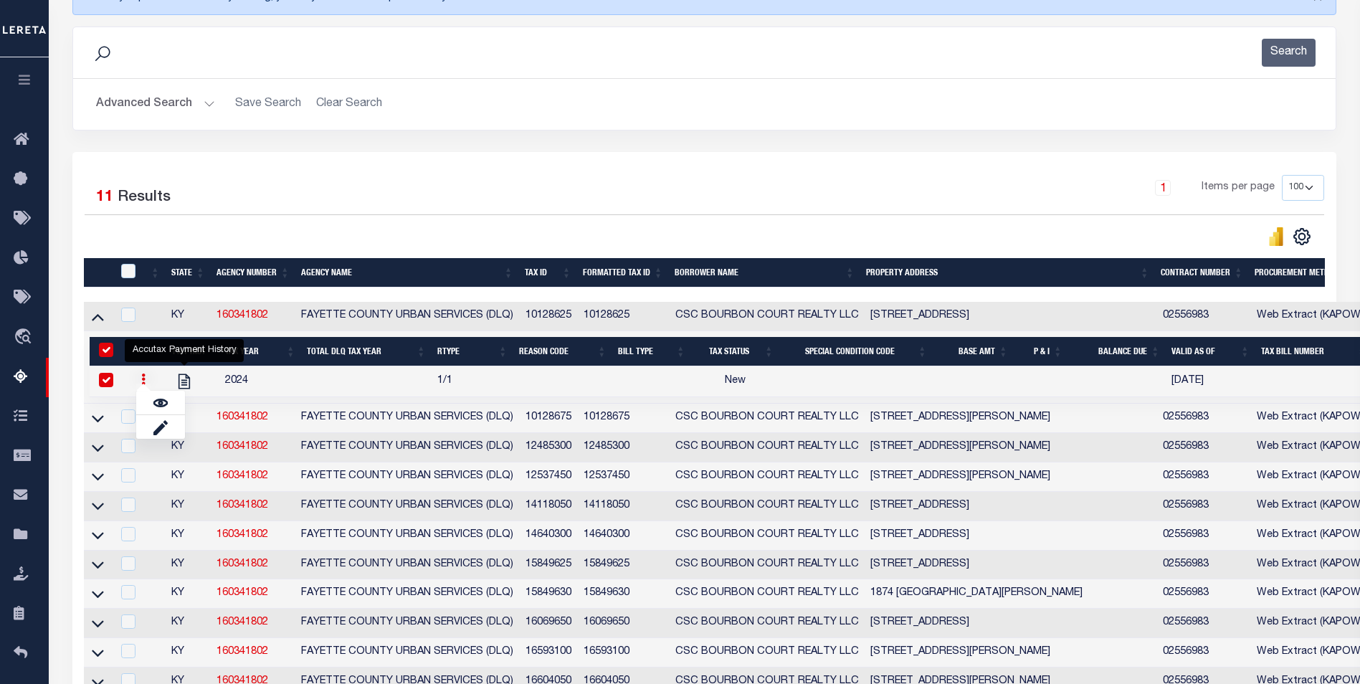
click at [198, 389] on td at bounding box center [193, 381] width 52 height 31
checkbox input "false"
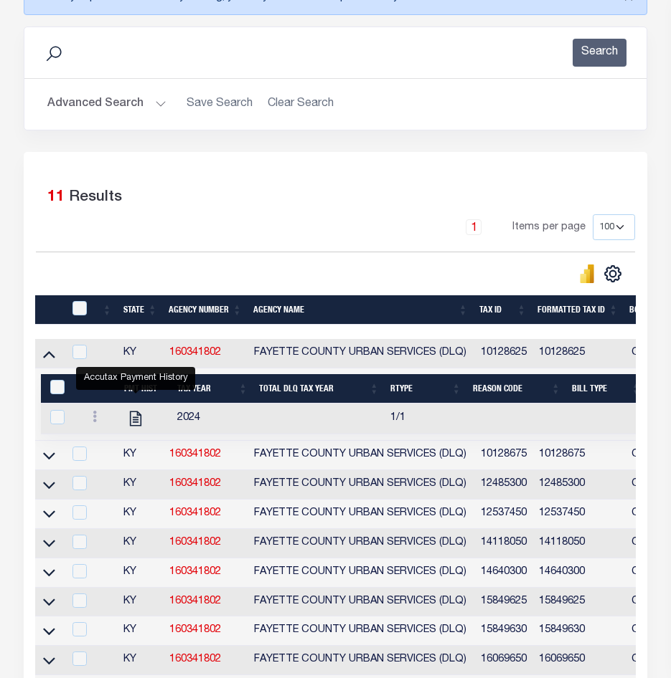
scroll to position [0, 0]
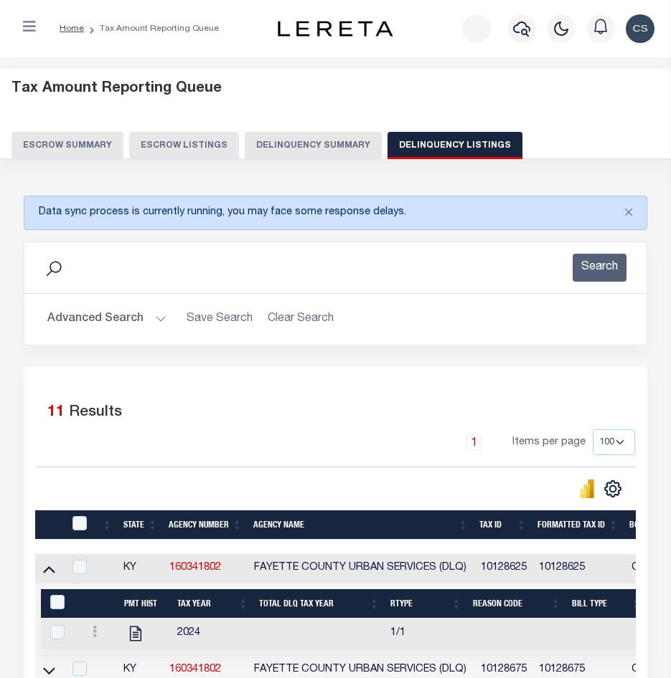
click at [303, 143] on button "Delinquency Summary" at bounding box center [313, 145] width 137 height 27
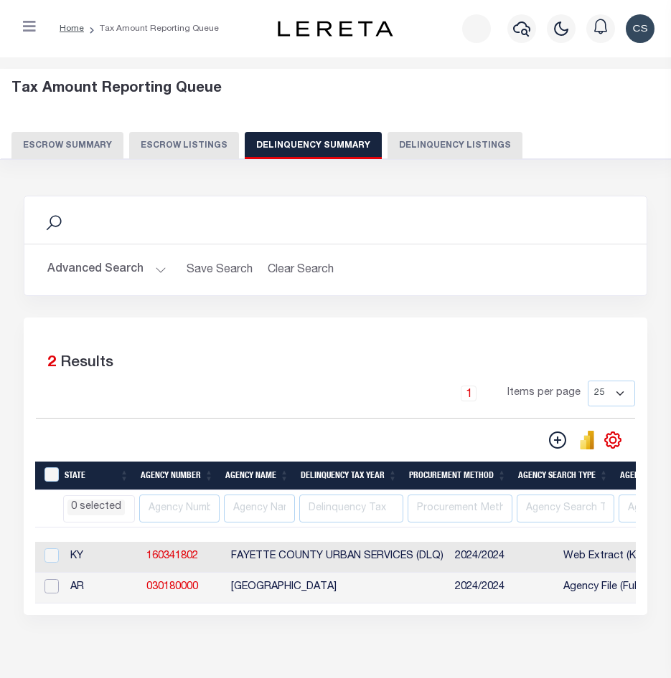
click at [49, 592] on input "checkbox" at bounding box center [51, 586] width 14 height 14
checkbox input "true"
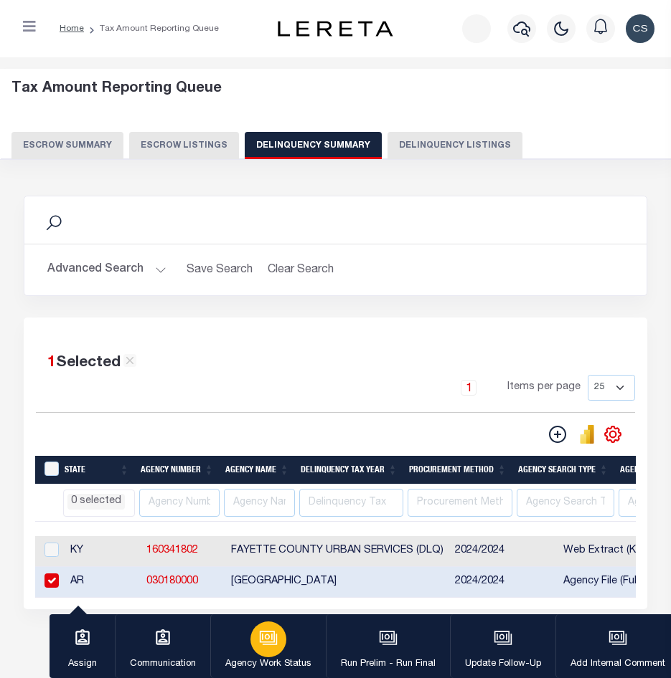
click at [275, 645] on icon "button" at bounding box center [268, 638] width 19 height 19
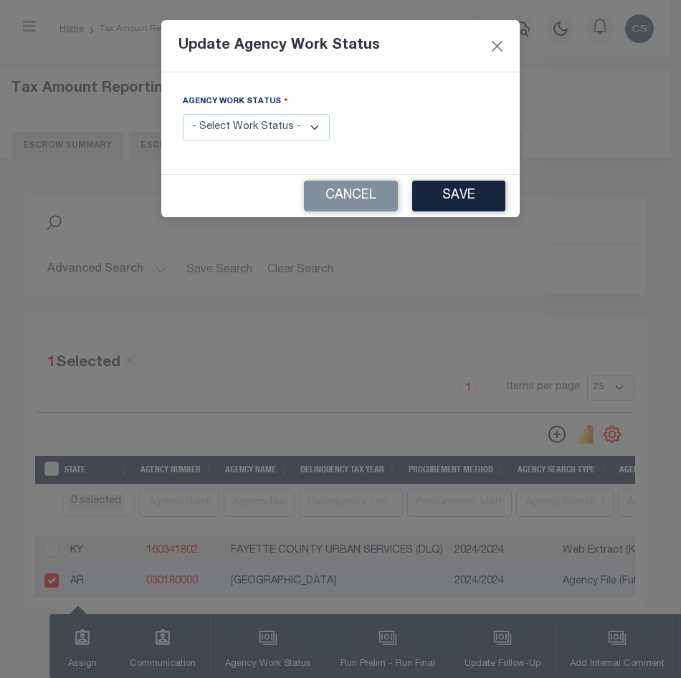
click at [268, 132] on select "- Select Work Status - In Progress Pending Agency Follow-up Pending QC Ready fo…" at bounding box center [256, 128] width 147 height 28
select select "6"
click at [183, 114] on select "- Select Work Status - In Progress Pending Agency Follow-up Pending QC Ready fo…" at bounding box center [256, 128] width 147 height 28
click at [476, 196] on button "Save" at bounding box center [458, 196] width 93 height 31
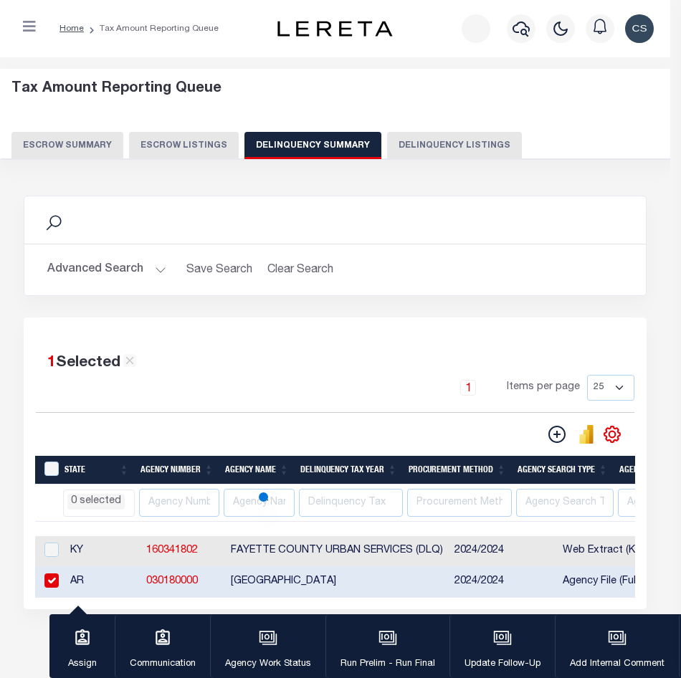
select select
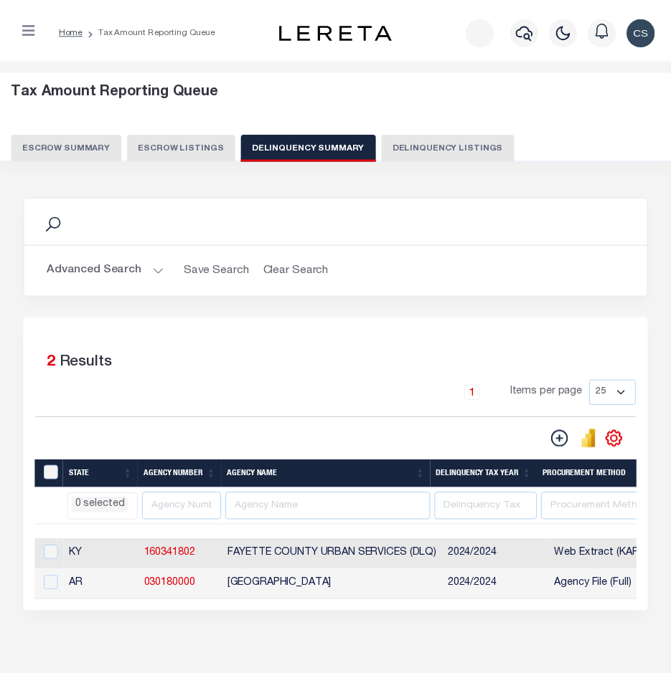
scroll to position [74, 0]
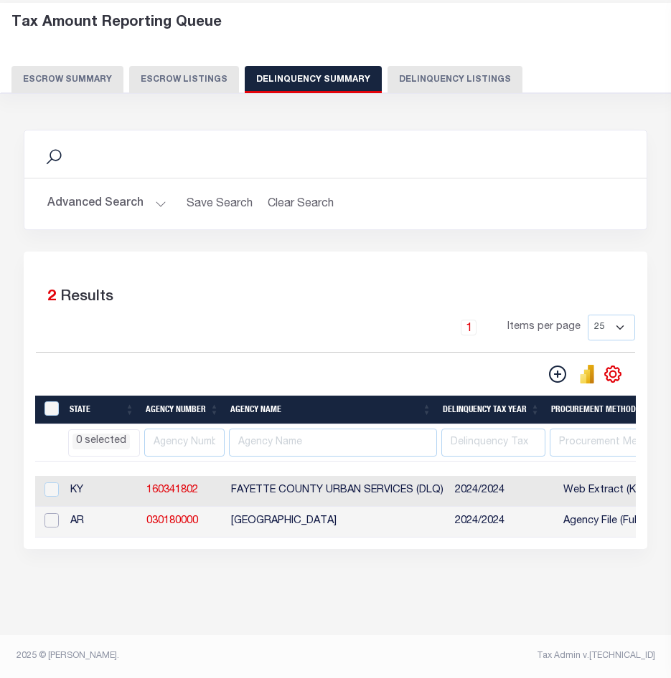
click at [49, 523] on input "checkbox" at bounding box center [51, 520] width 14 height 14
checkbox input "true"
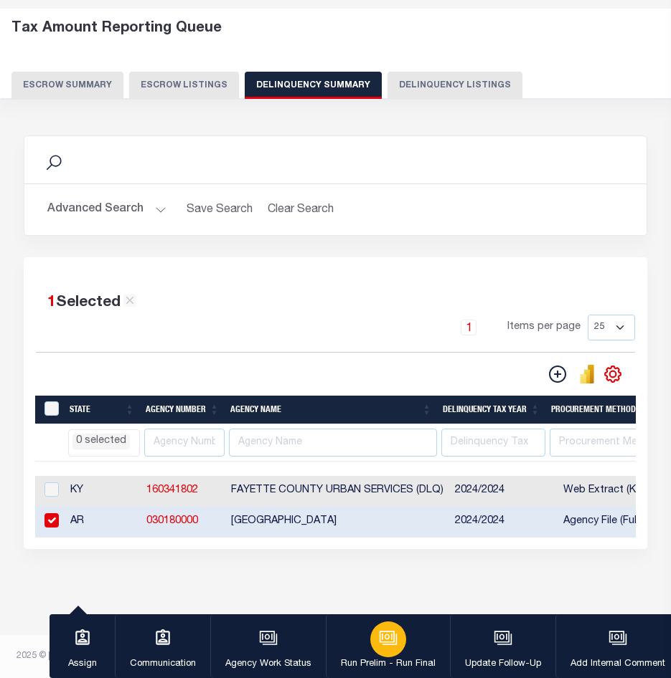
click at [366, 637] on button "Run Prelim - Run Final" at bounding box center [388, 647] width 124 height 65
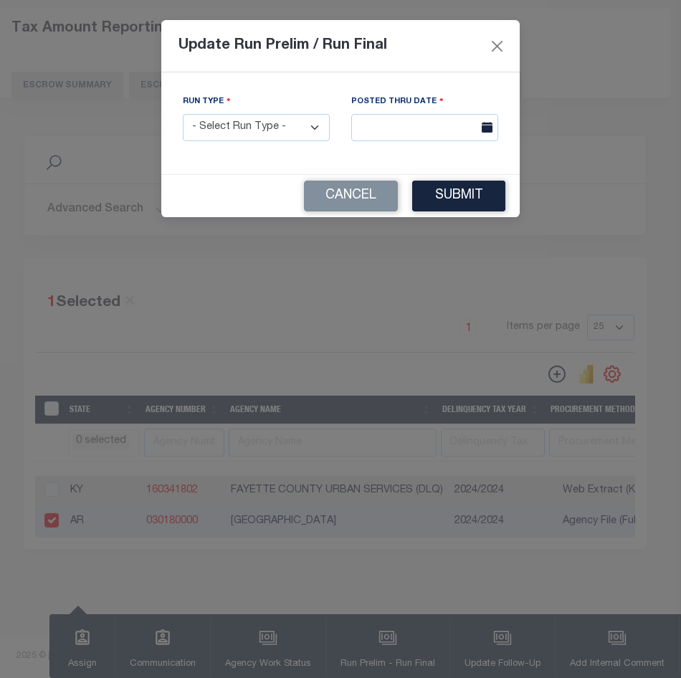
click at [269, 123] on select "- Select Run Type - Prelim Run Final Run" at bounding box center [256, 128] width 147 height 28
select select "F"
click at [183, 114] on select "- Select Run Type - Prelim Run Final Run" at bounding box center [256, 128] width 147 height 28
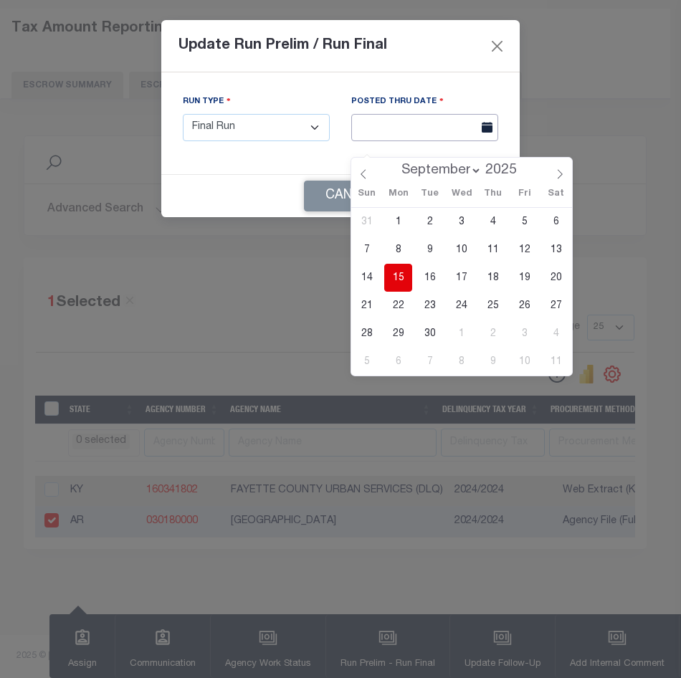
click at [393, 129] on input "text" at bounding box center [424, 128] width 147 height 28
click at [405, 264] on span "15" at bounding box center [398, 278] width 28 height 28
type input "09/15/2025"
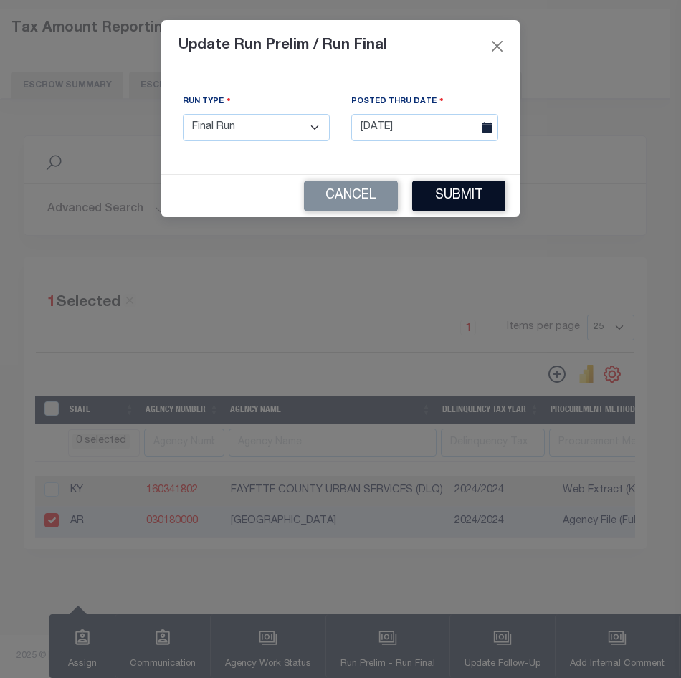
click at [458, 192] on button "Submit" at bounding box center [458, 196] width 93 height 31
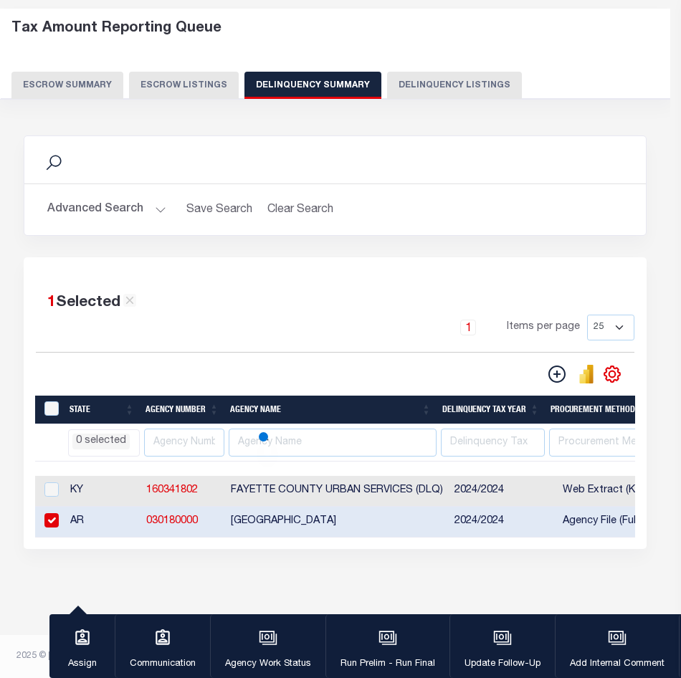
select select
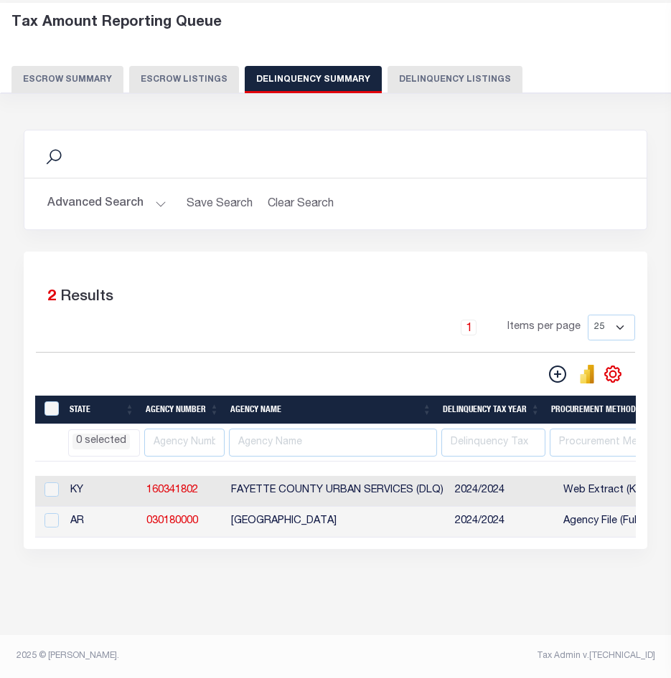
drag, startPoint x: 110, startPoint y: 543, endPoint x: 332, endPoint y: 556, distance: 222.0
click at [332, 556] on div "Data sync process is currently running, you may face some response delays. Sear…" at bounding box center [335, 353] width 643 height 477
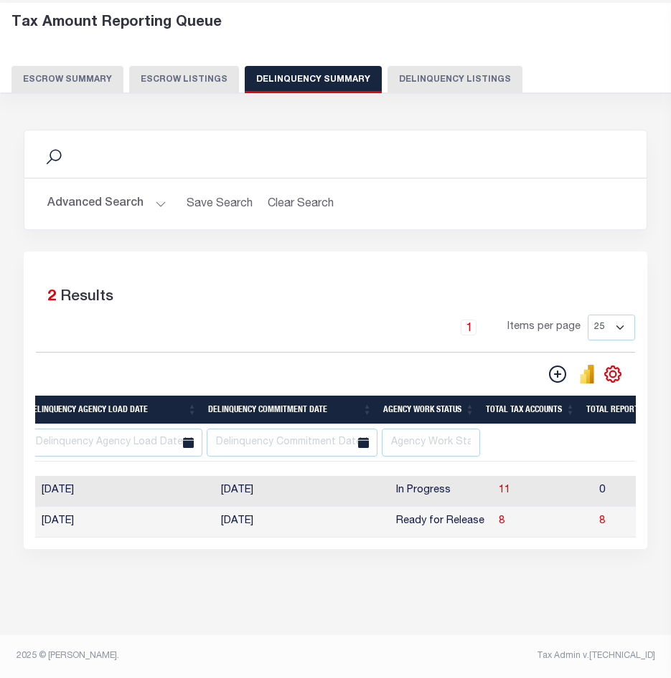
scroll to position [0, 1295]
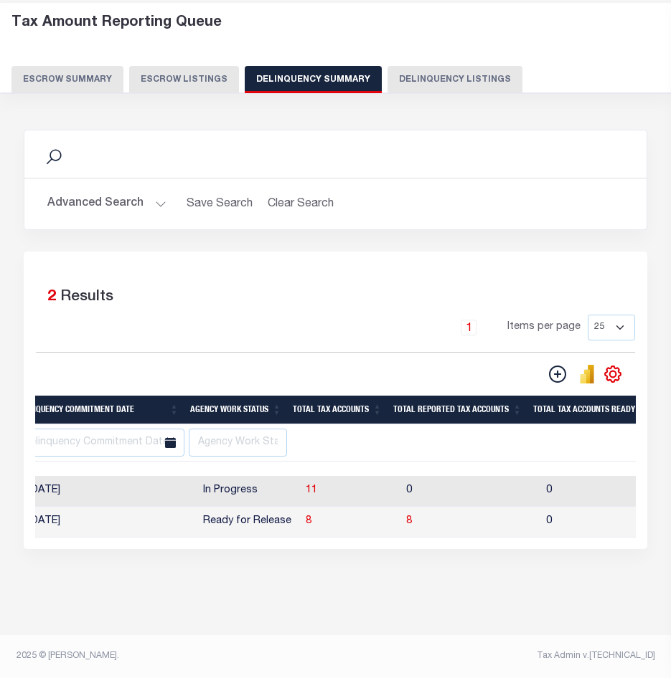
select select
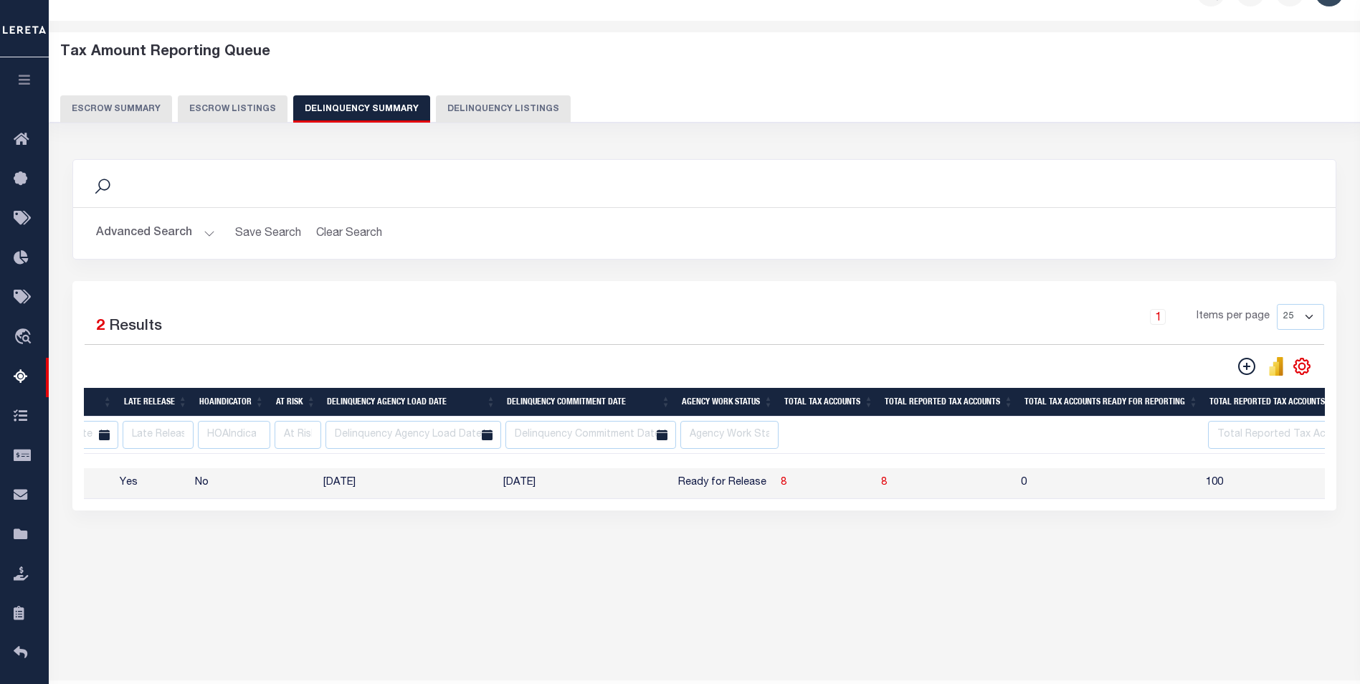
scroll to position [0, 1104]
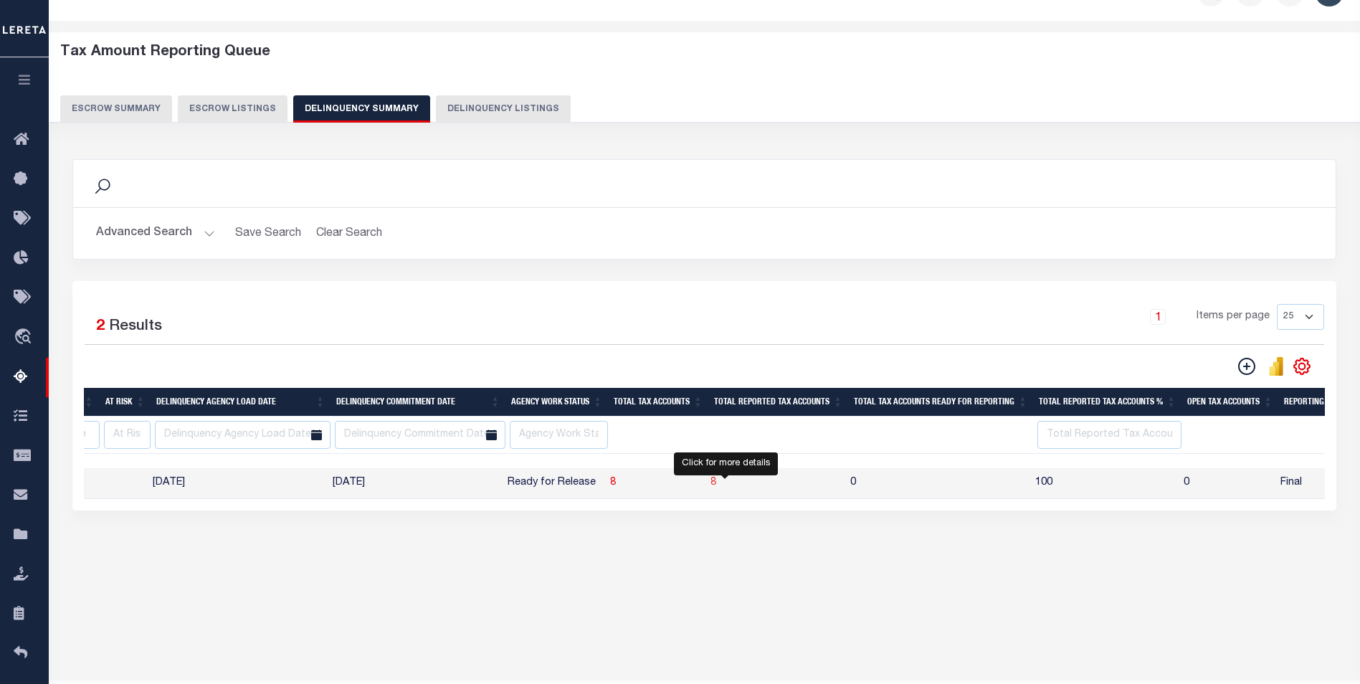
click at [716, 485] on span "8" at bounding box center [714, 483] width 6 height 10
select select "100"
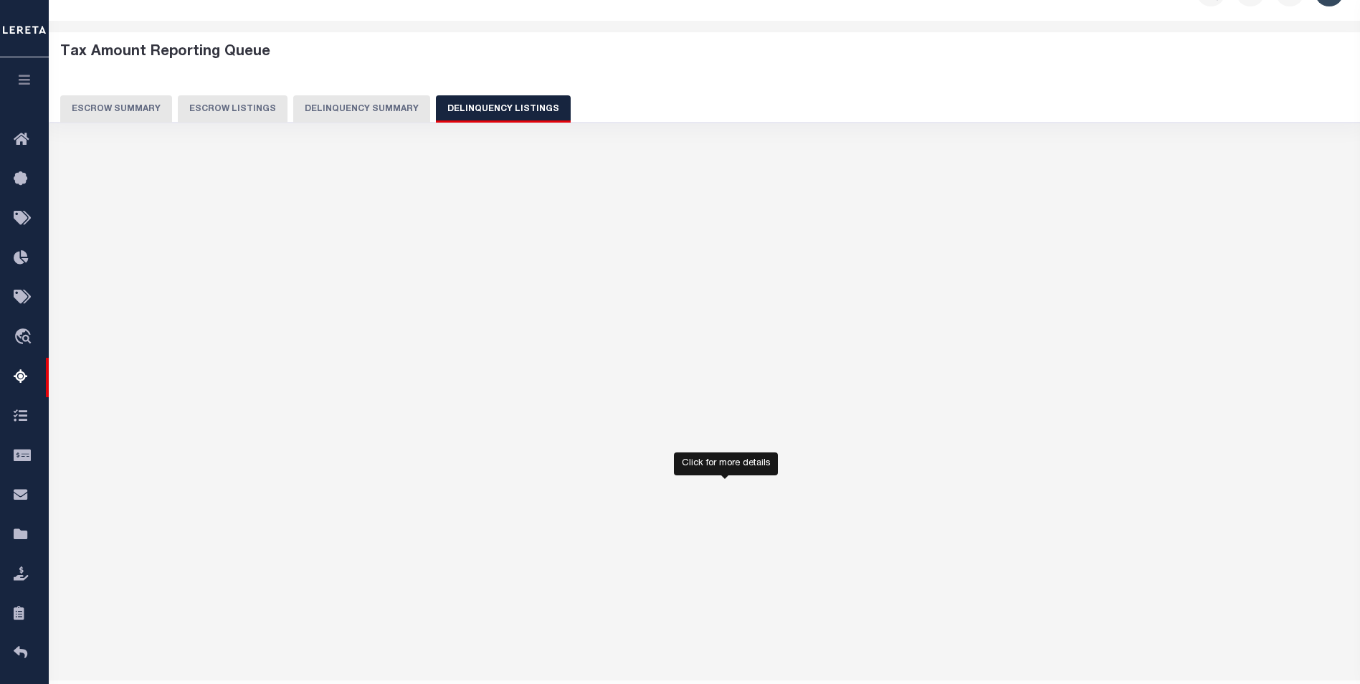
select select
select select "100"
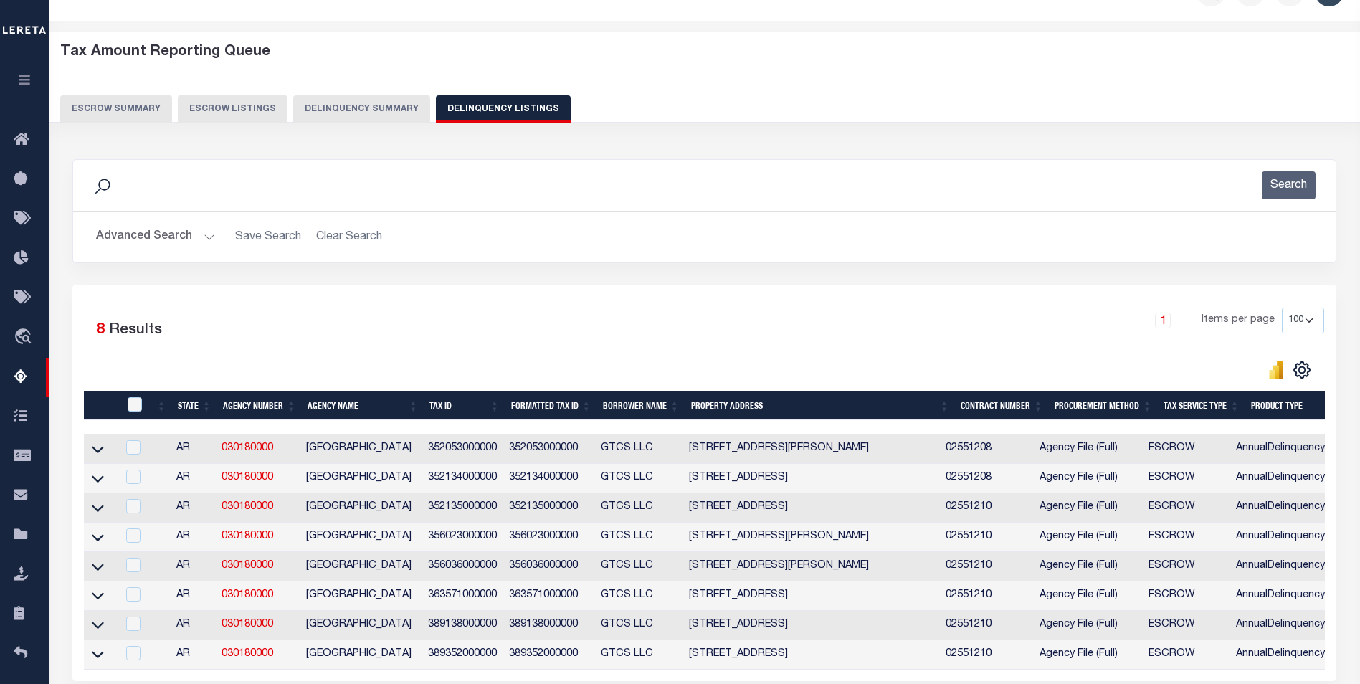
scroll to position [108, 0]
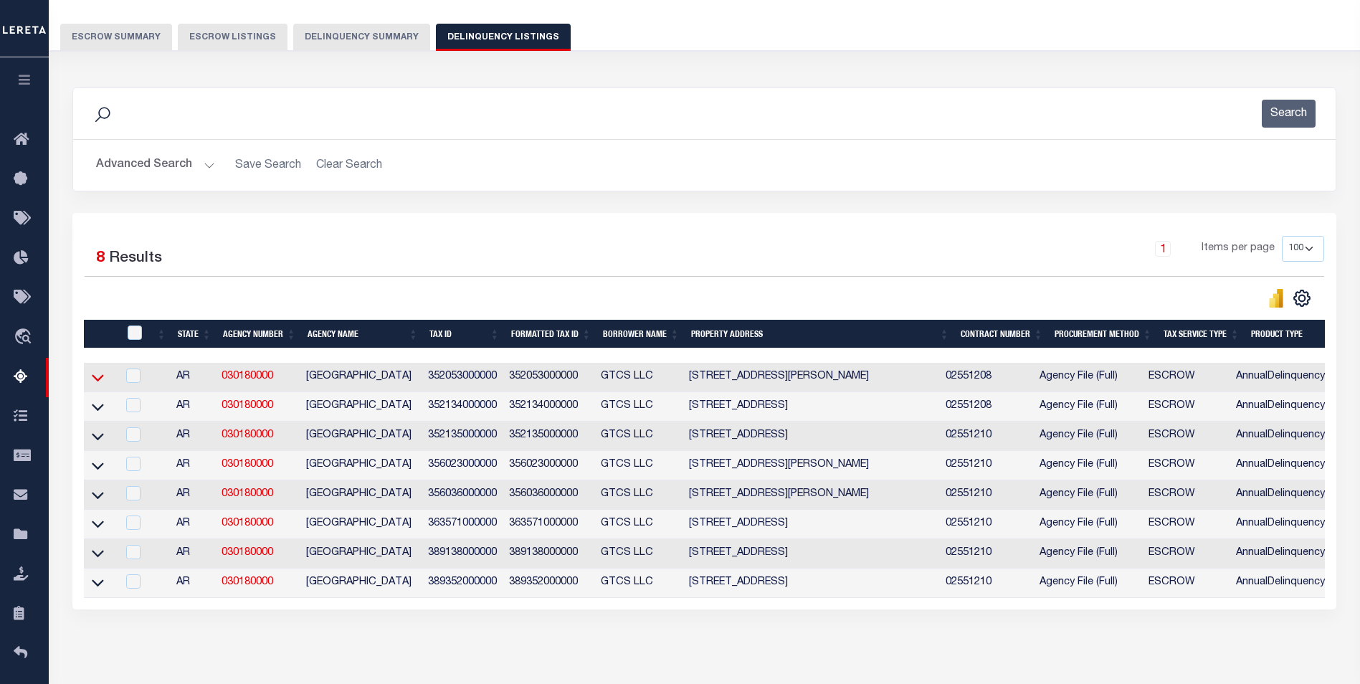
click at [101, 380] on icon at bounding box center [98, 378] width 12 height 7
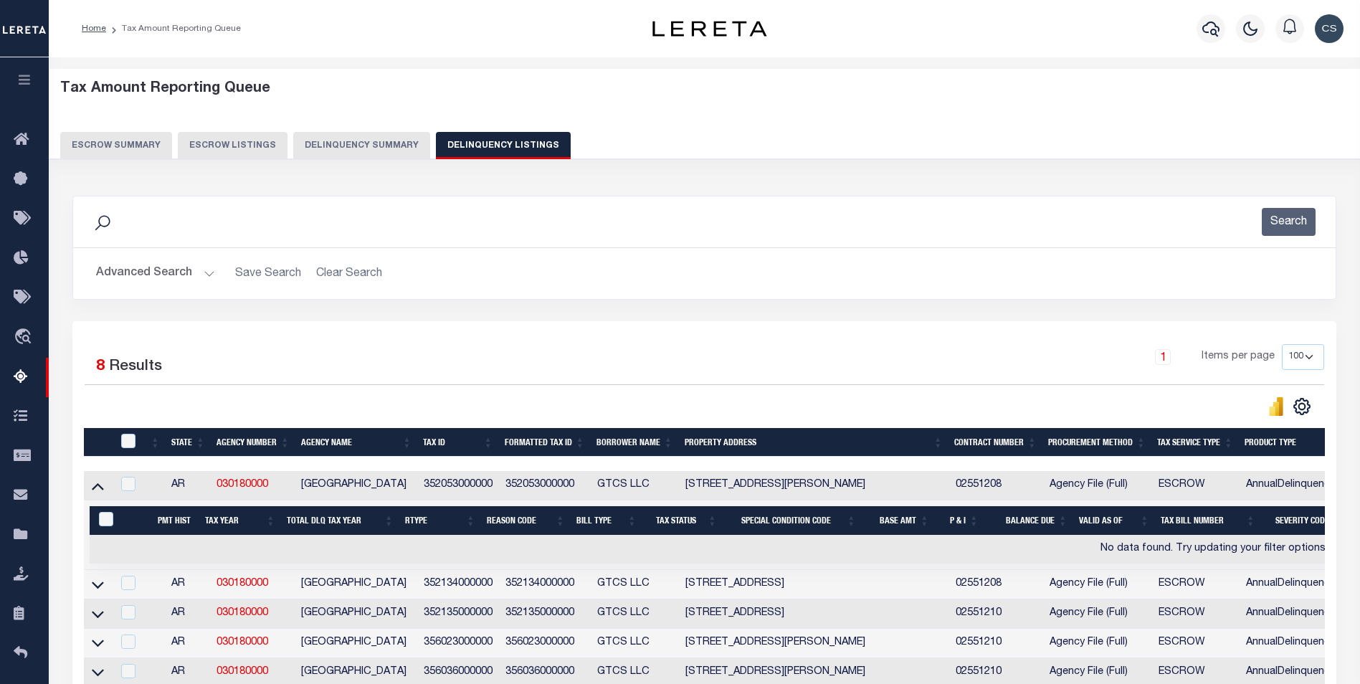
scroll to position [215, 0]
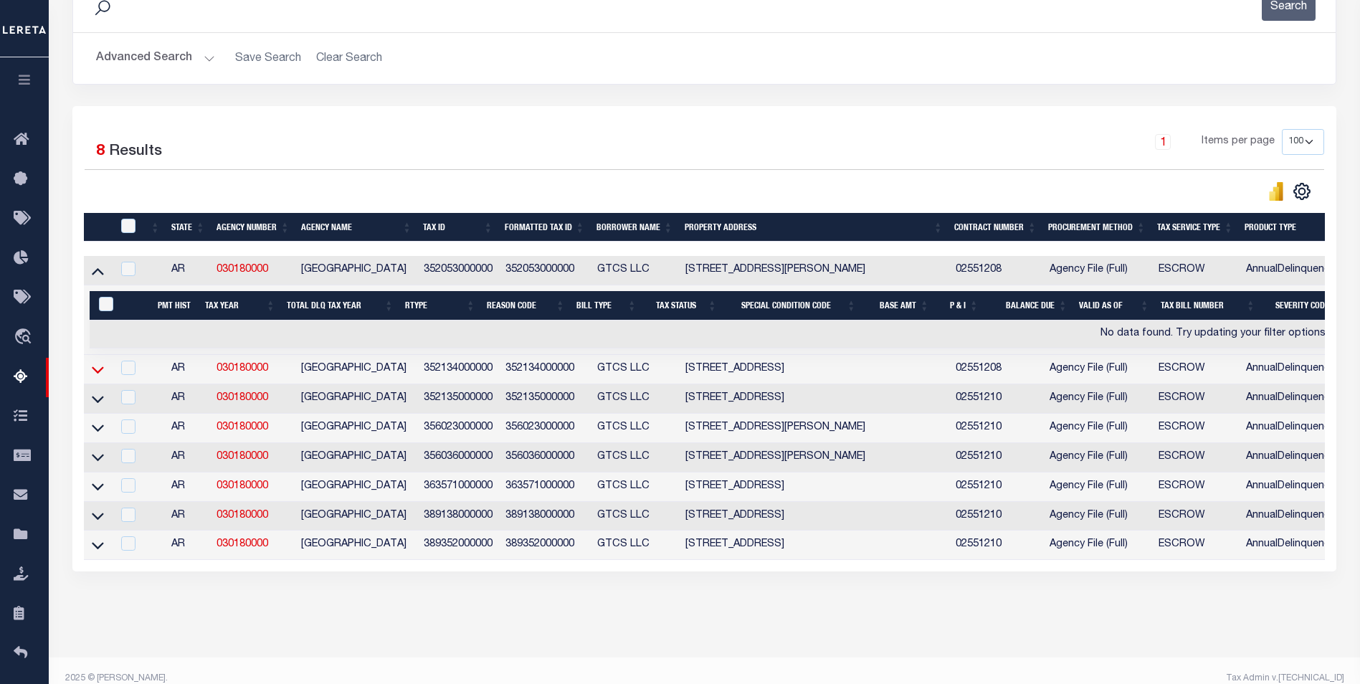
click at [98, 373] on icon at bounding box center [98, 369] width 12 height 15
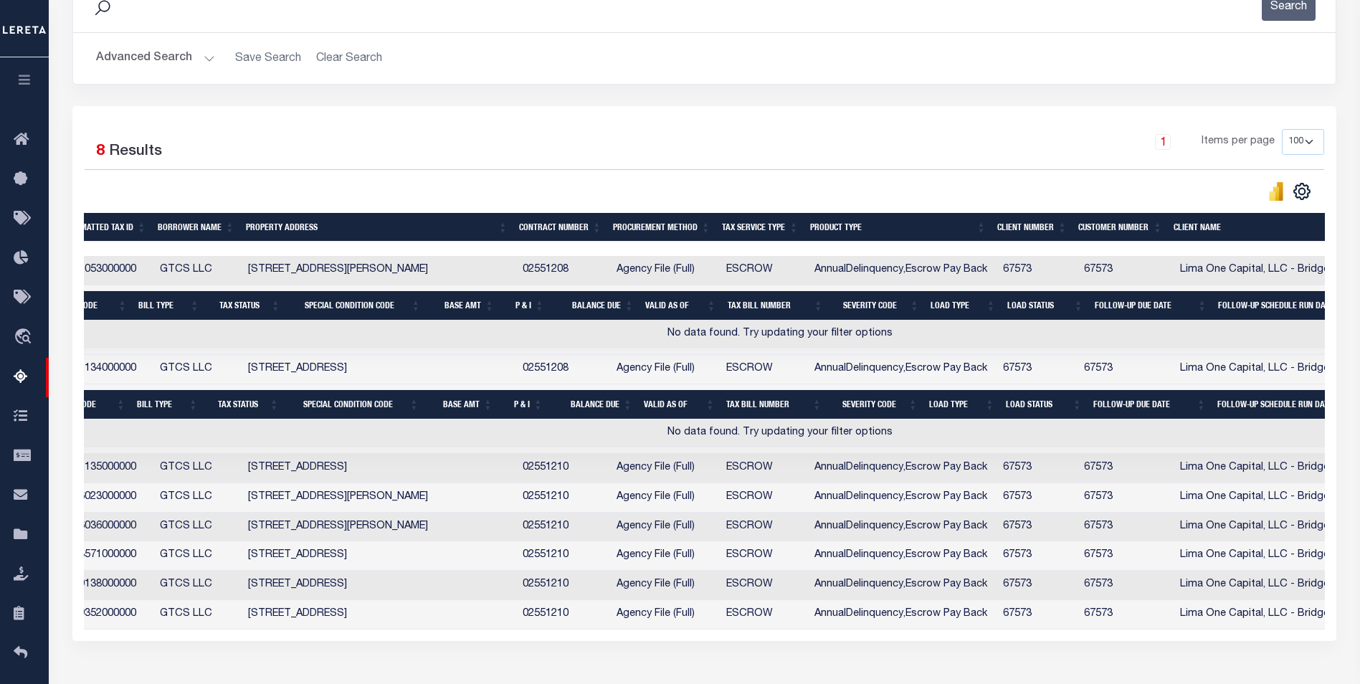
scroll to position [0, 487]
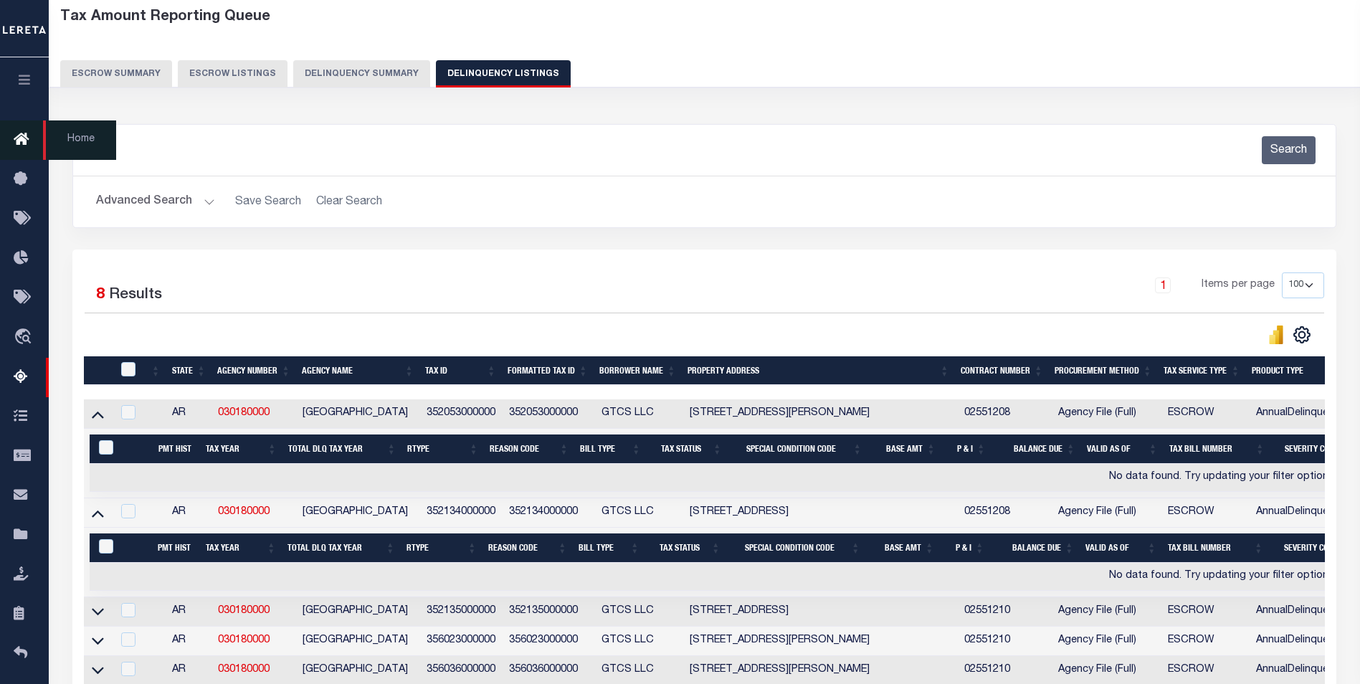
click at [15, 145] on icon at bounding box center [25, 140] width 23 height 18
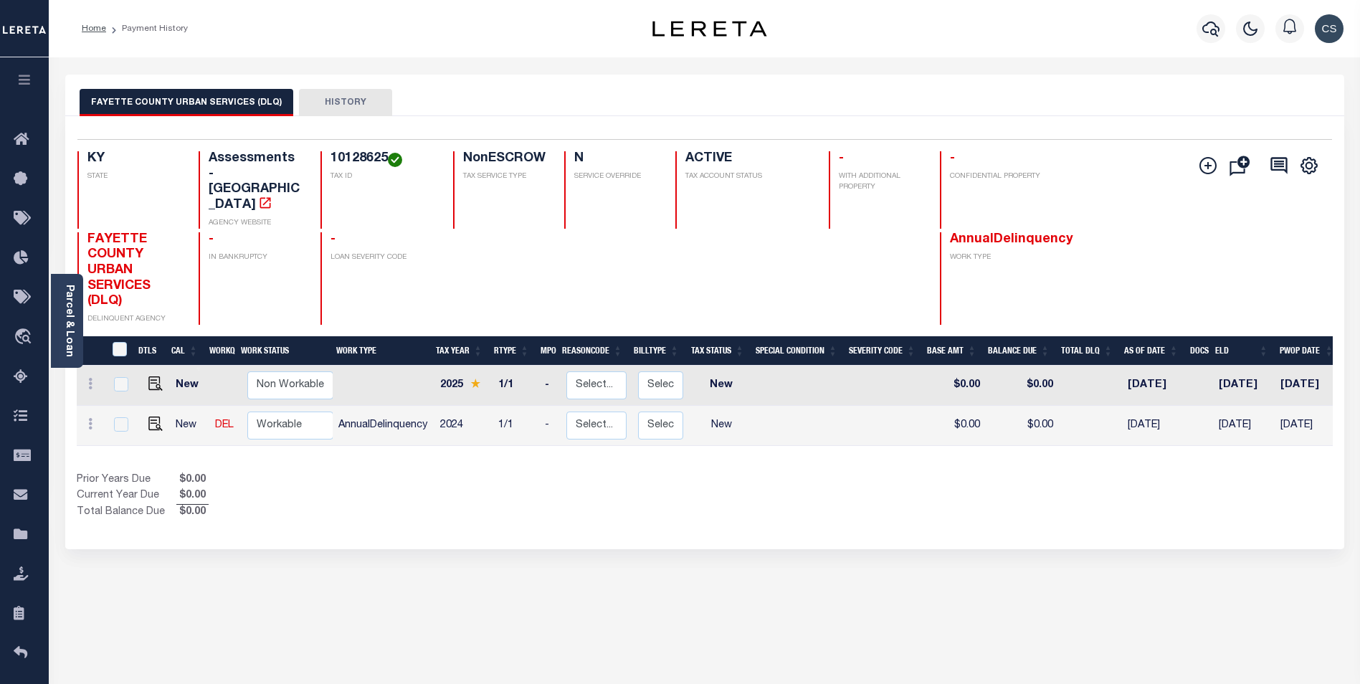
click at [343, 511] on div "Selected 2 Results 1 Items per page 25 50 100 KY STATE 10128625" at bounding box center [704, 332] width 1279 height 433
drag, startPoint x: 671, startPoint y: 293, endPoint x: 669, endPoint y: 302, distance: 9.6
click at [671, 293] on div "FAYETTE COUNTY URBAN SERVICES (DLQ) DELINQUENT AGENCY - IN BANKRUPTCY - LOAN SE…" at bounding box center [600, 278] width 1046 height 93
click at [122, 417] on input "checkbox" at bounding box center [121, 424] width 14 height 14
checkbox input "true"
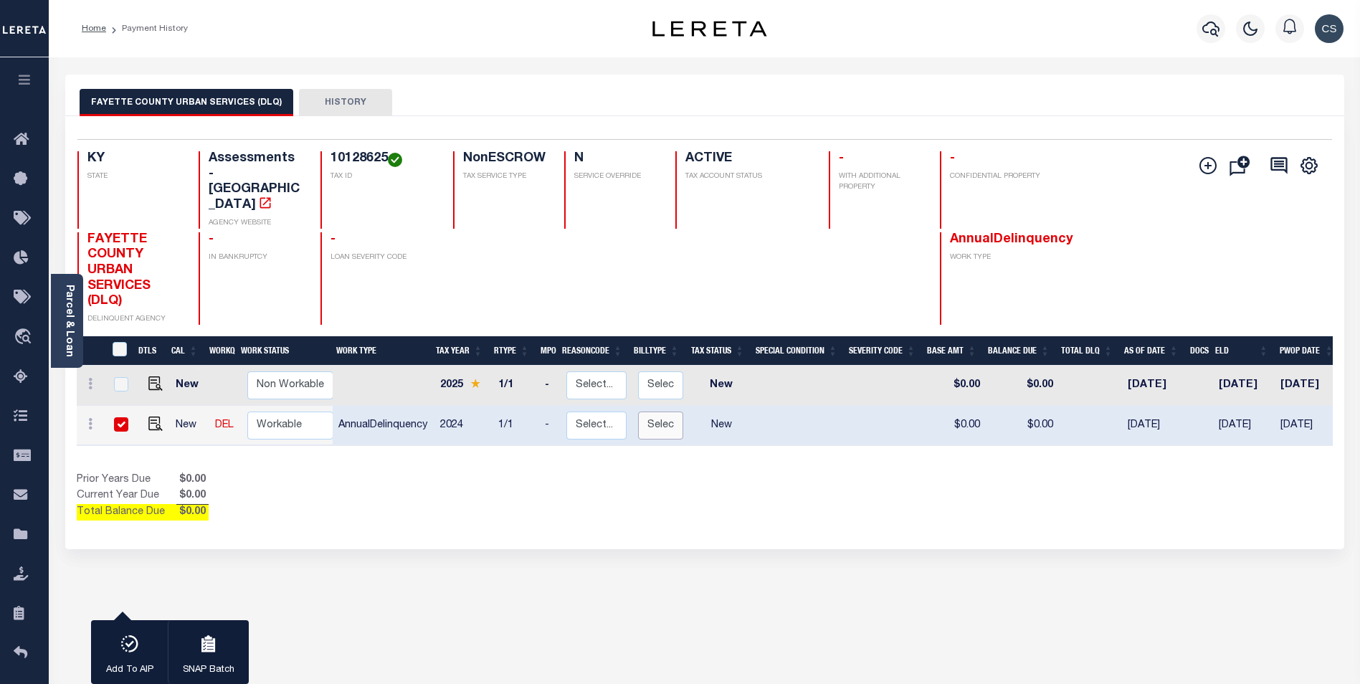
click at [664, 412] on select "Select... Regular Delinquent Supplemental Corrected/Adjusted Bill - Re-Report C…" at bounding box center [660, 426] width 45 height 28
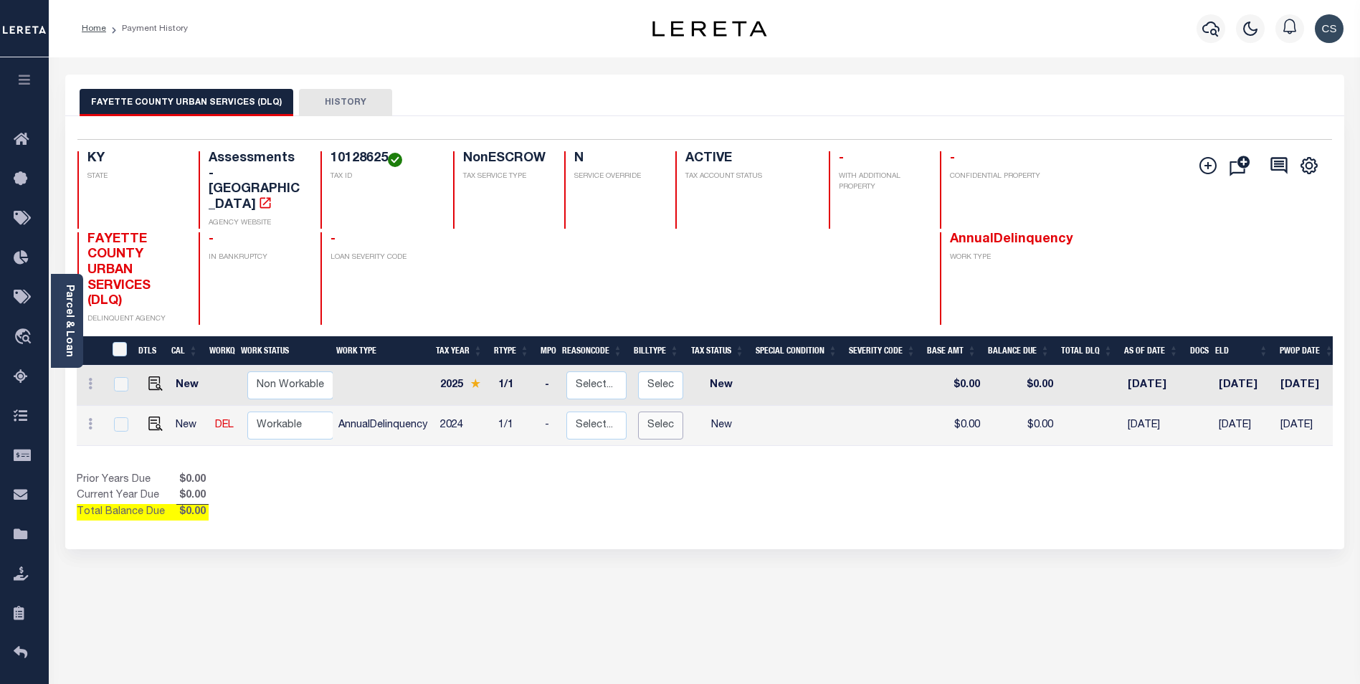
checkbox input "false"
click at [649, 371] on select "Select... Regular Delinquent Supplemental Corrected/Adjusted Bill - Re-Report C…" at bounding box center [660, 385] width 45 height 28
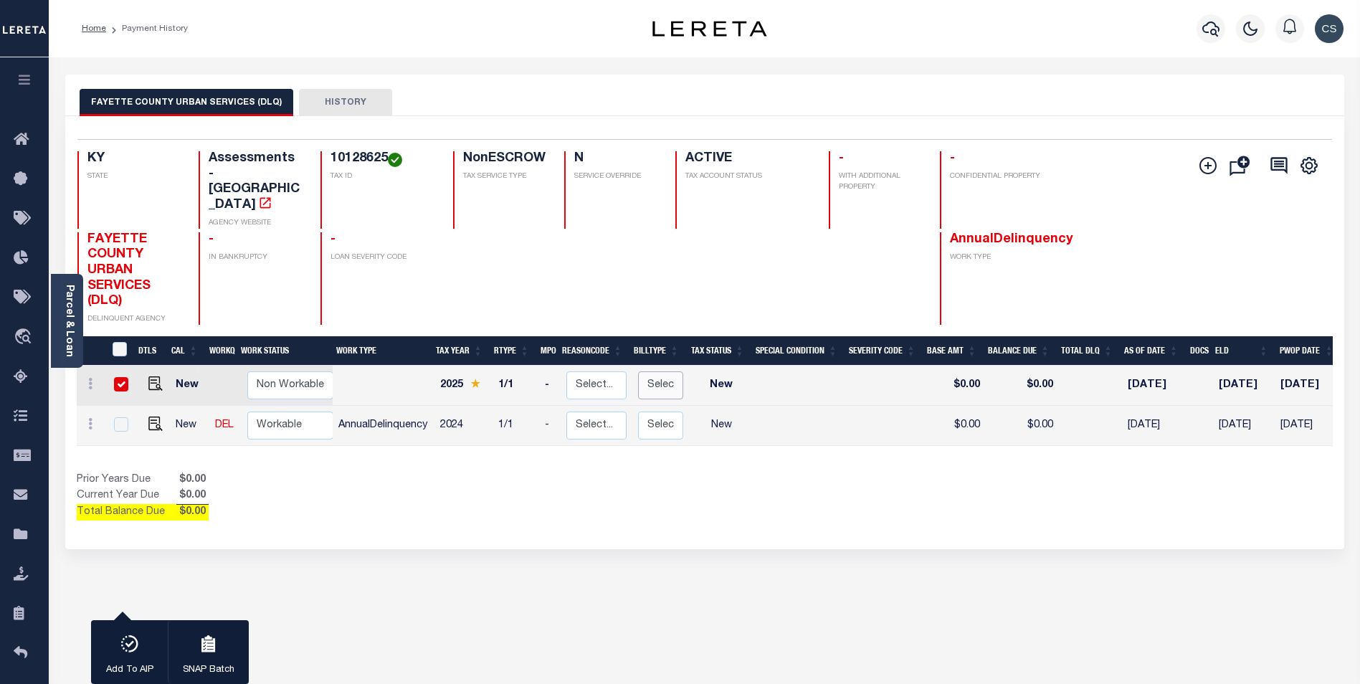
checkbox input "true"
click at [654, 371] on select "Select... Regular Delinquent Supplemental Corrected/Adjusted Bill - Re-Report C…" at bounding box center [660, 385] width 45 height 28
checkbox input "false"
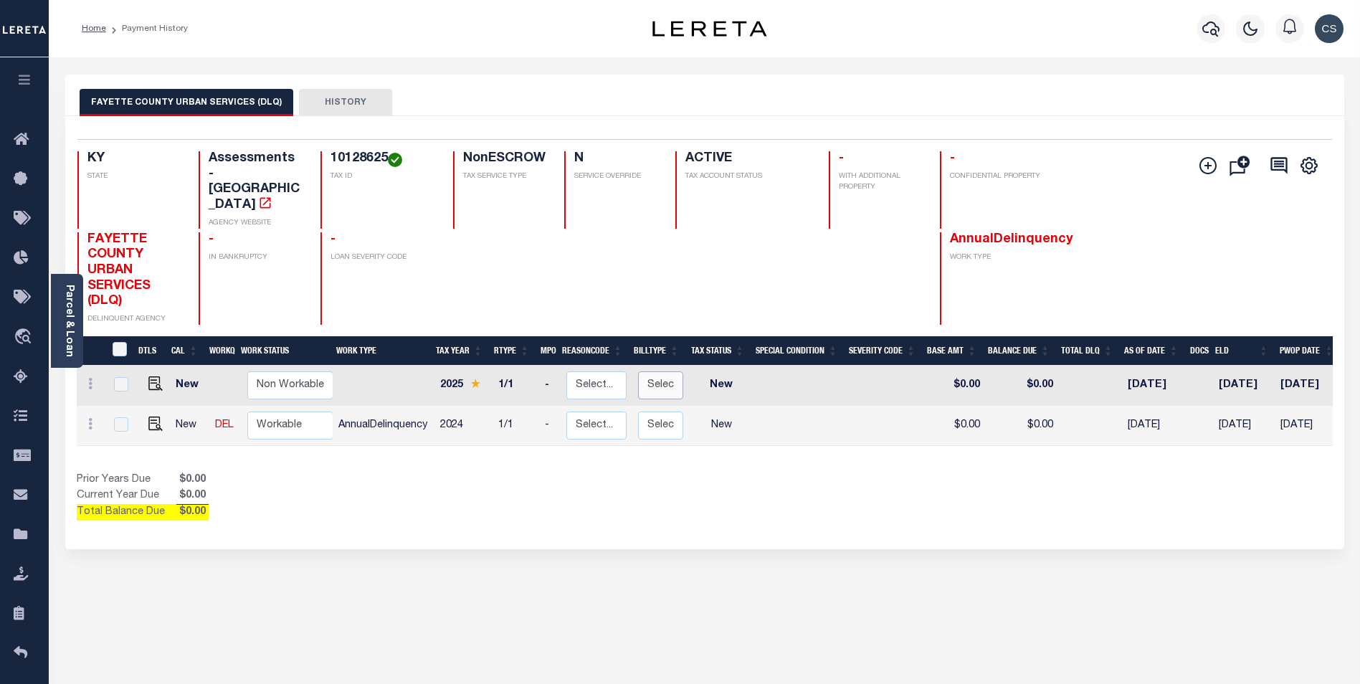
click at [665, 371] on select "Select... Regular Delinquent Supplemental Corrected/Adjusted Bill - Re-Report C…" at bounding box center [660, 385] width 45 height 28
checkbox input "true"
